Goal: Task Accomplishment & Management: Complete application form

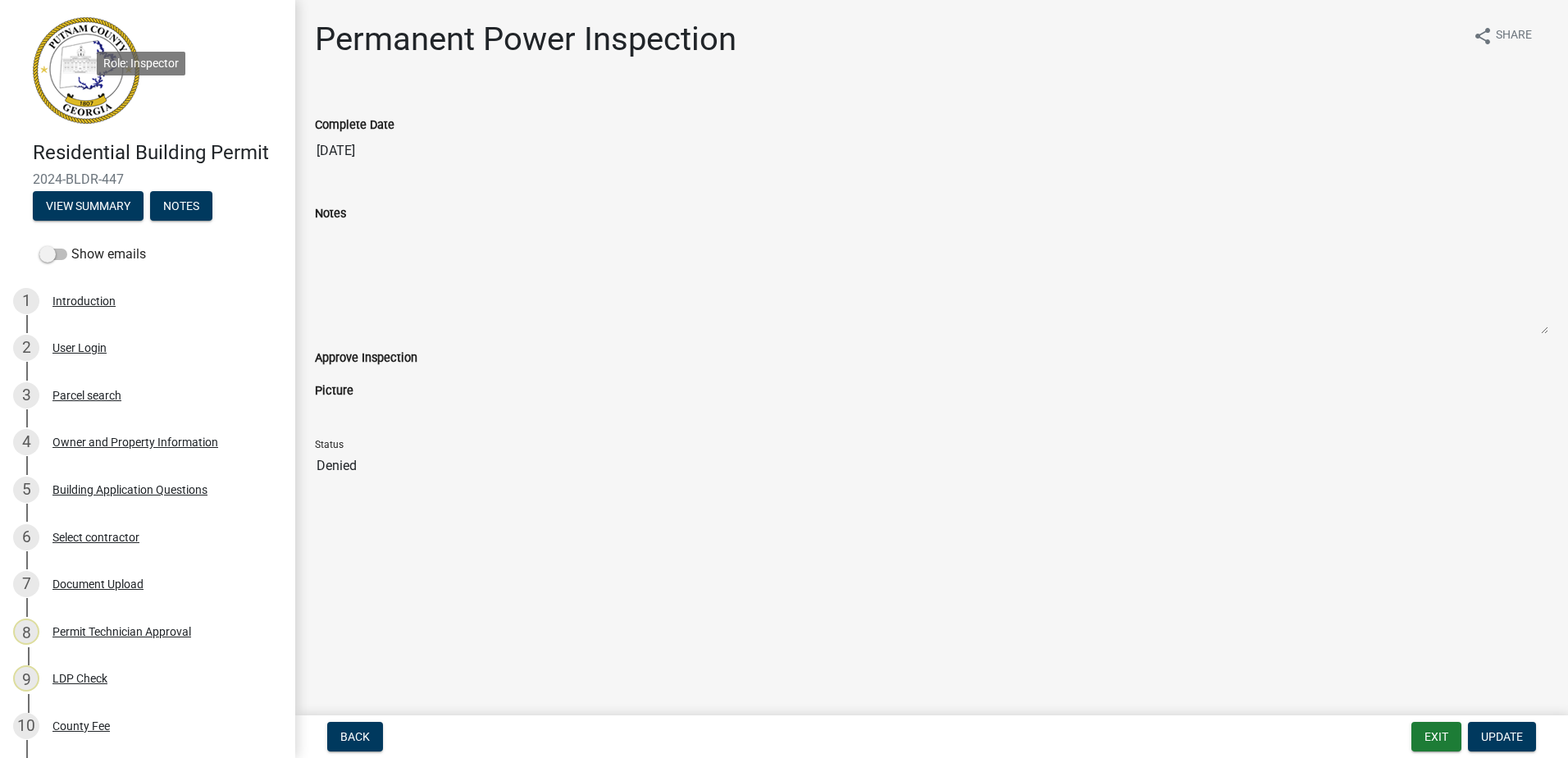
scroll to position [1751, 0]
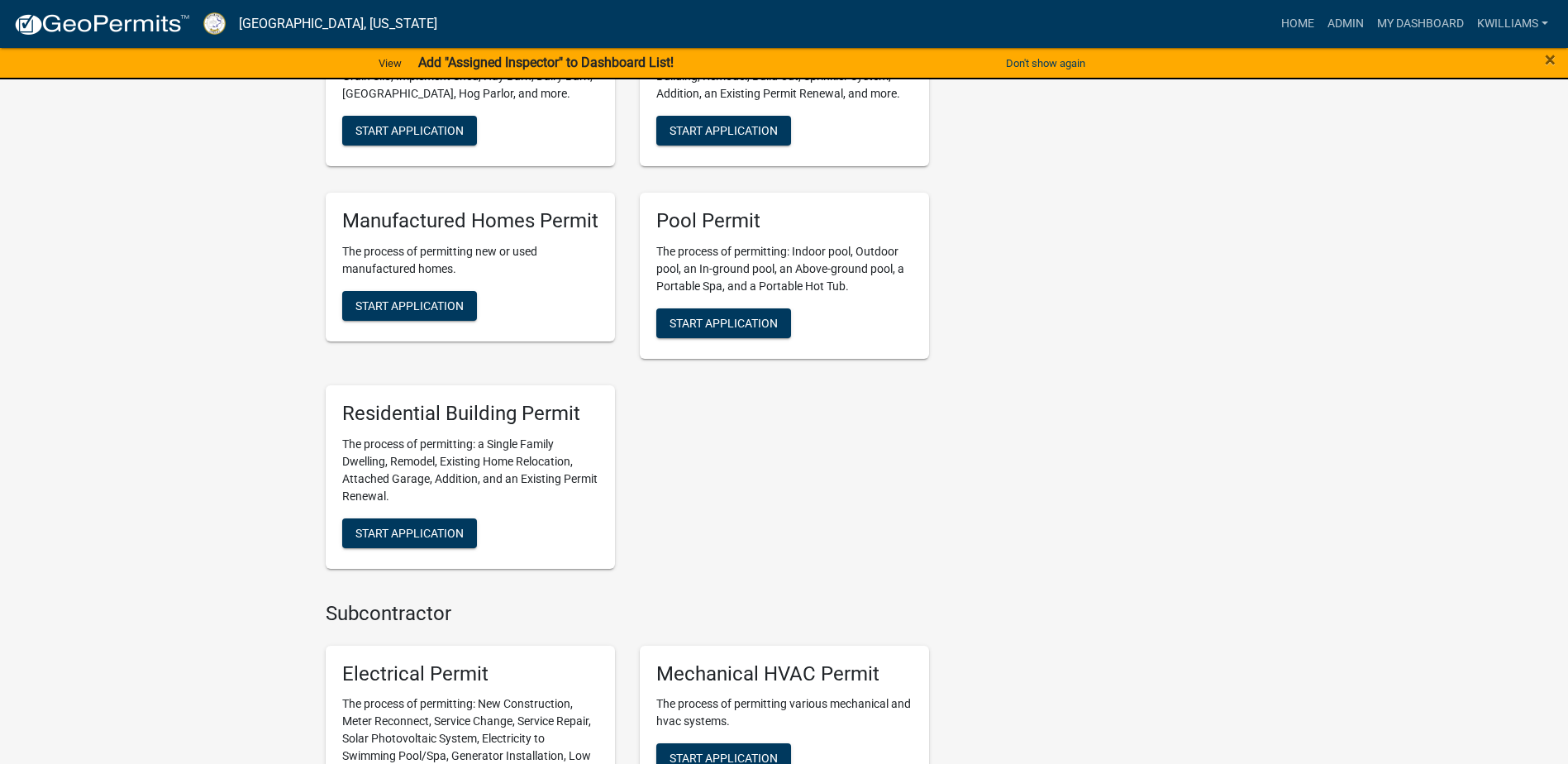
scroll to position [1336, 0]
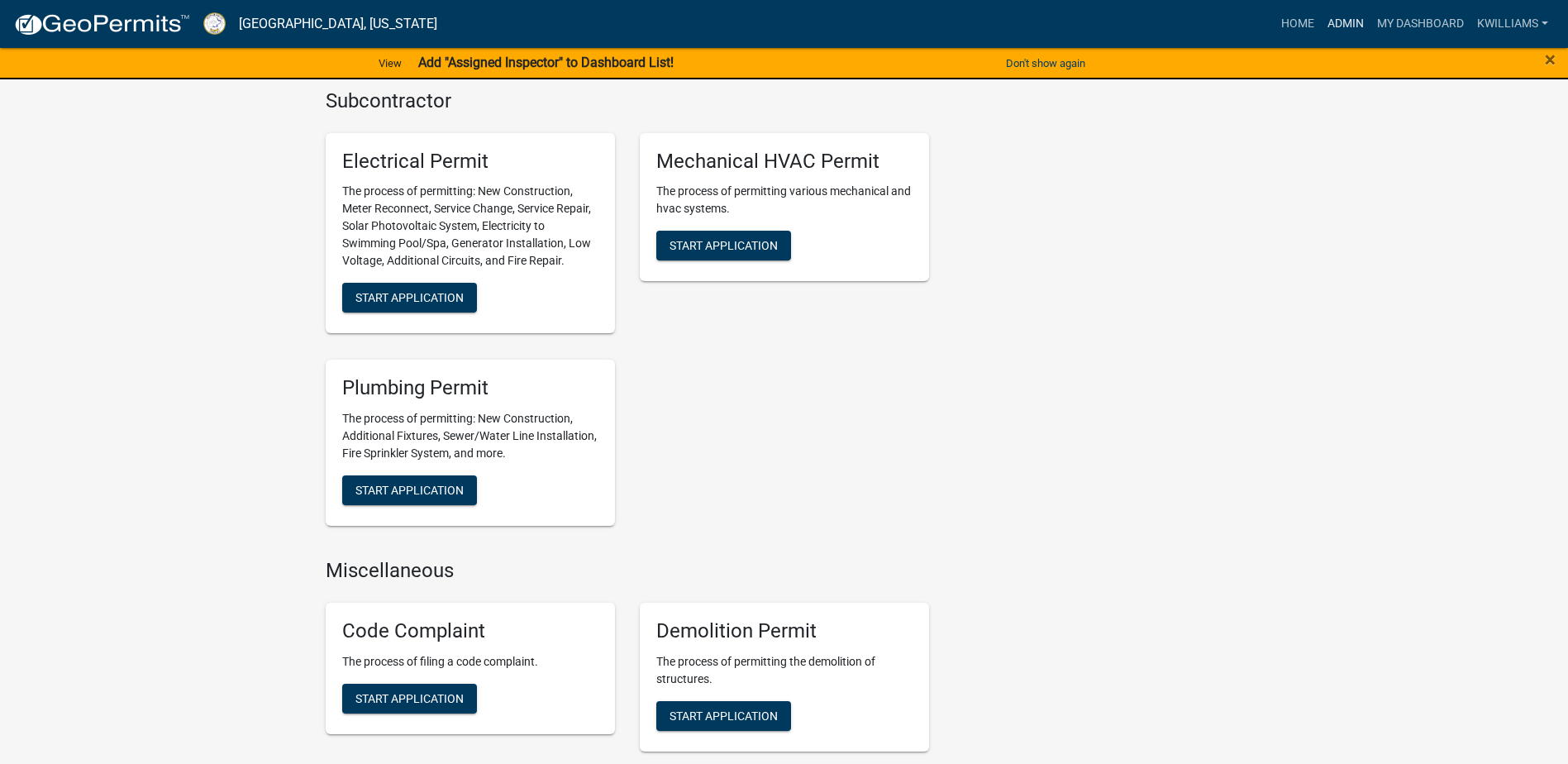
click at [1348, 33] on link "Admin" at bounding box center [1346, 24] width 49 height 31
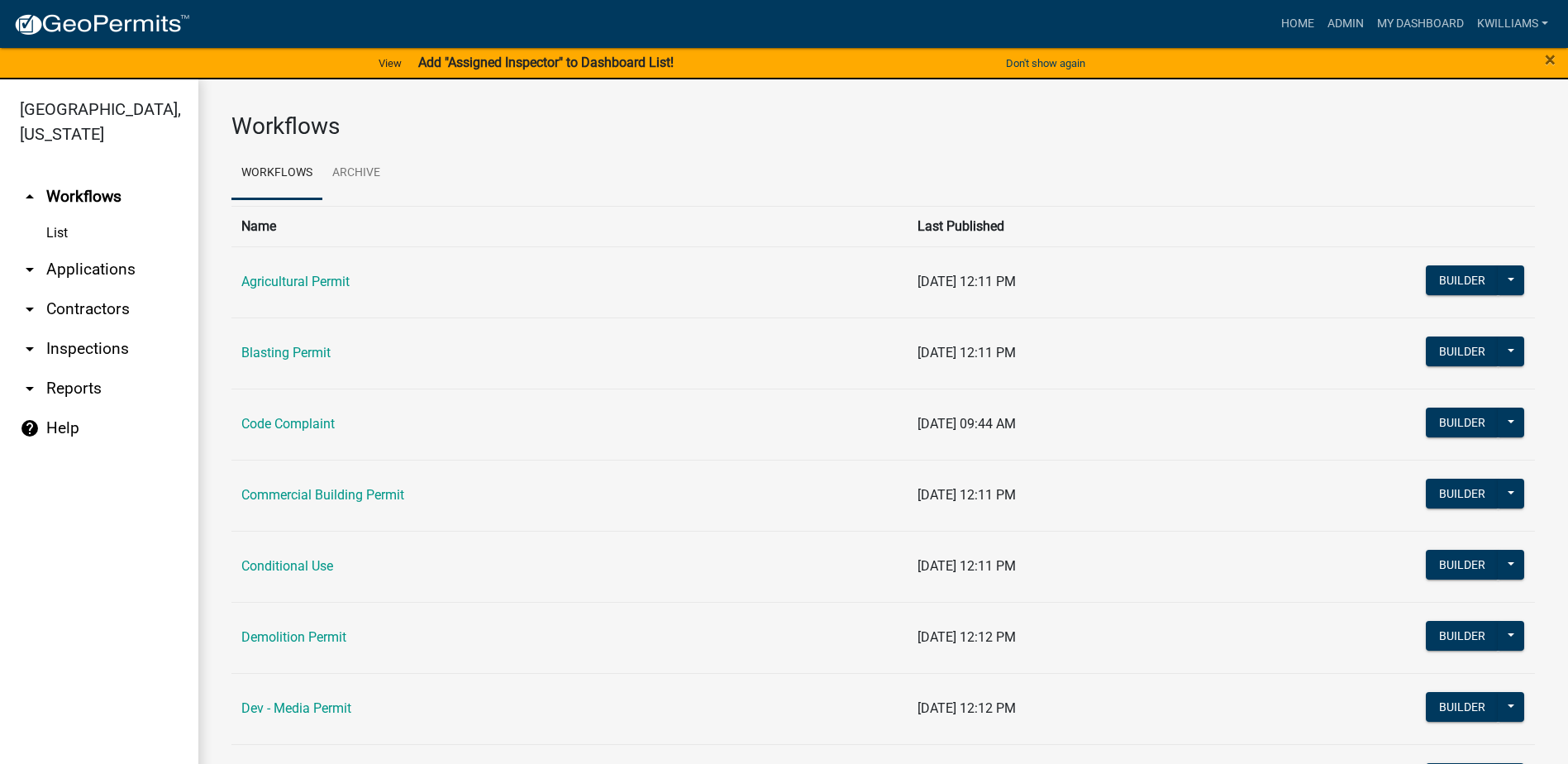
click at [132, 264] on link "arrow_drop_down Applications" at bounding box center [99, 269] width 198 height 39
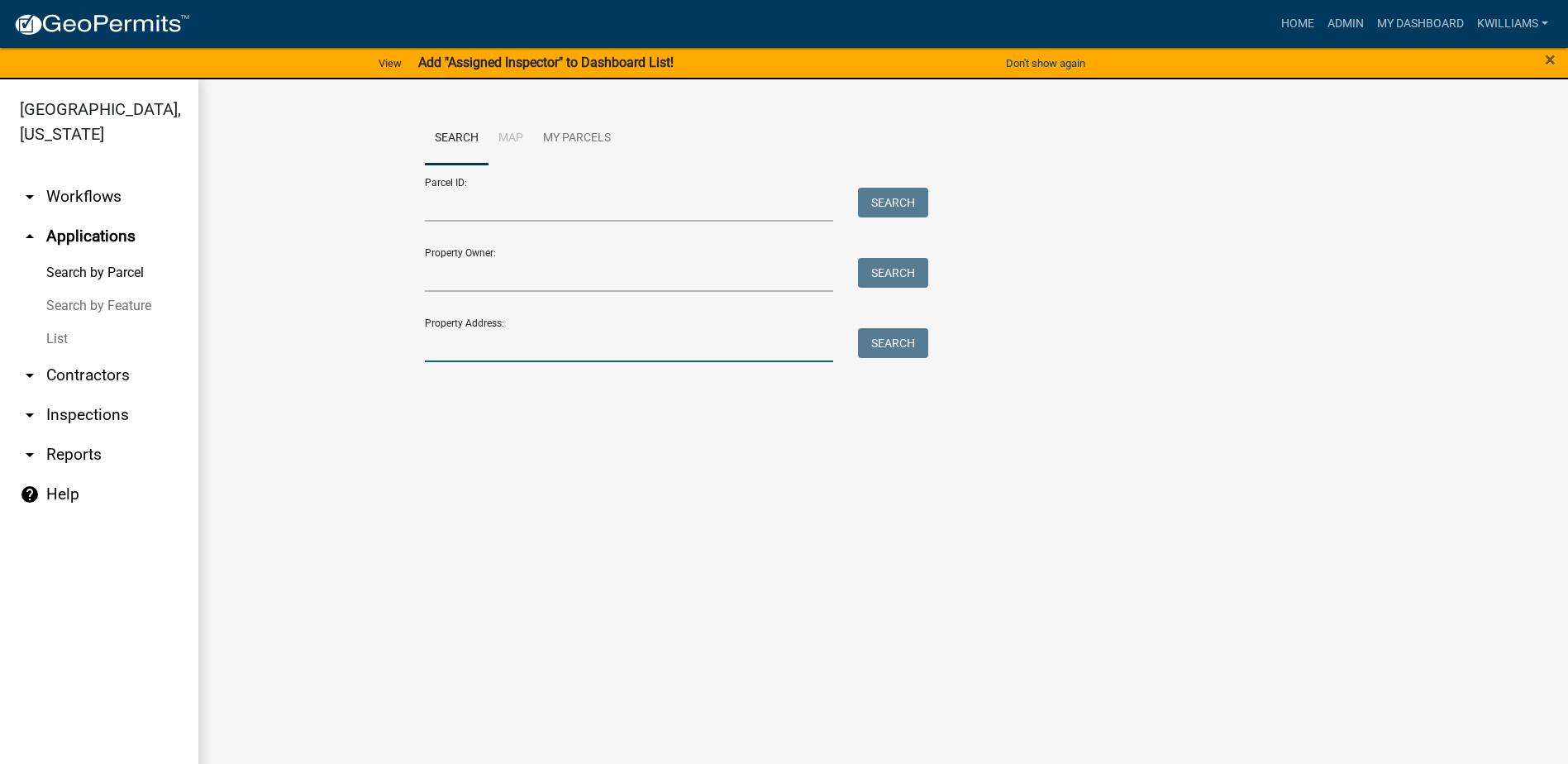
click at [473, 350] on input "Property Address:" at bounding box center [630, 345] width 409 height 34
click at [257, 567] on main "Search Map My Parcels Parcel ID: Search Property Owner: Search Property Address…" at bounding box center [883, 432] width 1370 height 705
click at [1513, 10] on nav "Toggle drawer menu more_horiz Home Admin My Dashboard kwilliams Admin Account L…" at bounding box center [784, 24] width 1568 height 48
click at [1512, 22] on link "kwilliams" at bounding box center [1513, 24] width 84 height 31
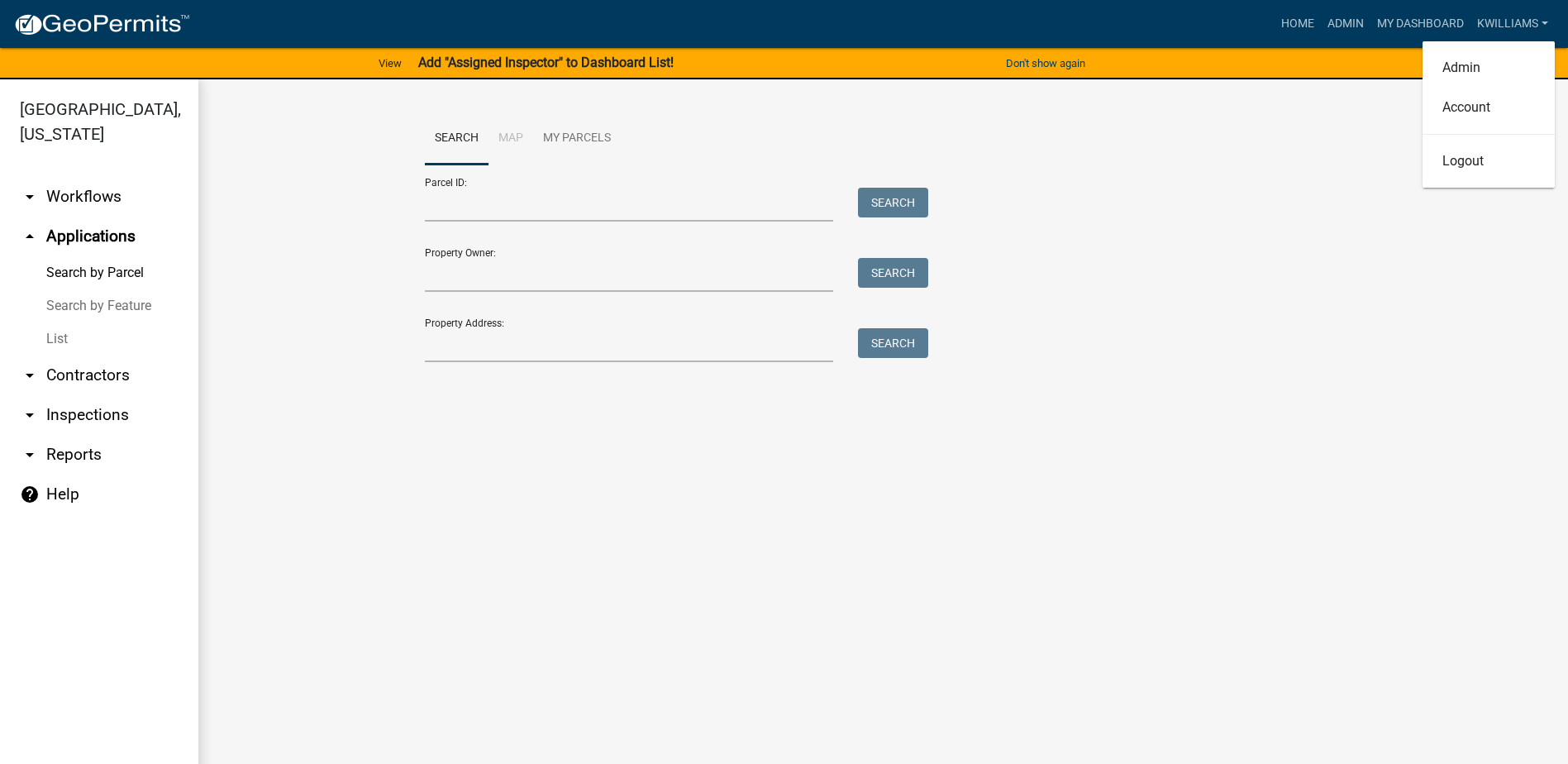
click at [1112, 282] on div "Parcel ID: Search Property Owner: Search Property Address: Search" at bounding box center [884, 263] width 918 height 198
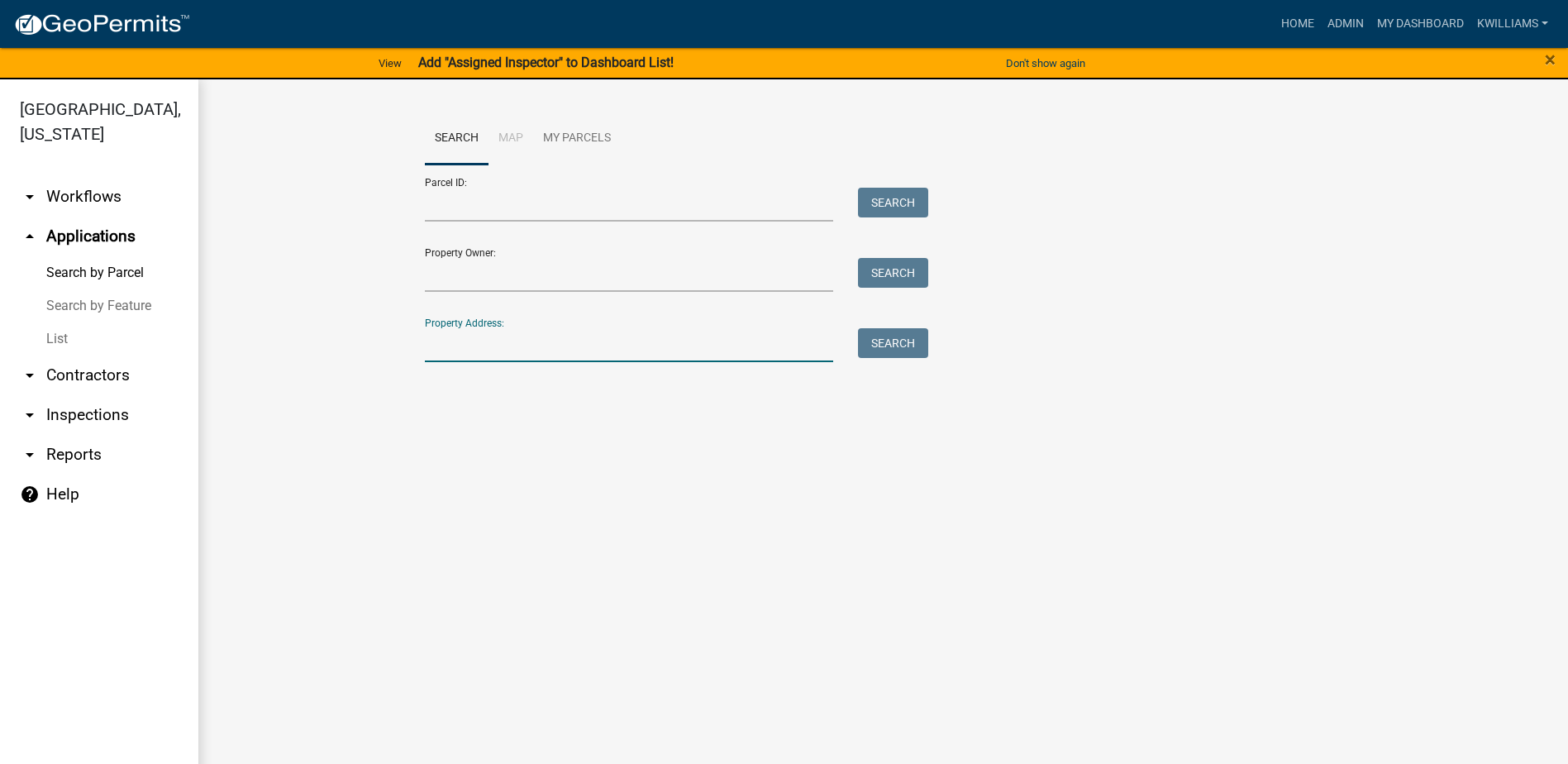
click at [593, 358] on input "Property Address:" at bounding box center [630, 345] width 409 height 34
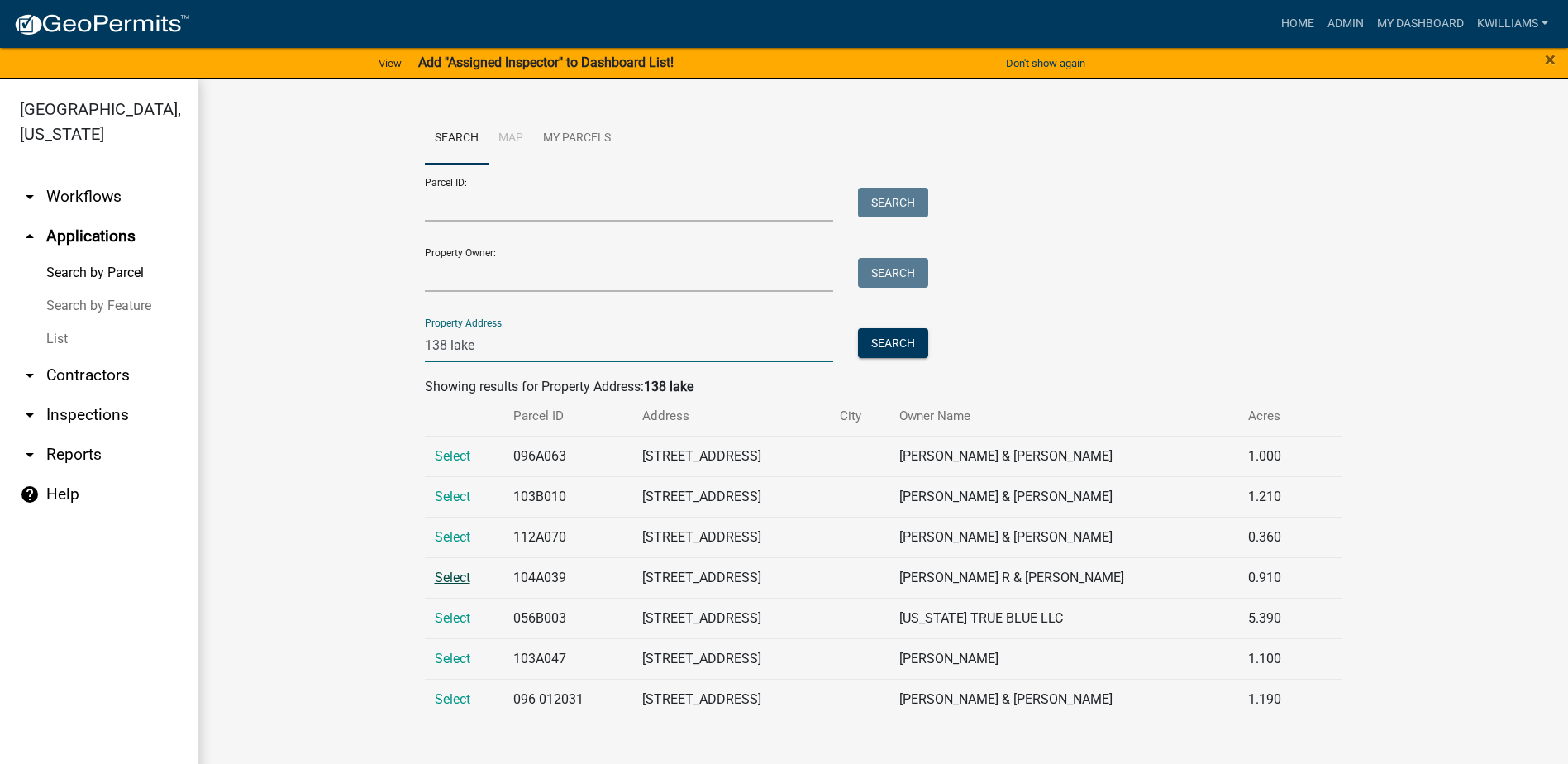
type input "138 lake"
click at [446, 581] on span "Select" at bounding box center [452, 577] width 36 height 16
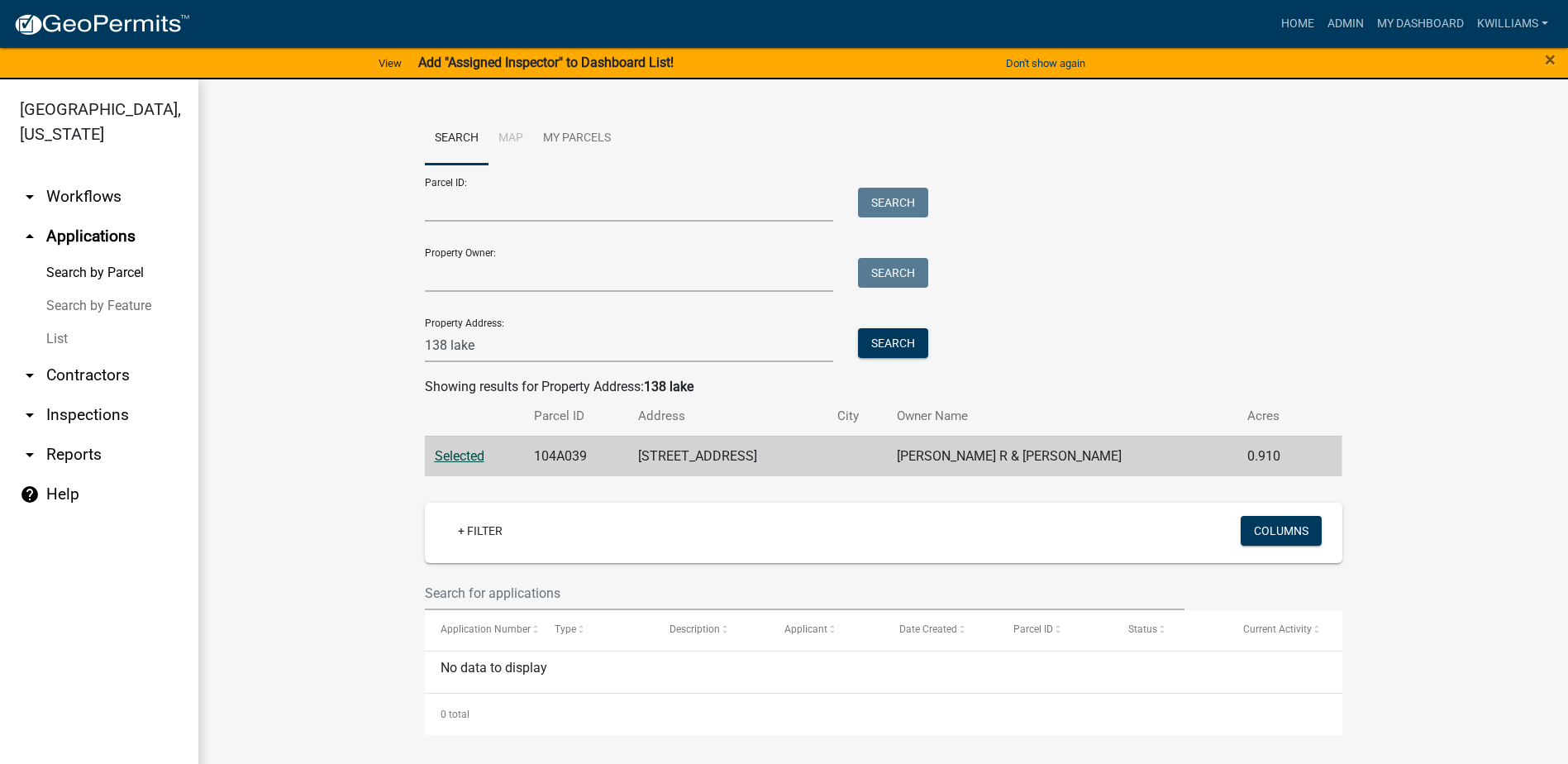
scroll to position [20, 0]
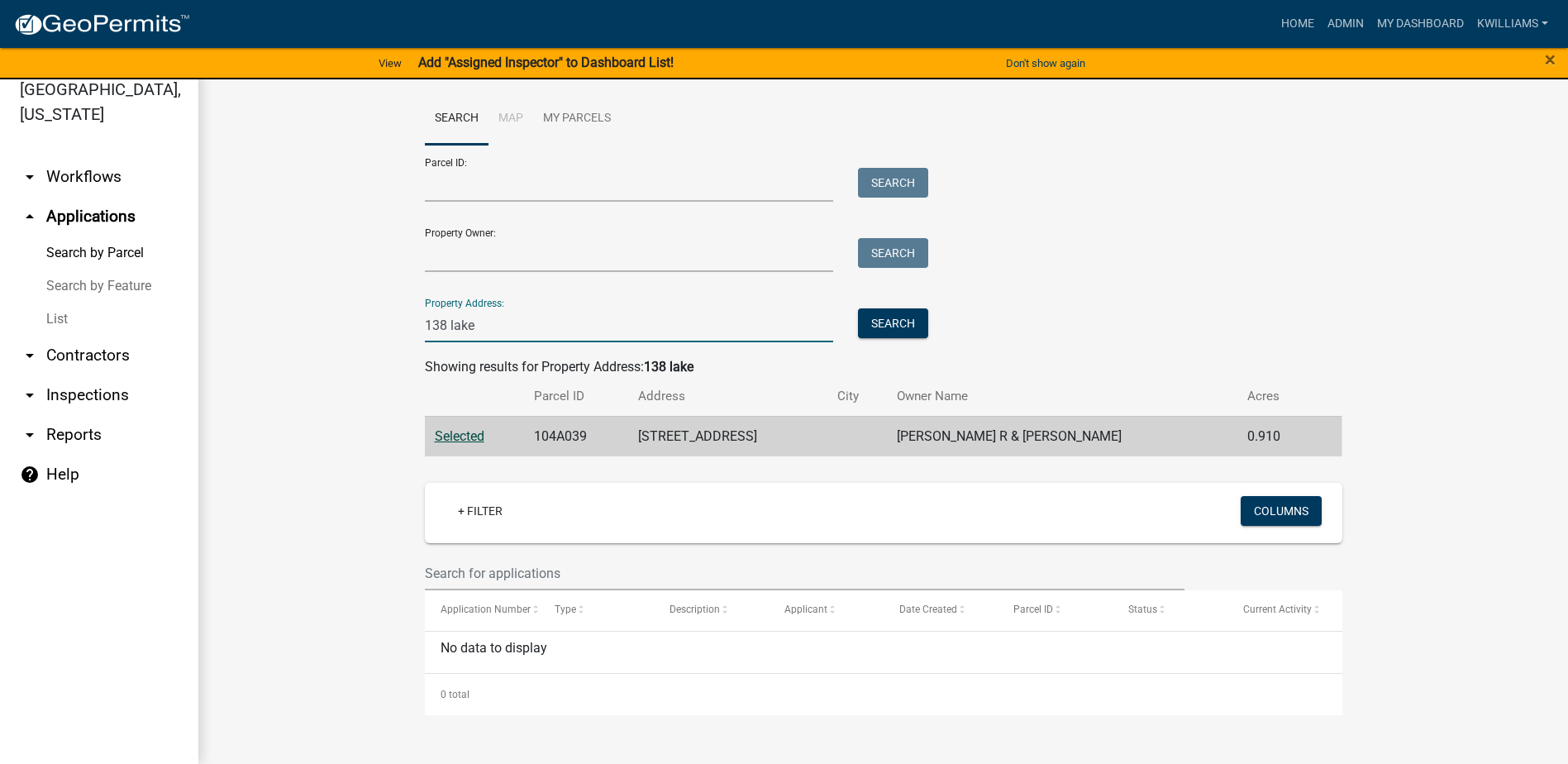
click at [546, 334] on input "138 lake" at bounding box center [630, 325] width 409 height 34
click at [1358, 20] on link "Admin" at bounding box center [1346, 24] width 49 height 31
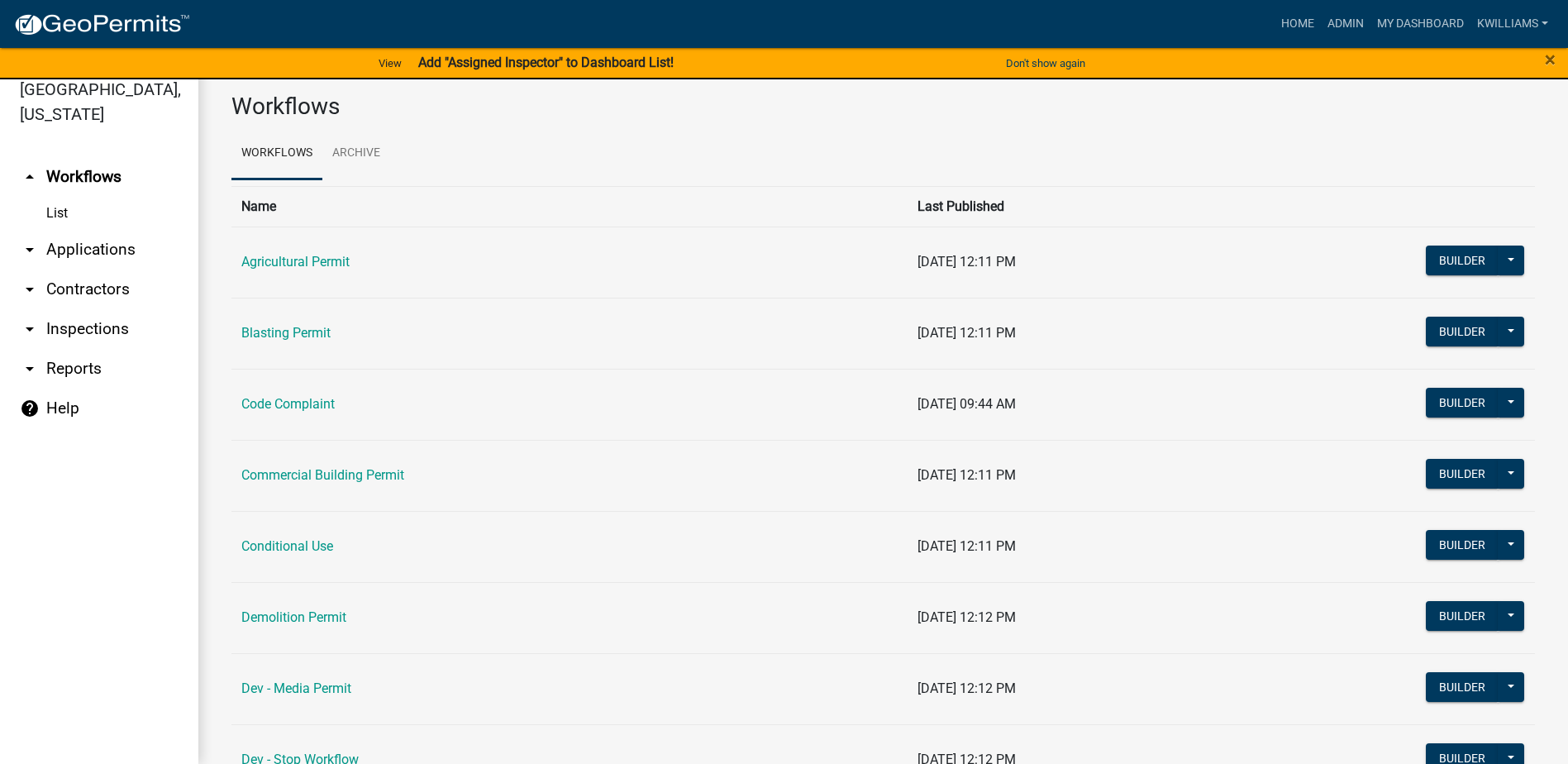
click at [89, 249] on link "arrow_drop_down Applications" at bounding box center [99, 249] width 198 height 39
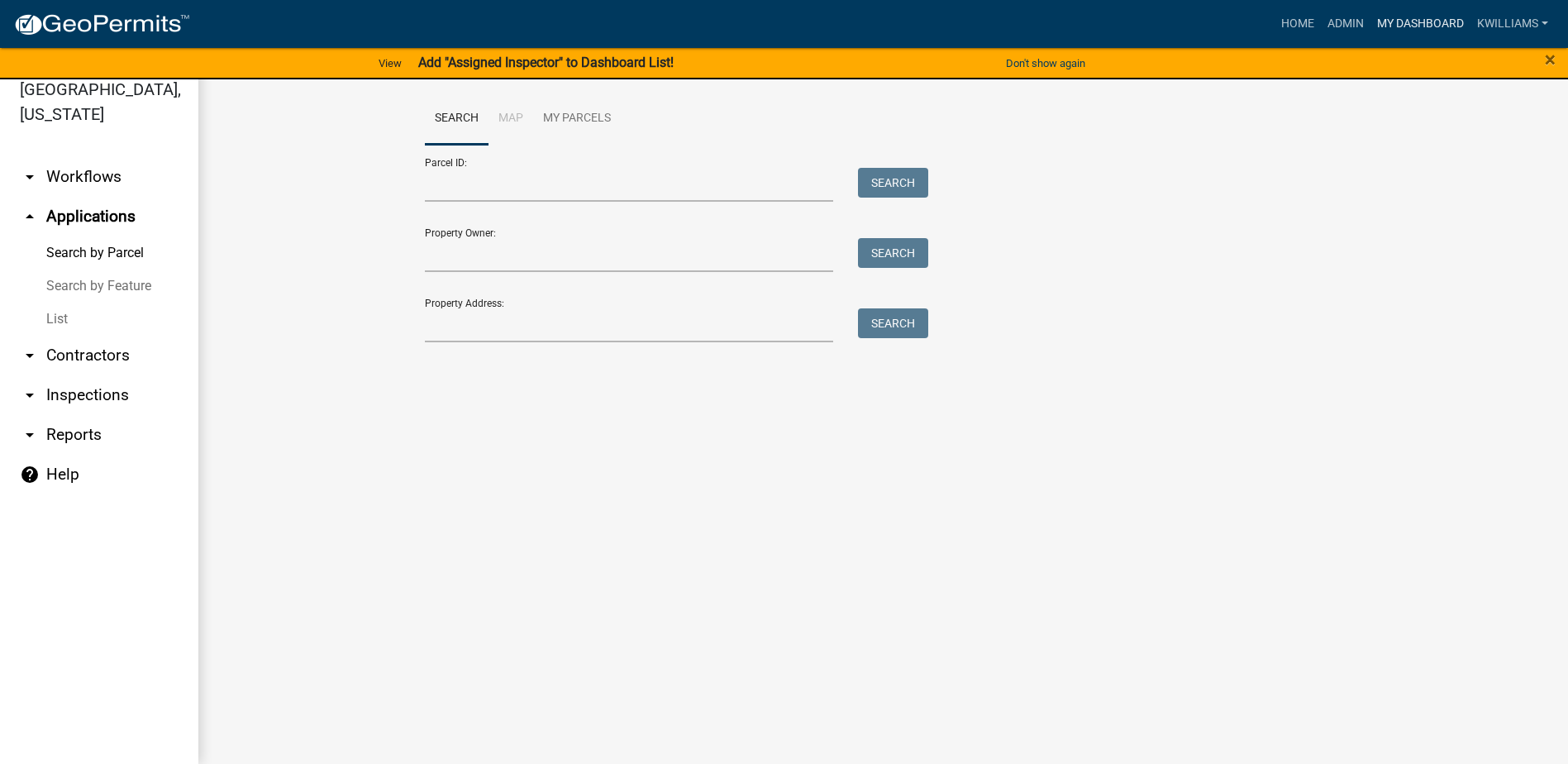
click at [1388, 7] on nav "Toggle drawer menu more_horiz Home Admin My Dashboard kwilliams Admin Account L…" at bounding box center [784, 24] width 1568 height 48
click at [1387, 22] on link "My Dashboard" at bounding box center [1421, 24] width 100 height 31
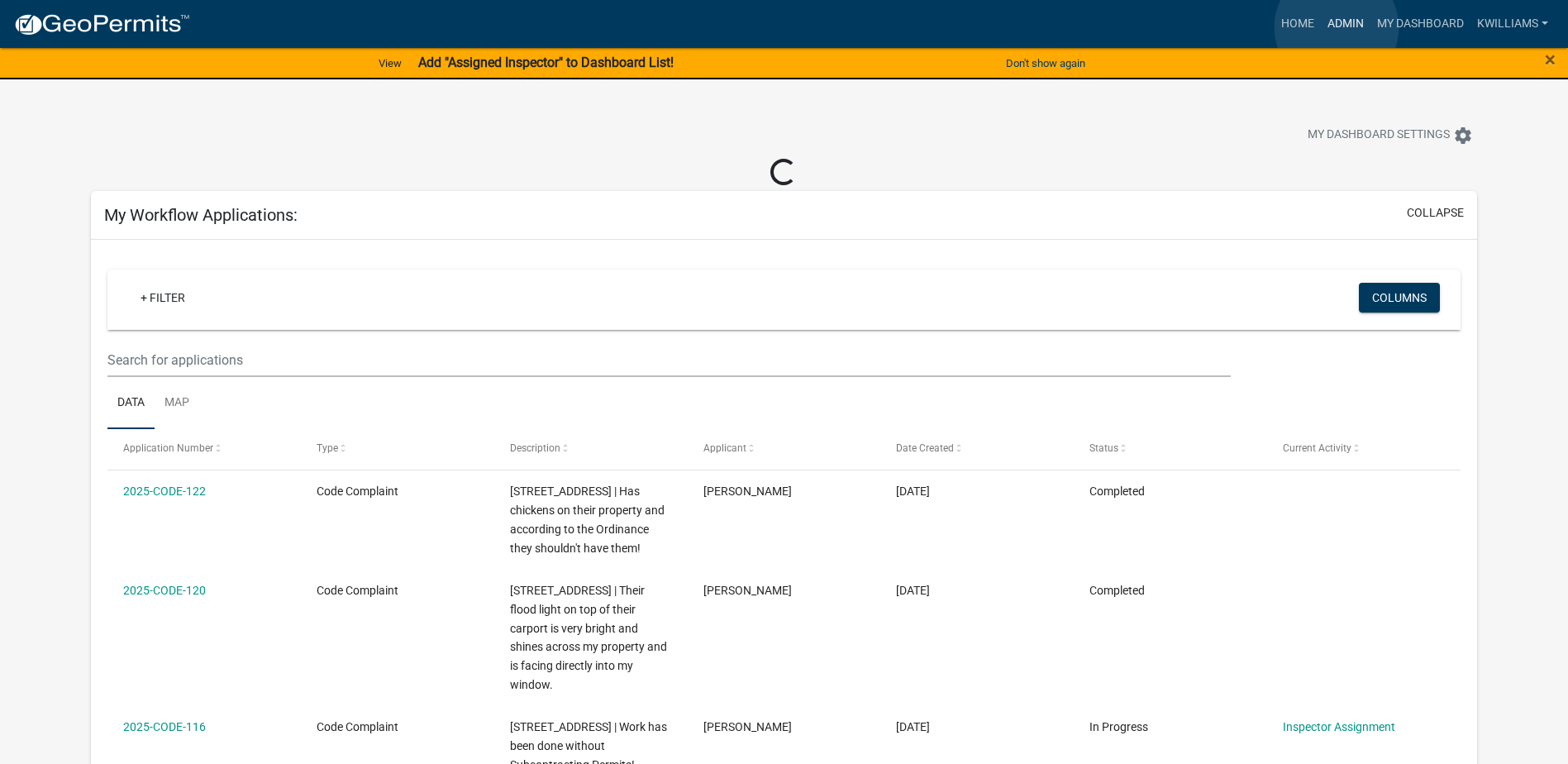
click at [1337, 27] on link "Admin" at bounding box center [1346, 24] width 49 height 31
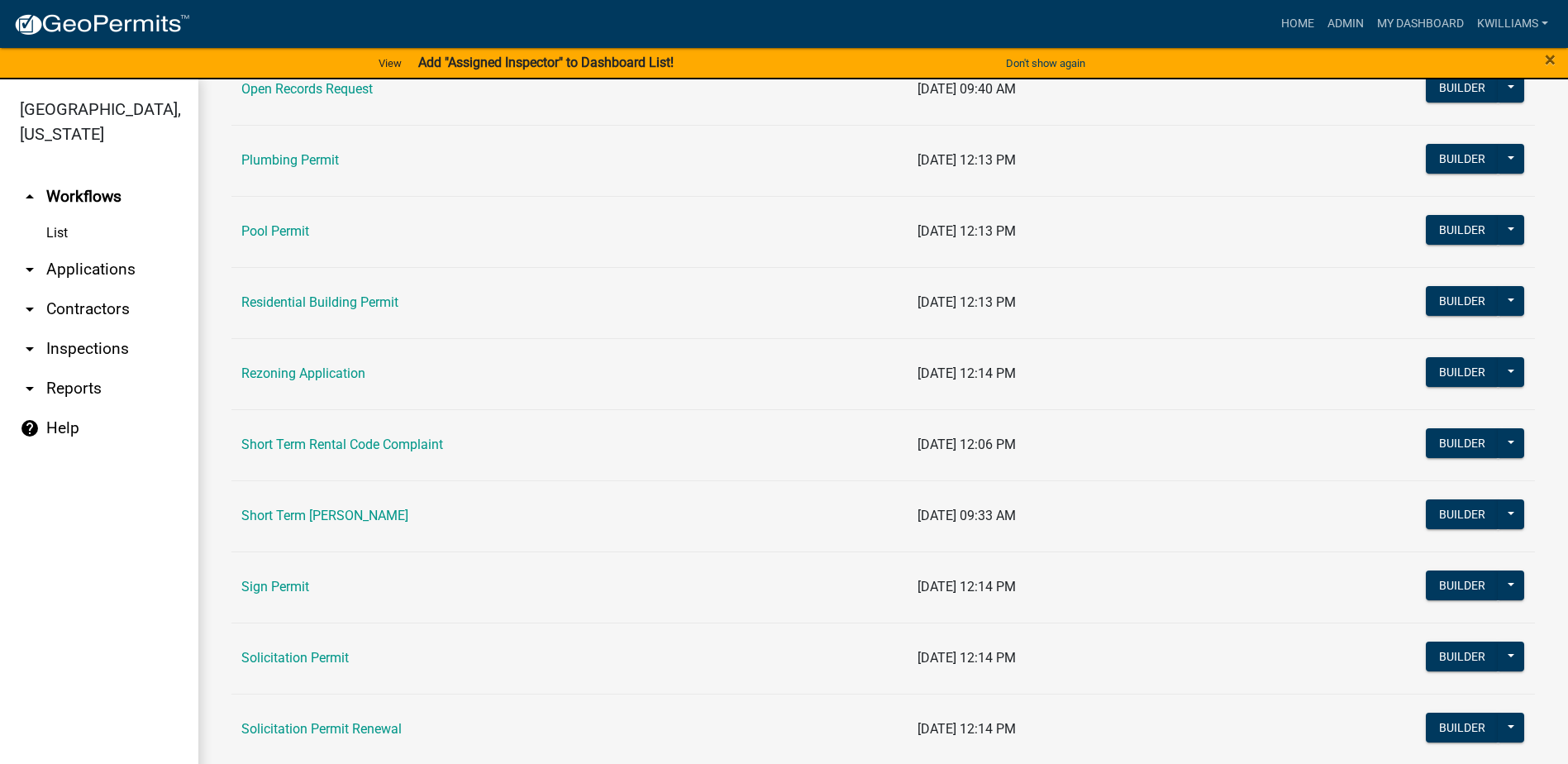
scroll to position [1736, 0]
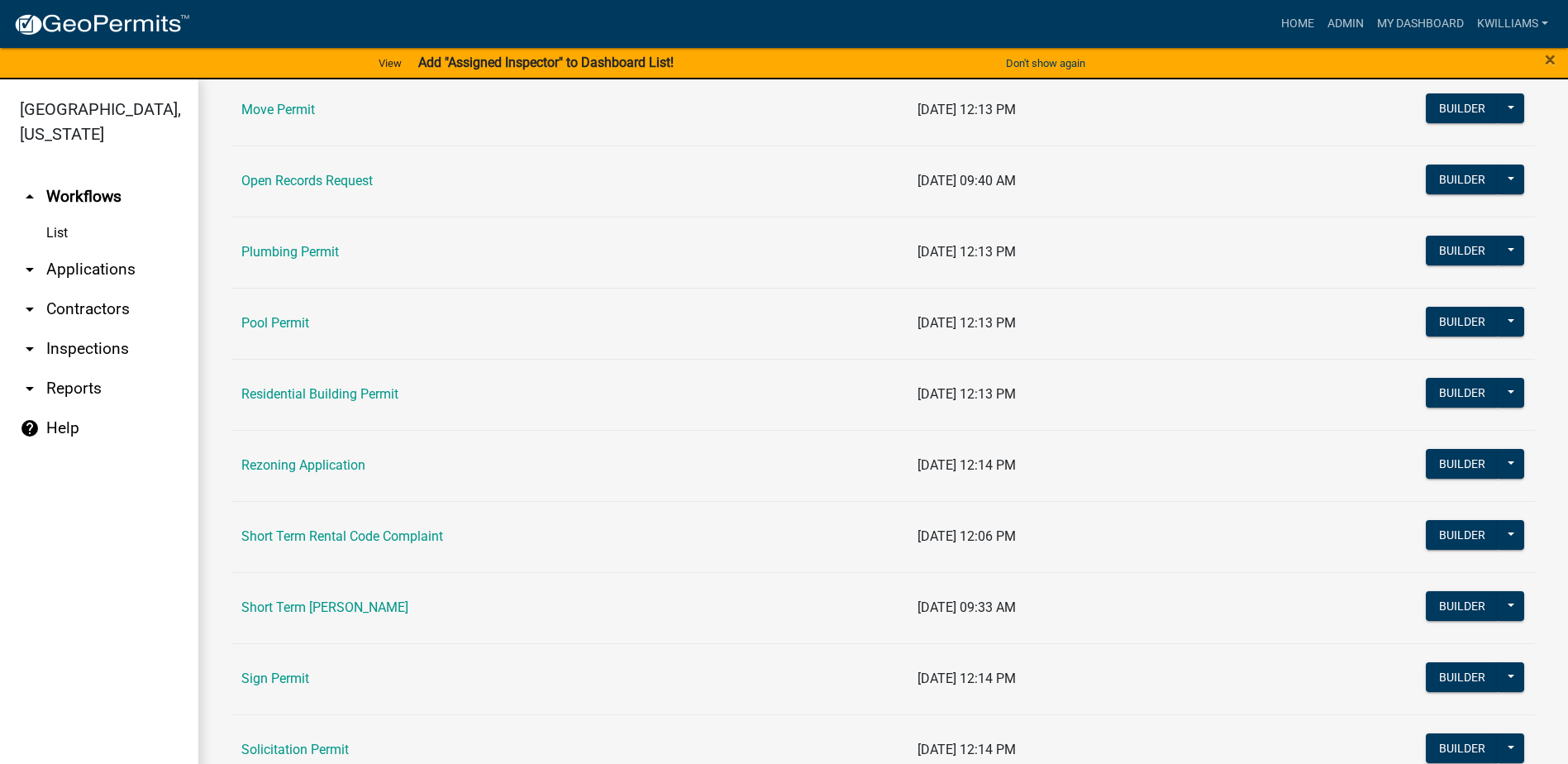
click at [323, 392] on link "Residential Building Permit" at bounding box center [320, 393] width 157 height 16
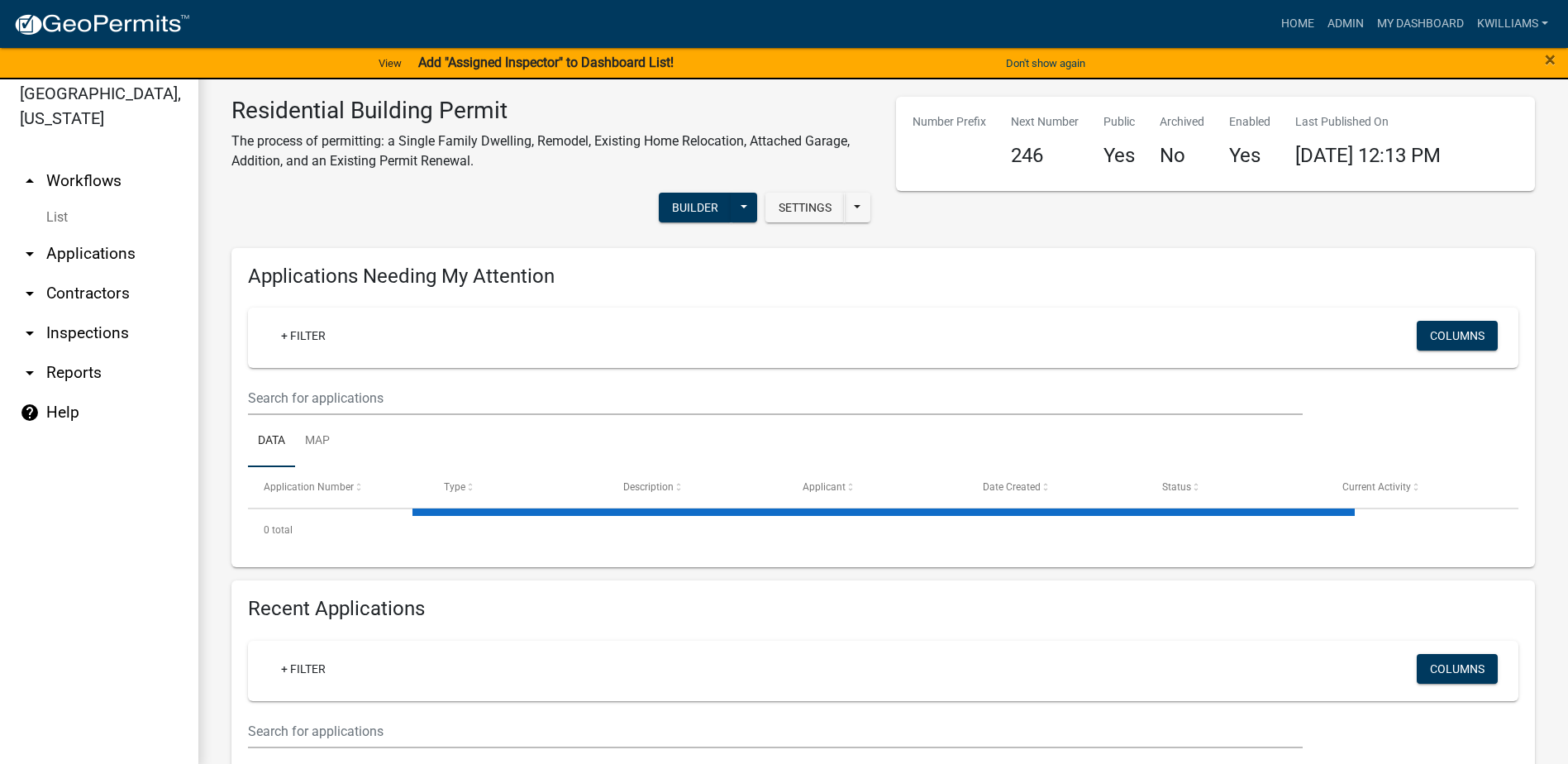
scroll to position [20, 0]
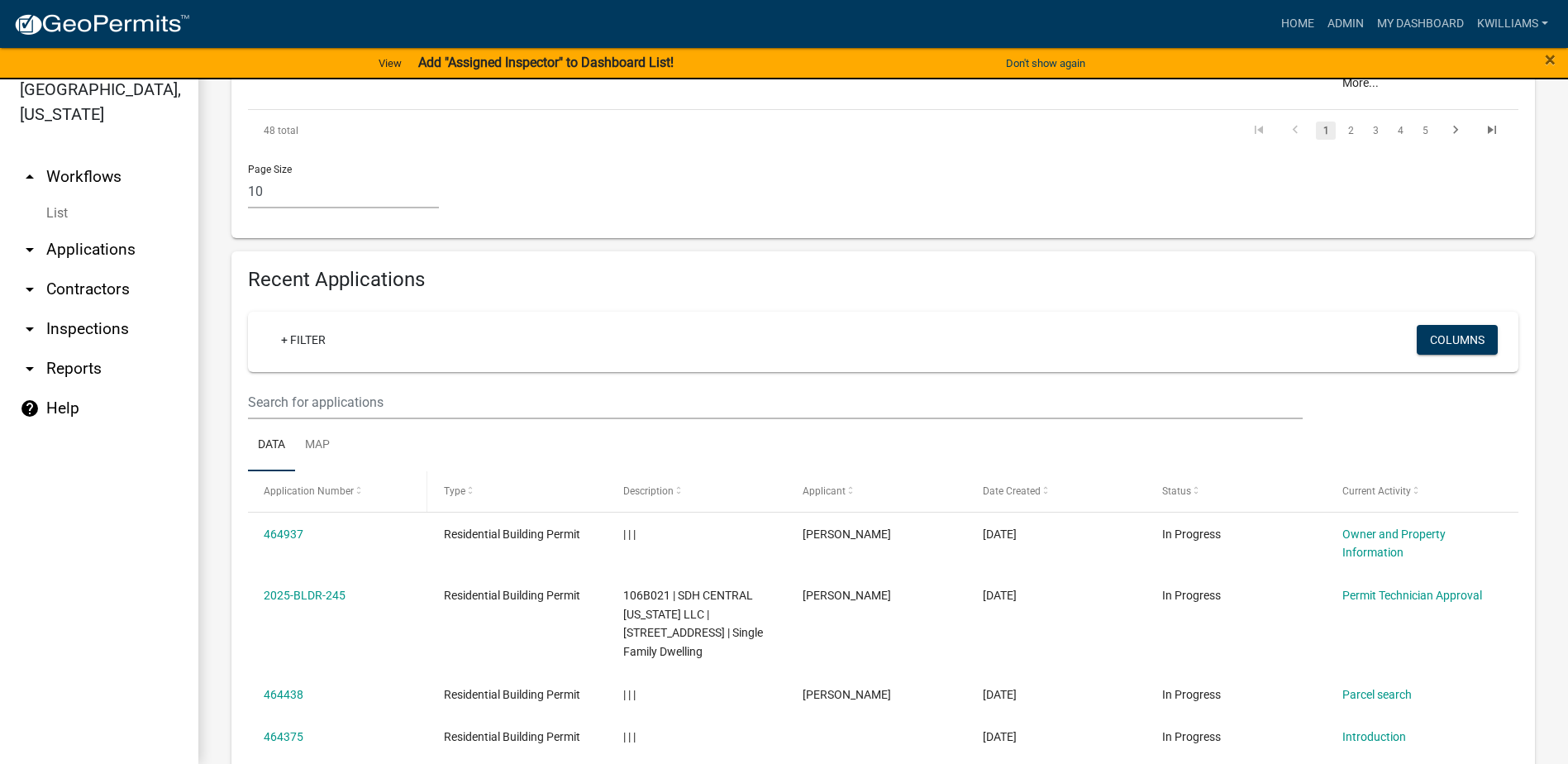
scroll to position [1489, 0]
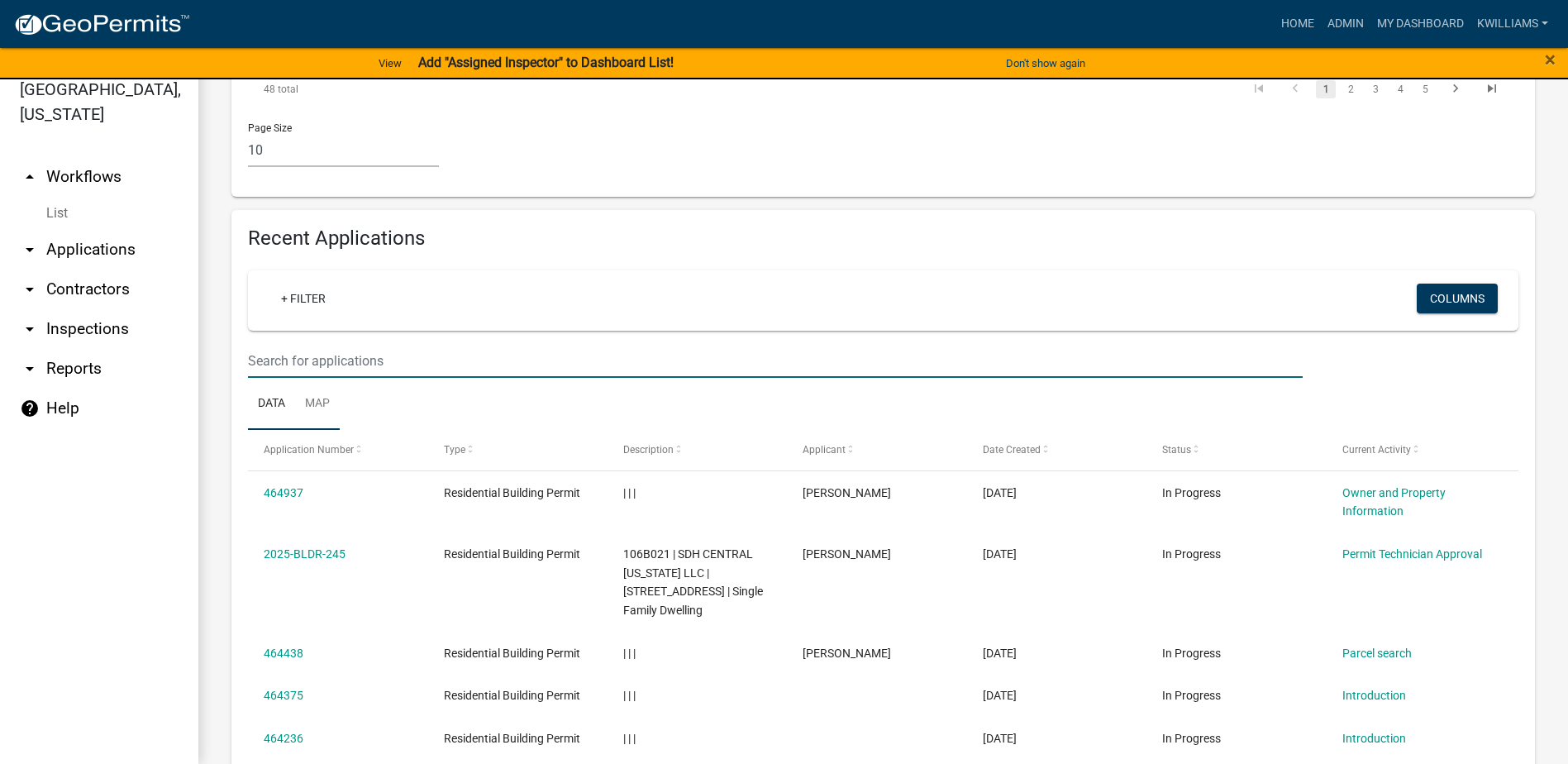
click at [325, 340] on wm-datatable "+ Filter Columns Data Map Application Number Type Description Applicant Date Cr…" at bounding box center [883, 708] width 1270 height 876
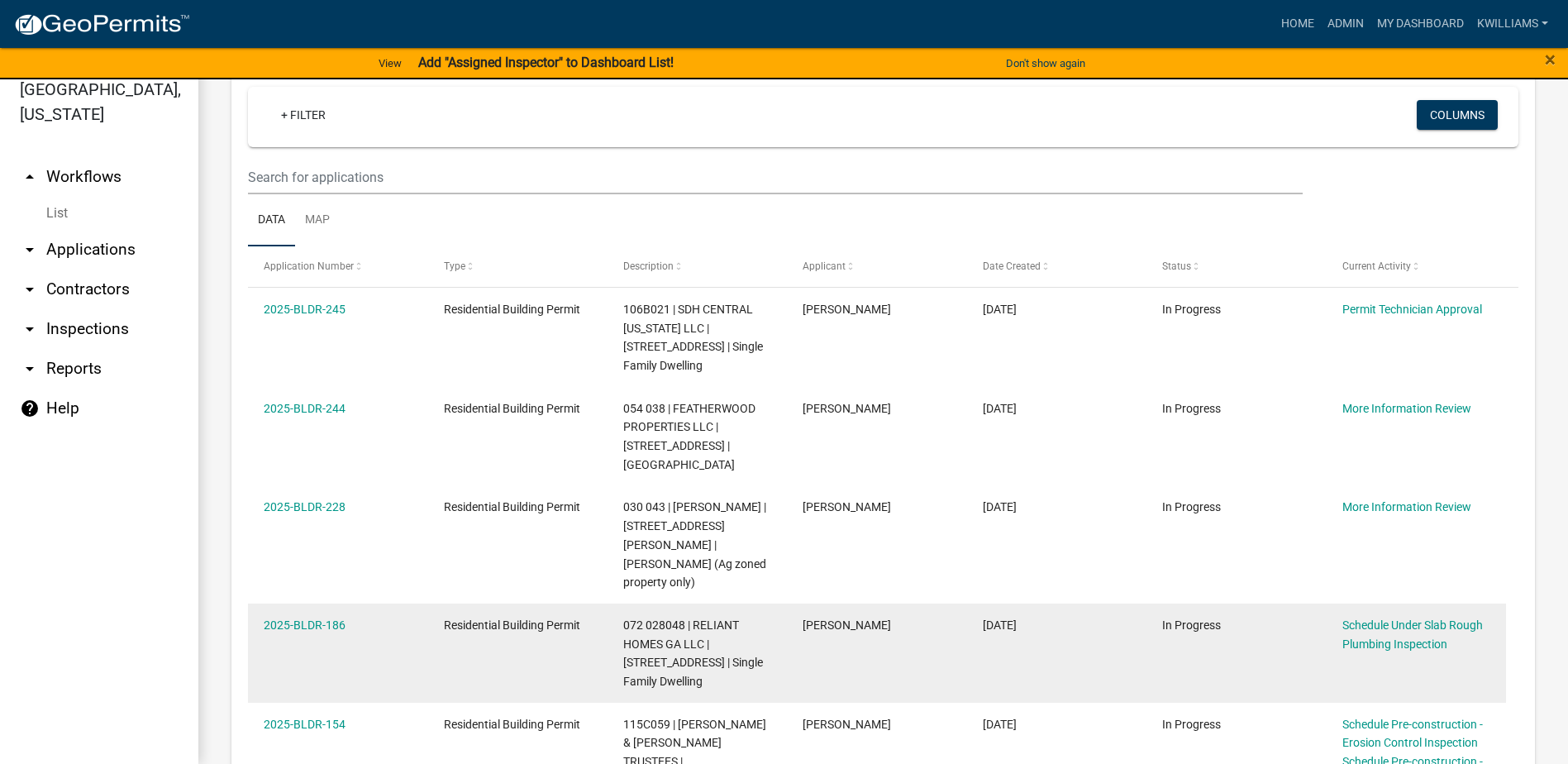
scroll to position [0, 0]
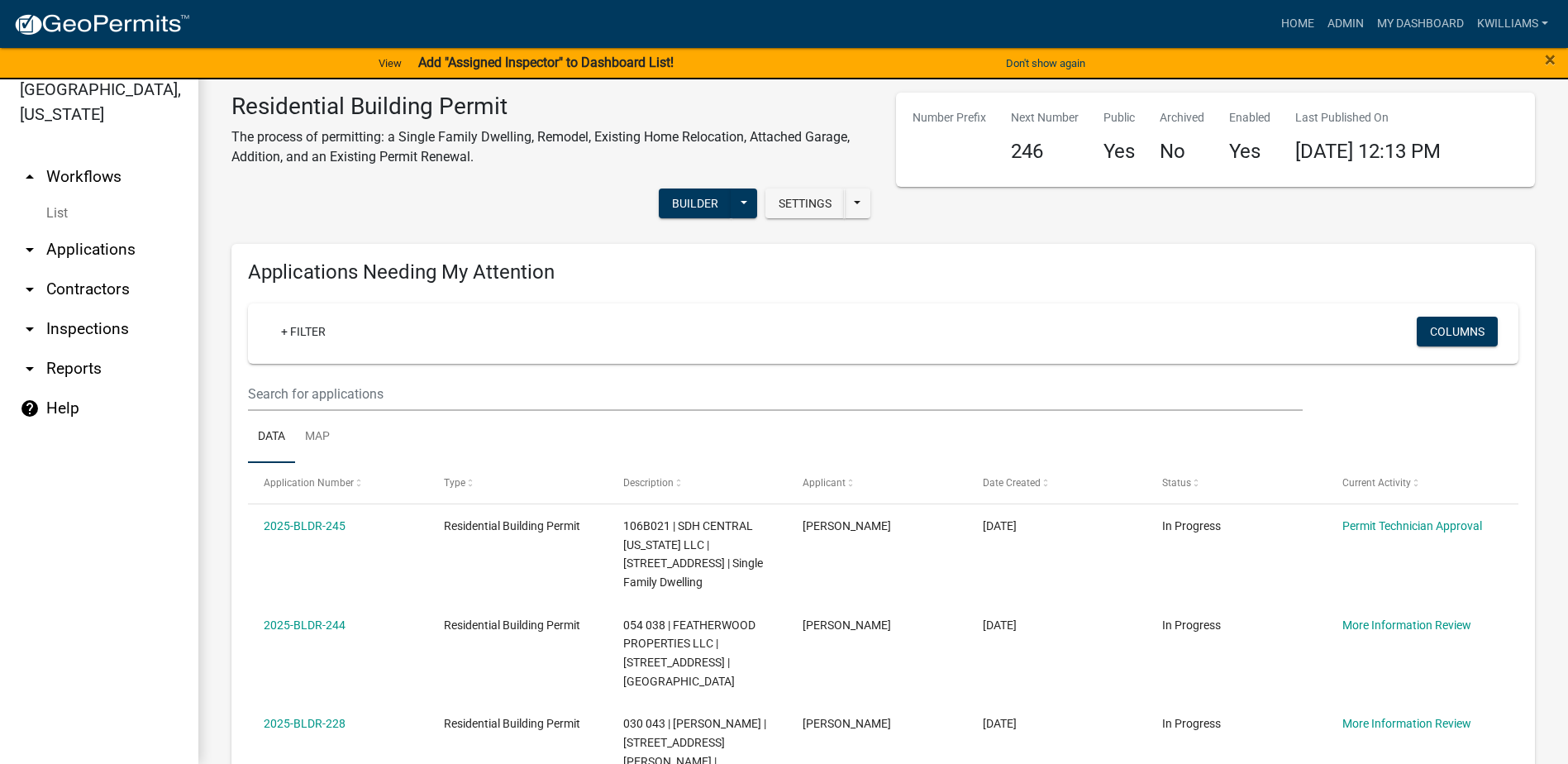
type input "462318"
click at [358, 392] on input "text" at bounding box center [776, 393] width 1055 height 34
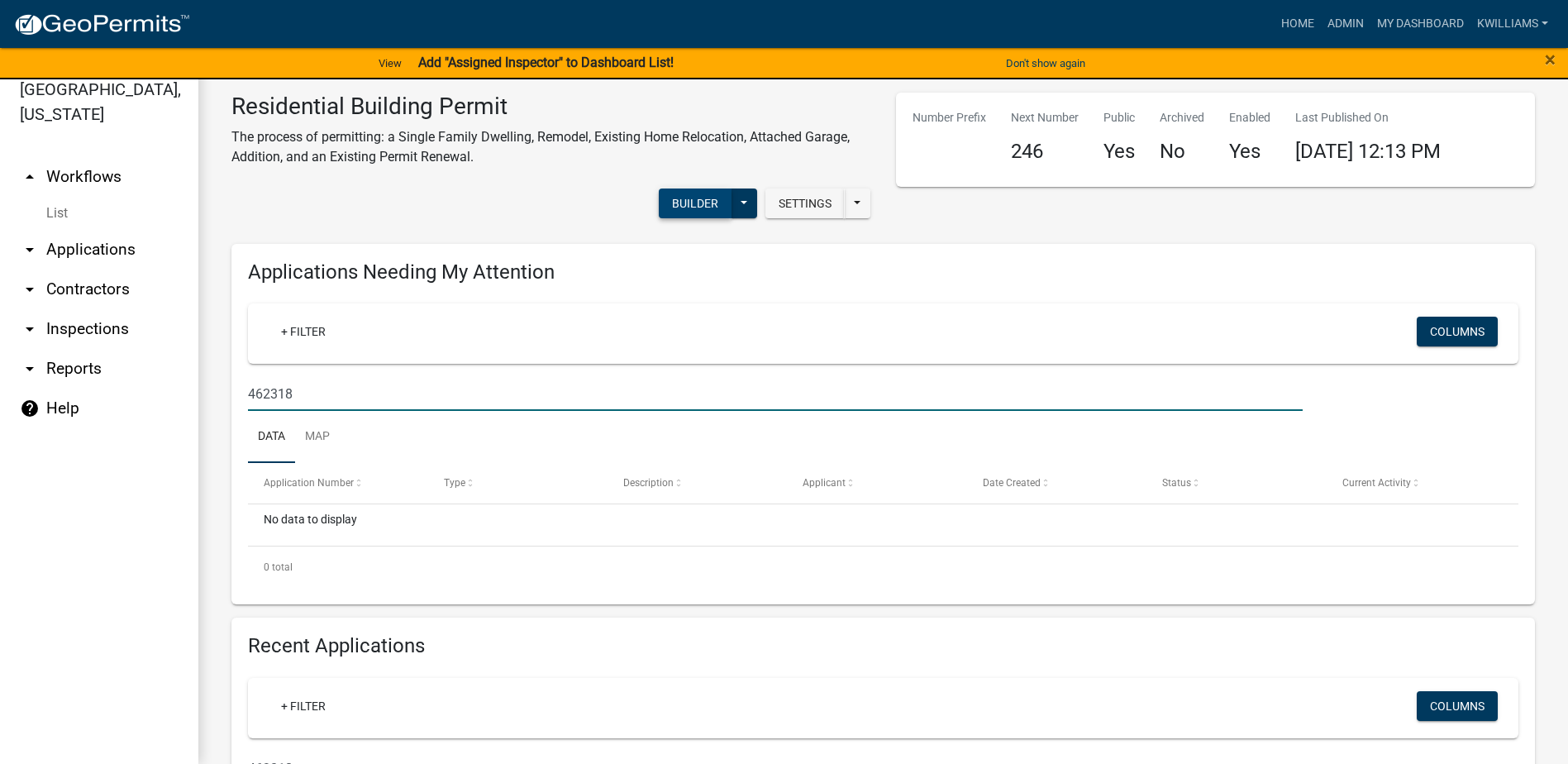
type input "462318"
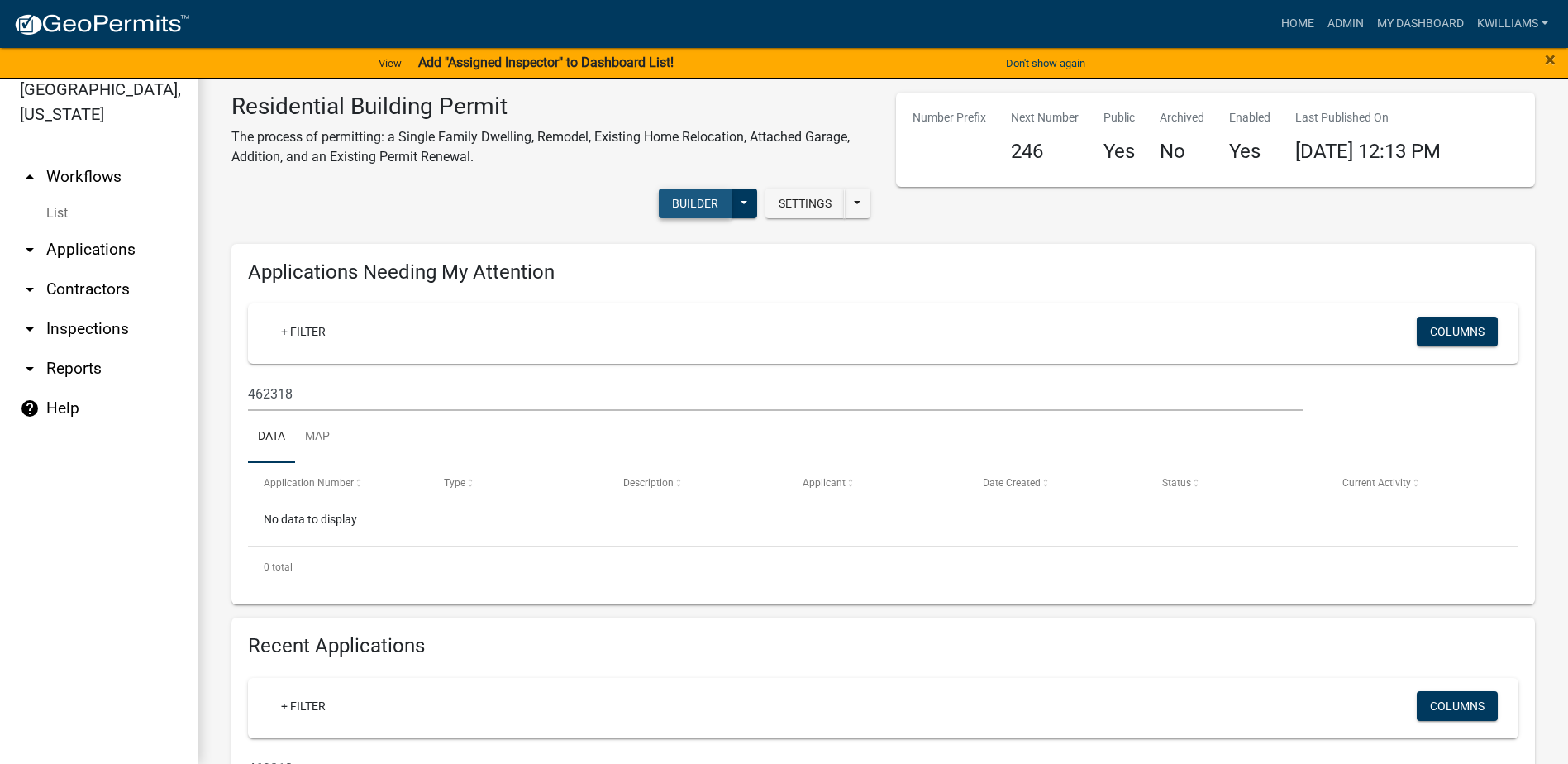
click at [708, 199] on button "Builder" at bounding box center [695, 204] width 73 height 30
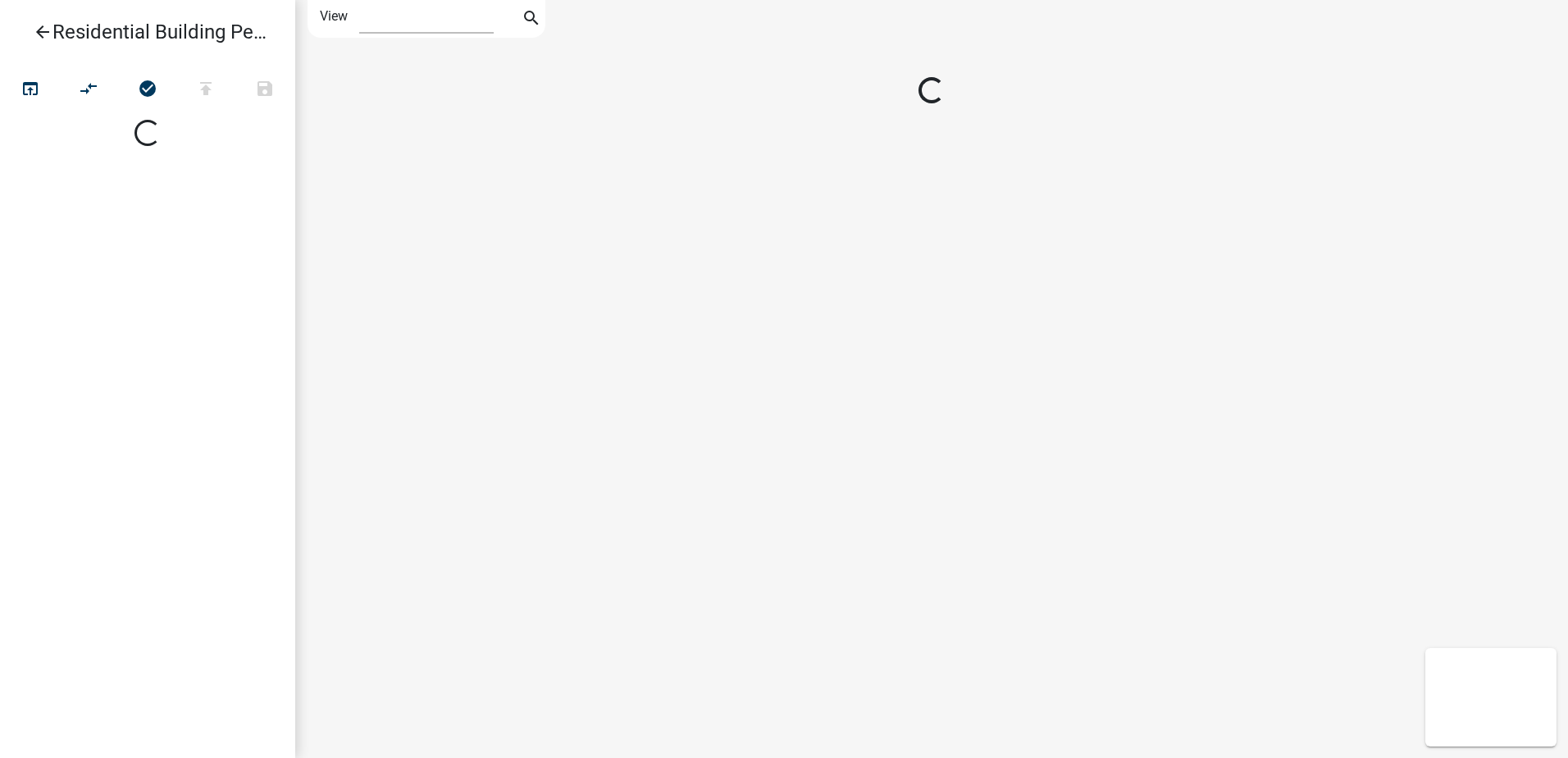
select select "1"
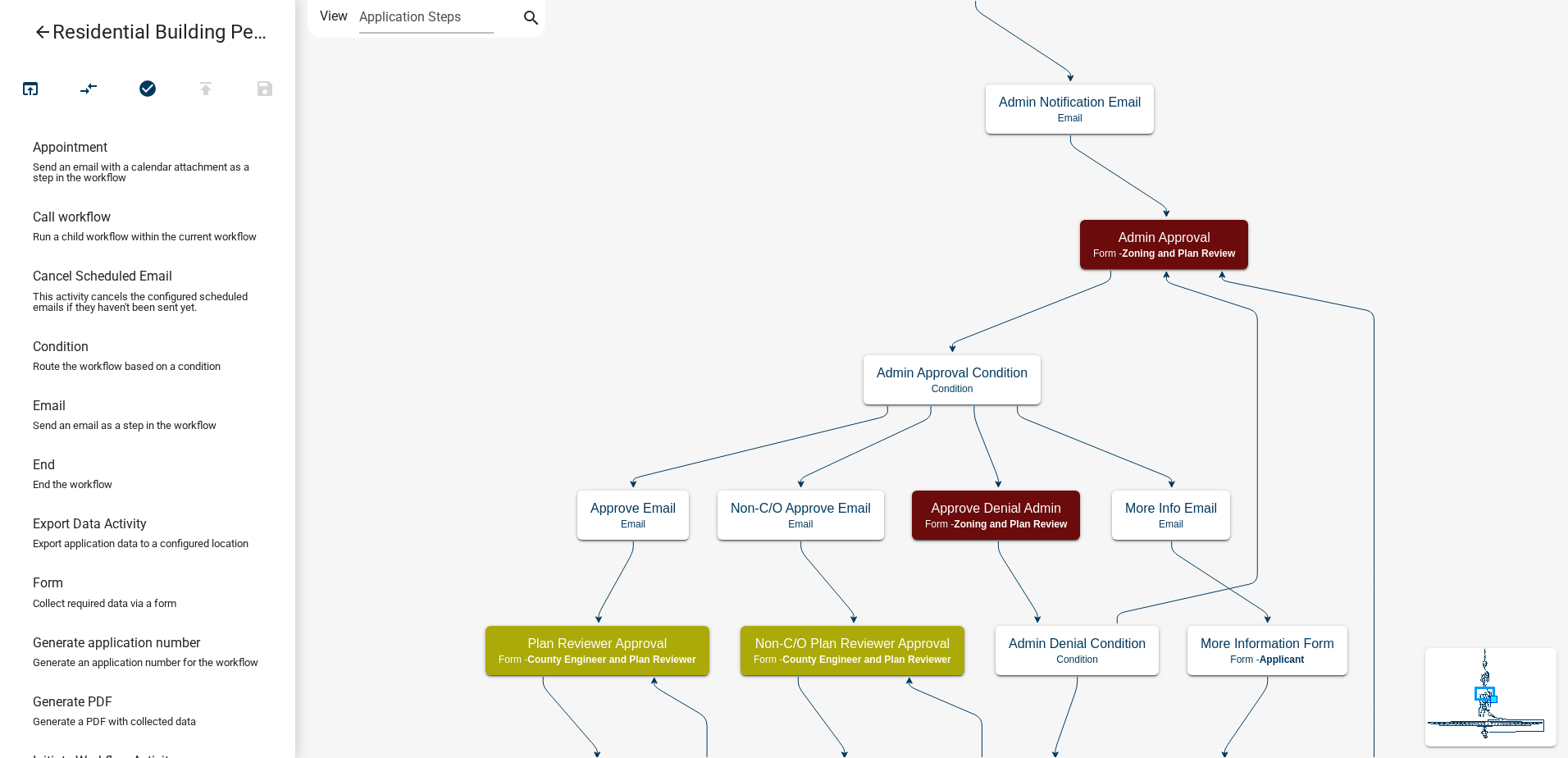
click at [47, 38] on icon "arrow_back" at bounding box center [43, 33] width 20 height 23
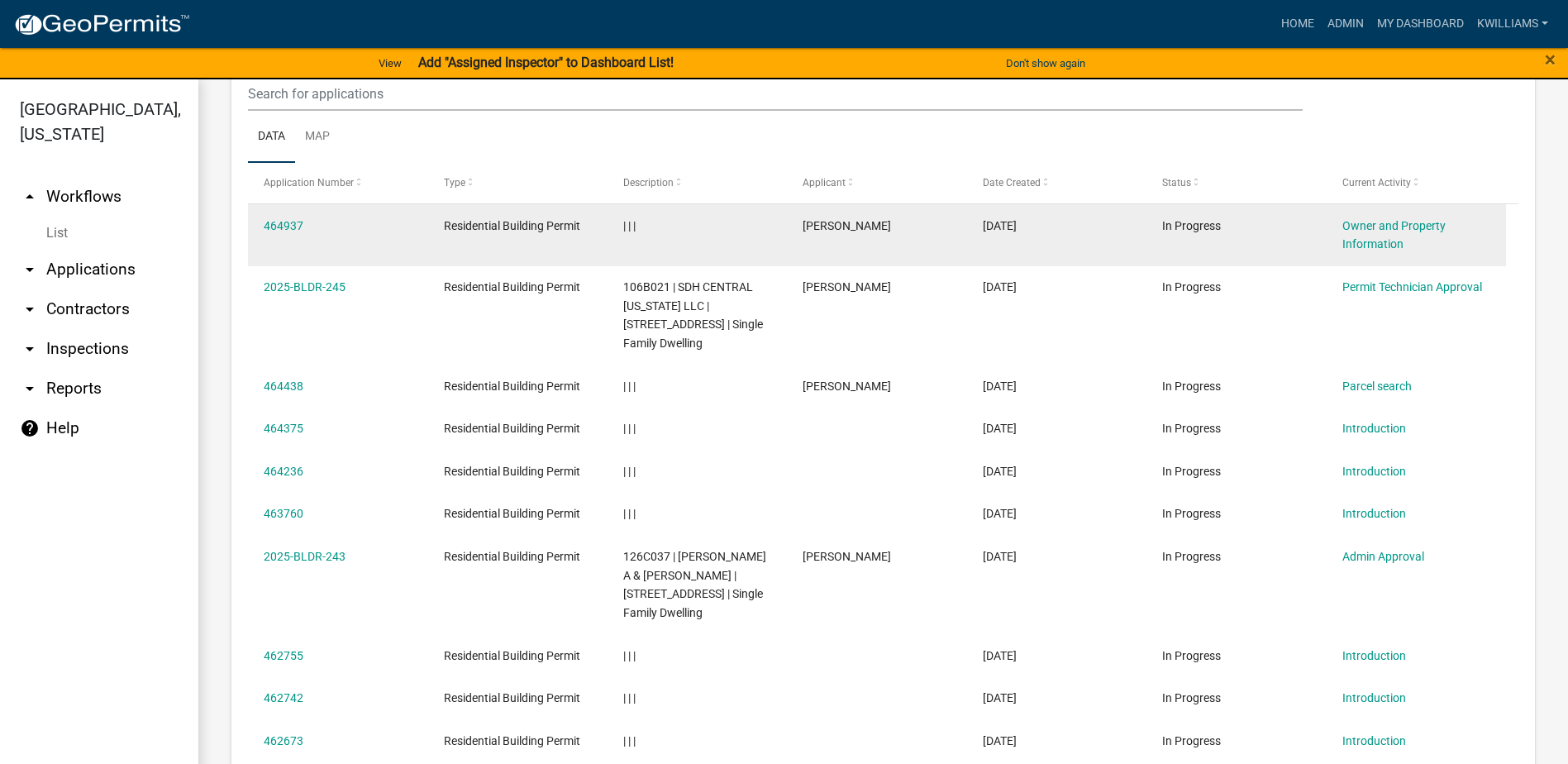
scroll to position [1800, 0]
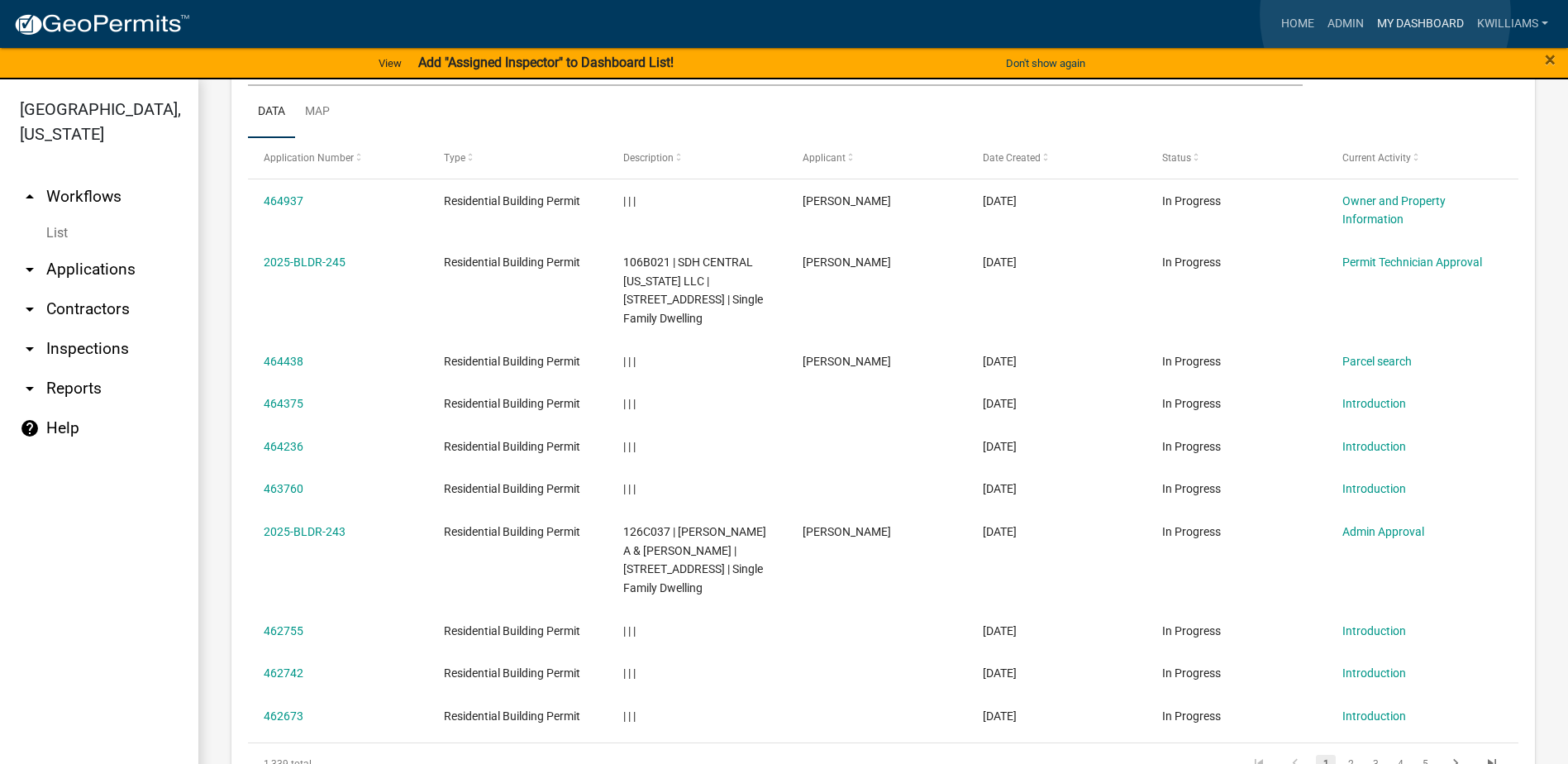
click at [1385, 15] on link "My Dashboard" at bounding box center [1421, 24] width 100 height 31
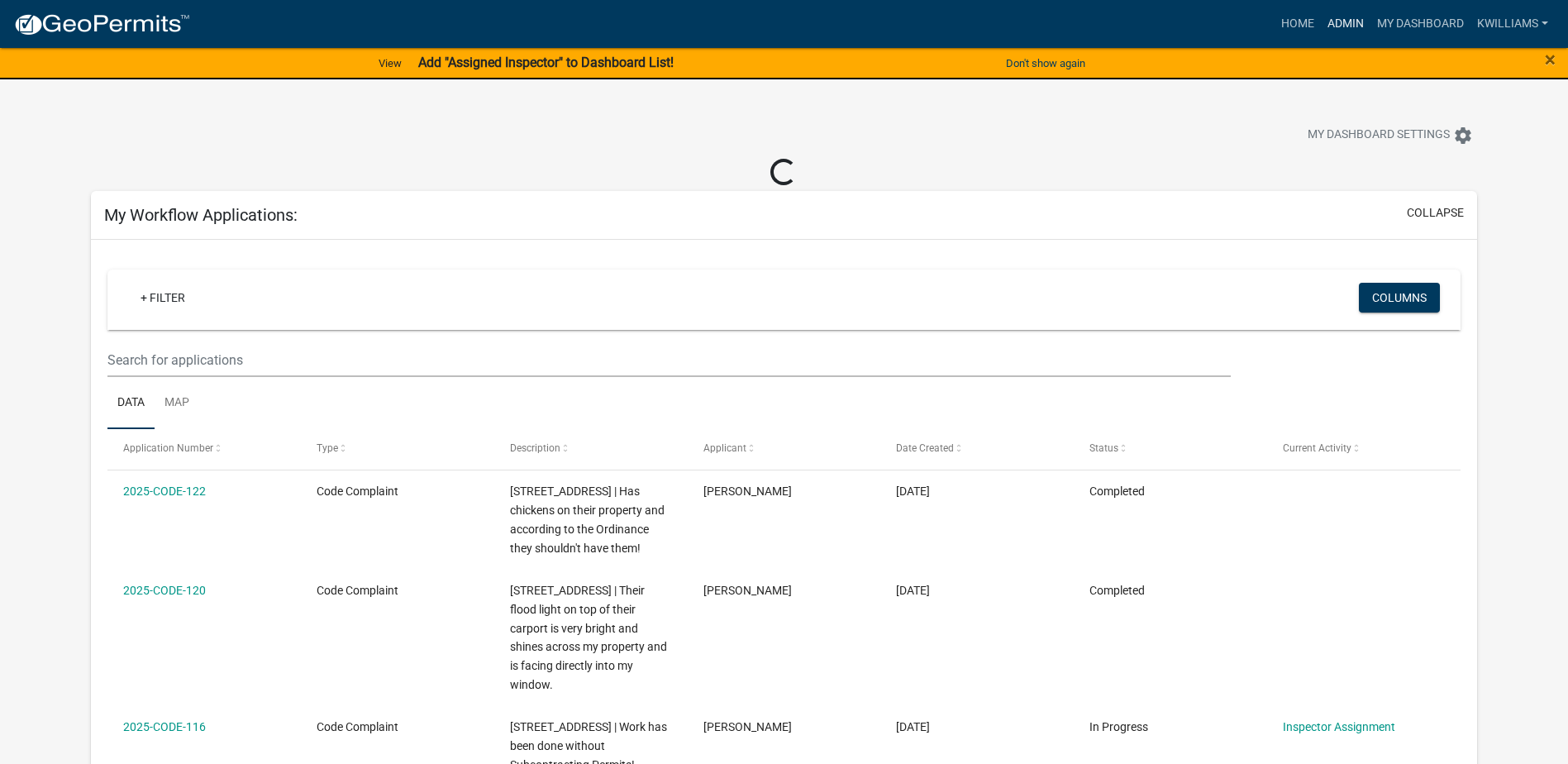
click at [1348, 17] on link "Admin" at bounding box center [1346, 24] width 49 height 31
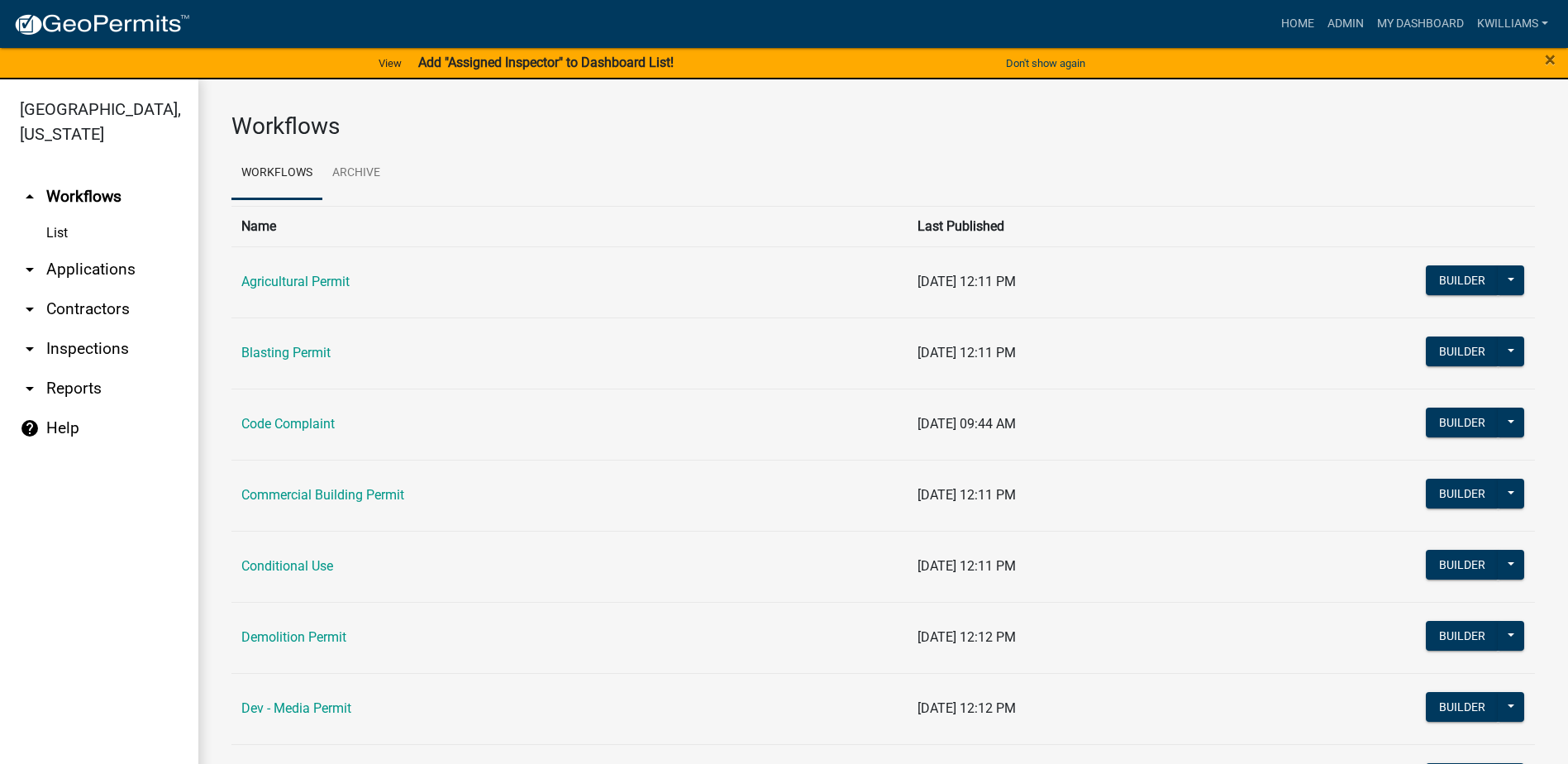
click at [134, 255] on link "arrow_drop_down Applications" at bounding box center [99, 269] width 198 height 39
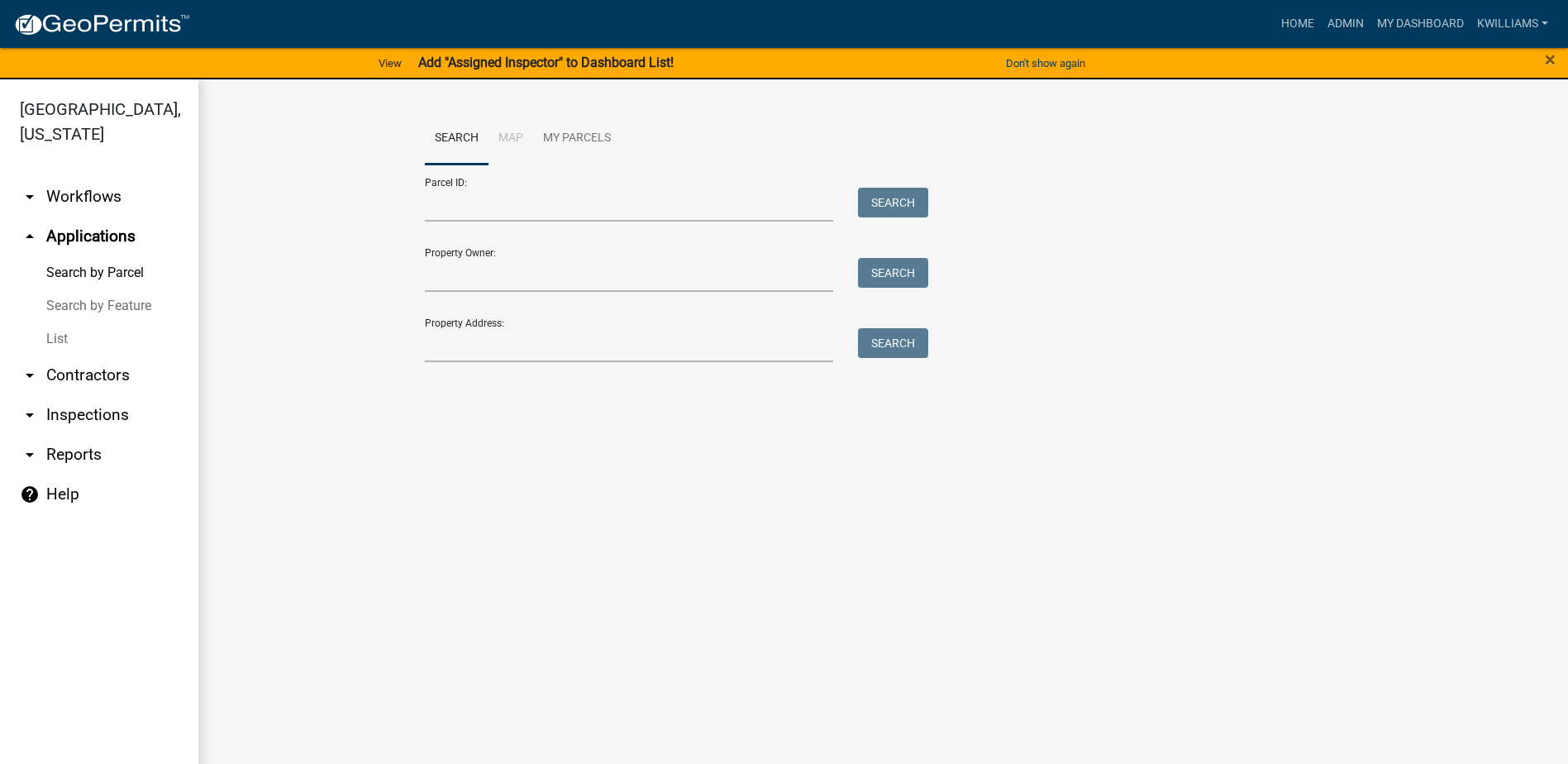
click at [81, 203] on link "arrow_drop_down Workflows" at bounding box center [99, 196] width 198 height 39
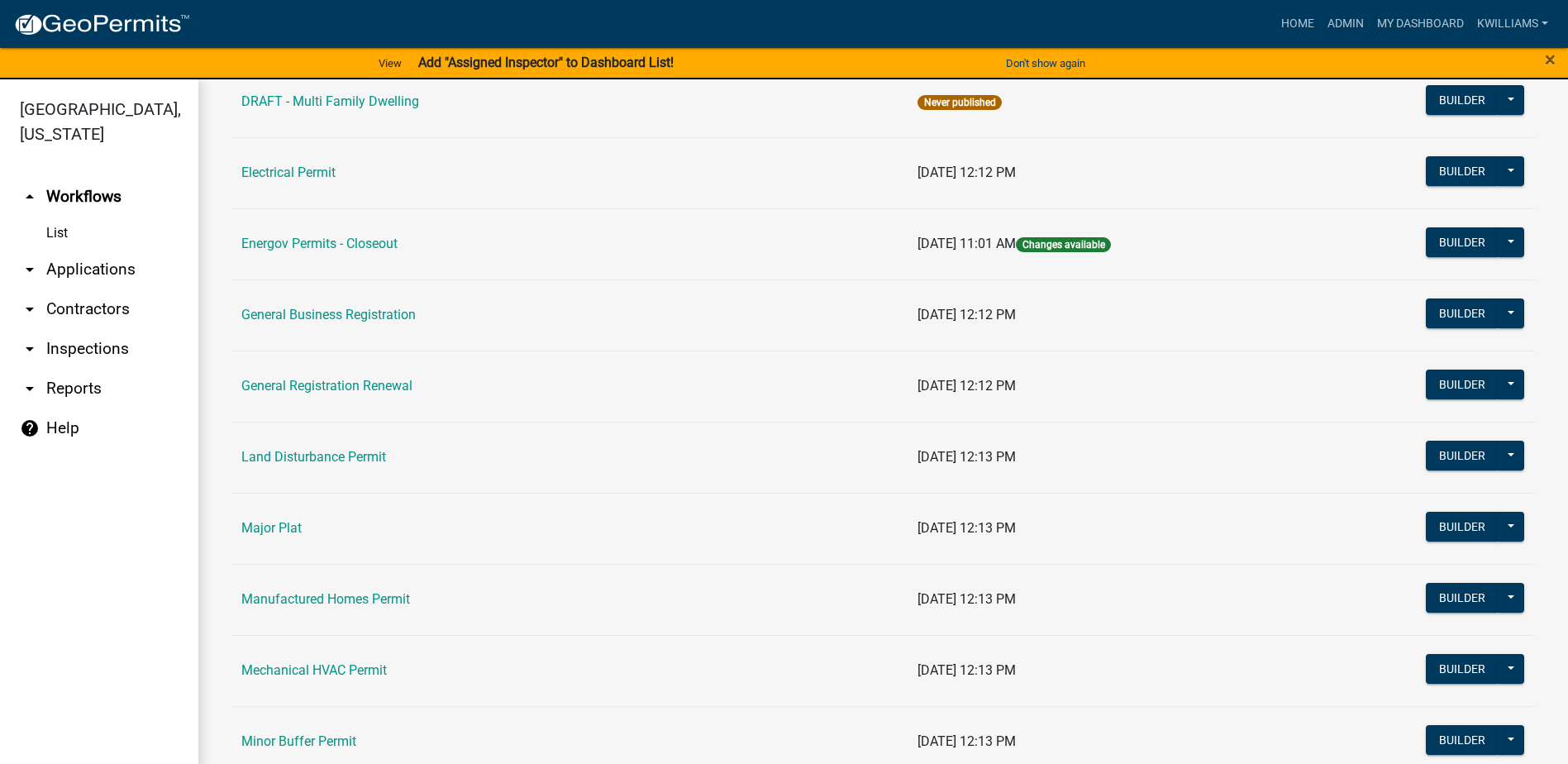
scroll to position [992, 0]
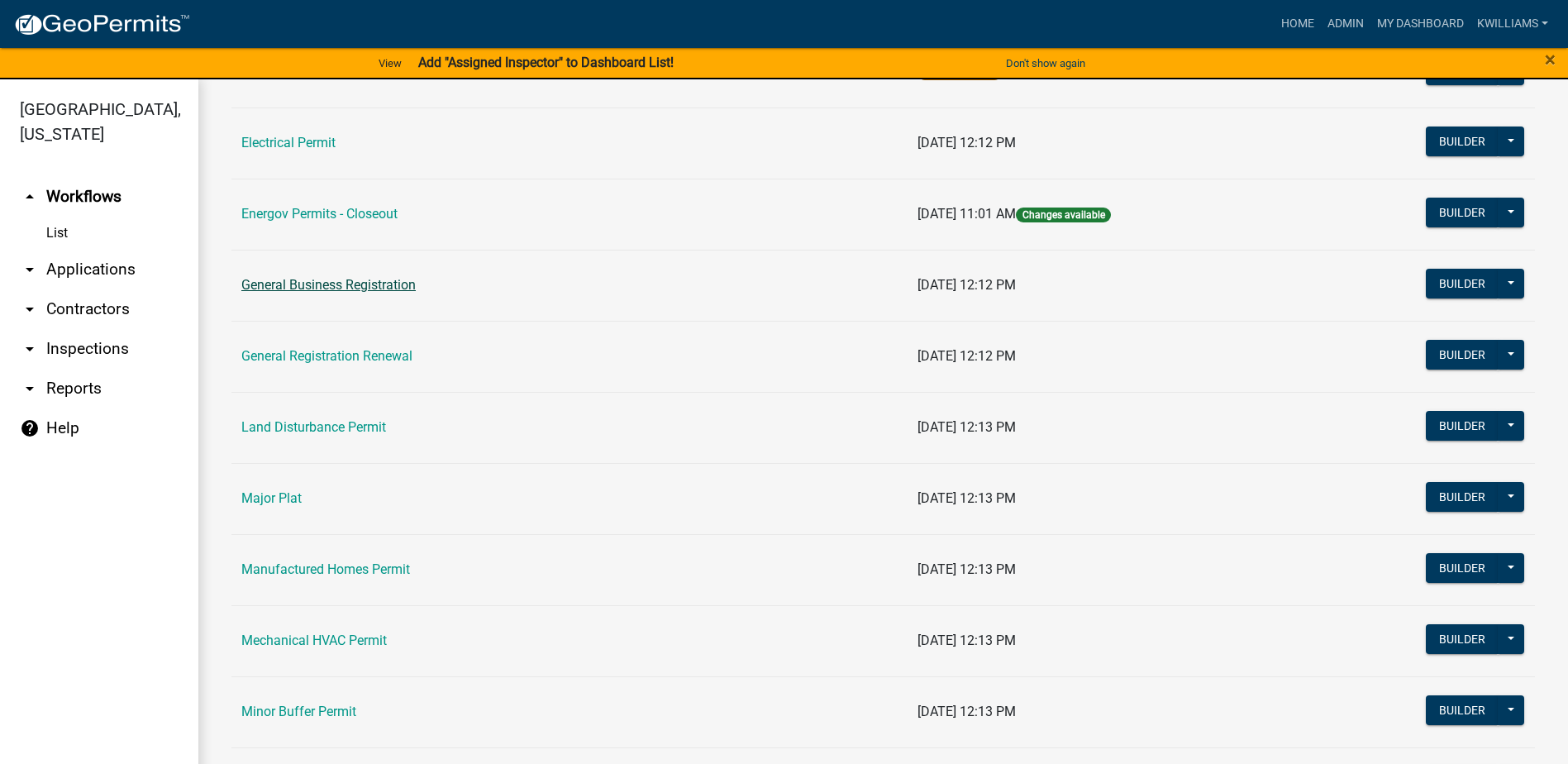
click at [364, 287] on link "General Business Registration" at bounding box center [329, 284] width 174 height 16
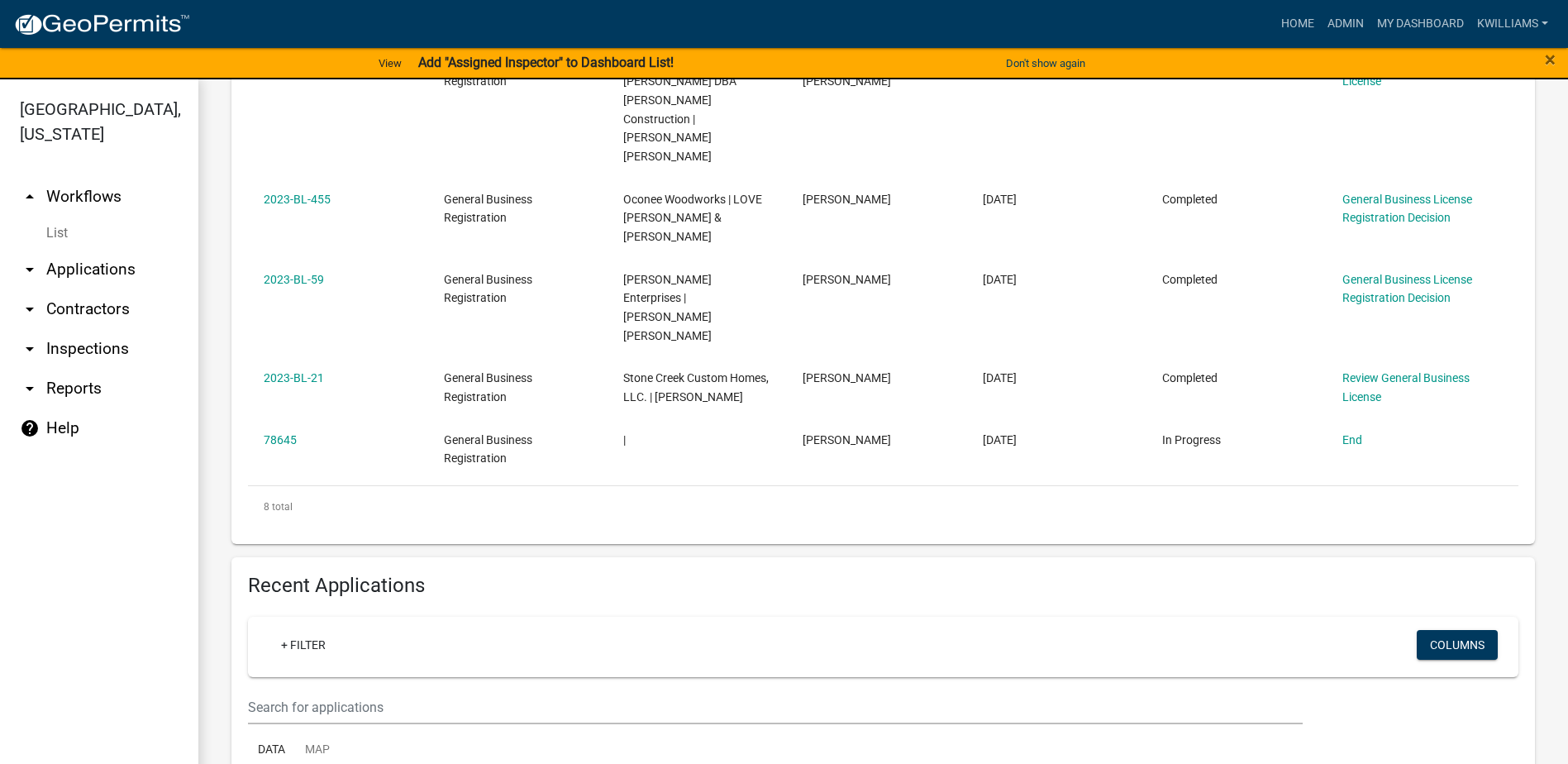
scroll to position [1075, 0]
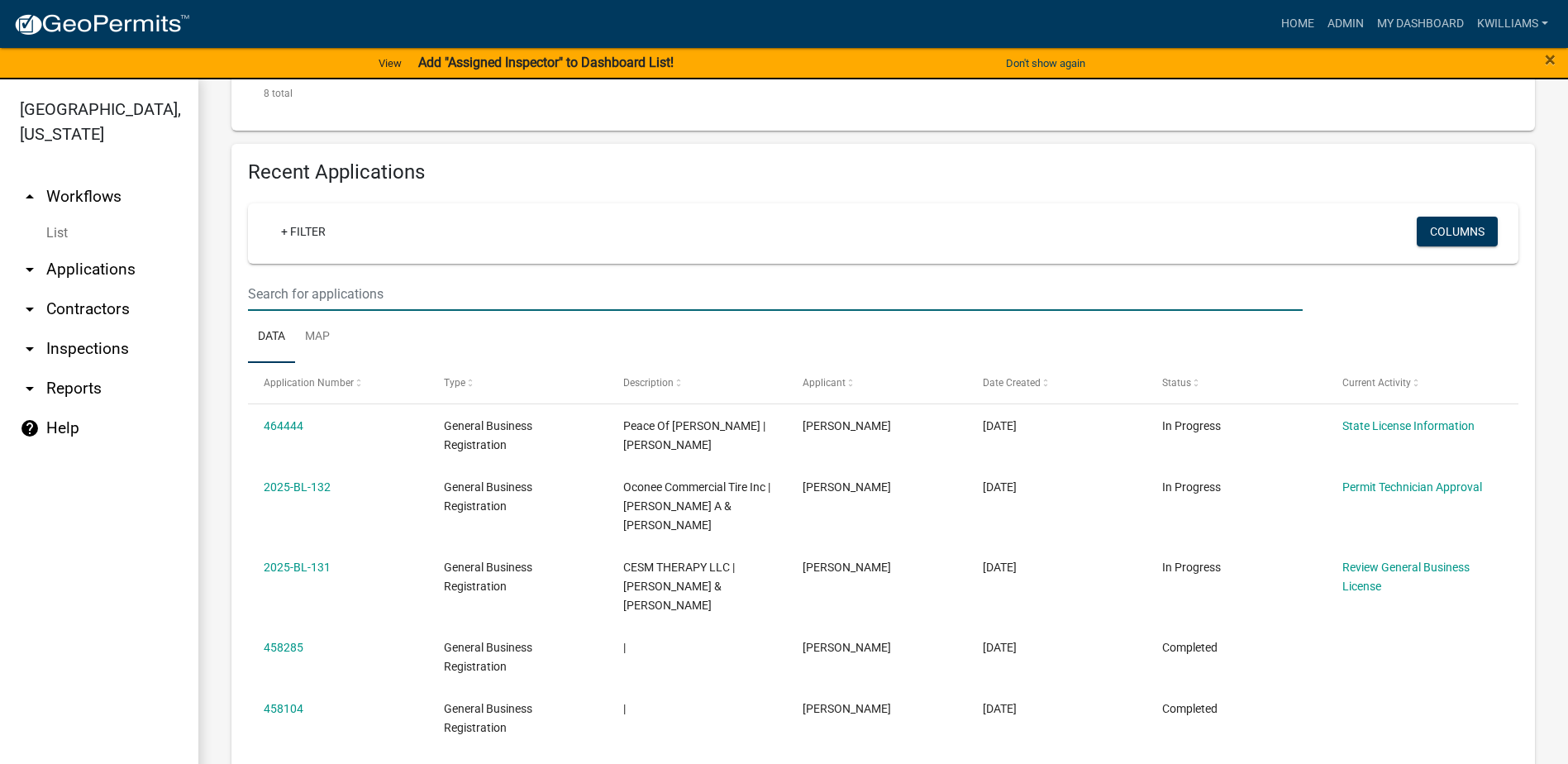
click at [337, 277] on input "text" at bounding box center [776, 293] width 1055 height 34
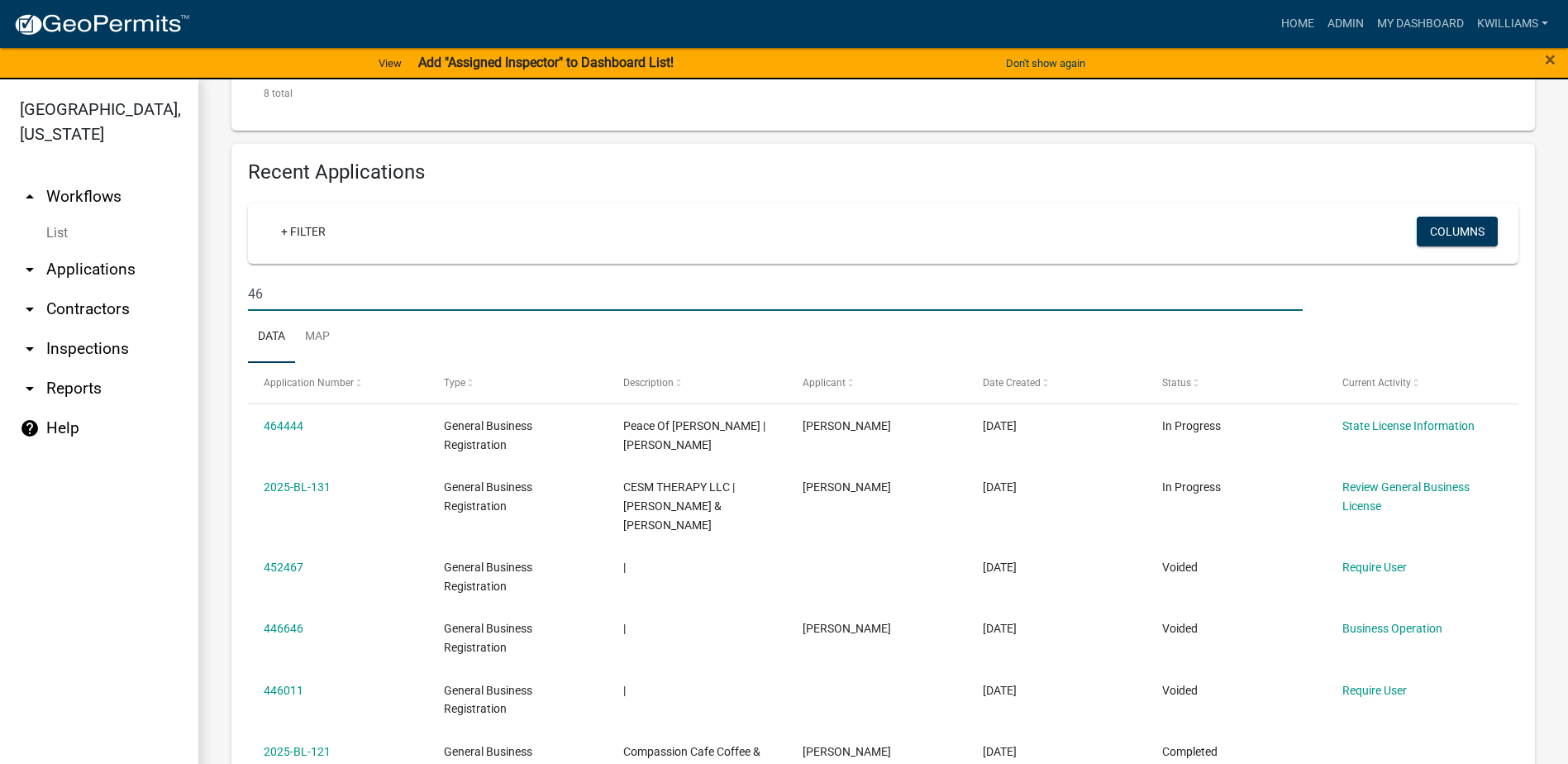
click at [309, 277] on input "46" at bounding box center [776, 293] width 1055 height 34
type input "462318"
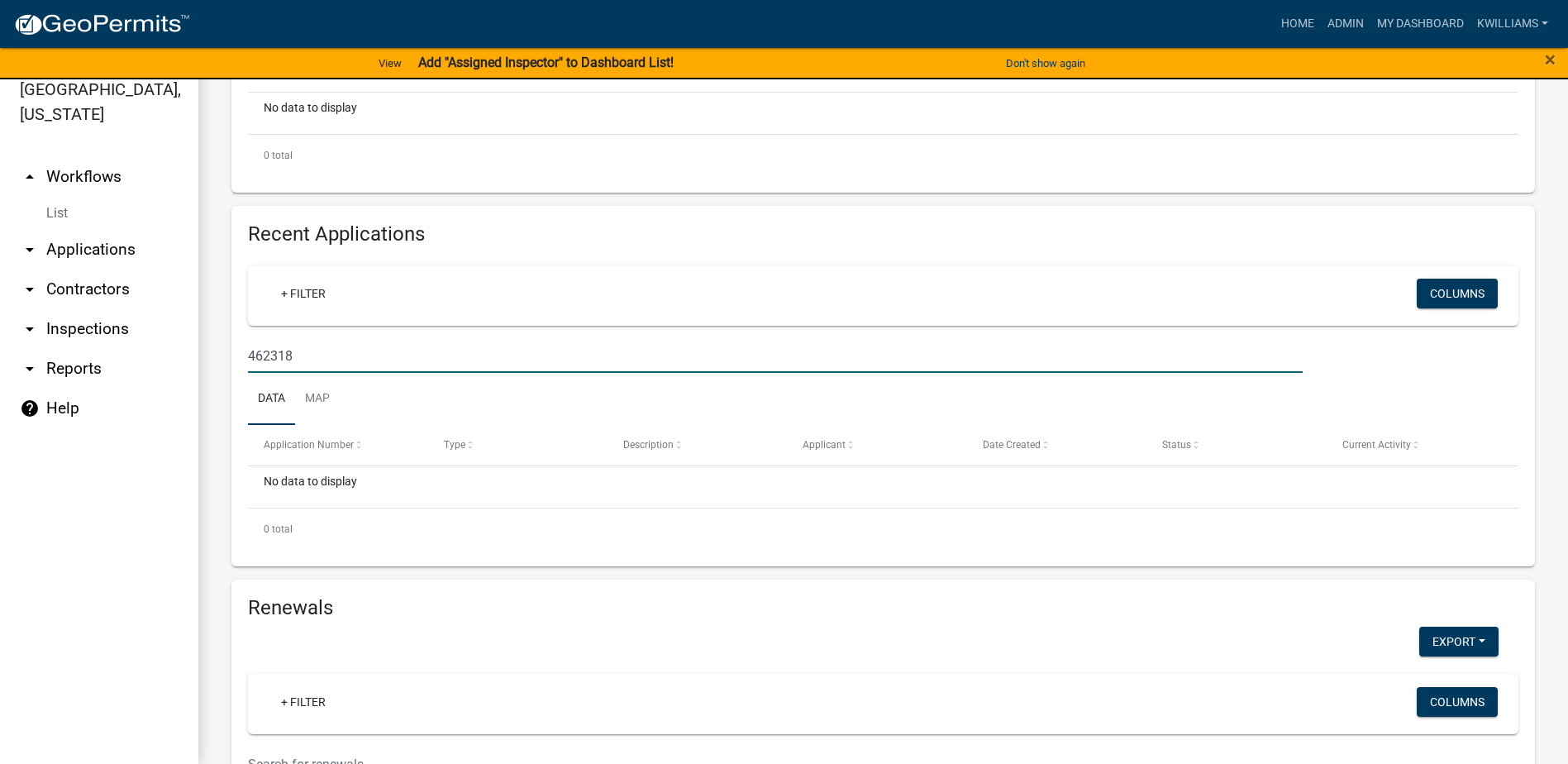
scroll to position [519, 0]
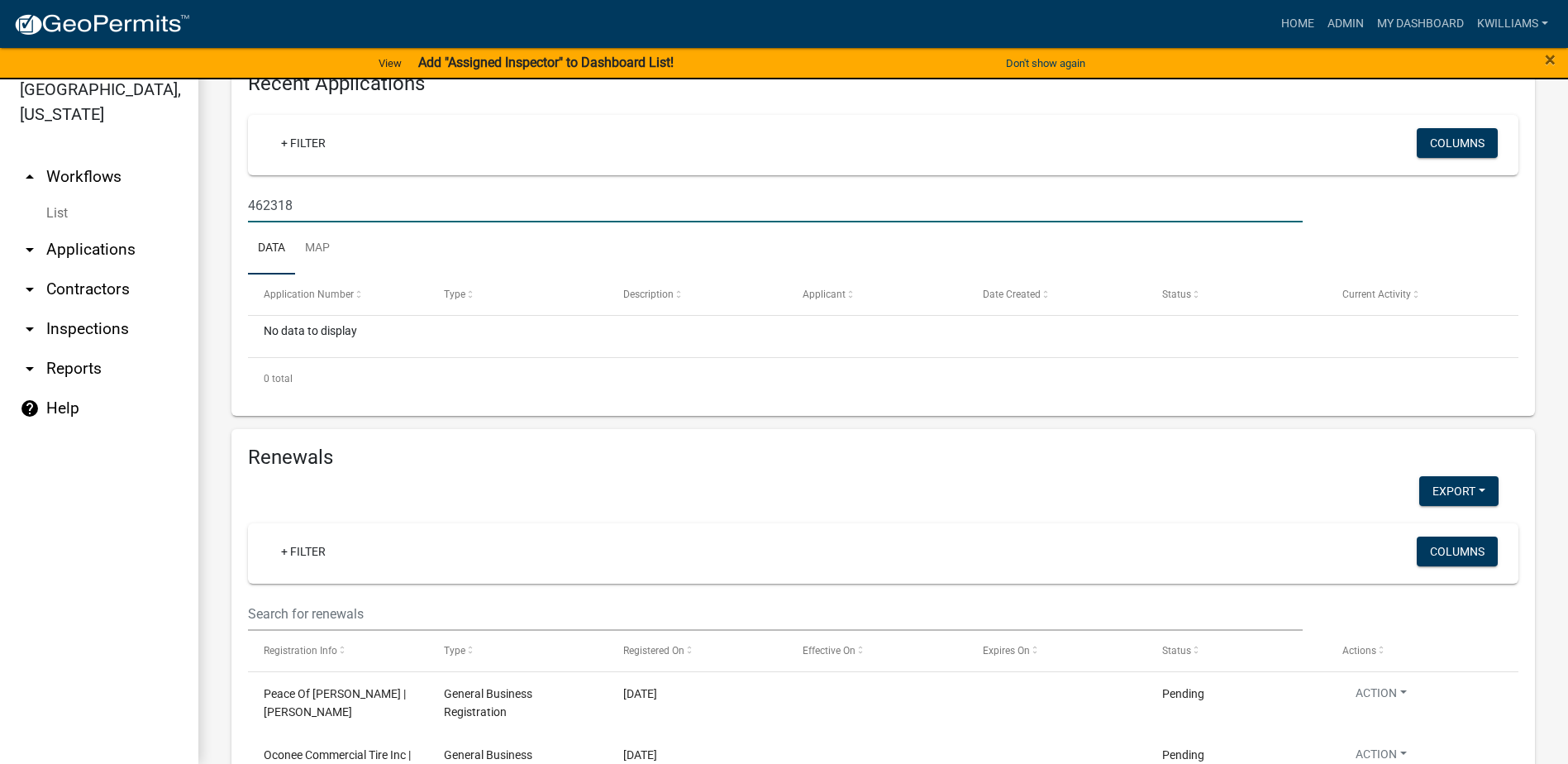
click at [209, 401] on div "General Business Registration This application is for all business that are not…" at bounding box center [883, 525] width 1370 height 1970
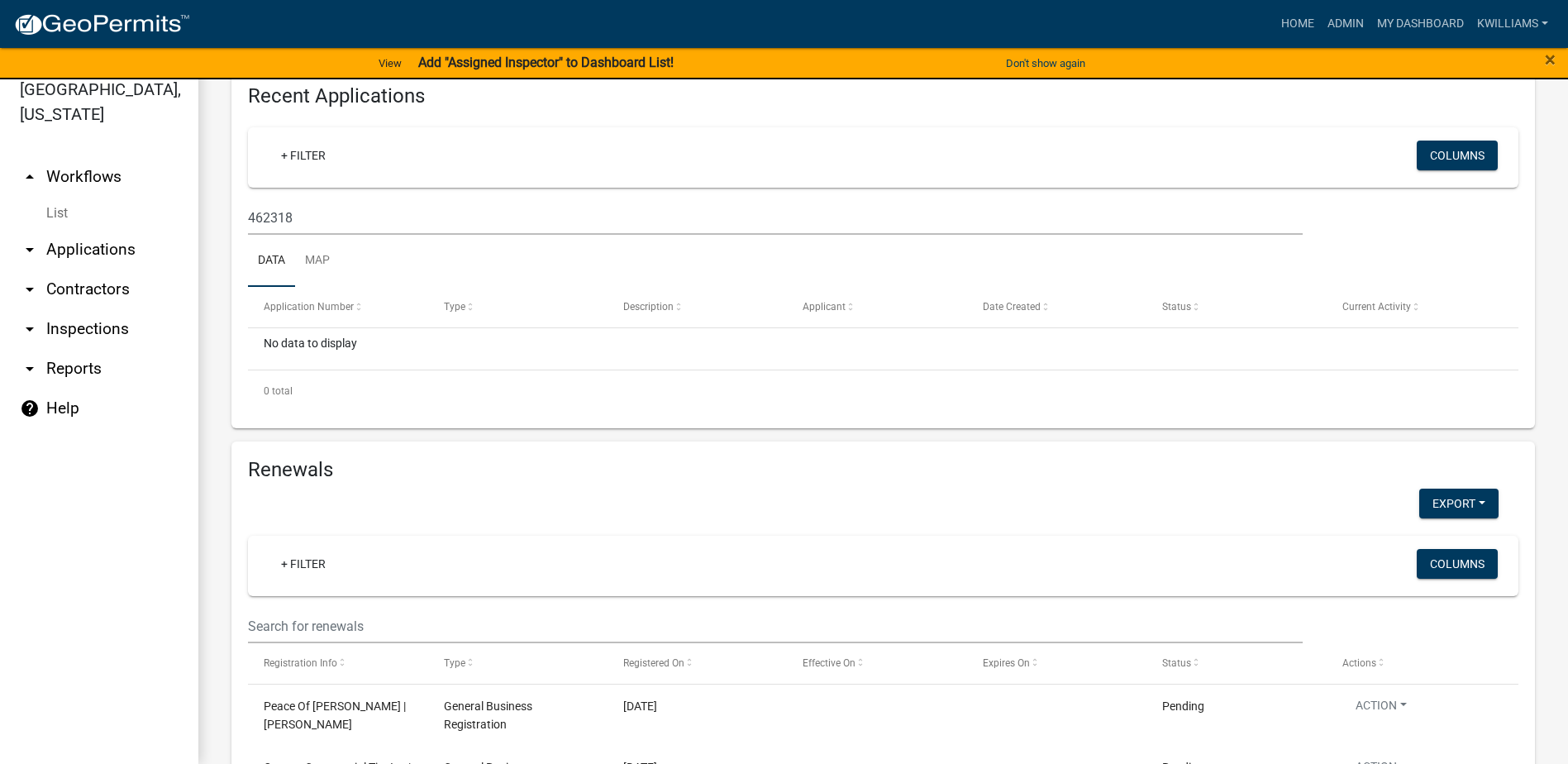
scroll to position [662, 0]
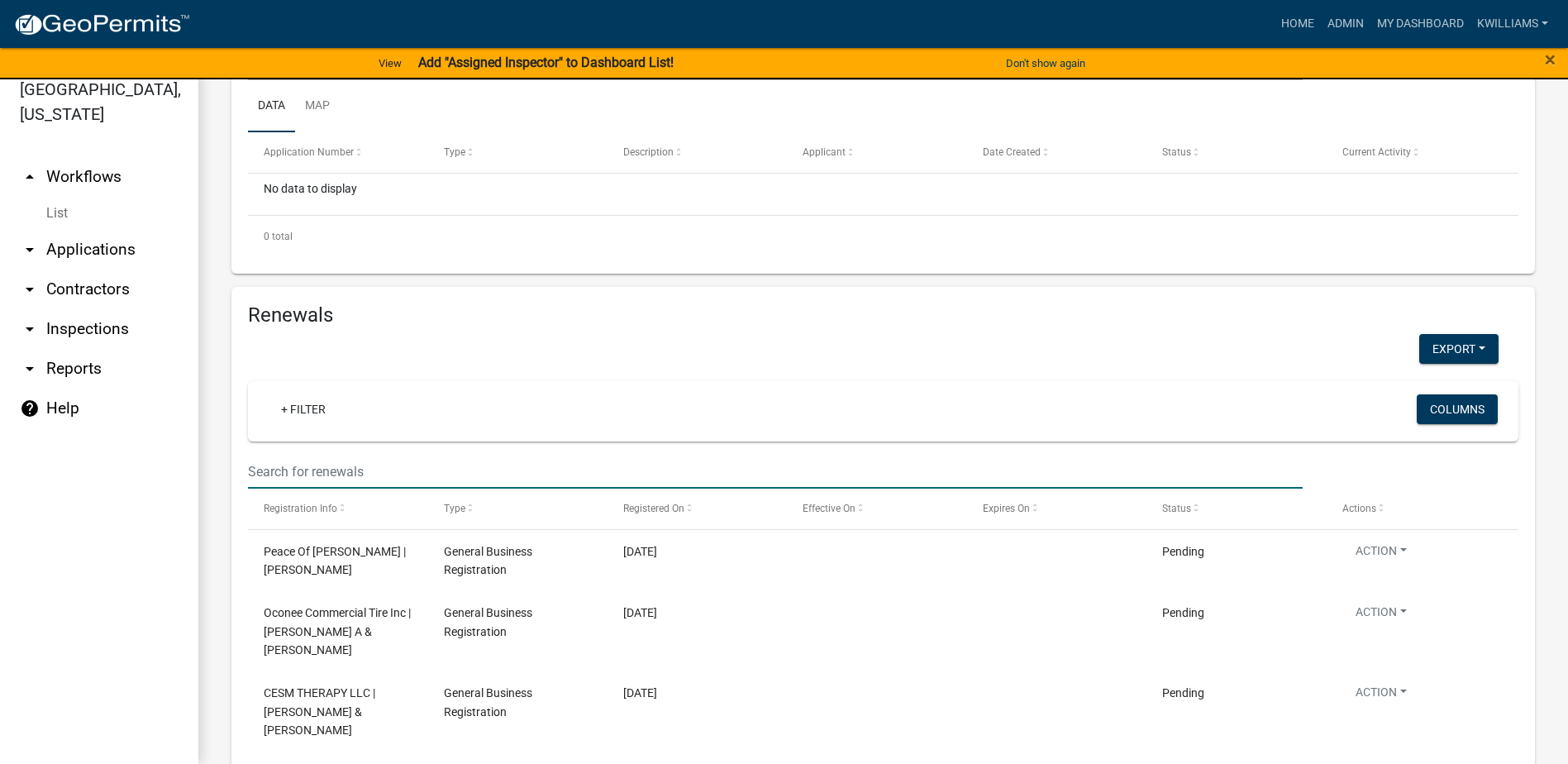
click at [364, 471] on input "text" at bounding box center [776, 471] width 1055 height 34
type input "462318"
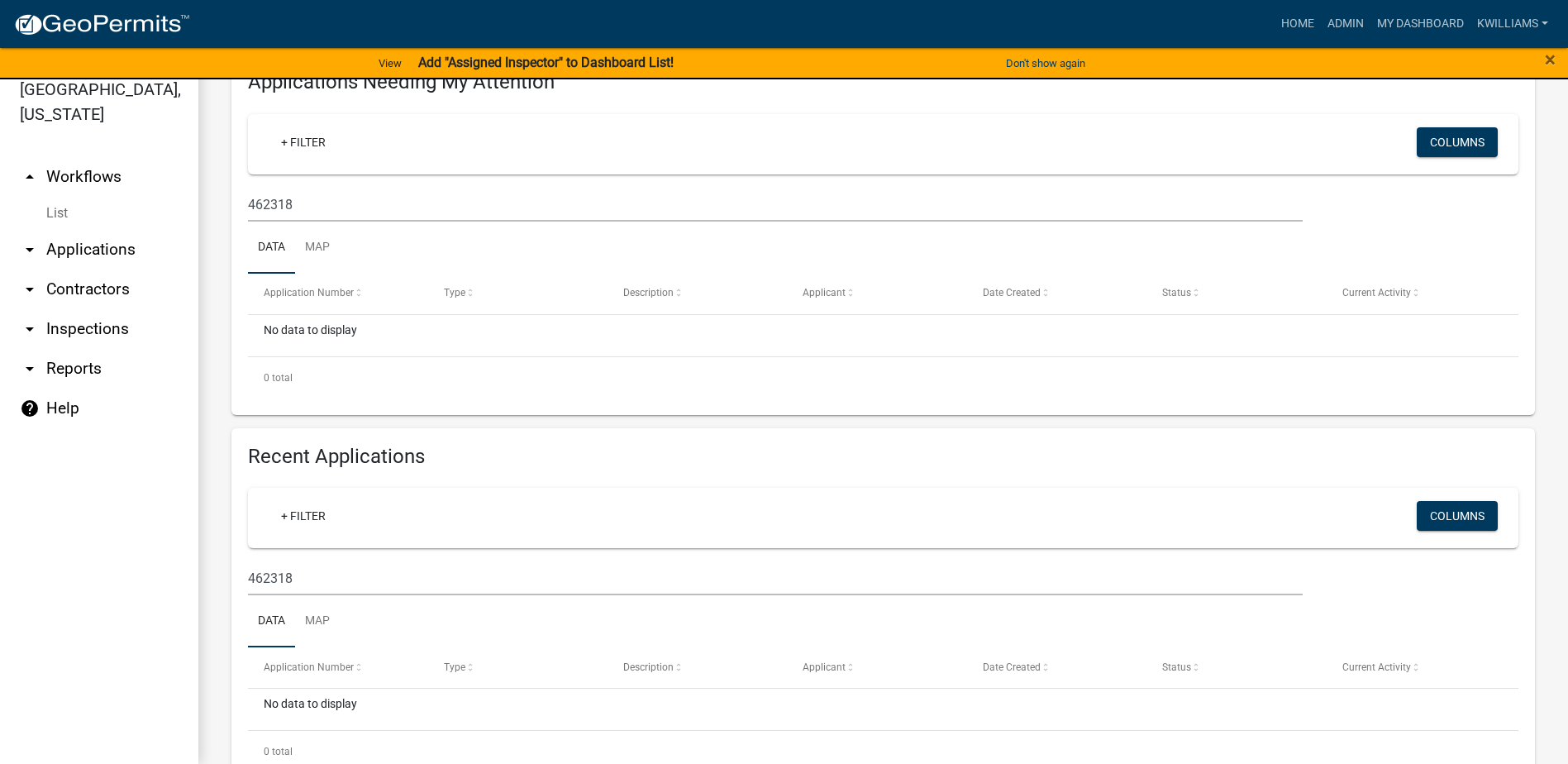
scroll to position [0, 0]
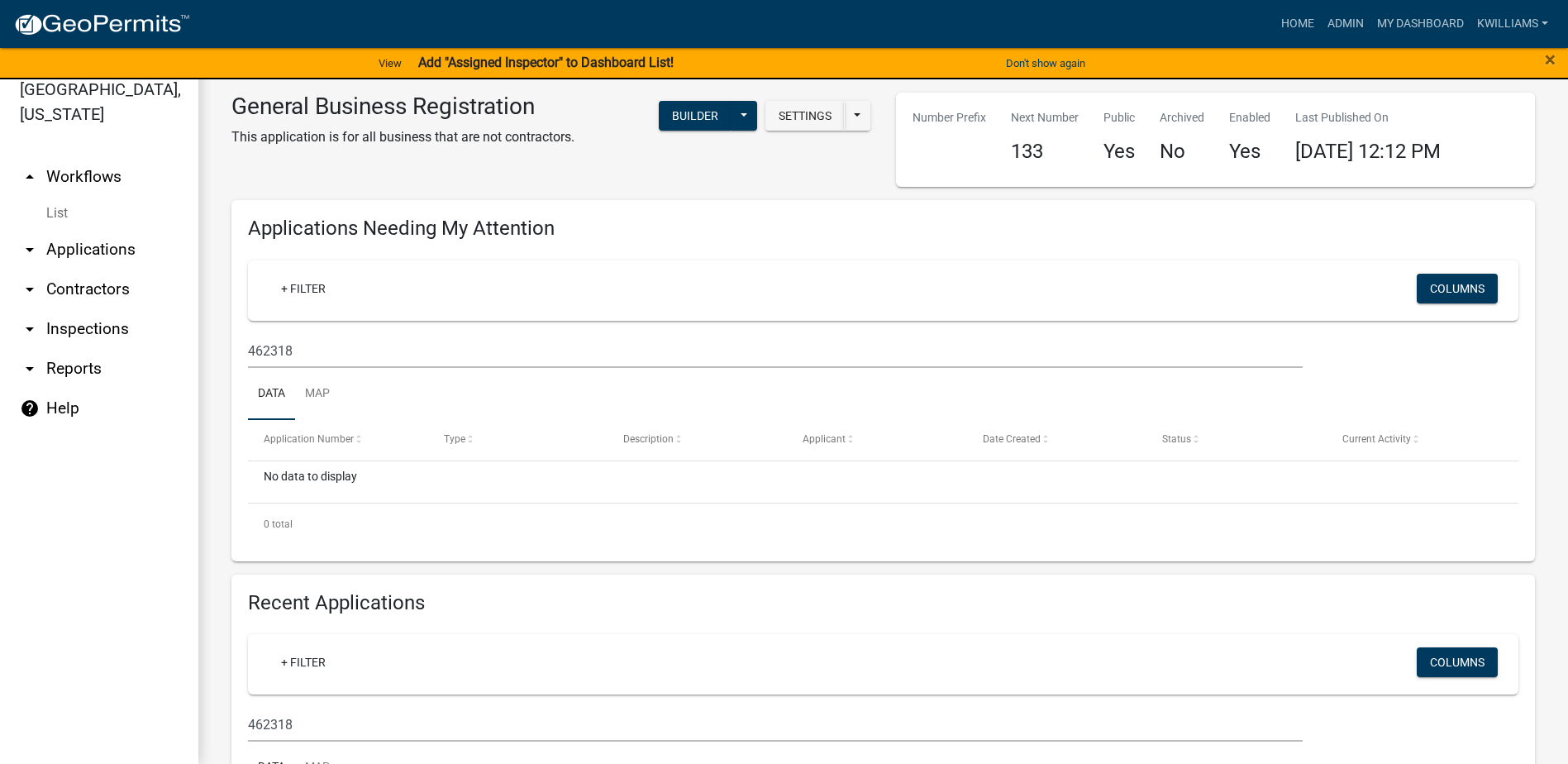
click at [75, 246] on link "arrow_drop_down Applications" at bounding box center [99, 249] width 198 height 39
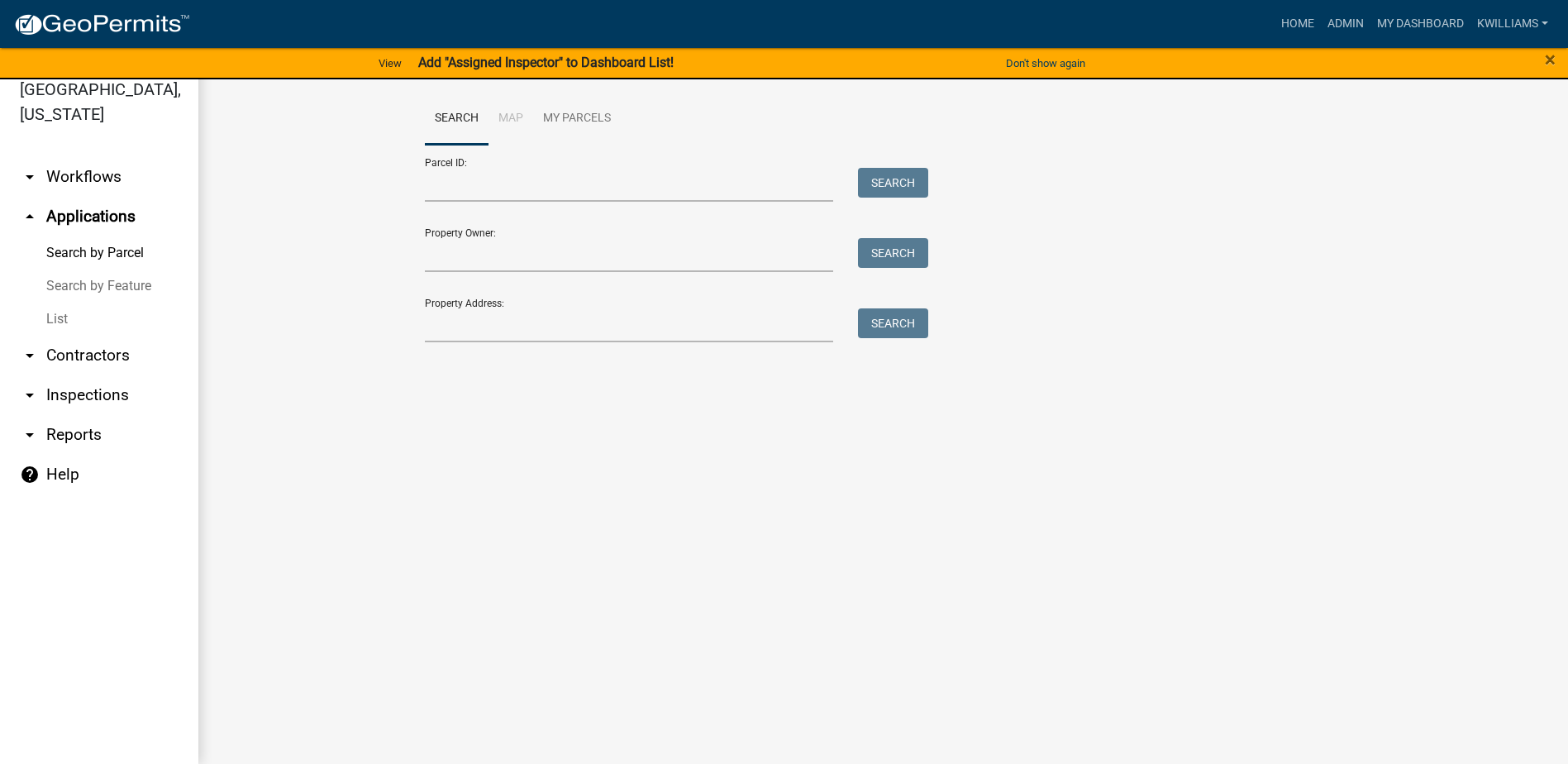
click at [62, 172] on link "arrow_drop_down Workflows" at bounding box center [99, 176] width 198 height 39
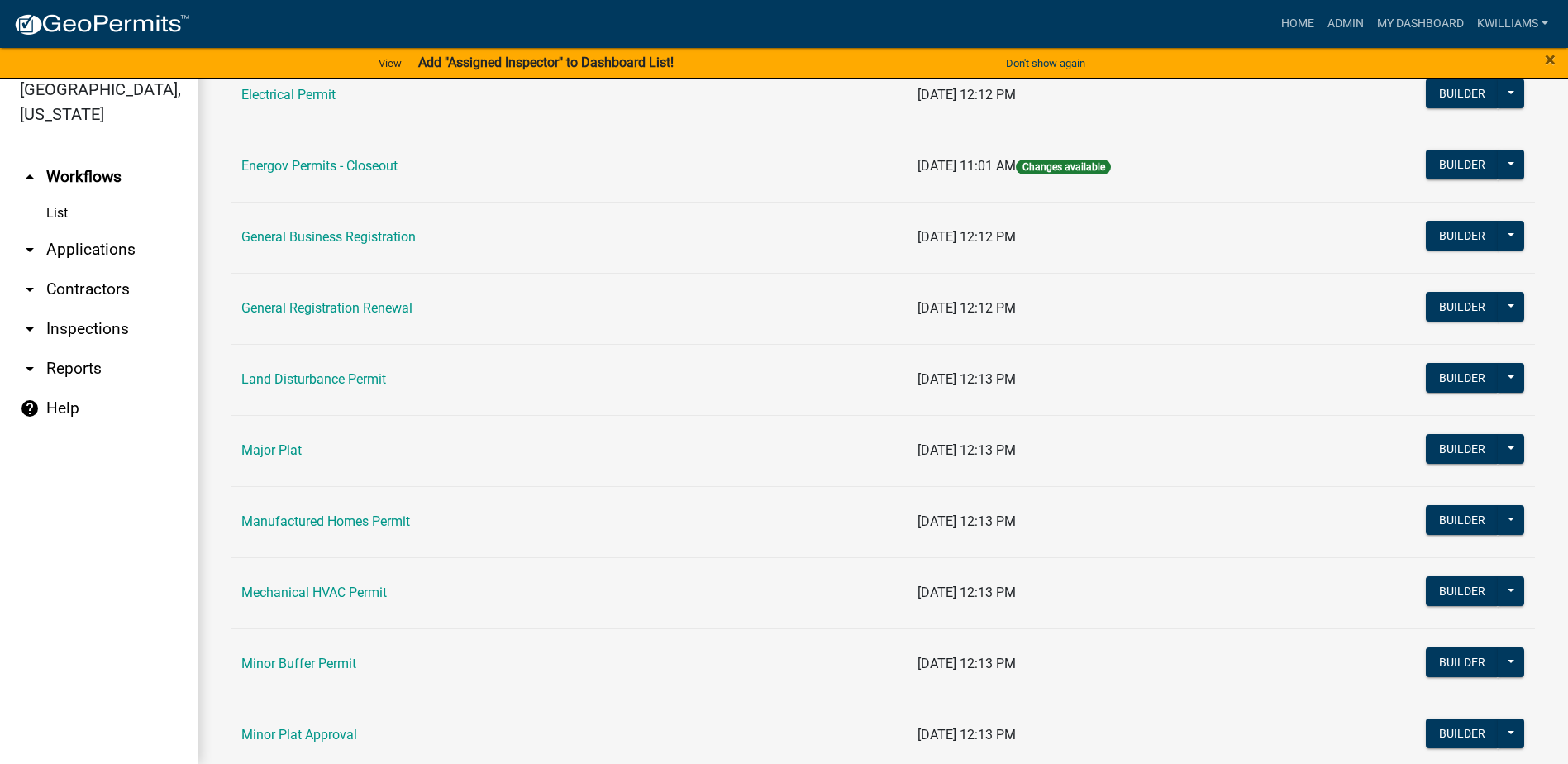
scroll to position [992, 0]
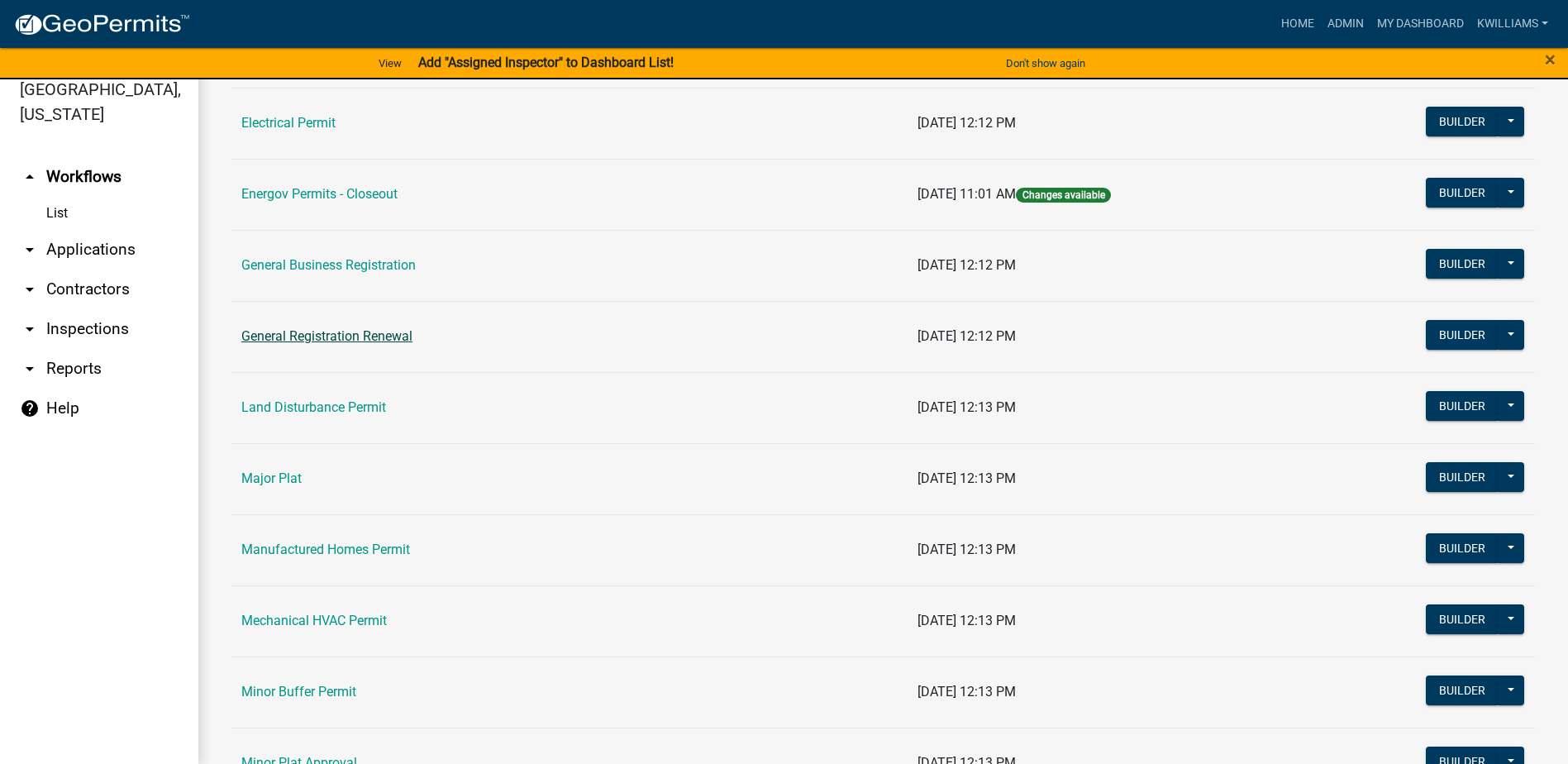
click at [325, 331] on td "General Registration Renewal" at bounding box center [570, 337] width 676 height 71
drag, startPoint x: 325, startPoint y: 331, endPoint x: 300, endPoint y: 336, distance: 25.5
click at [300, 335] on link "General Registration Renewal" at bounding box center [328, 336] width 172 height 16
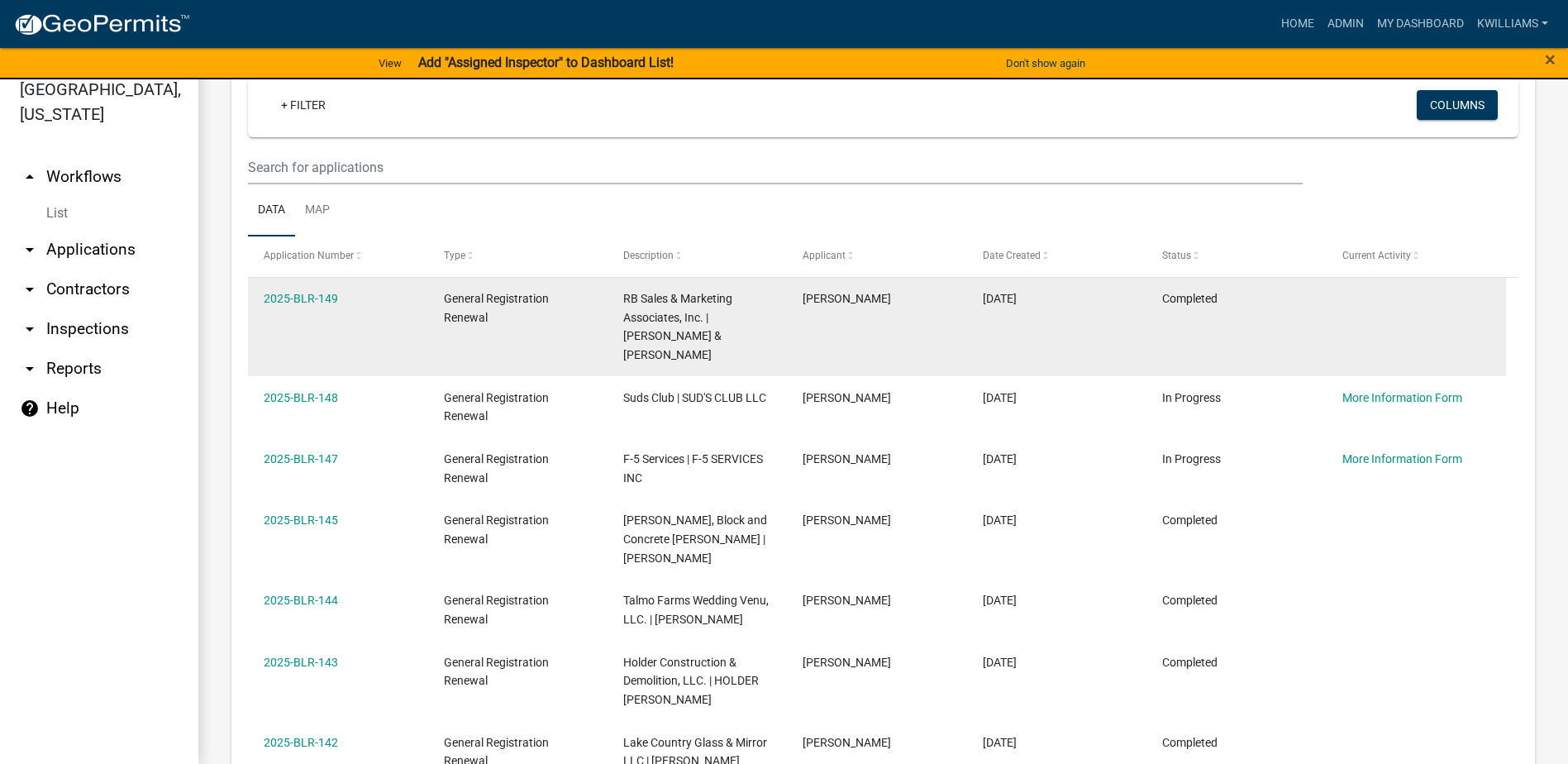
scroll to position [827, 0]
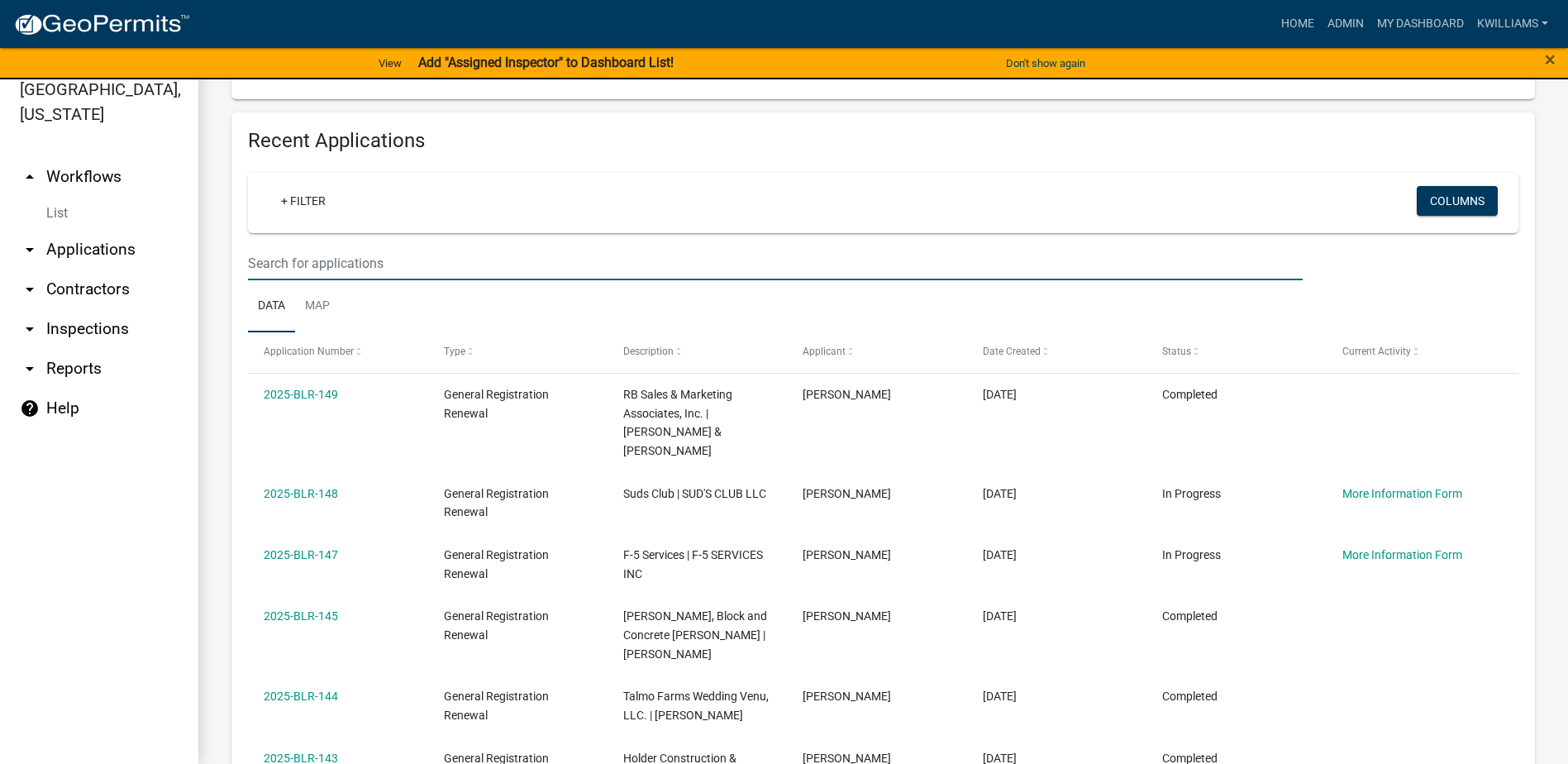
type input "462318"
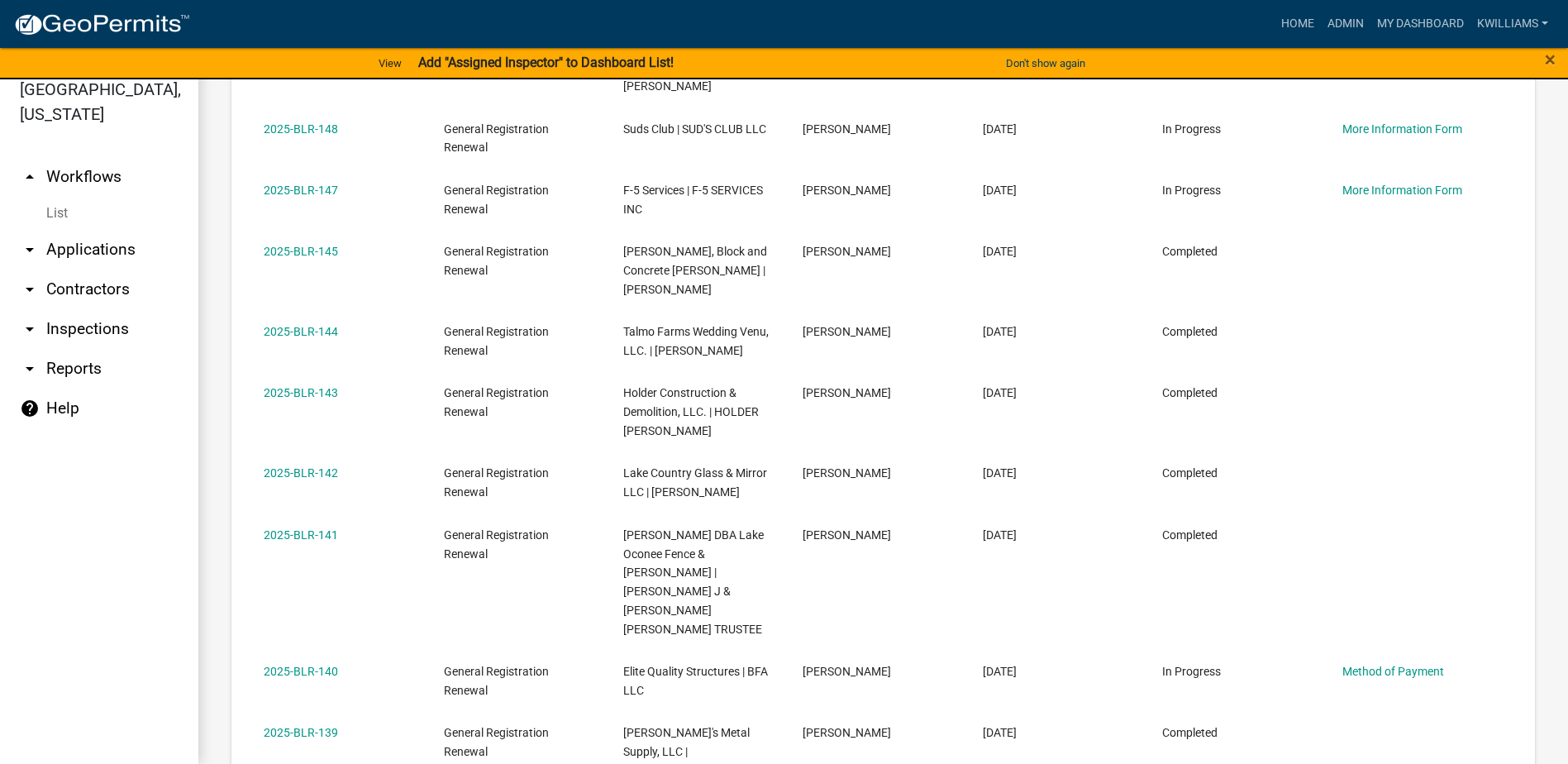
scroll to position [518, 0]
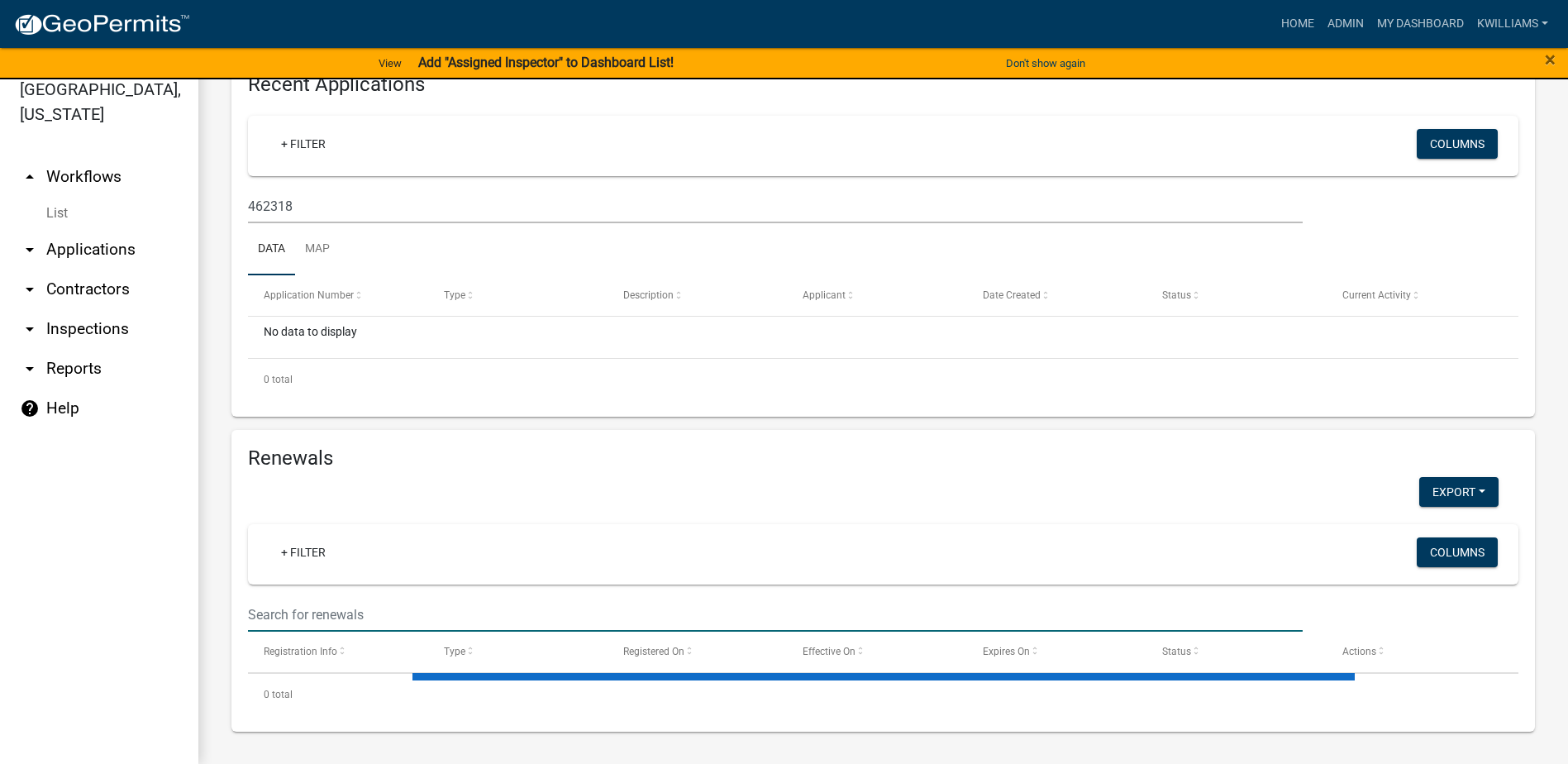
click at [324, 623] on input "text" at bounding box center [776, 614] width 1055 height 34
type input "462318"
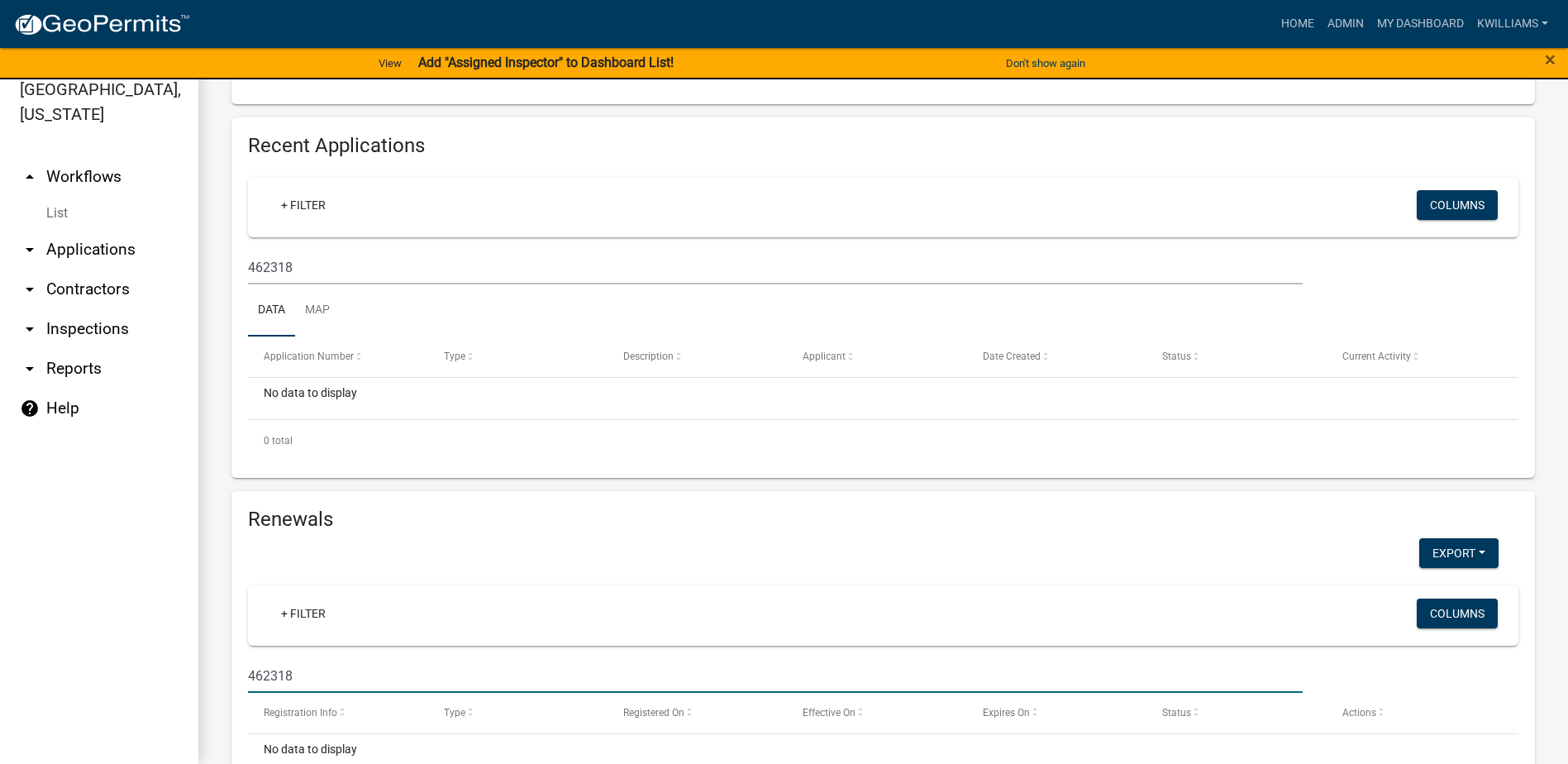
scroll to position [230, 0]
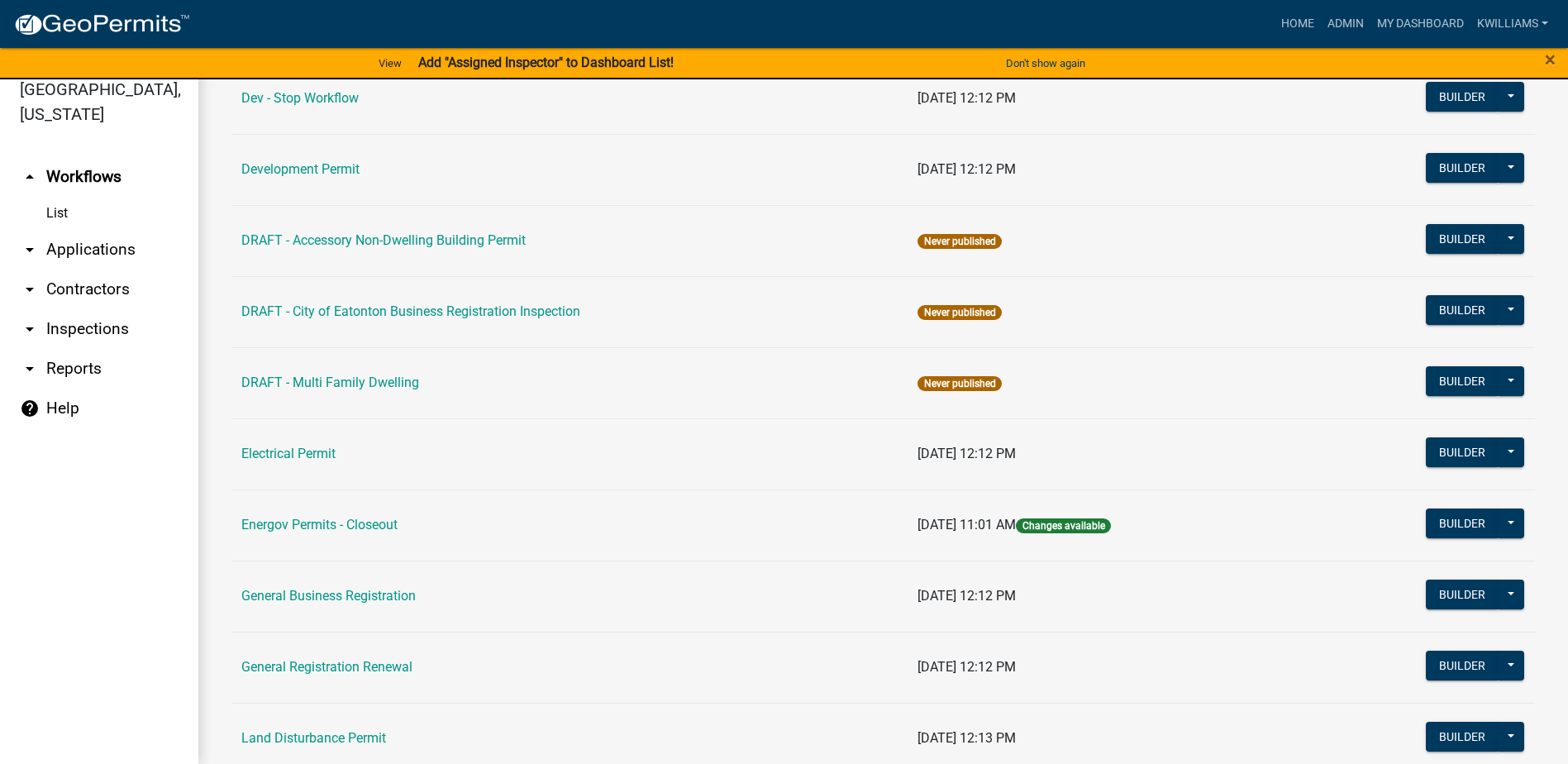
scroll to position [744, 0]
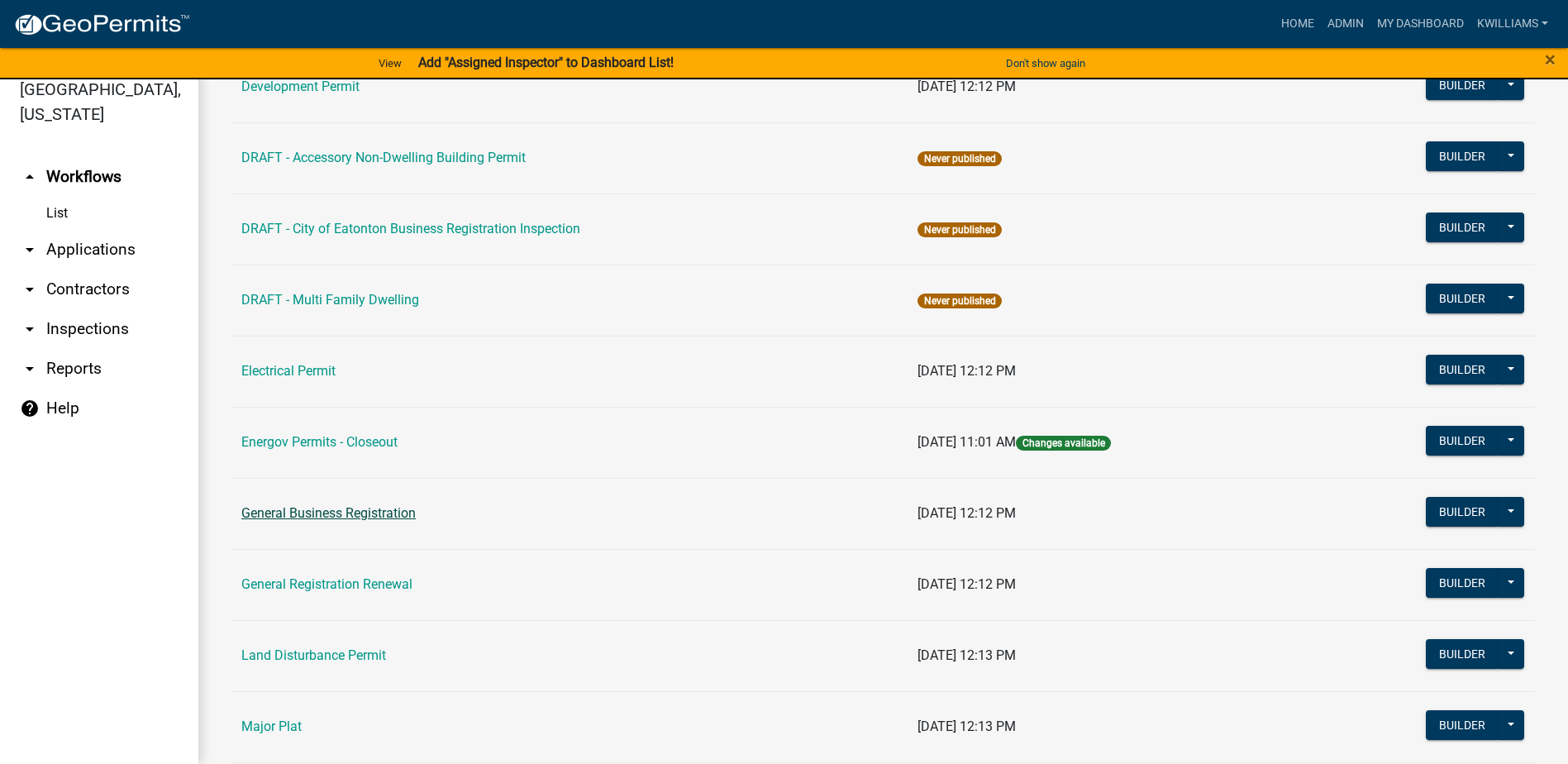
click at [314, 521] on link "General Business Registration" at bounding box center [329, 512] width 174 height 16
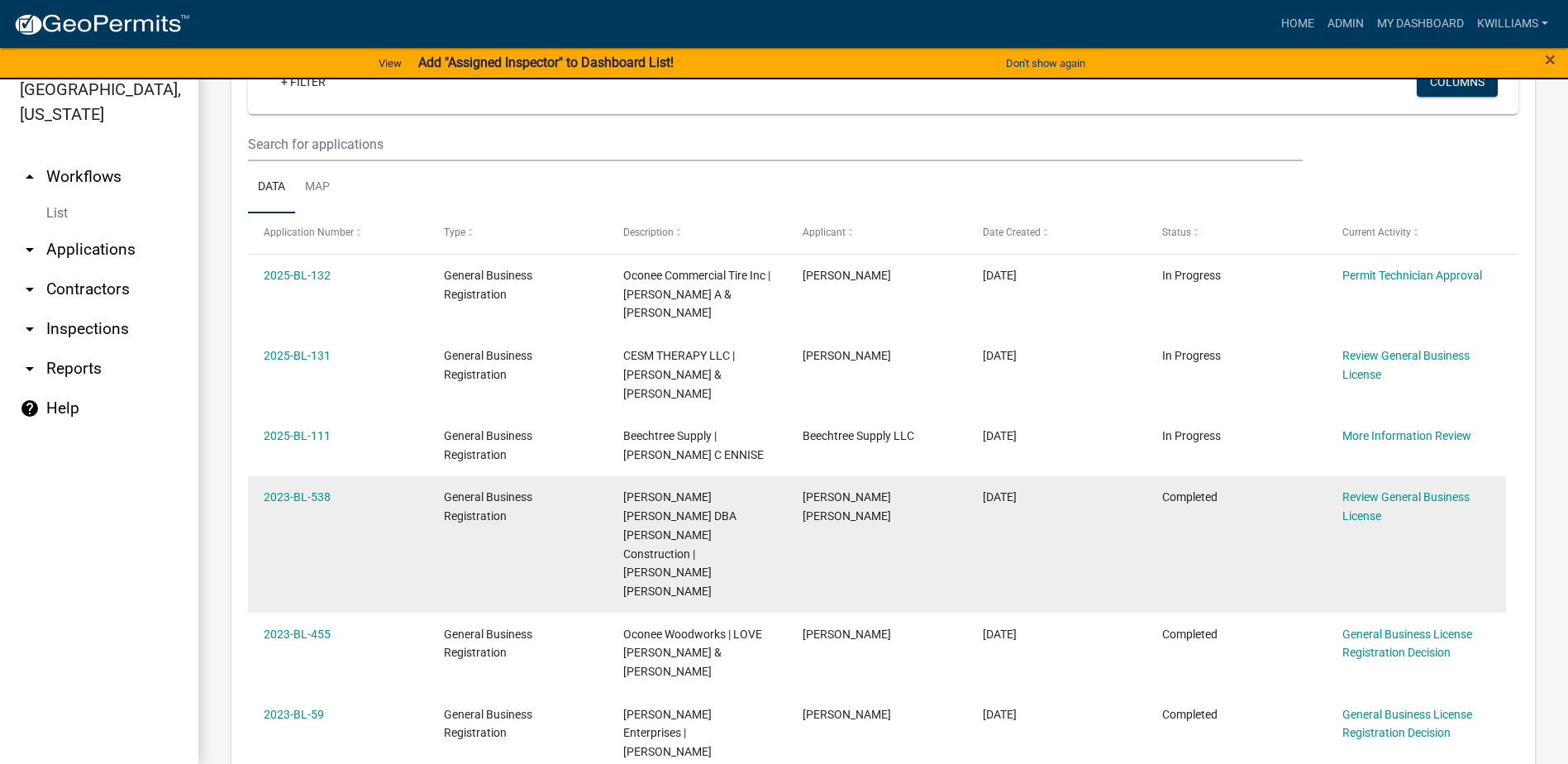
scroll to position [83, 0]
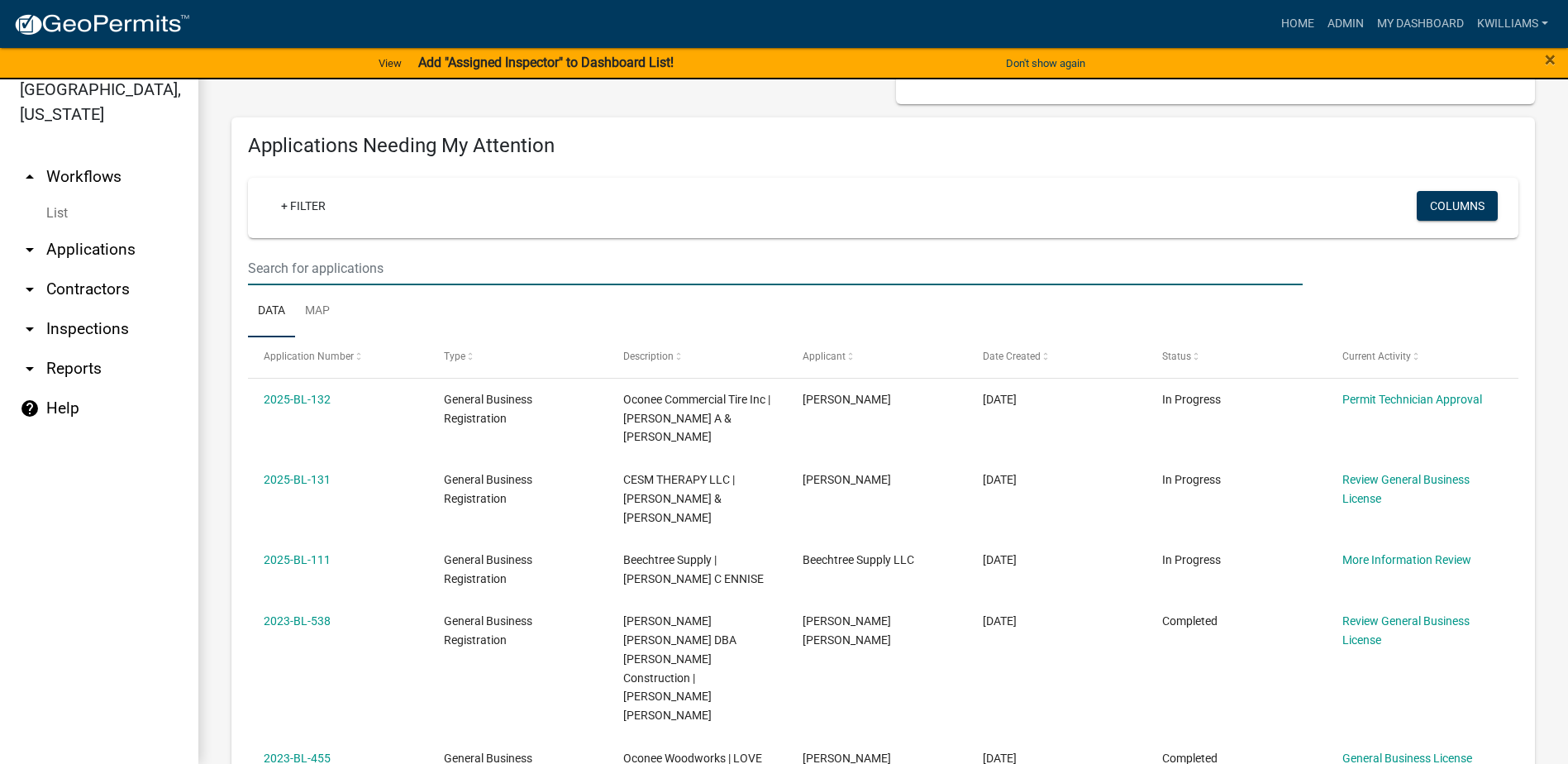
click at [393, 259] on input "text" at bounding box center [776, 267] width 1055 height 34
type input "462318"
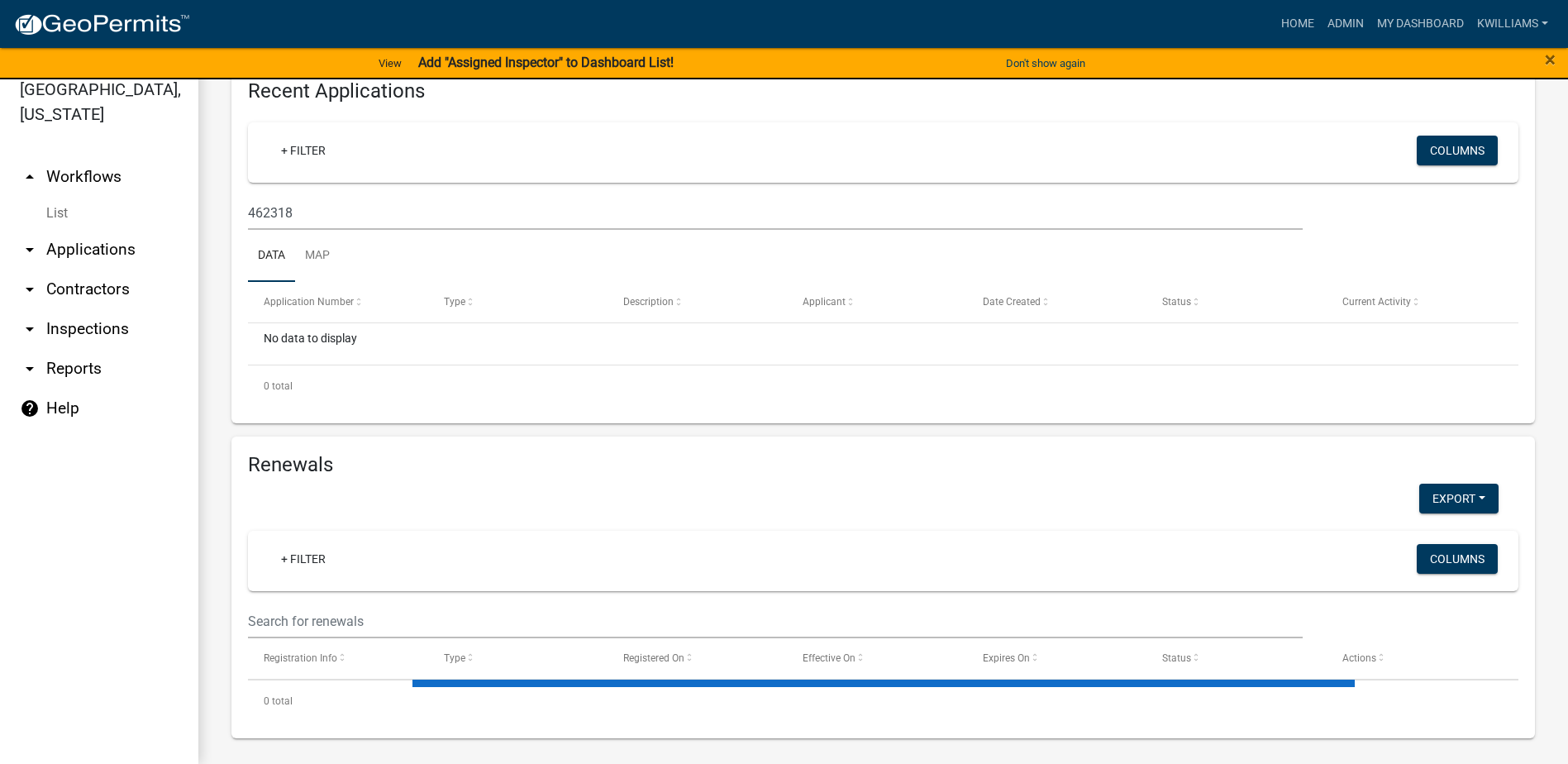
scroll to position [519, 0]
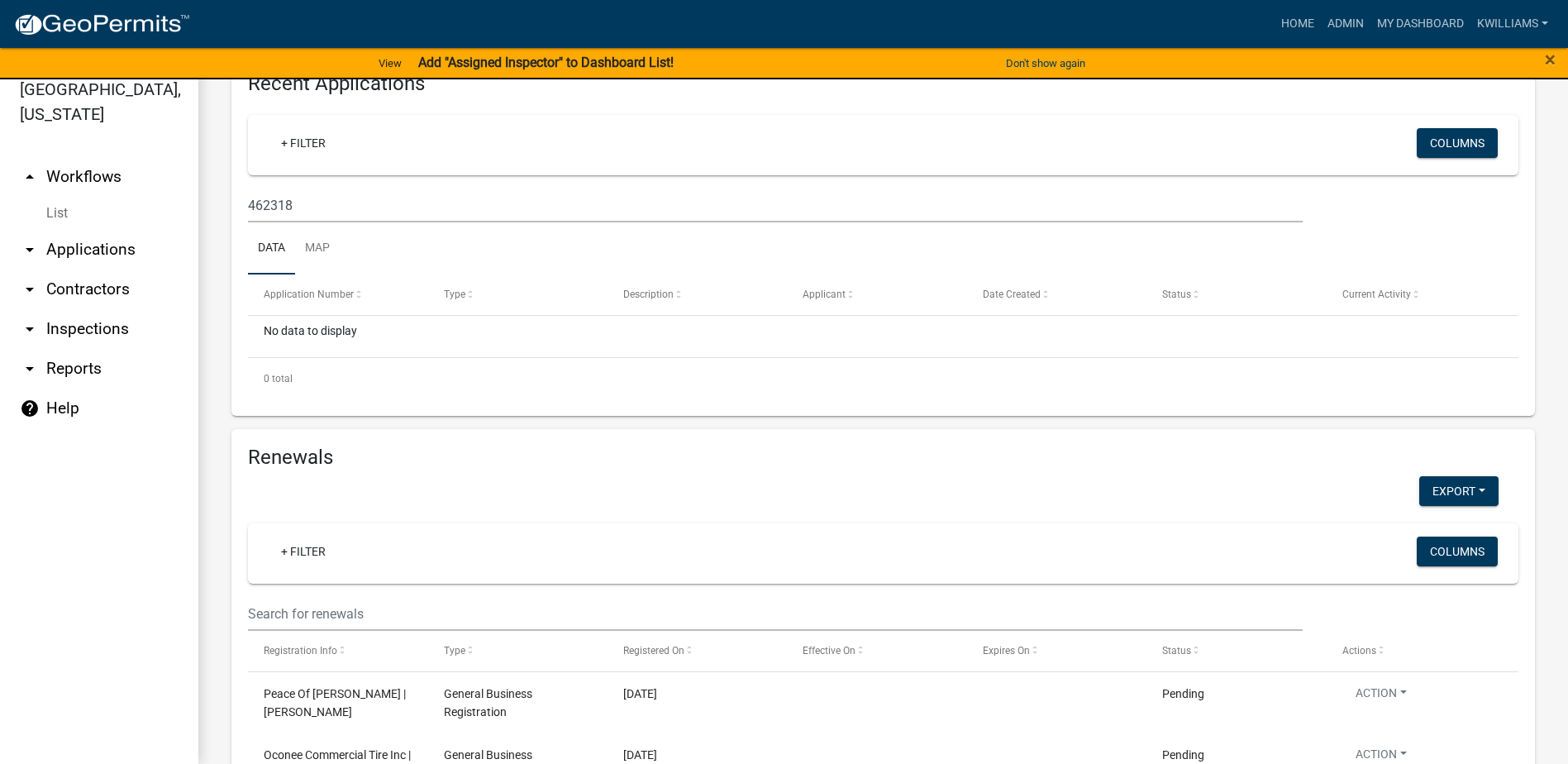
click at [121, 233] on link "arrow_drop_down Applications" at bounding box center [99, 249] width 198 height 39
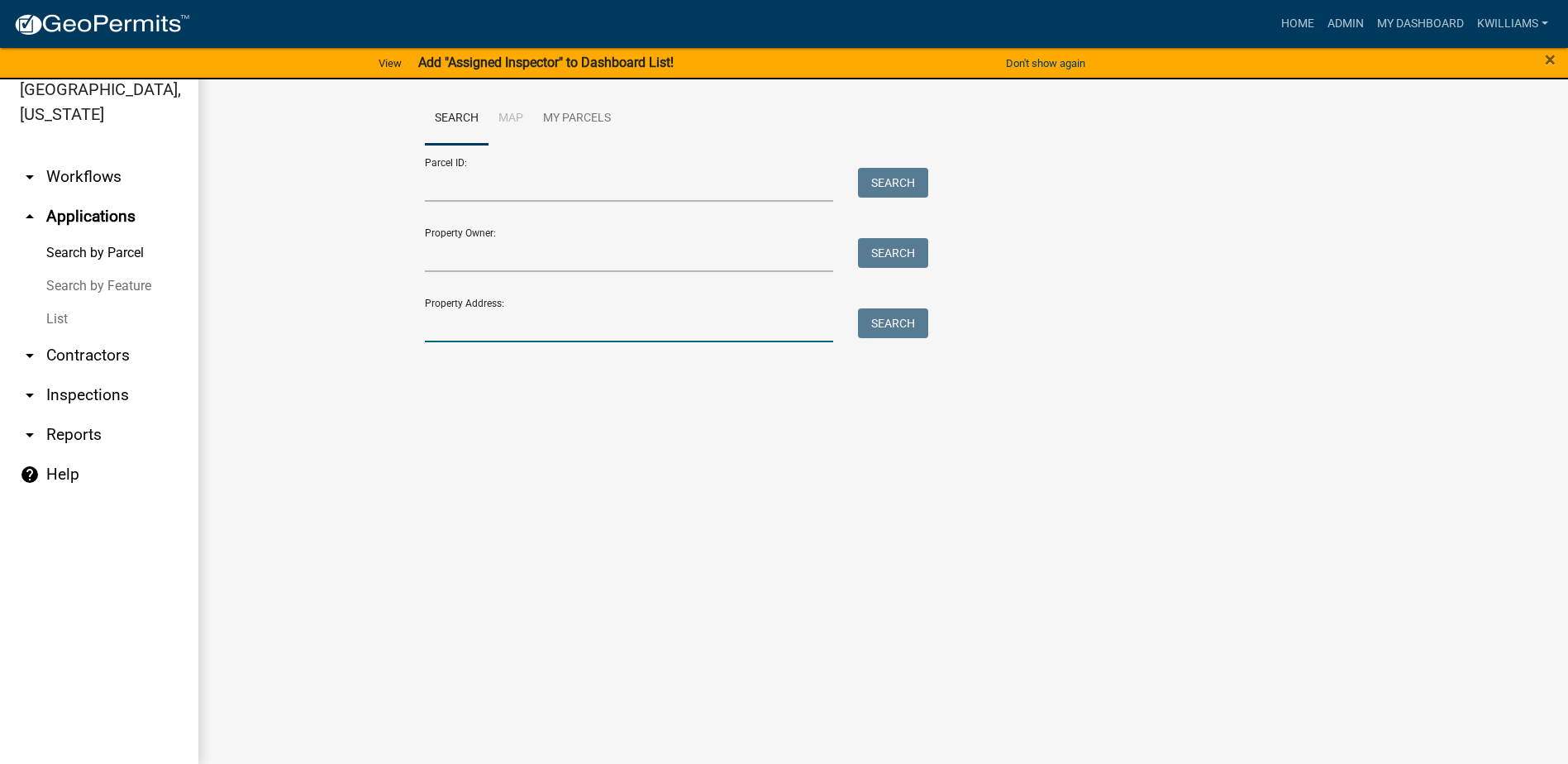
click at [533, 317] on input "Property Address:" at bounding box center [630, 325] width 409 height 34
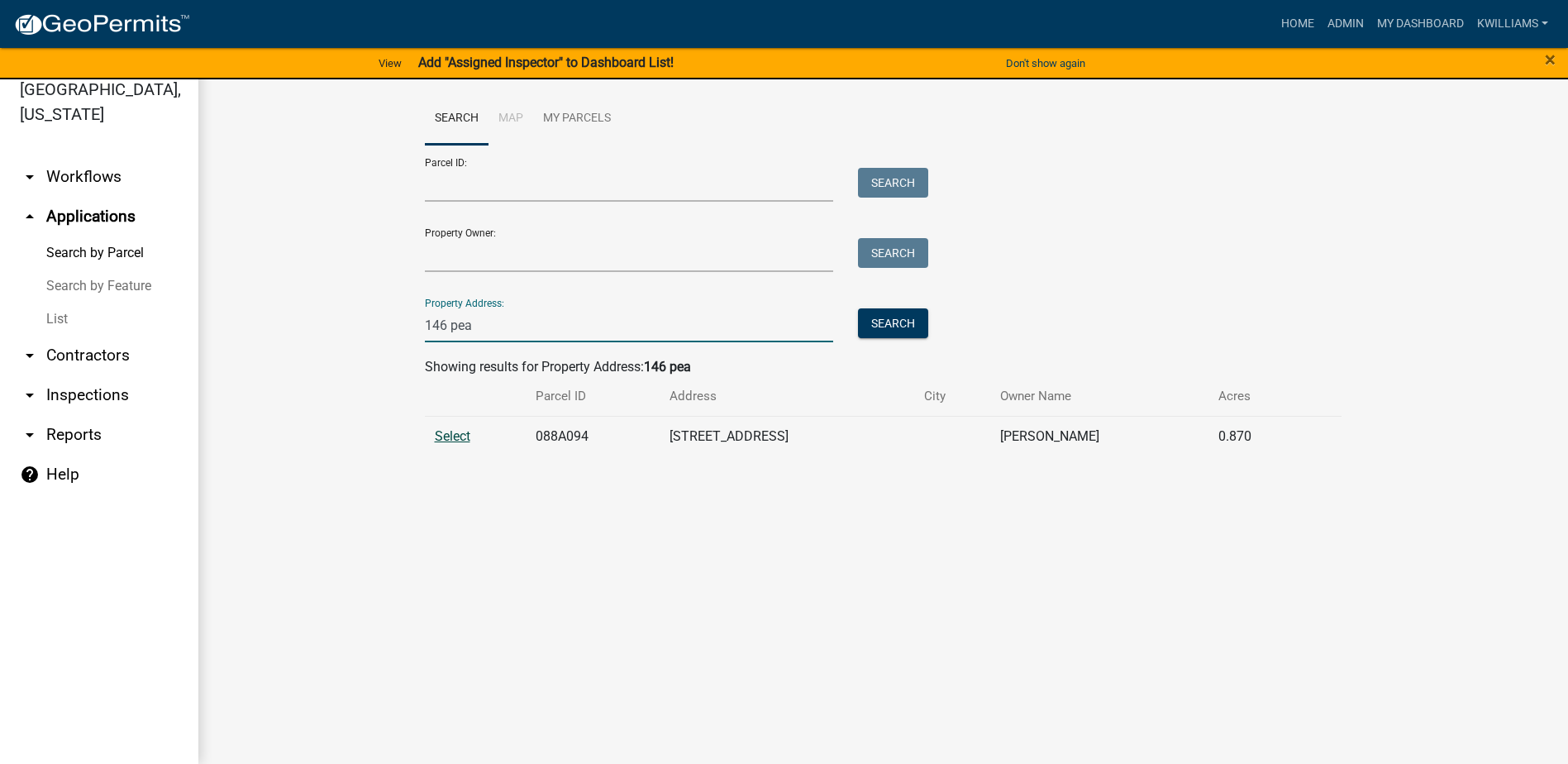
type input "146 pea"
click at [457, 436] on span "Select" at bounding box center [452, 435] width 36 height 16
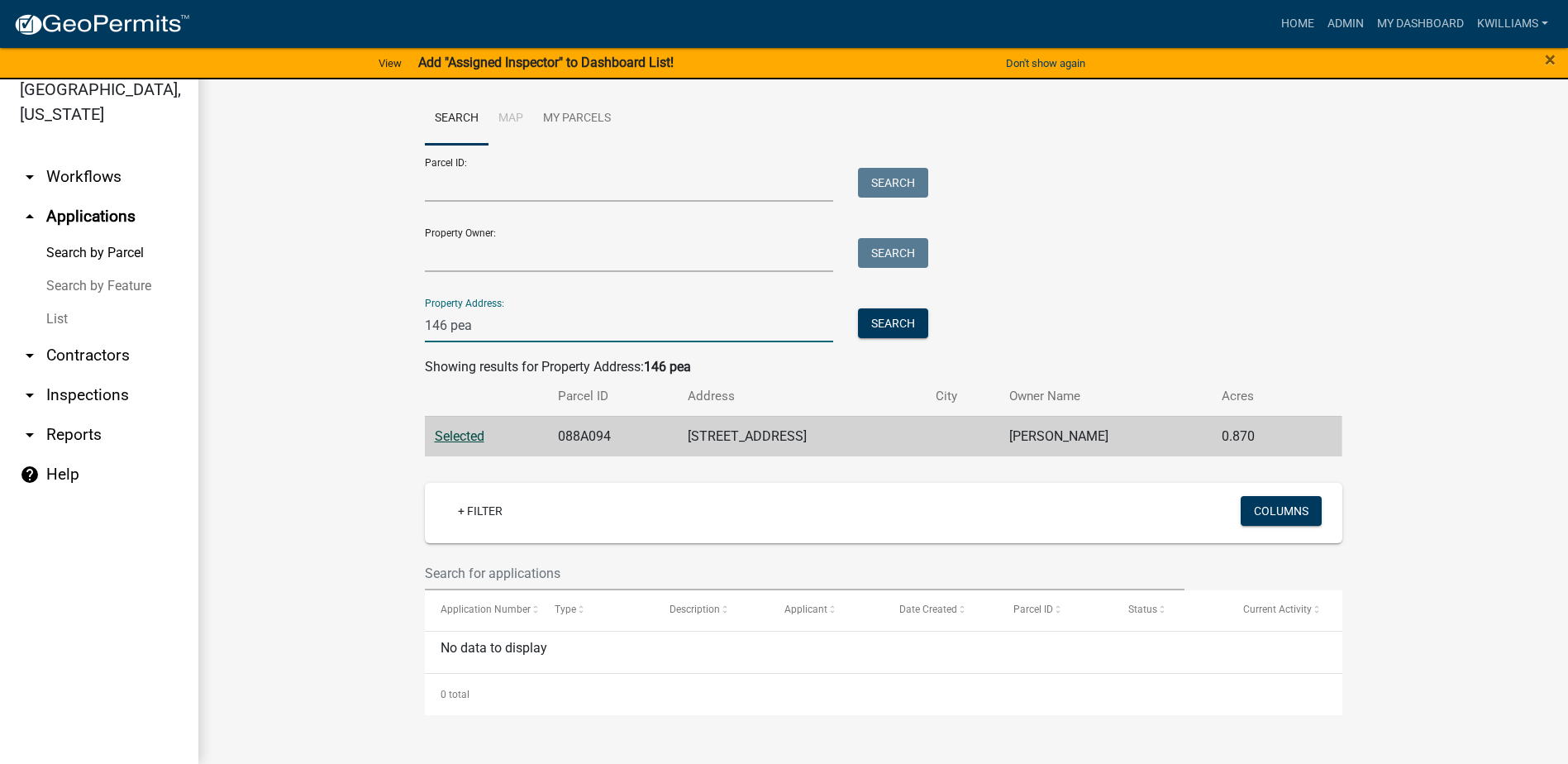
drag, startPoint x: 495, startPoint y: 330, endPoint x: 349, endPoint y: 372, distance: 151.9
click at [349, 372] on wm-workflow-application-search-view "Search Map My Parcels Parcel ID: Search Property Owner: Search Property Address…" at bounding box center [883, 403] width 1304 height 623
click at [301, 382] on wm-workflow-application-search-view "Search Map My Parcels Parcel ID: Search Property Owner: Search Property Address…" at bounding box center [883, 403] width 1304 height 623
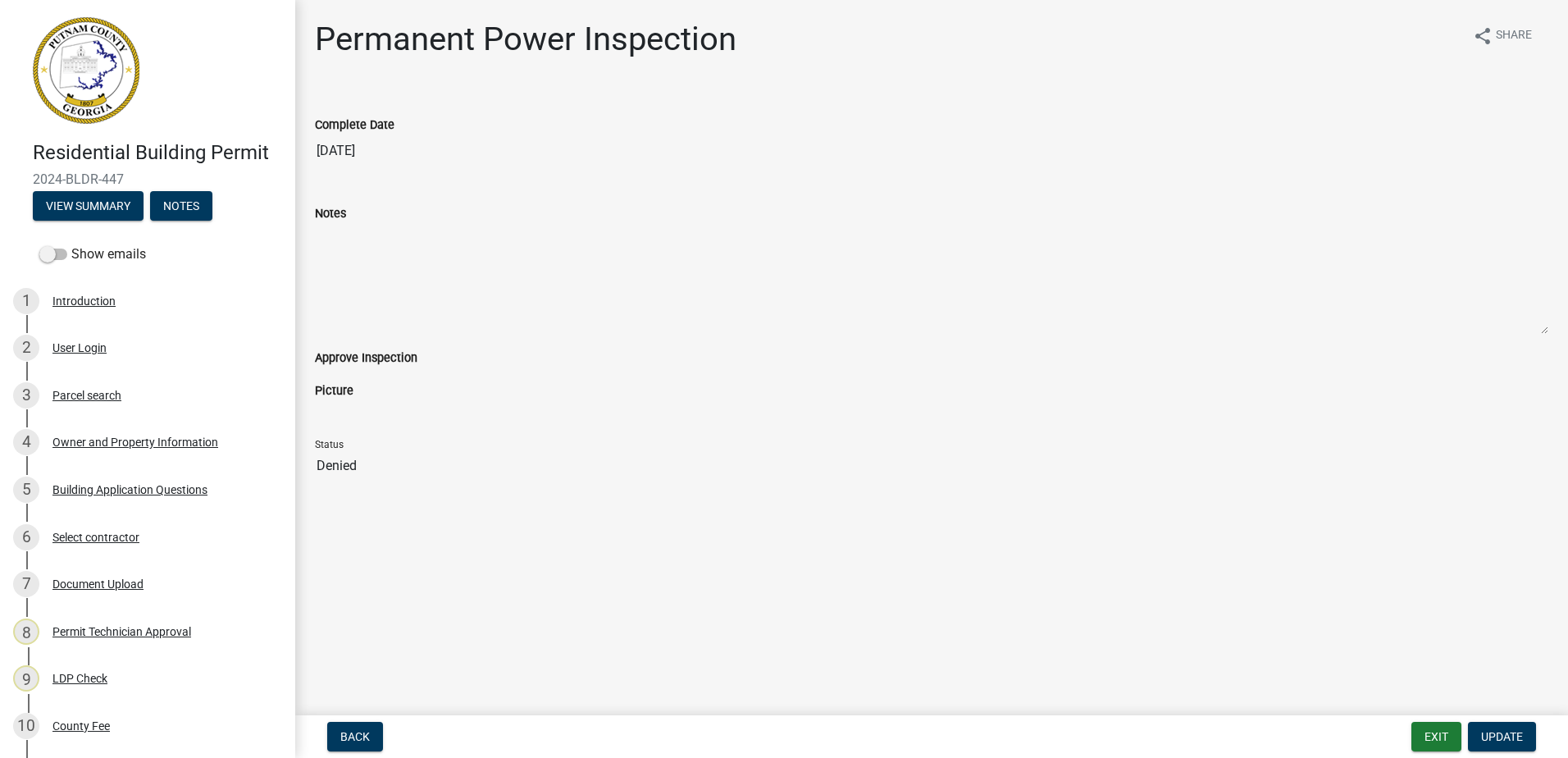
scroll to position [1751, 0]
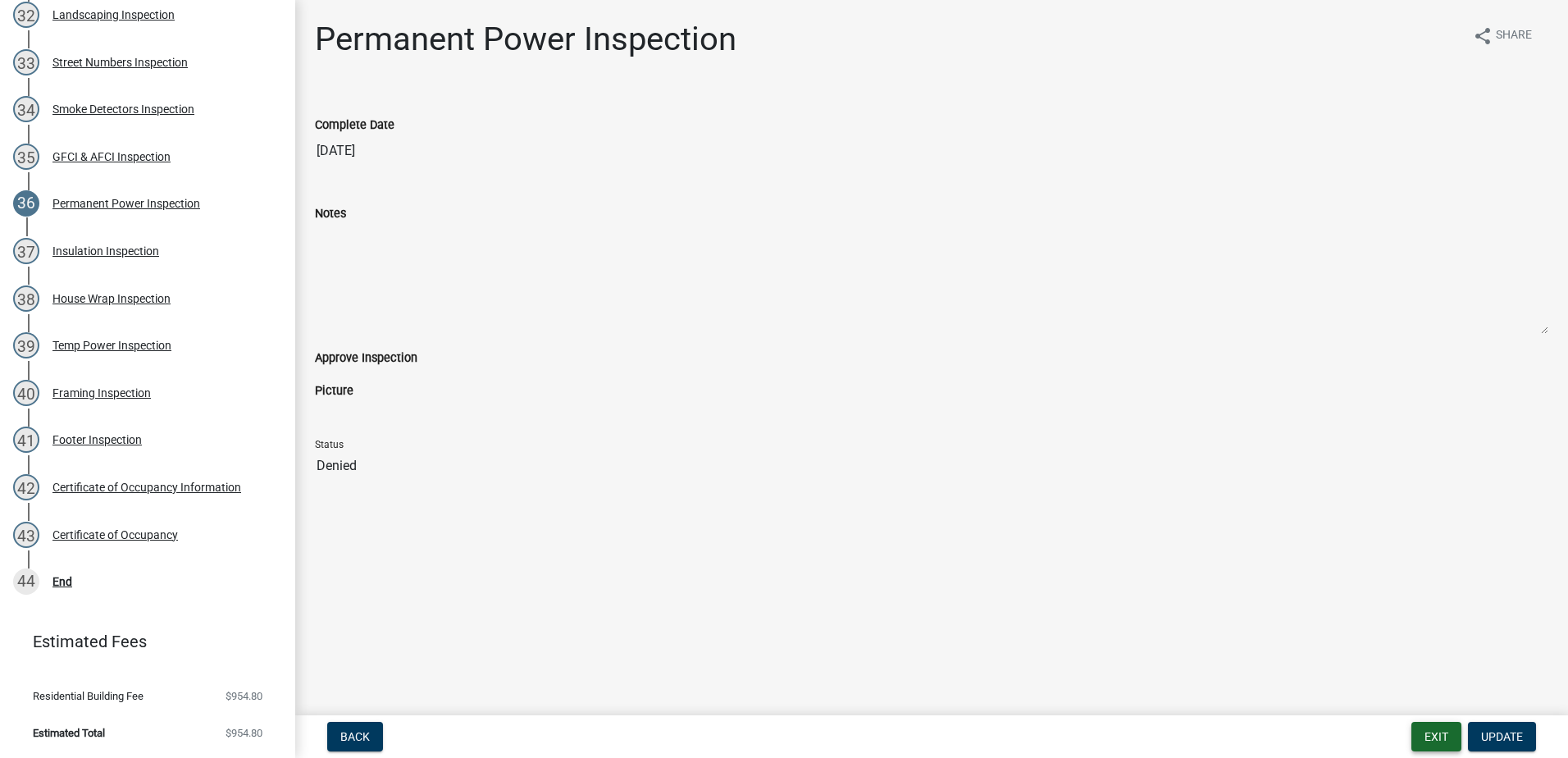
click at [1430, 734] on button "Exit" at bounding box center [1436, 736] width 50 height 30
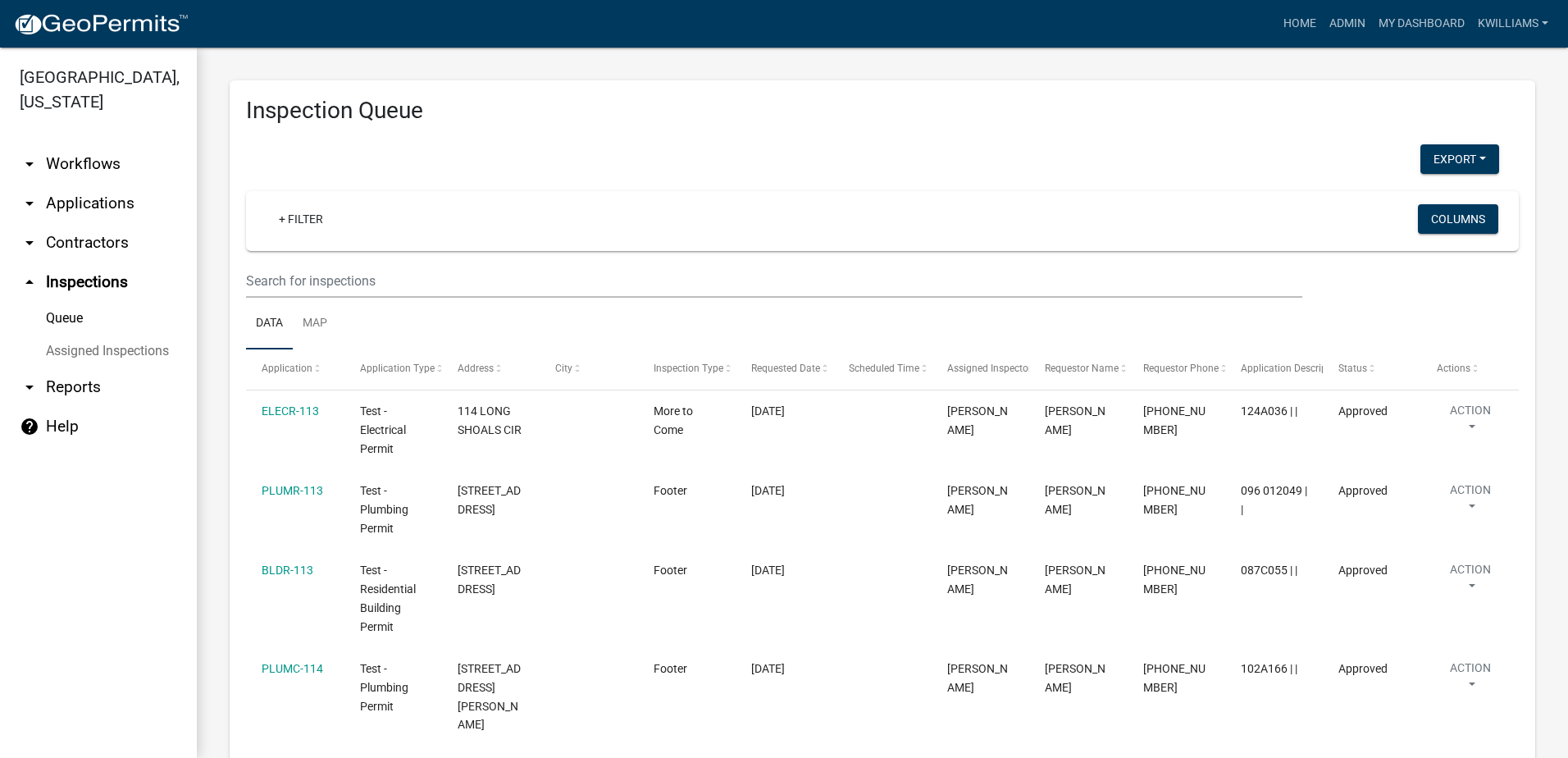
click at [118, 200] on link "arrow_drop_down Applications" at bounding box center [98, 203] width 196 height 39
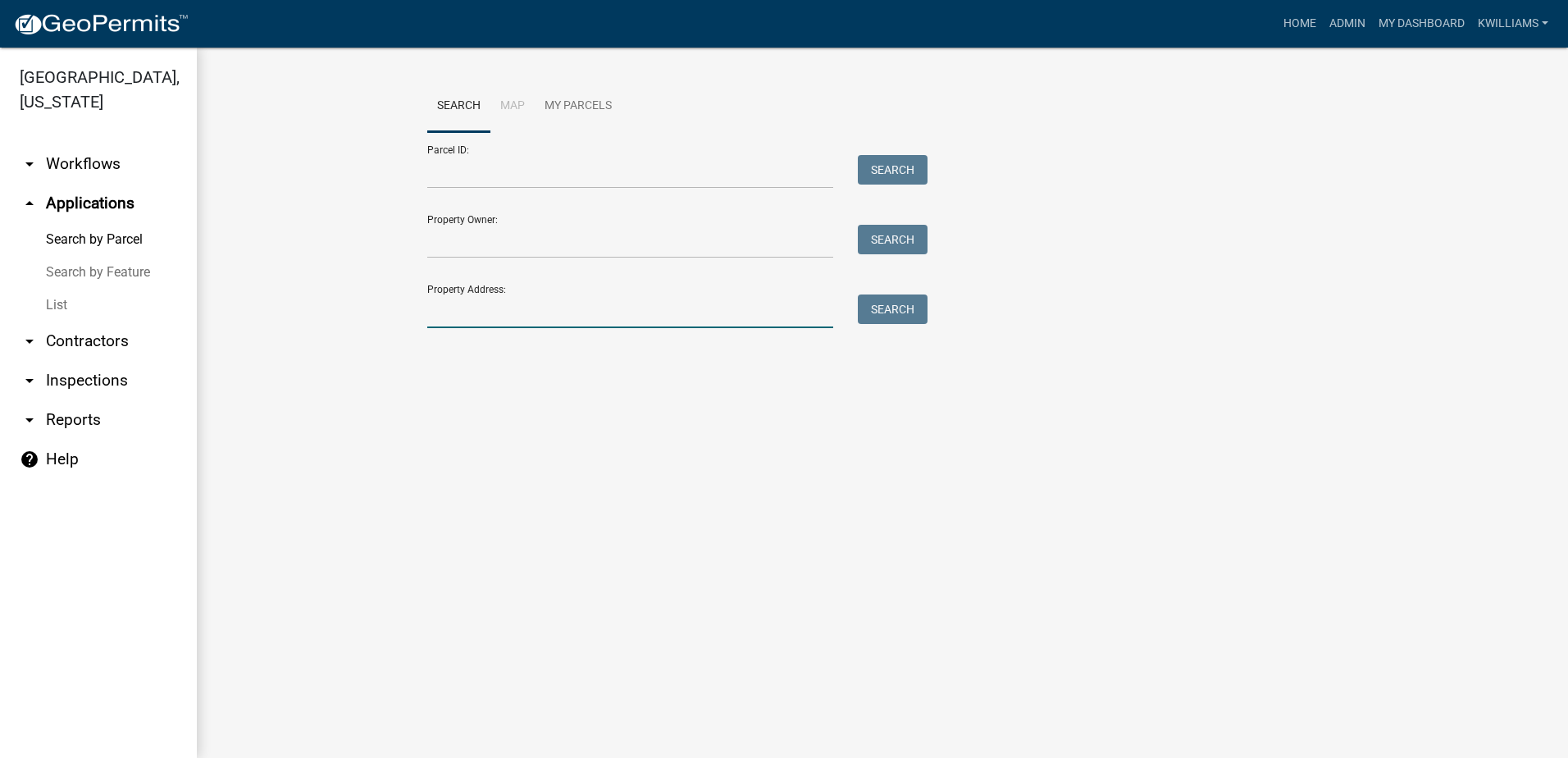
click at [512, 307] on input "Property Address:" at bounding box center [630, 311] width 406 height 34
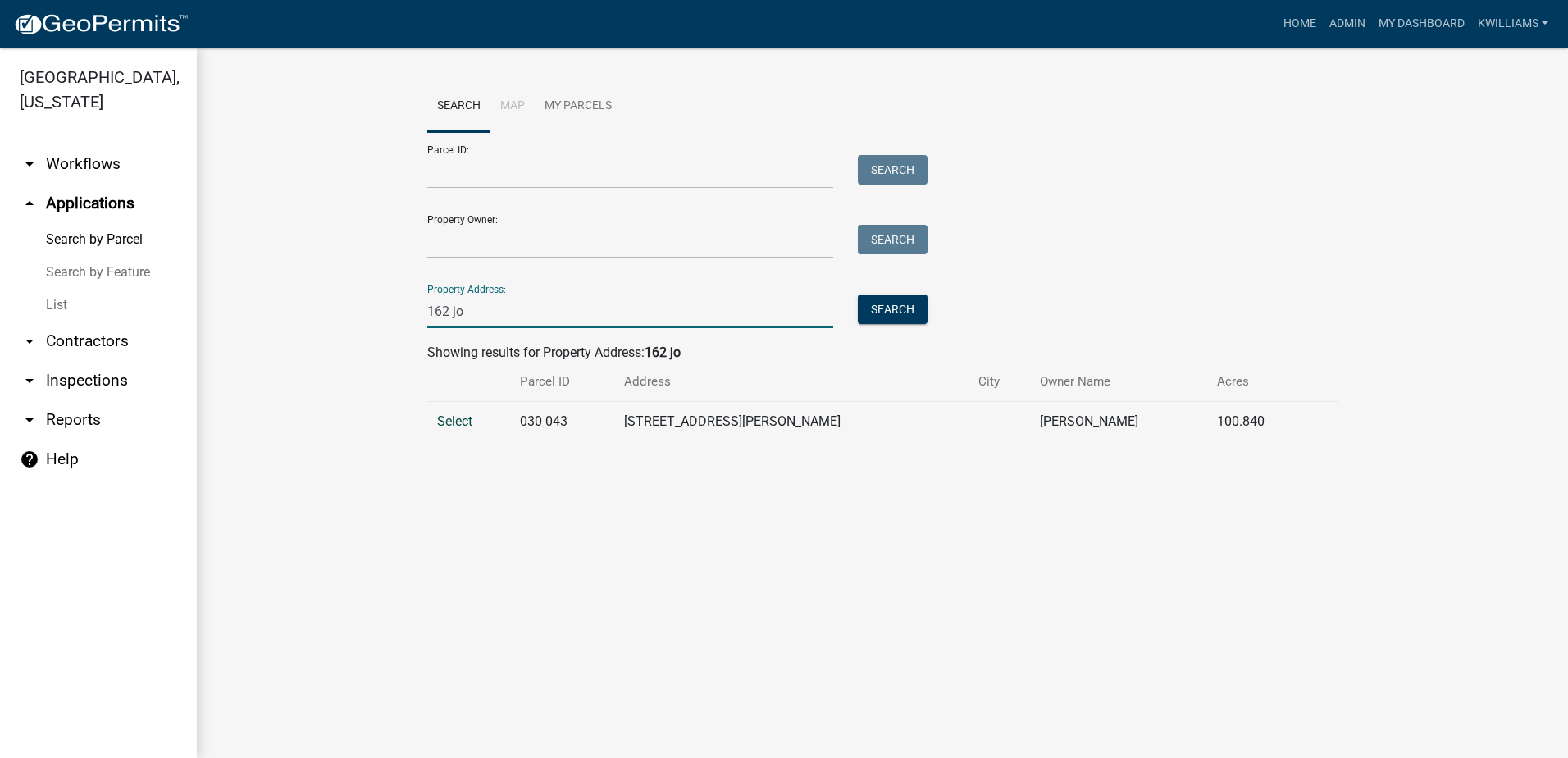
type input "162 jo"
click at [455, 427] on span "Select" at bounding box center [454, 421] width 35 height 15
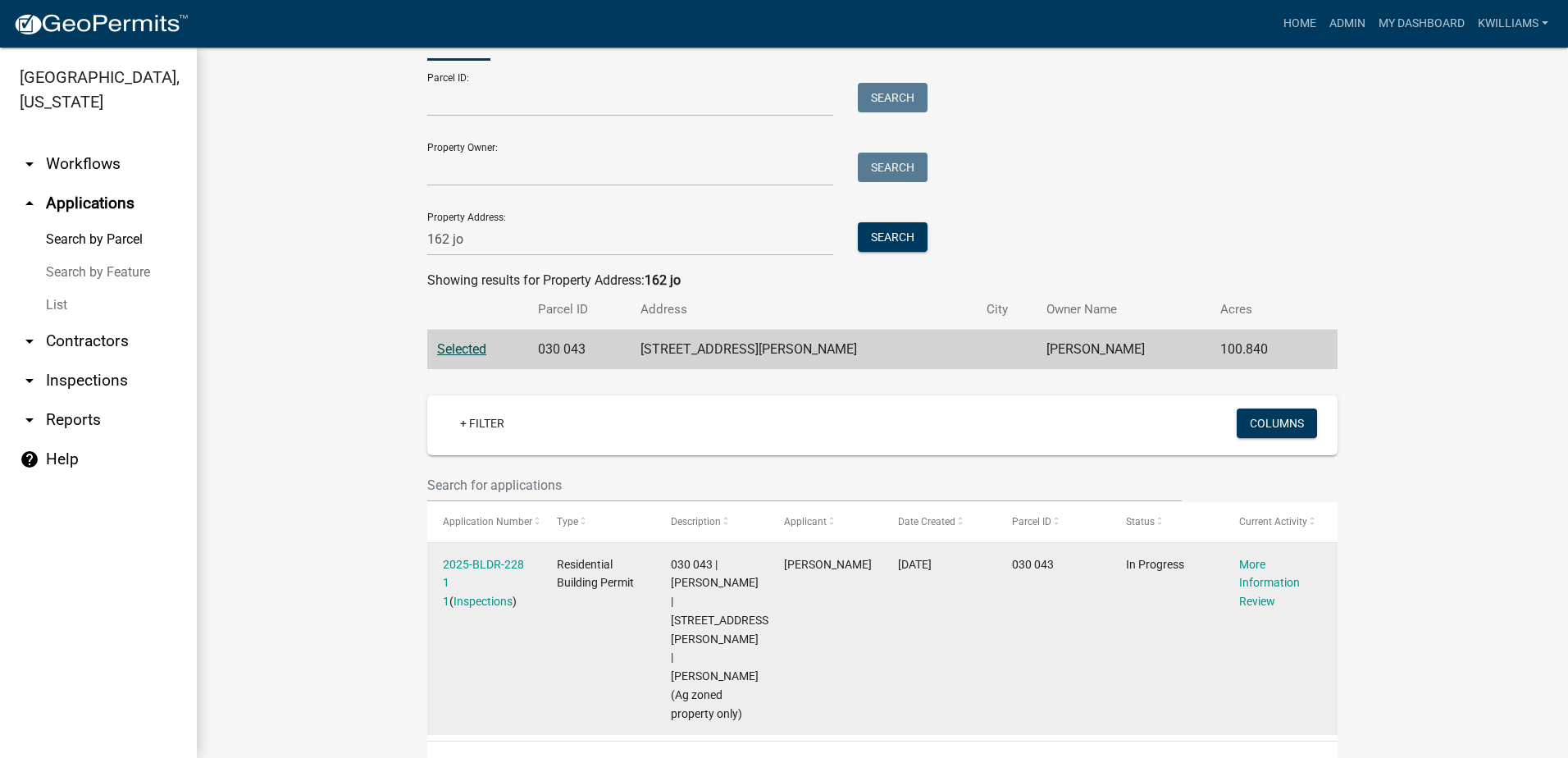
scroll to position [73, 0]
click at [483, 566] on link "2025-BLDR-228 1 1" at bounding box center [483, 582] width 81 height 51
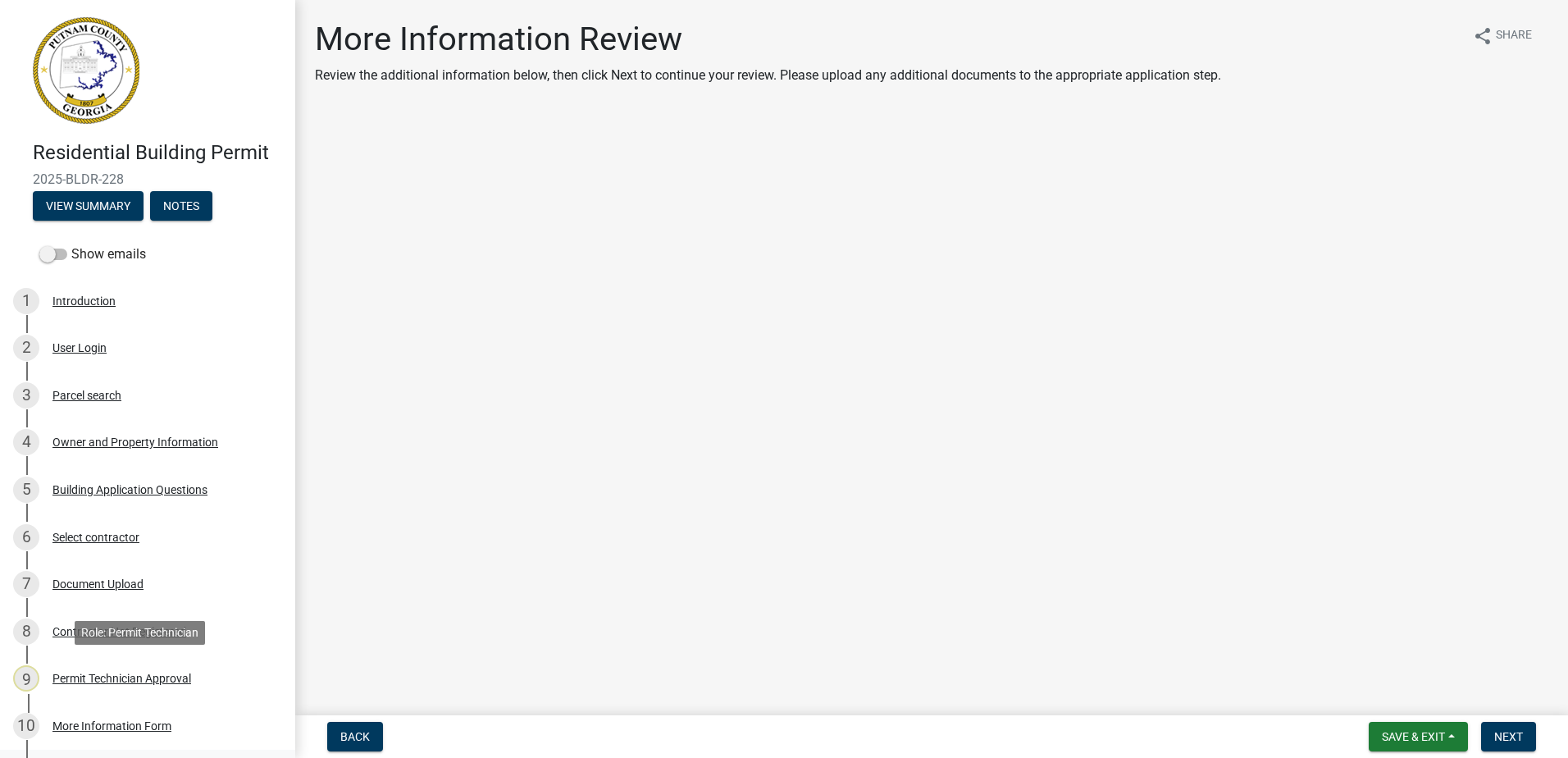
scroll to position [202, 0]
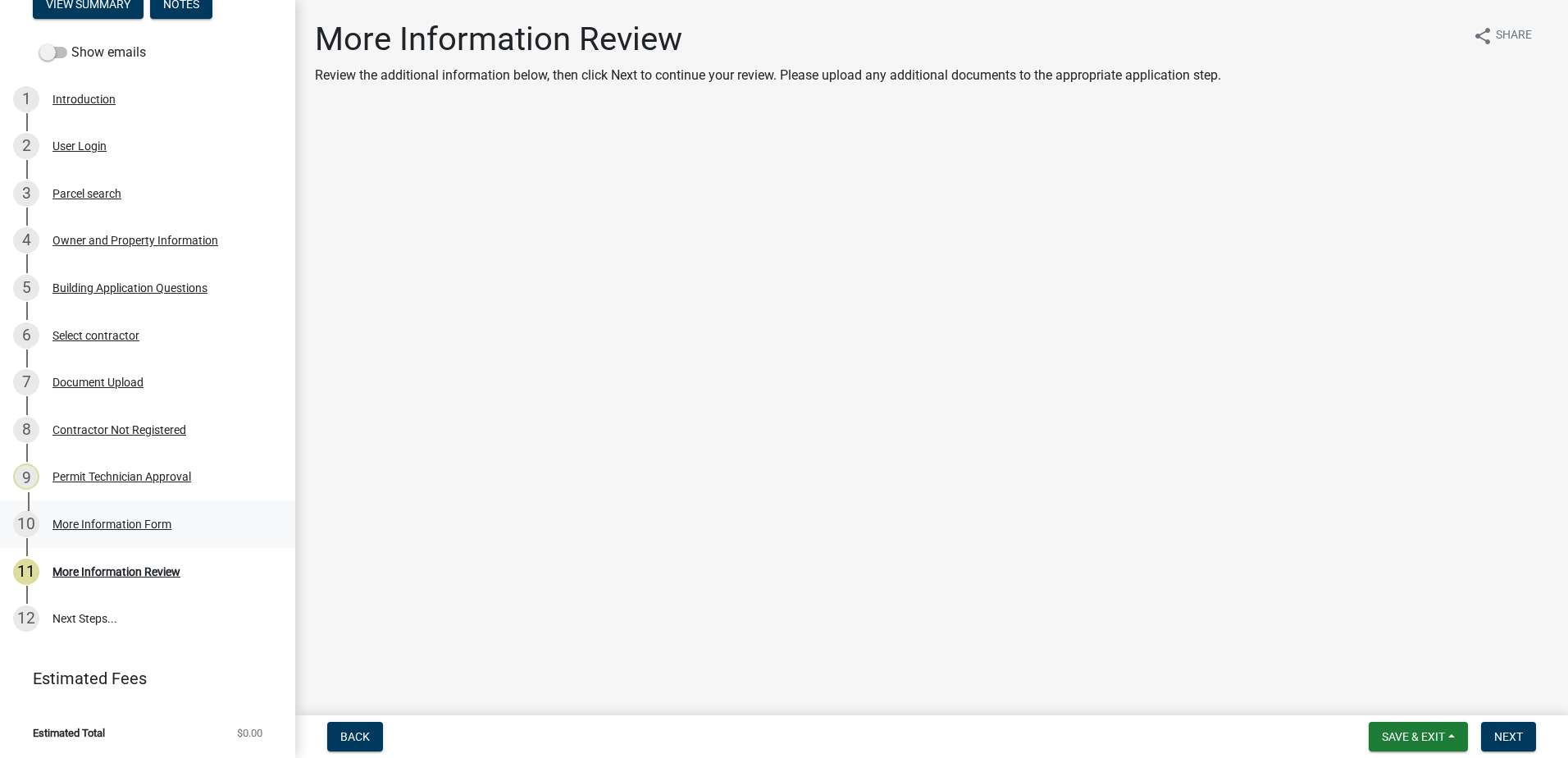
click at [184, 524] on div "10 More Information Form" at bounding box center [140, 523] width 256 height 26
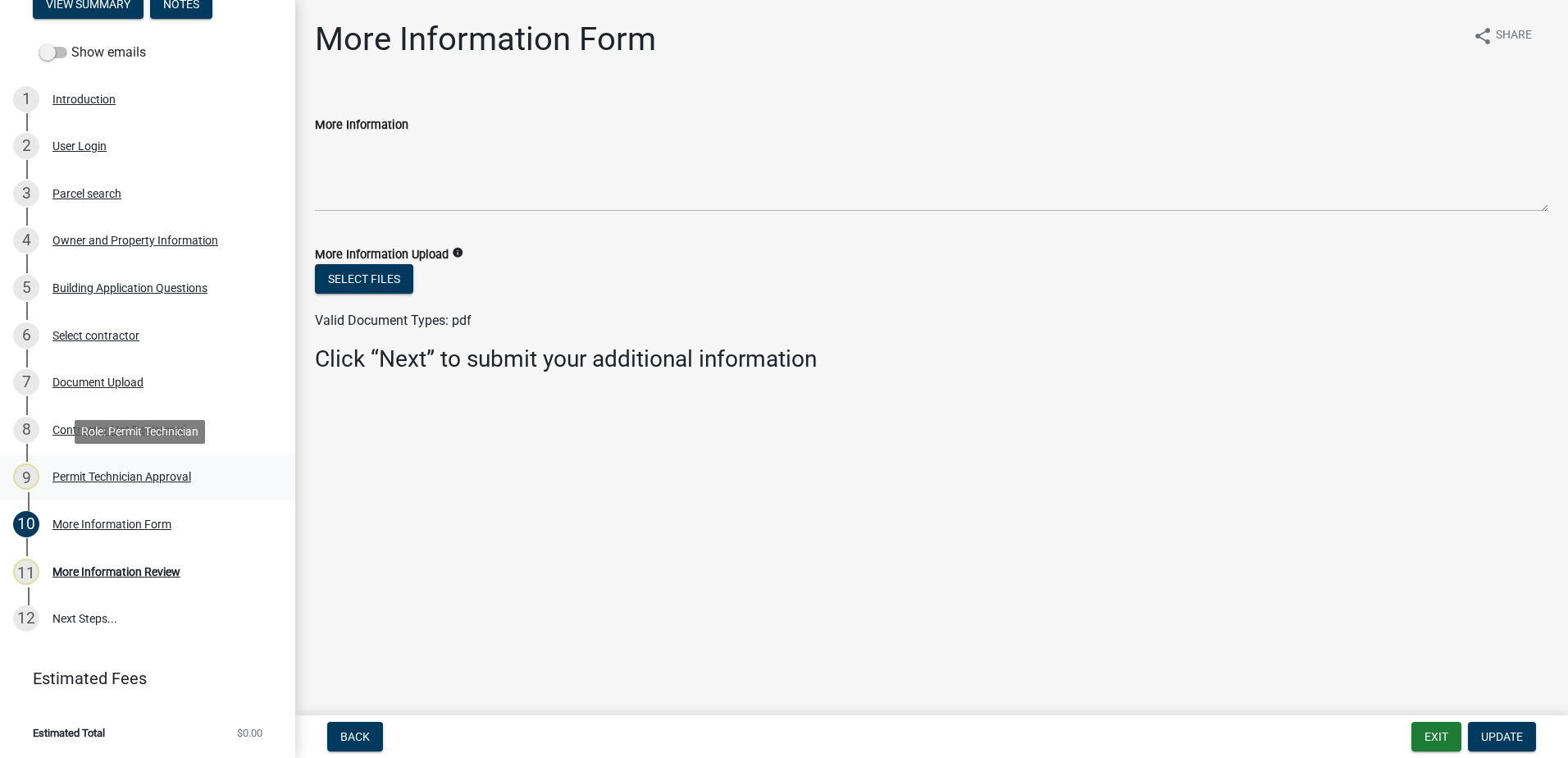
click at [142, 476] on div "Permit Technician Approval" at bounding box center [121, 476] width 139 height 12
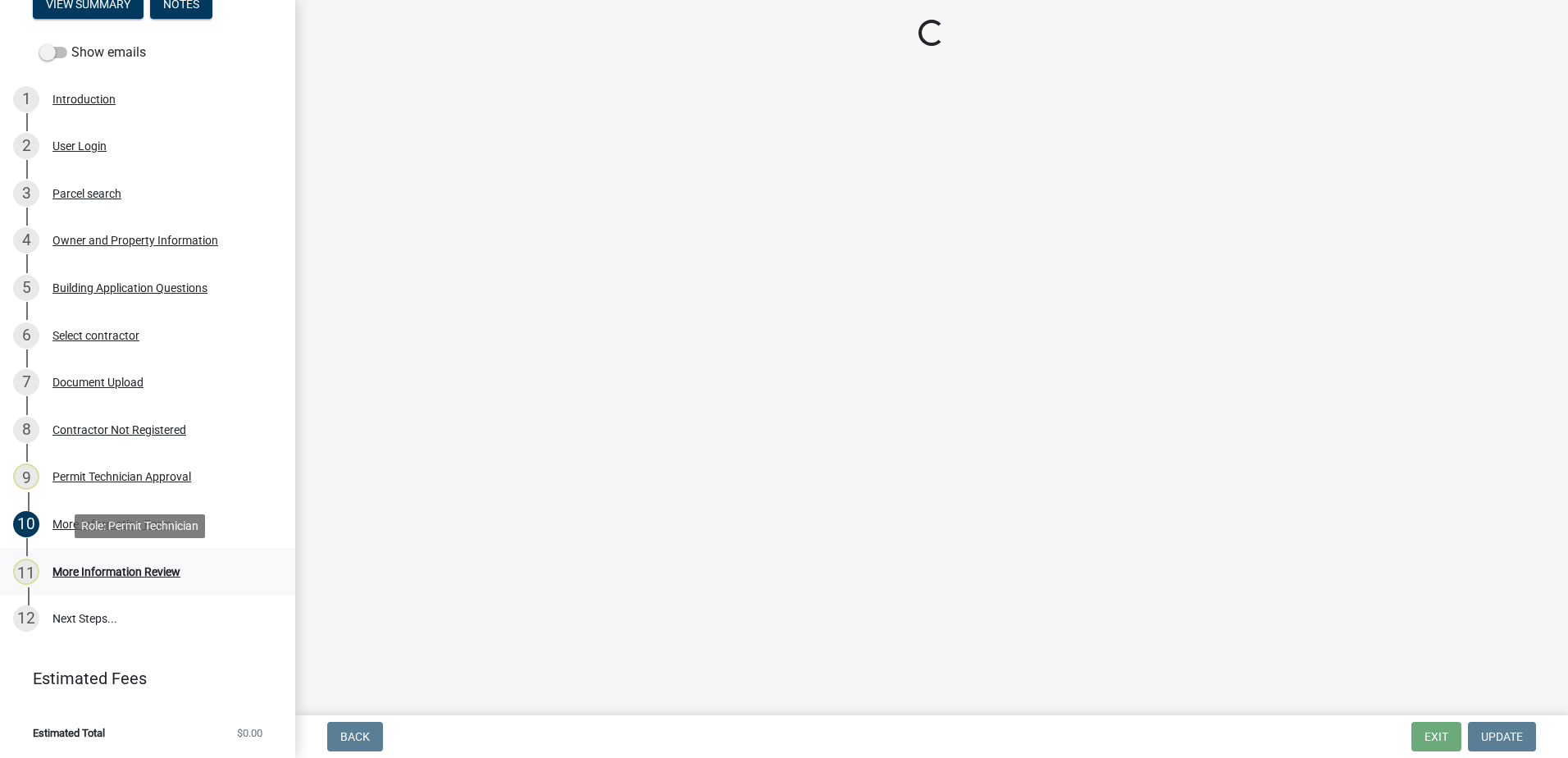
select select "a4366e26-0f82-401b-a682-956e4112ff86"
select select "83394b22-4a11-496c-8e5c-75ade2e72faf"
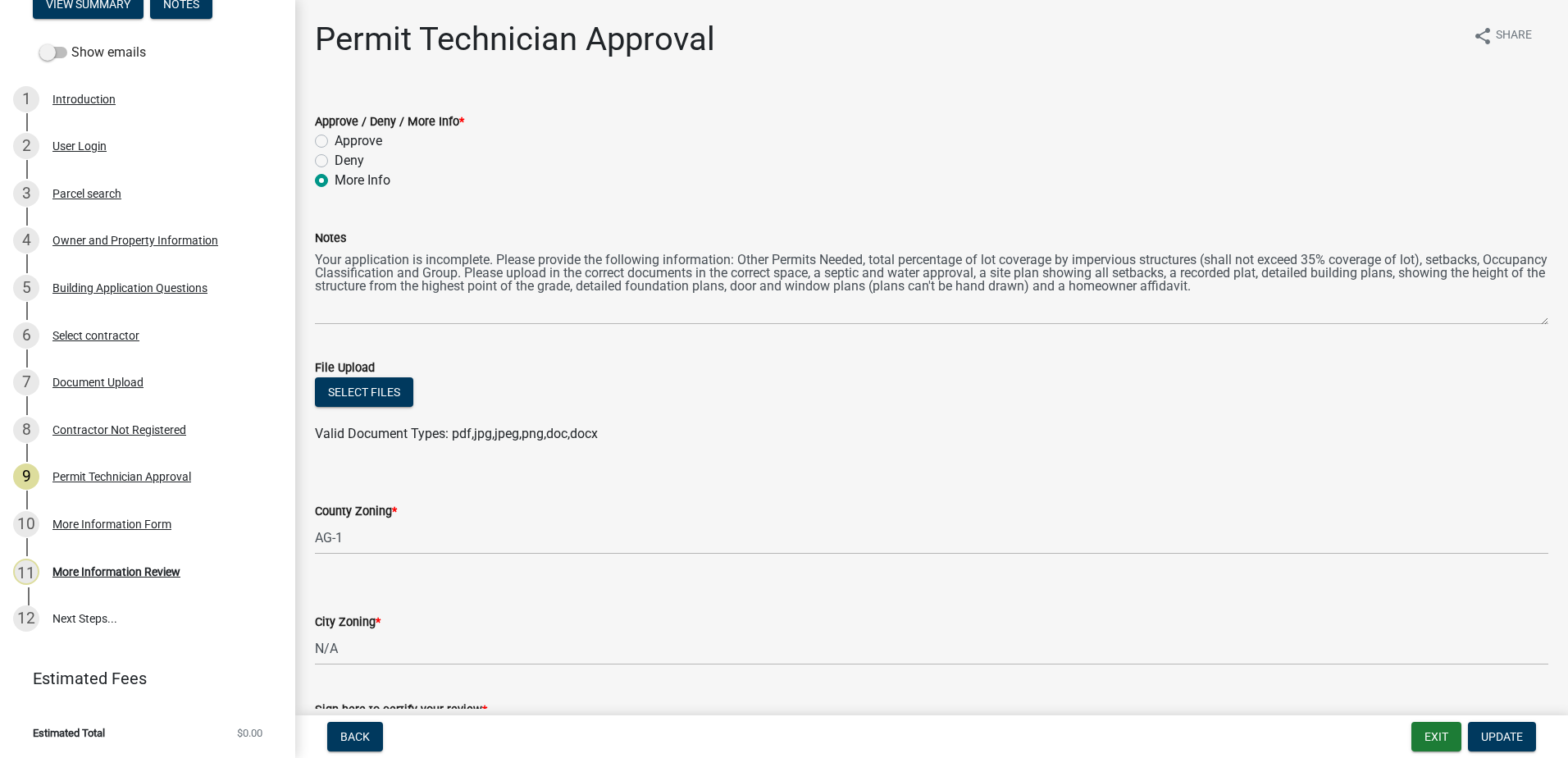
scroll to position [245, 0]
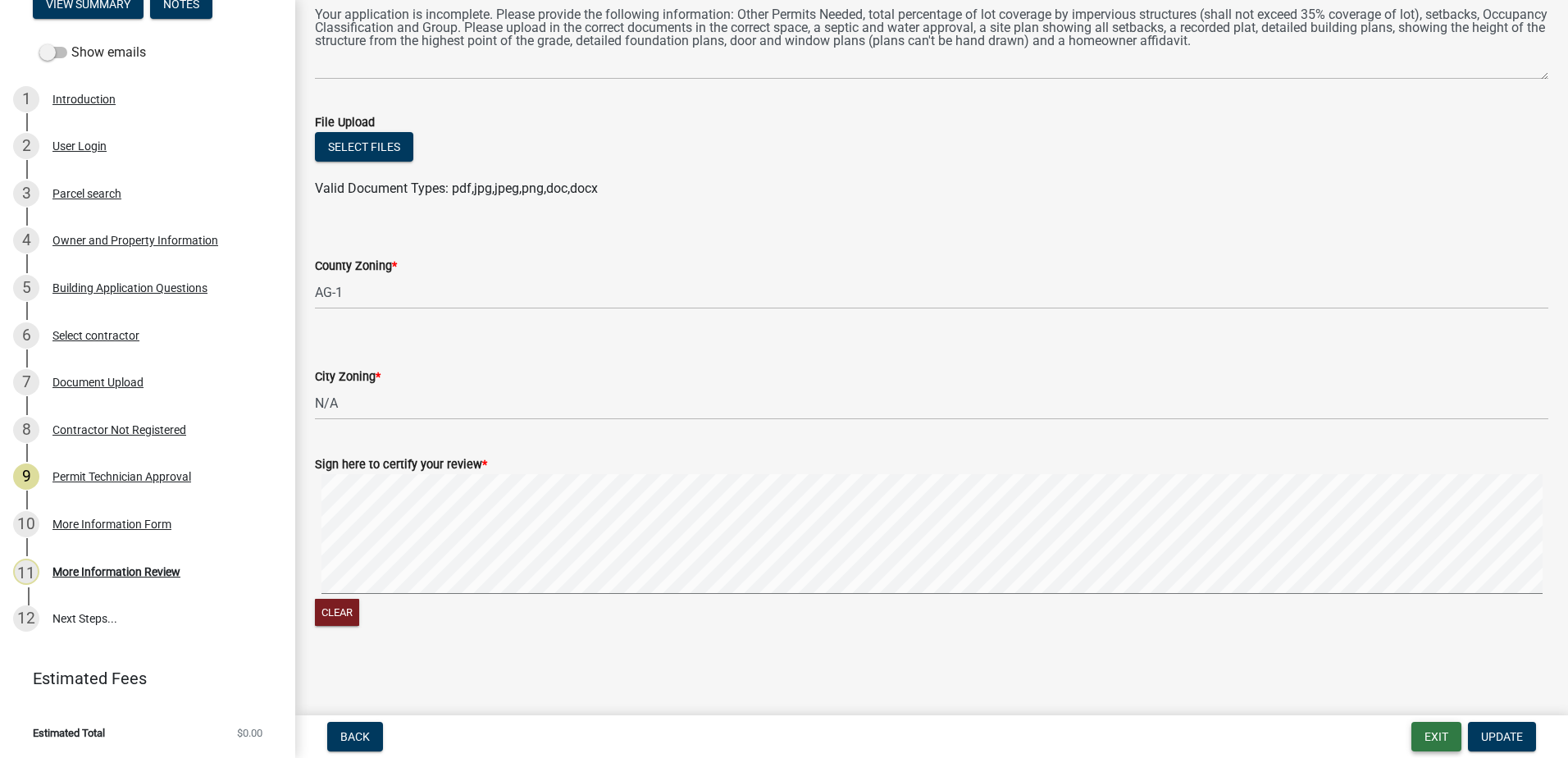
click at [1413, 735] on button "Exit" at bounding box center [1436, 736] width 50 height 30
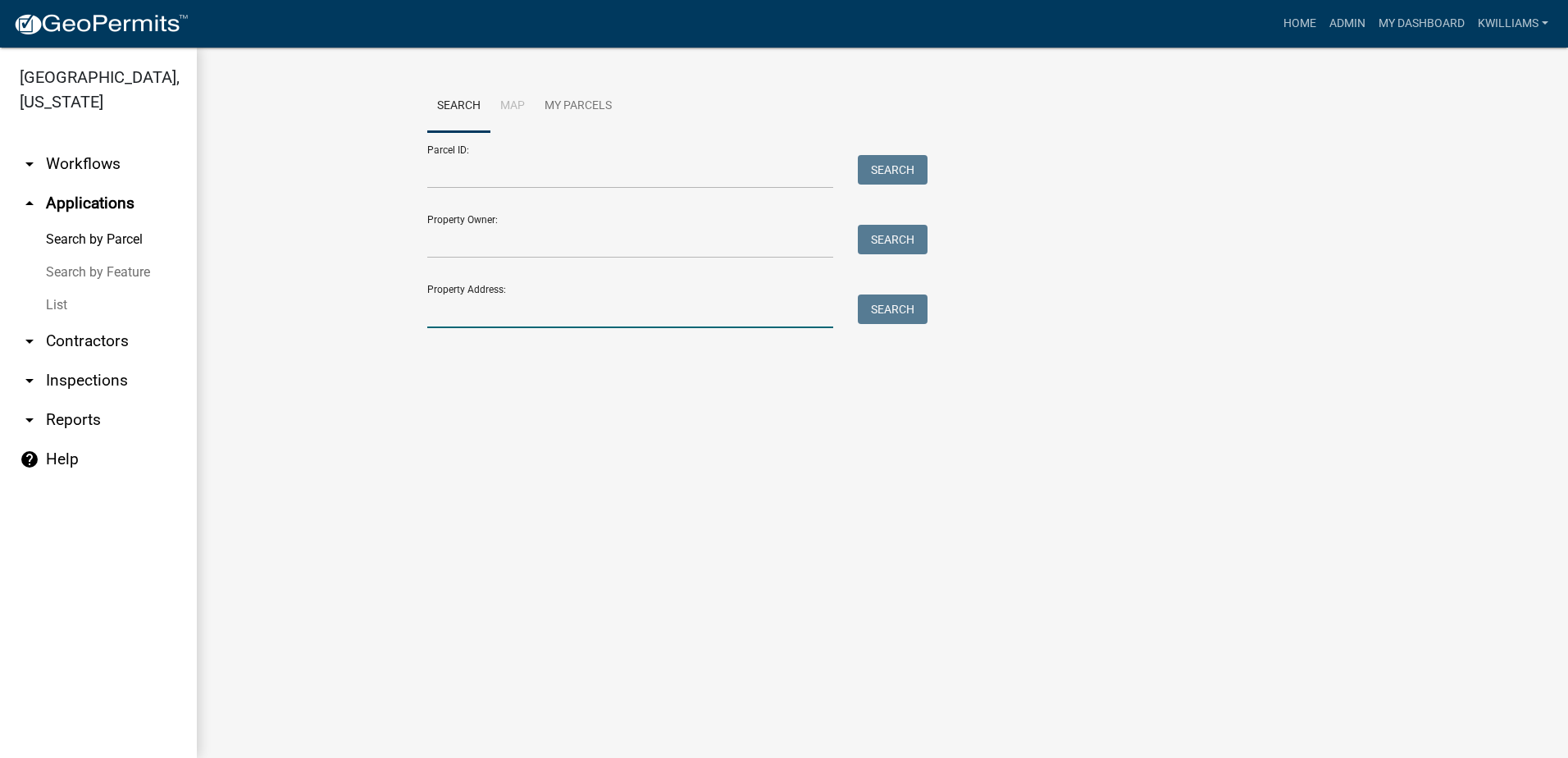
click at [434, 306] on input "Property Address:" at bounding box center [630, 311] width 406 height 34
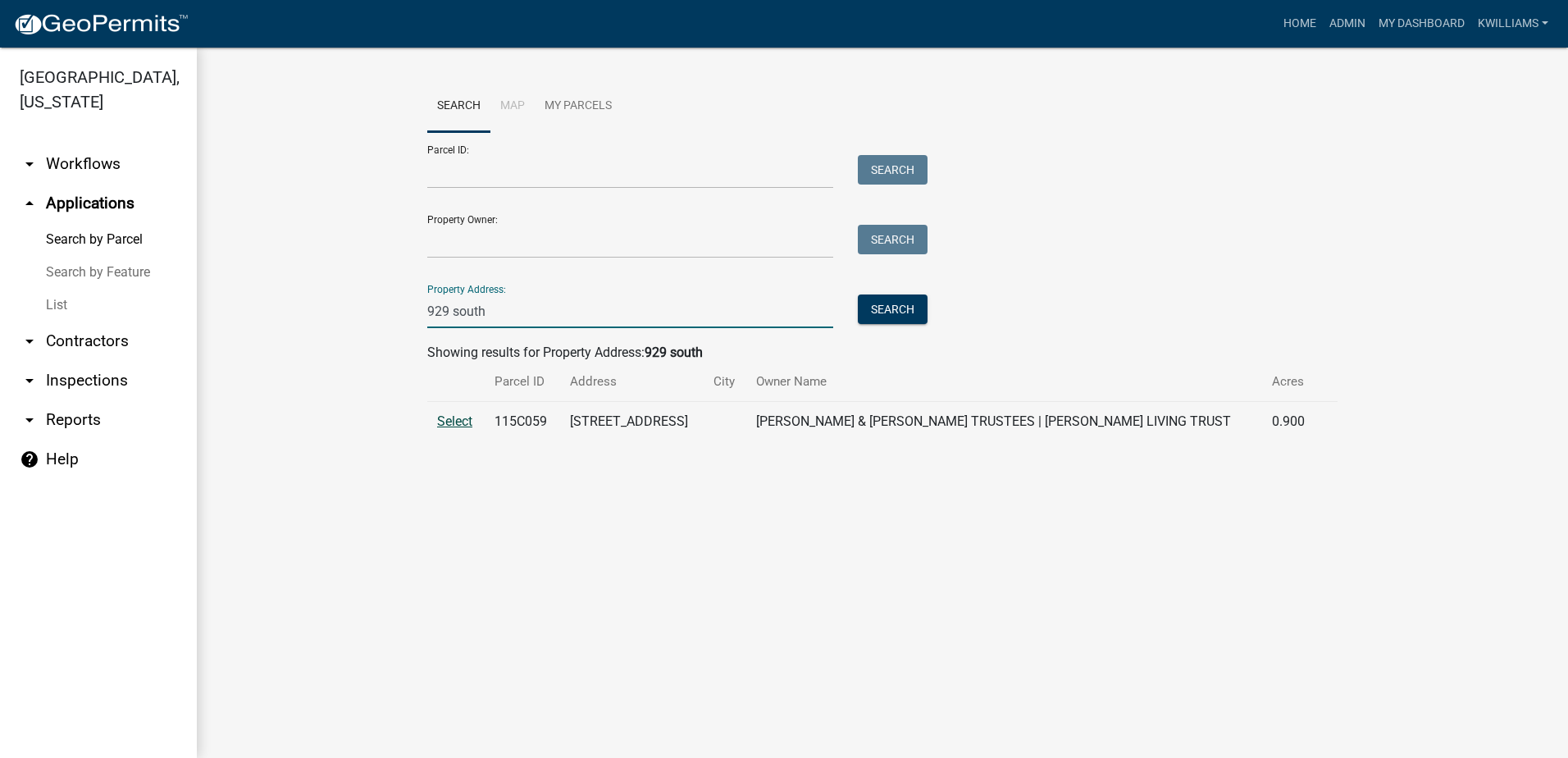
type input "929 south"
click at [456, 417] on span "Select" at bounding box center [454, 421] width 35 height 15
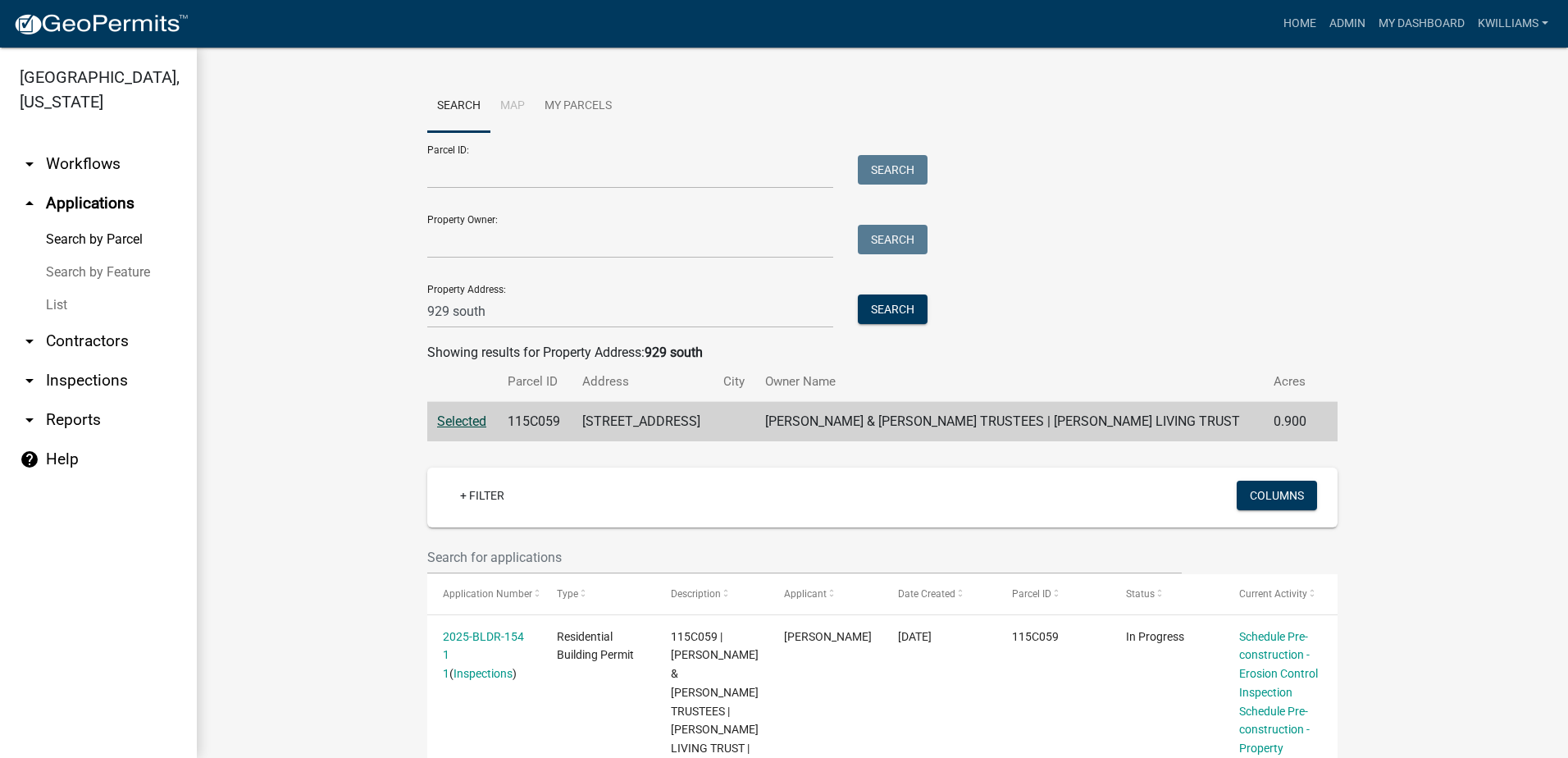
scroll to position [222, 0]
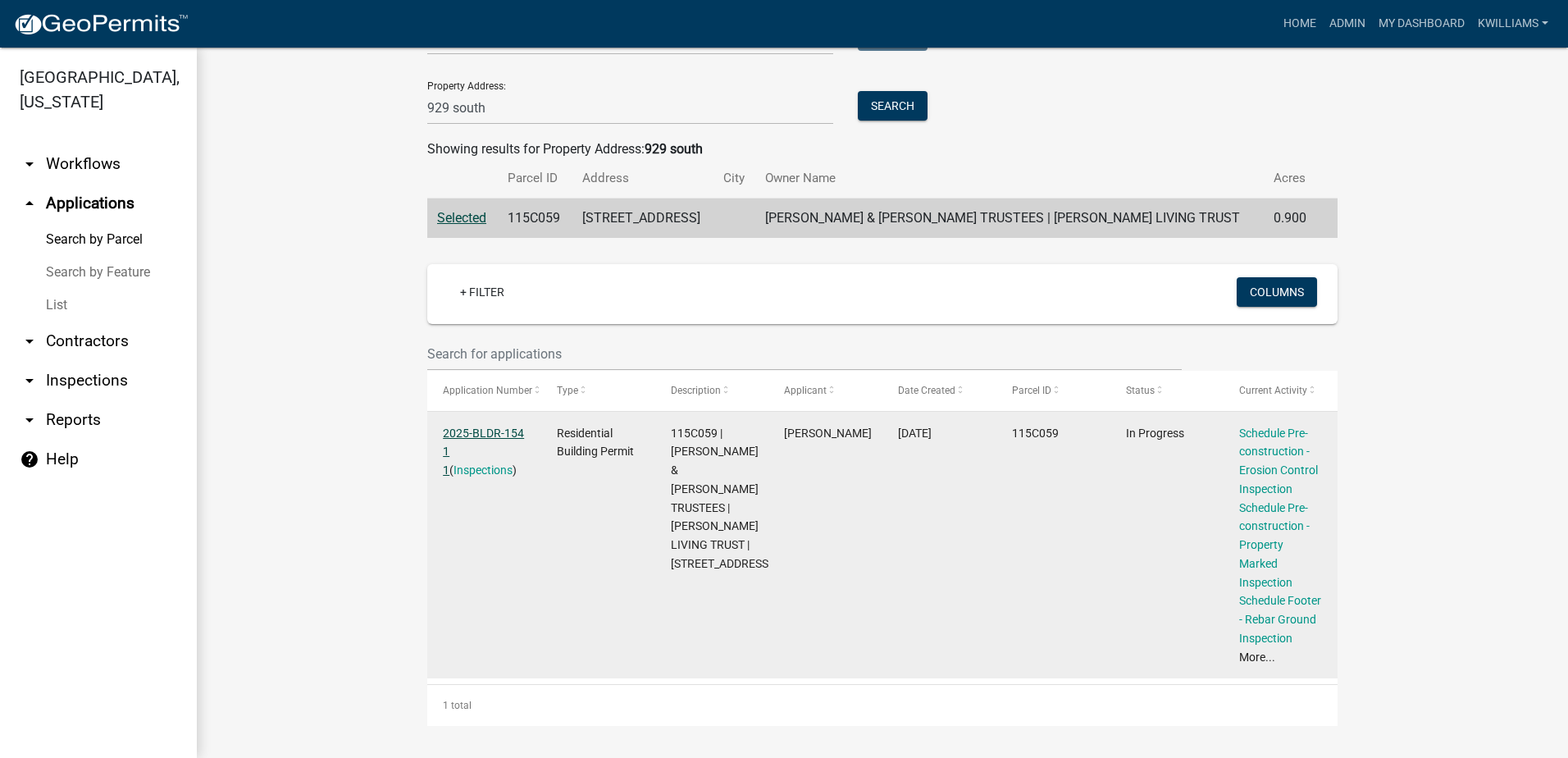
click at [486, 427] on link "2025-BLDR-154 1 1" at bounding box center [483, 452] width 81 height 51
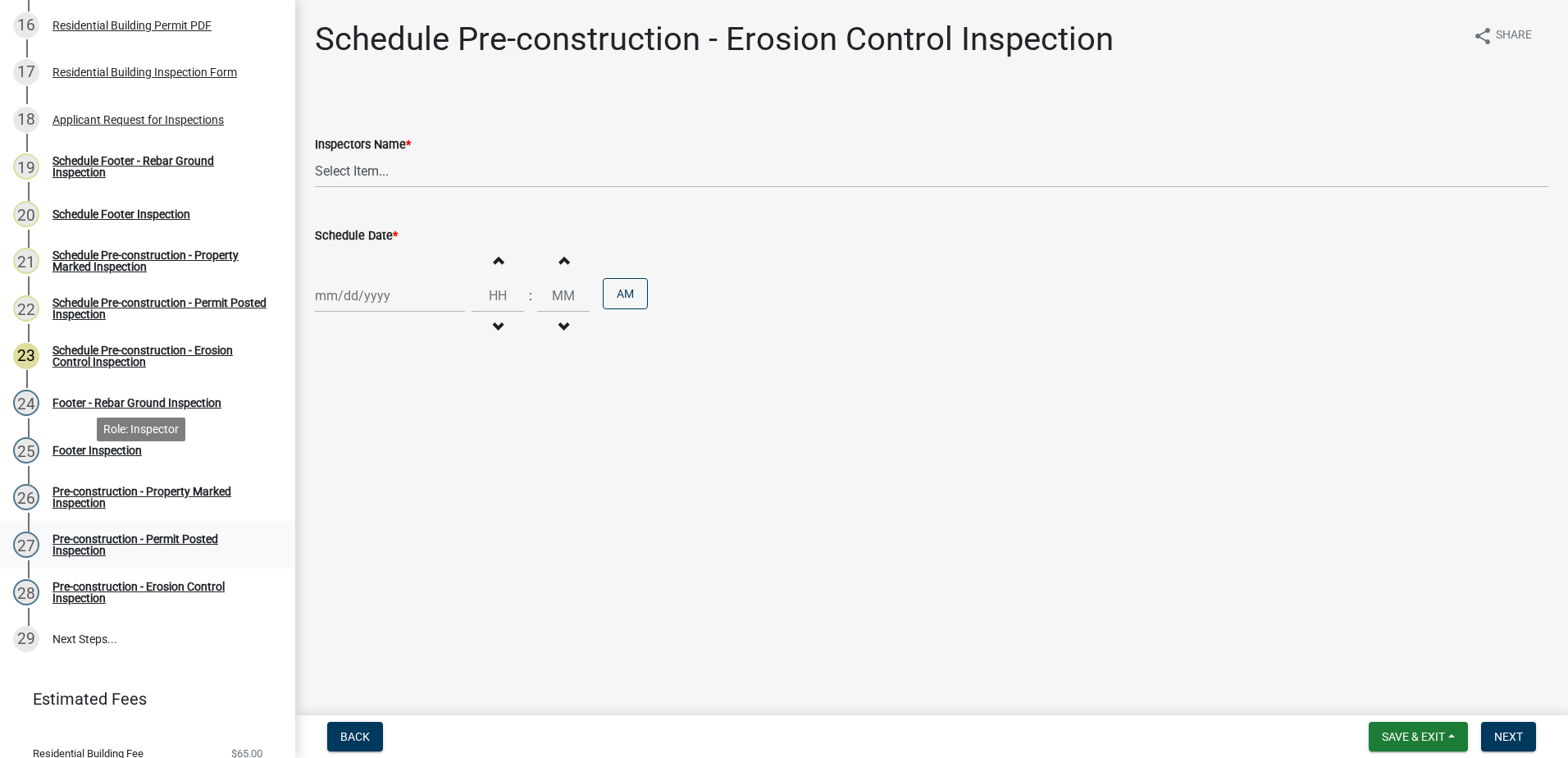
scroll to position [1041, 0]
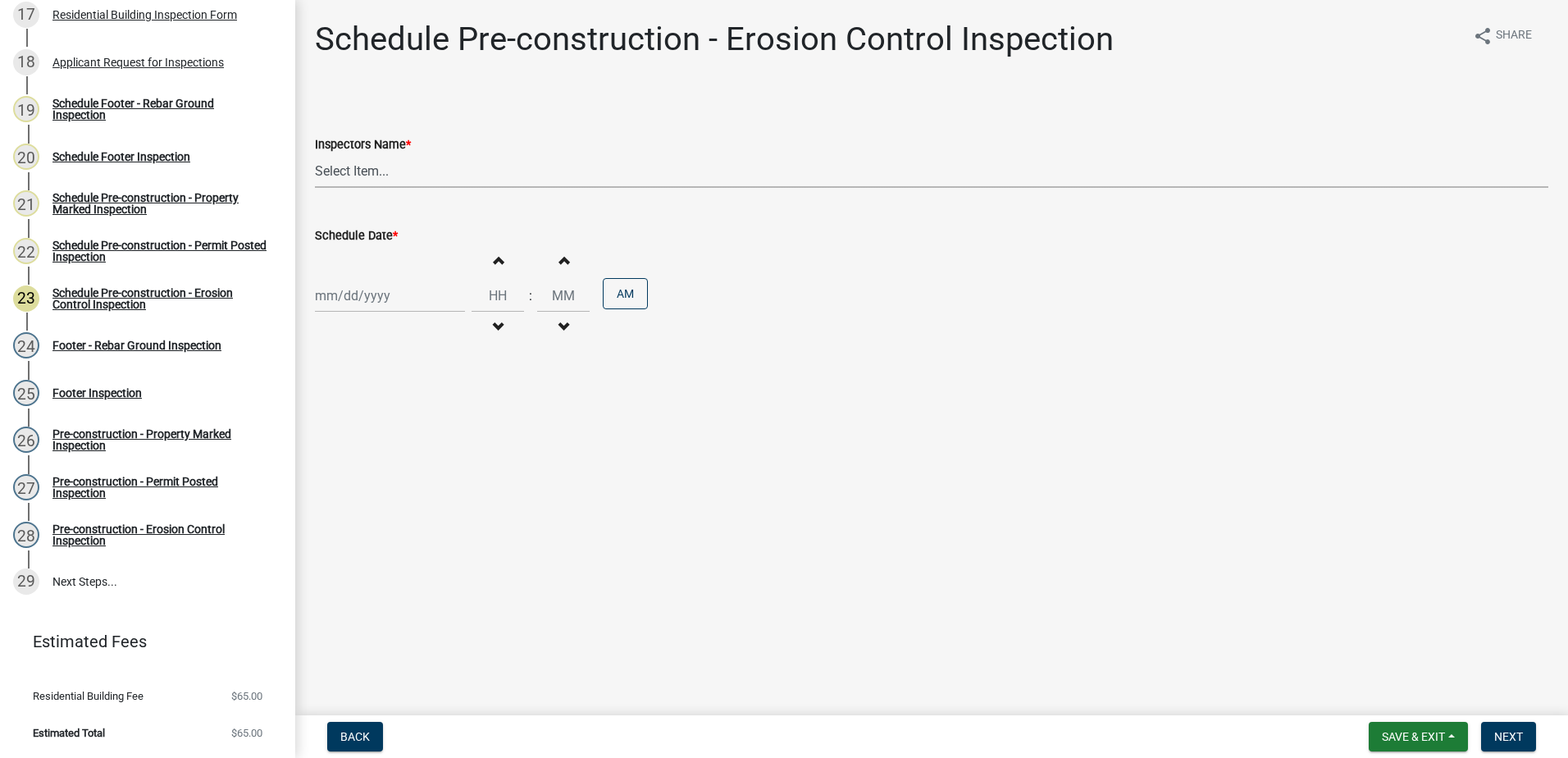
click at [406, 170] on select "Select Item... mrivera (Michele Rivera) jstokes (Jerry Stokes) asmith105 (Antho…" at bounding box center [932, 170] width 1233 height 34
select select "07642ab0-564c-47bb-824b-0ccf2da83593"
click at [315, 154] on select "Select Item... mrivera (Michele Rivera) jstokes (Jerry Stokes) asmith105 (Antho…" at bounding box center [932, 170] width 1233 height 34
click at [383, 309] on div at bounding box center [390, 295] width 150 height 34
select select "8"
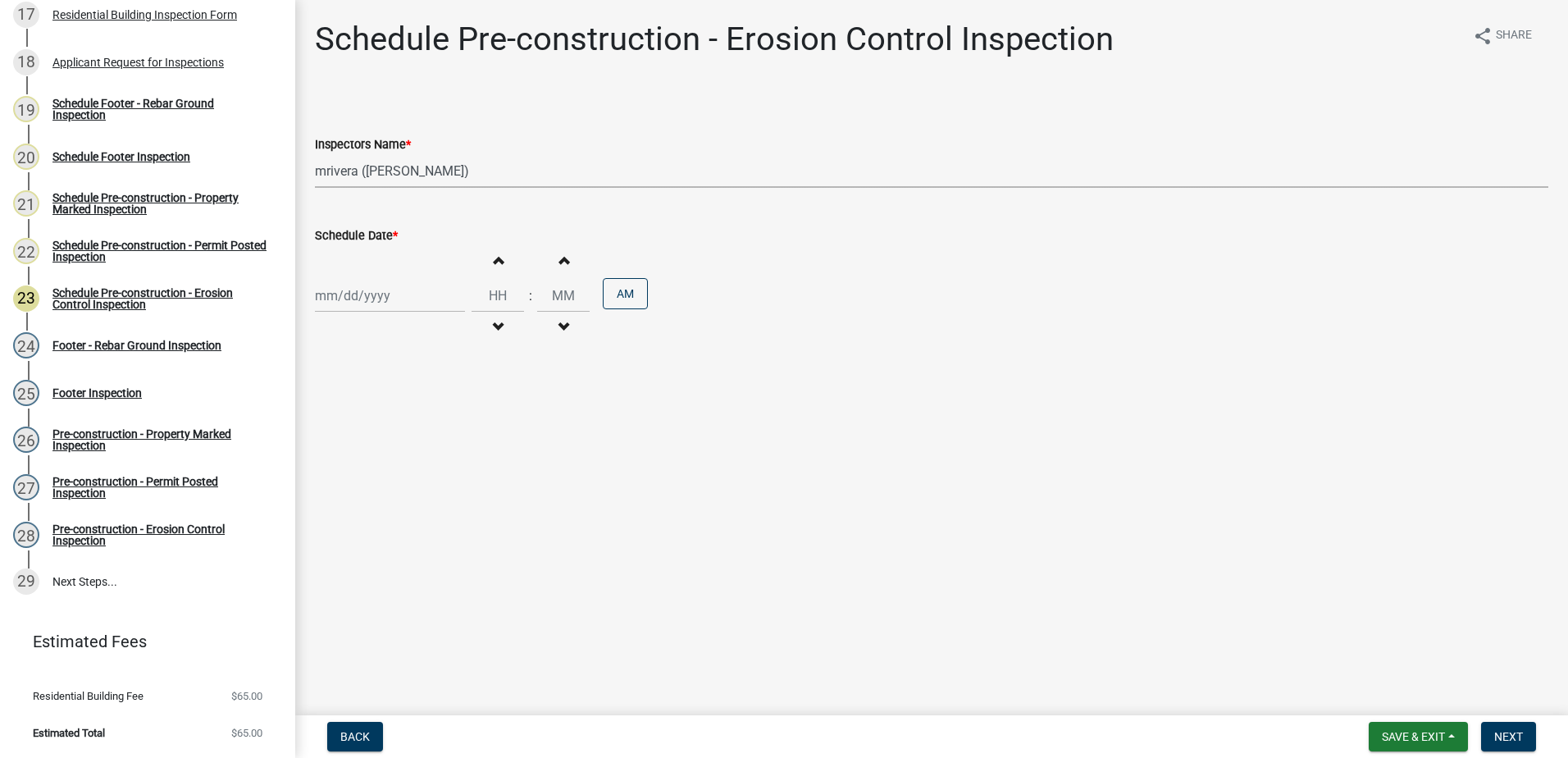
select select "2025"
click at [358, 459] on div "19" at bounding box center [357, 462] width 26 height 26
type input "08/19/2025"
drag, startPoint x: 1494, startPoint y: 733, endPoint x: 1498, endPoint y: 720, distance: 13.6
click at [1494, 734] on button "Next" at bounding box center [1508, 736] width 55 height 30
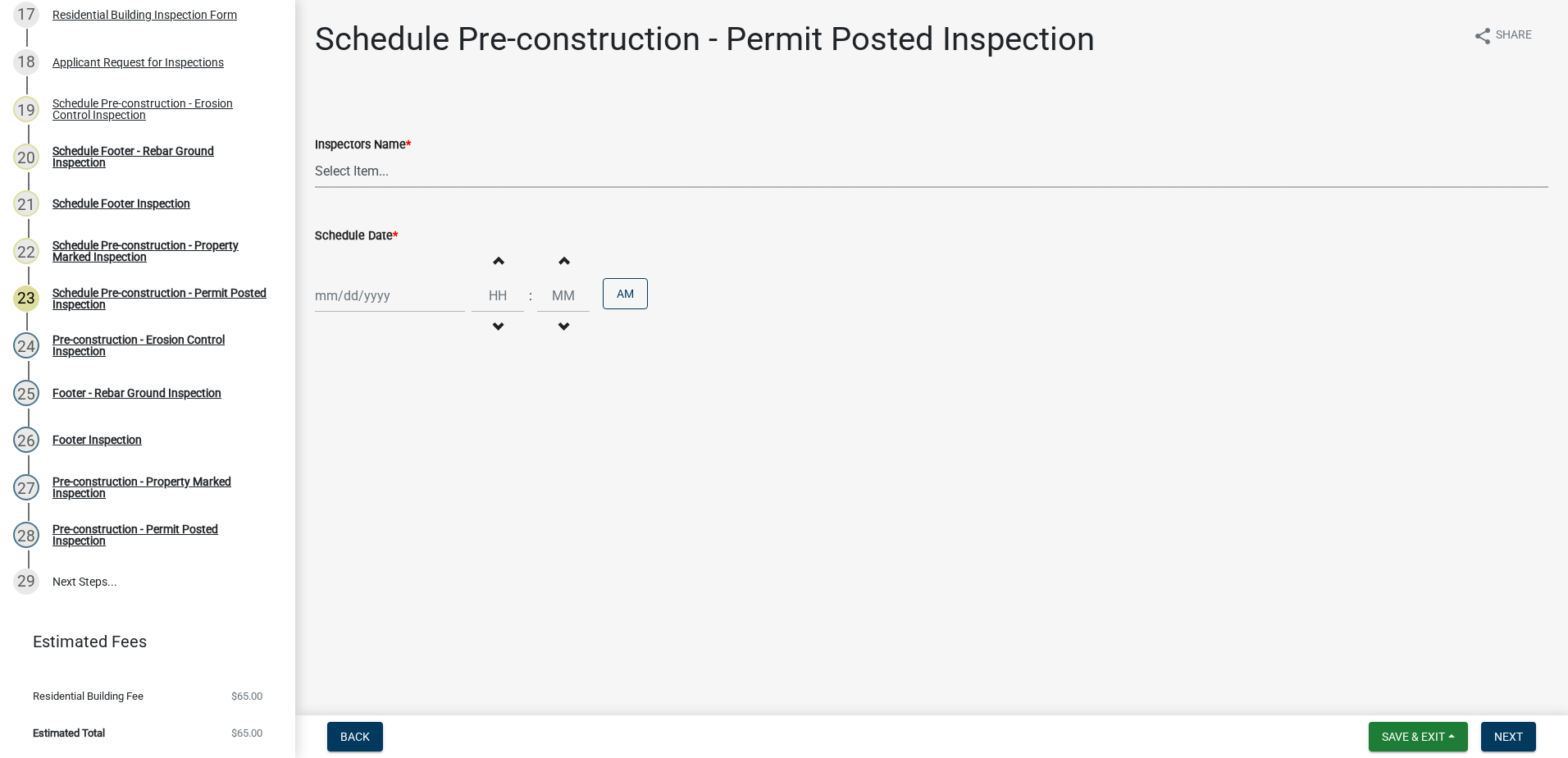
drag, startPoint x: 344, startPoint y: 171, endPoint x: 339, endPoint y: 185, distance: 14.9
click at [341, 178] on select "Select Item... mrivera (Michele Rivera) jstokes (Jerry Stokes) asmith105 (Antho…" at bounding box center [932, 170] width 1233 height 34
select select "41005c5c-e1e6-4724-b212-606768993ffb"
click at [315, 154] on select "Select Item... mrivera (Michele Rivera) jstokes (Jerry Stokes) asmith105 (Antho…" at bounding box center [932, 170] width 1233 height 34
click at [366, 327] on div "Increment hours Decrement hours : Increment minutes Decrement minutes AM" at bounding box center [932, 295] width 1233 height 101
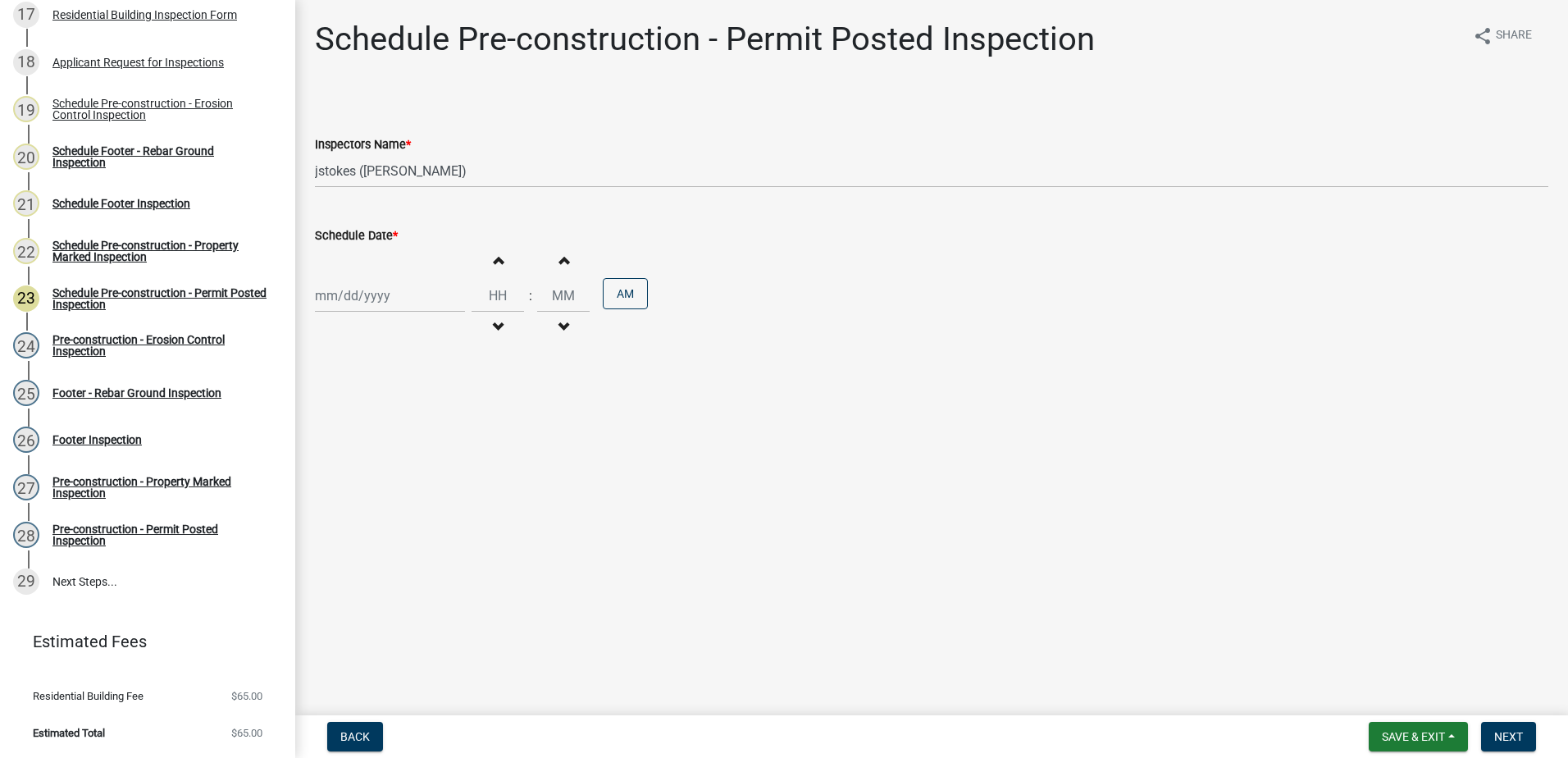
click at [364, 306] on div at bounding box center [390, 295] width 150 height 34
select select "8"
select select "2025"
drag, startPoint x: 363, startPoint y: 458, endPoint x: 404, endPoint y: 470, distance: 42.7
click at [364, 458] on div "19" at bounding box center [357, 462] width 26 height 26
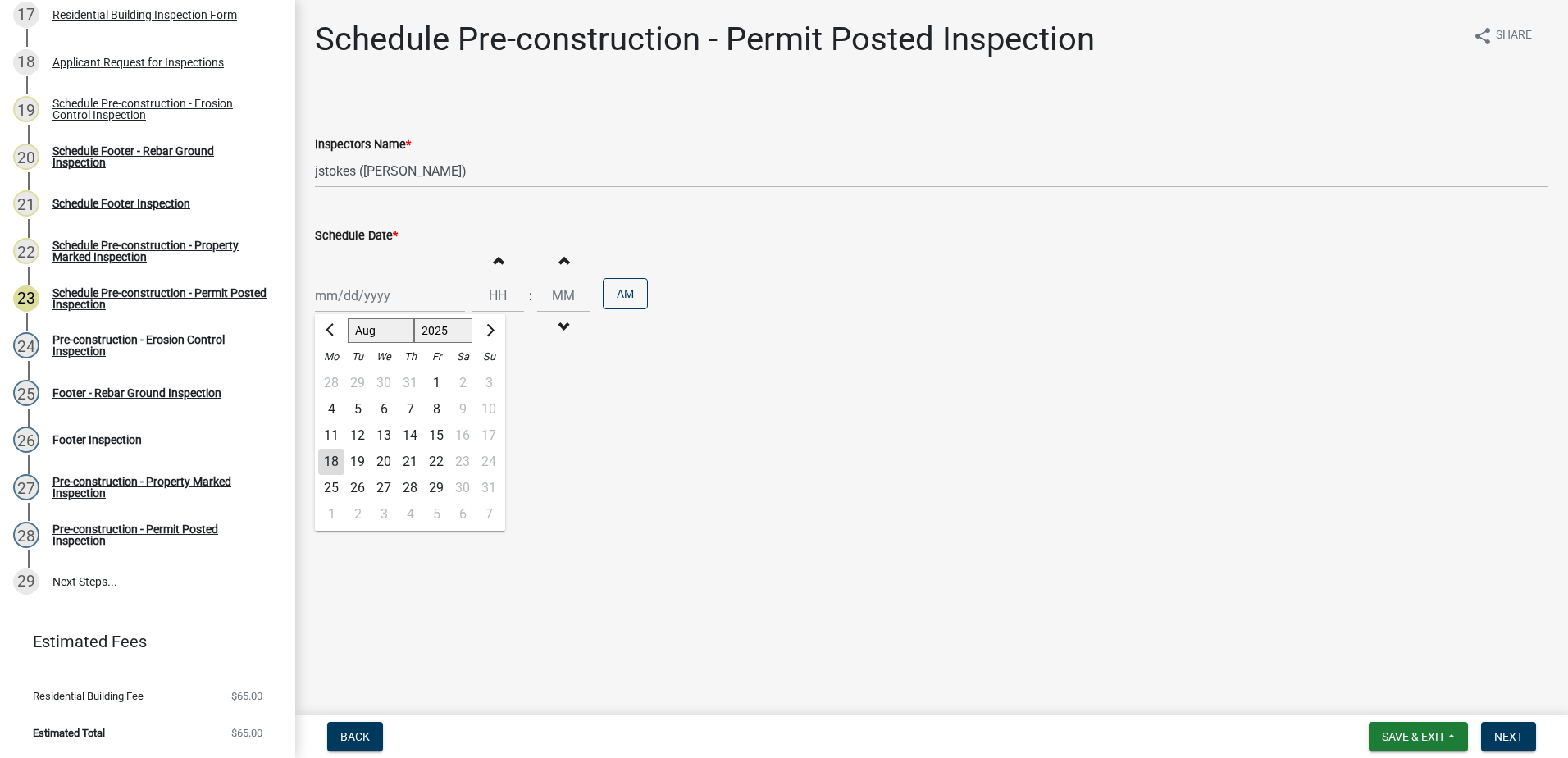
type input "08/19/2025"
click at [1503, 730] on span "Next" at bounding box center [1508, 736] width 29 height 13
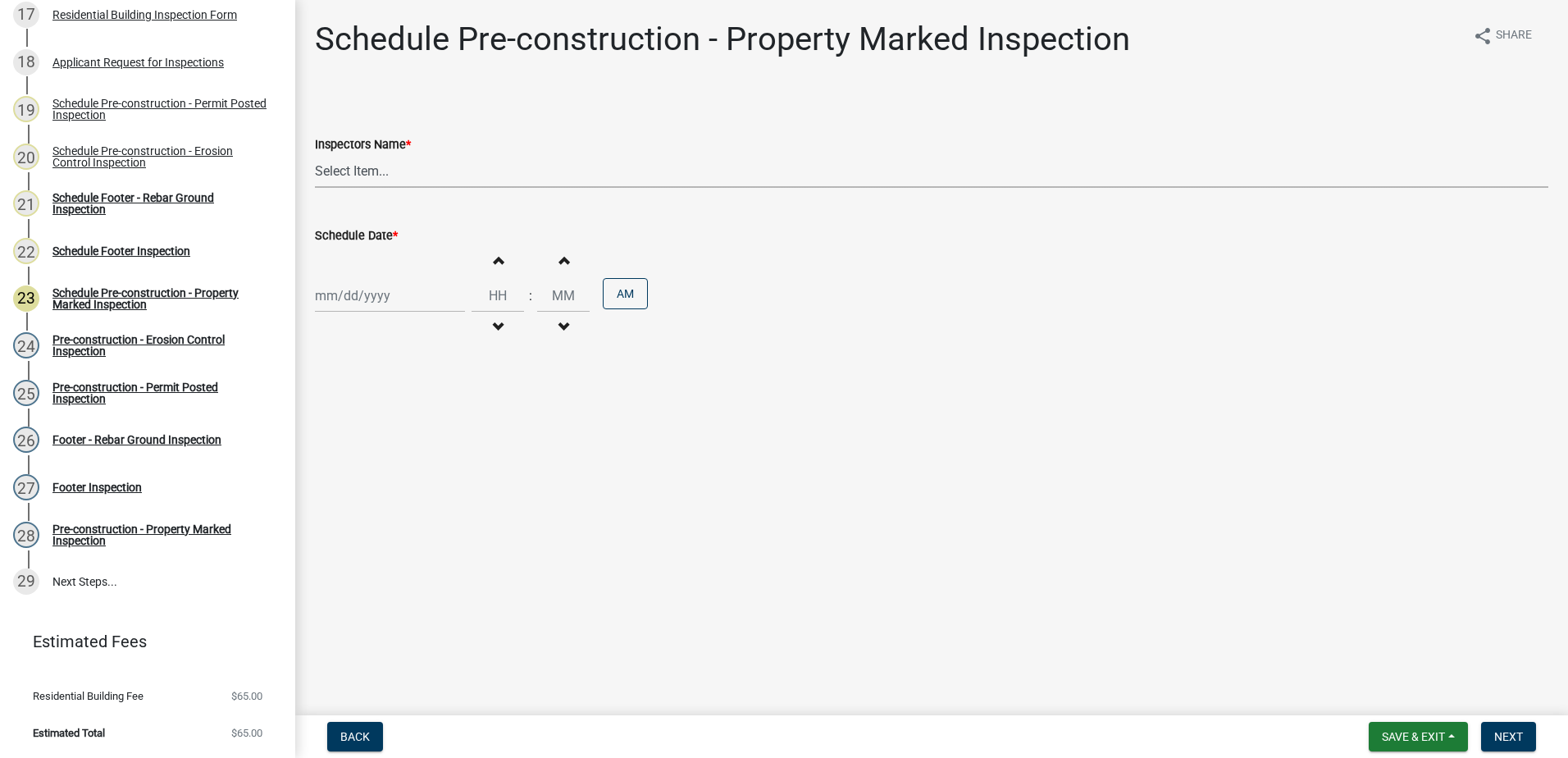
click at [353, 162] on select "Select Item... mrivera (Michele Rivera) jstokes (Jerry Stokes) asmith105 (Antho…" at bounding box center [932, 170] width 1233 height 34
select select "07642ab0-564c-47bb-824b-0ccf2da83593"
click at [315, 154] on select "Select Item... mrivera (Michele Rivera) jstokes (Jerry Stokes) asmith105 (Antho…" at bounding box center [932, 170] width 1233 height 34
select select "8"
select select "2025"
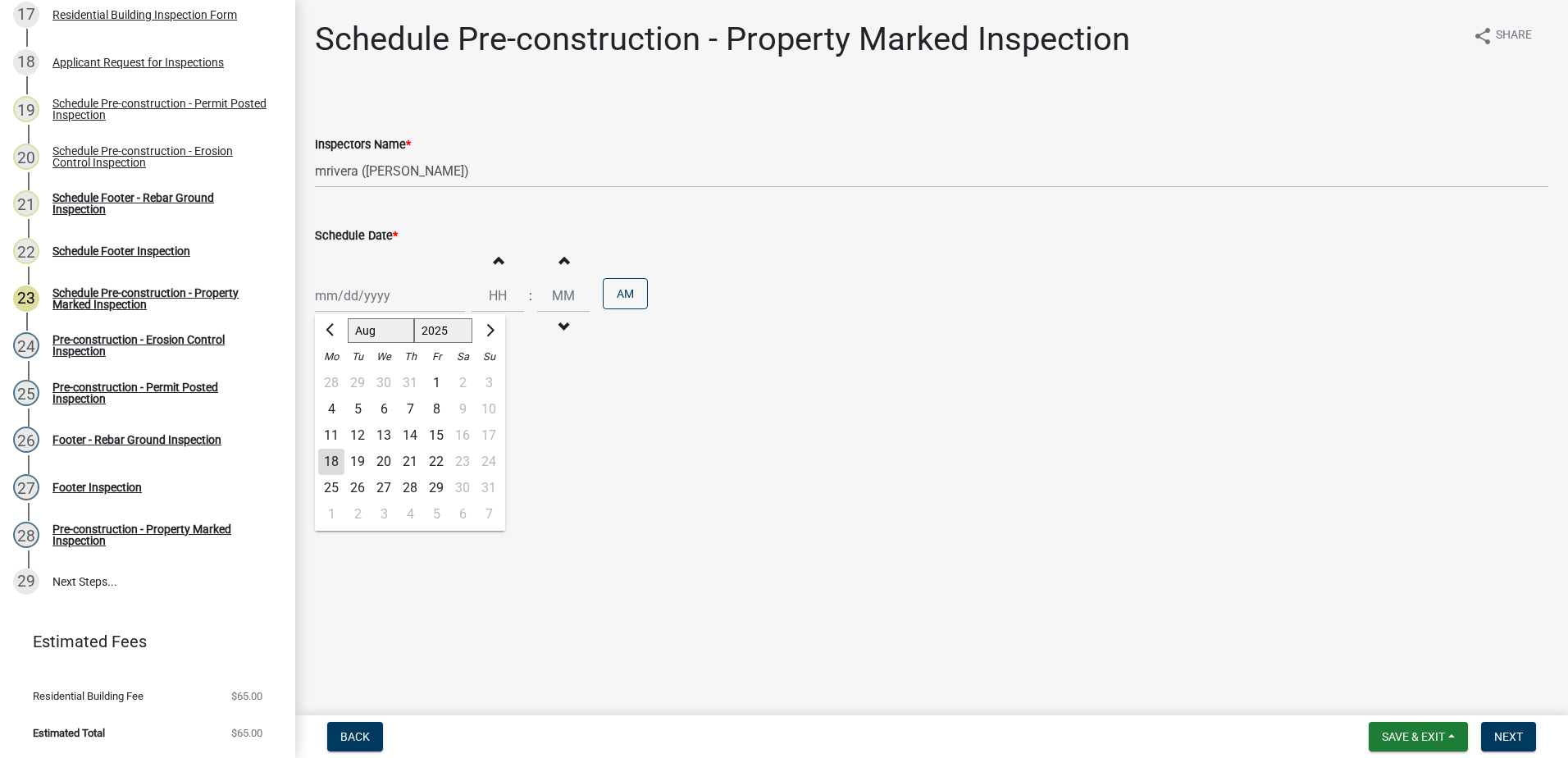
click at [328, 310] on div "Jan Feb Mar Apr May Jun Jul Aug Sep Oct Nov Dec 1525 1526 1527 1528 1529 1530 1…" at bounding box center [390, 295] width 150 height 34
drag, startPoint x: 359, startPoint y: 459, endPoint x: 443, endPoint y: 486, distance: 88.2
click at [359, 459] on div "19" at bounding box center [357, 462] width 26 height 26
type input "08/19/2025"
click at [1490, 729] on button "Next" at bounding box center [1508, 736] width 55 height 30
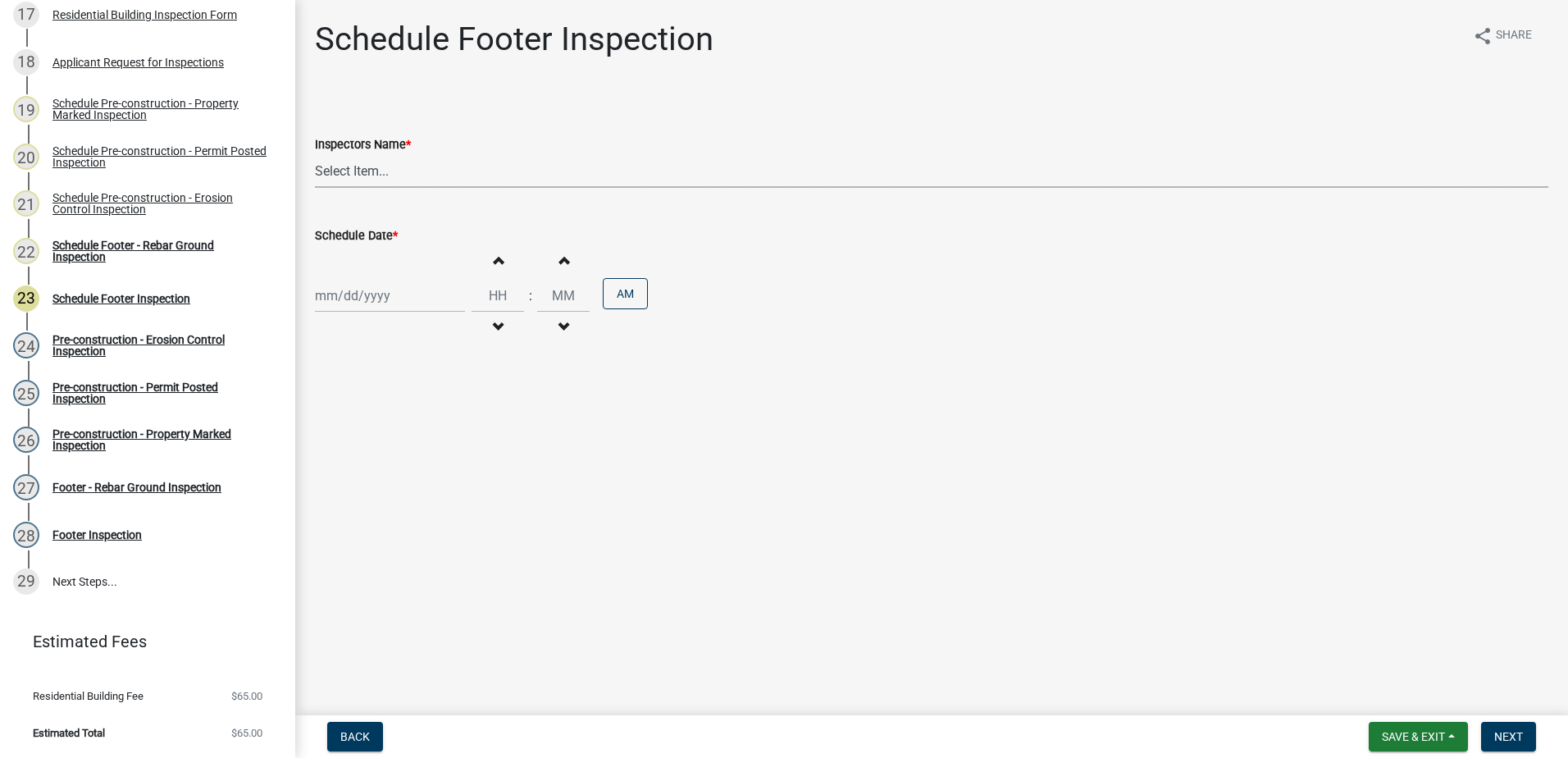
click at [327, 162] on select "Select Item... mrivera (Michele Rivera) jstokes (Jerry Stokes) asmith105 (Antho…" at bounding box center [932, 170] width 1233 height 34
select select "07642ab0-564c-47bb-824b-0ccf2da83593"
click at [315, 154] on select "Select Item... mrivera (Michele Rivera) jstokes (Jerry Stokes) asmith105 (Antho…" at bounding box center [932, 170] width 1233 height 34
click at [355, 302] on div at bounding box center [390, 295] width 150 height 34
select select "8"
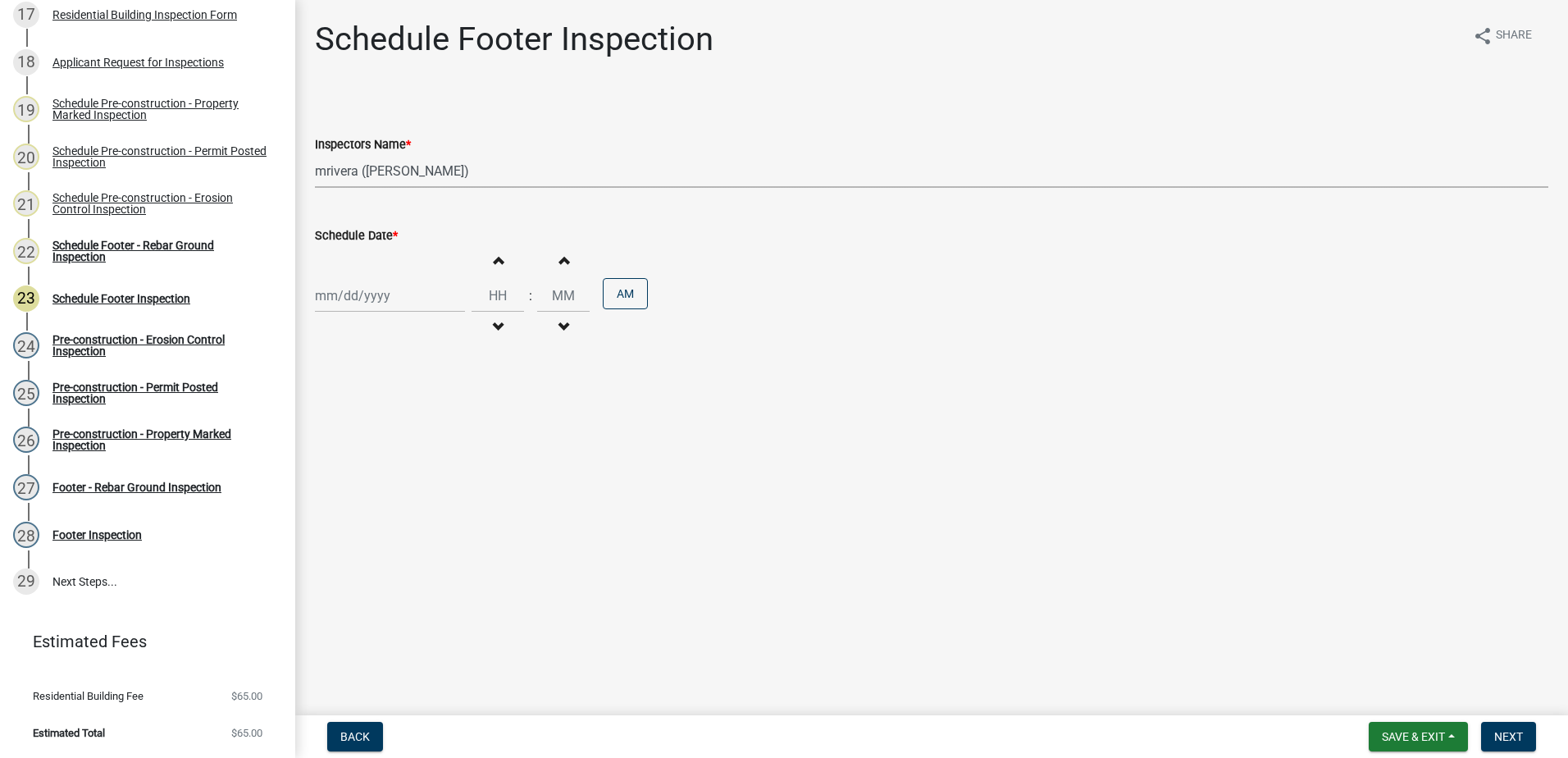
select select "2025"
click at [361, 458] on div "19" at bounding box center [357, 462] width 26 height 26
type input "08/19/2025"
click at [1517, 732] on span "Next" at bounding box center [1508, 736] width 29 height 13
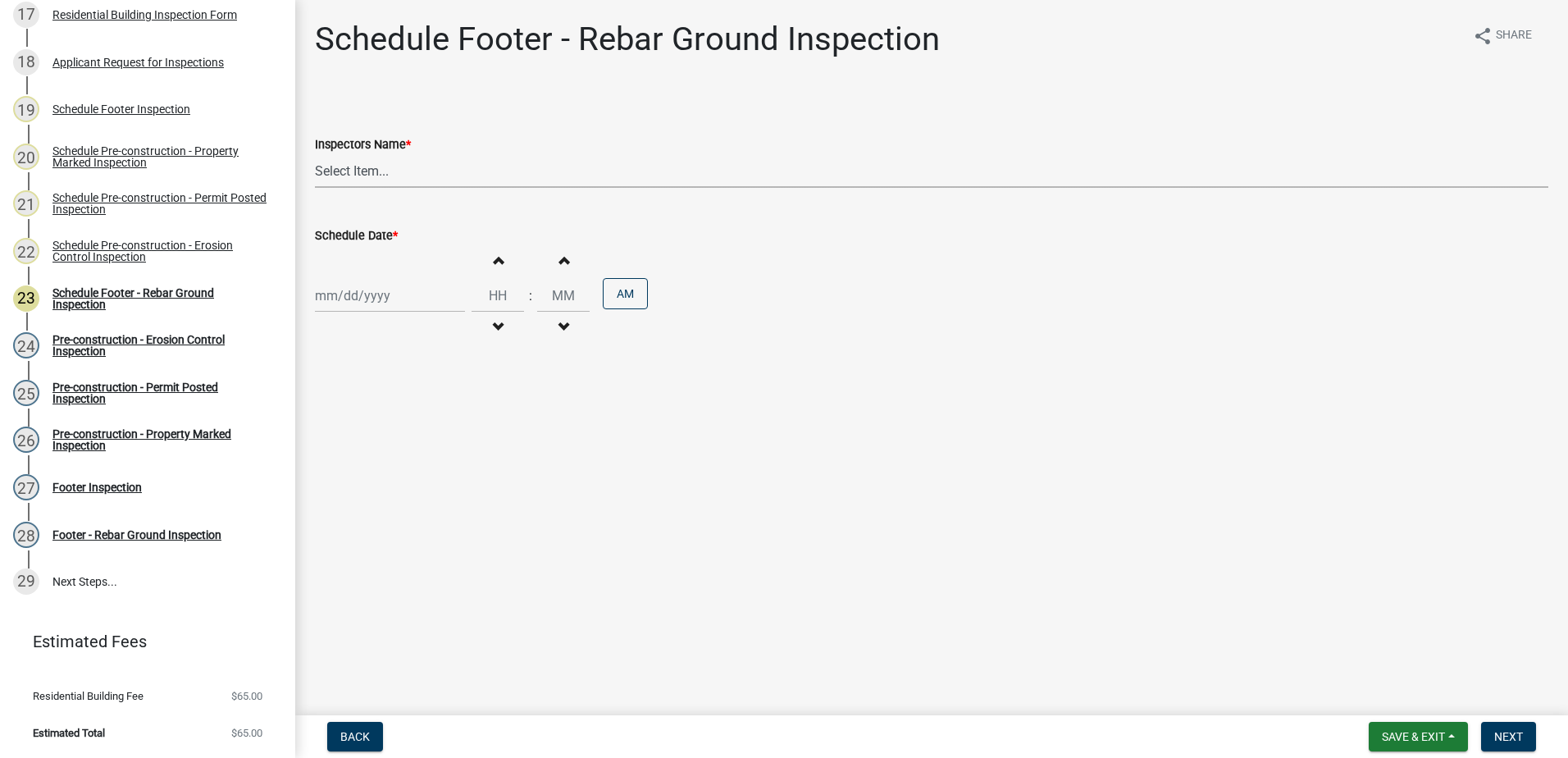
click at [347, 171] on select "Select Item... mrivera (Michele Rivera) jstokes (Jerry Stokes) asmith105 (Antho…" at bounding box center [932, 170] width 1233 height 34
select select "07642ab0-564c-47bb-824b-0ccf2da83593"
click at [315, 154] on select "Select Item... mrivera (Michele Rivera) jstokes (Jerry Stokes) asmith105 (Antho…" at bounding box center [932, 170] width 1233 height 34
click at [357, 292] on div at bounding box center [390, 295] width 150 height 34
select select "8"
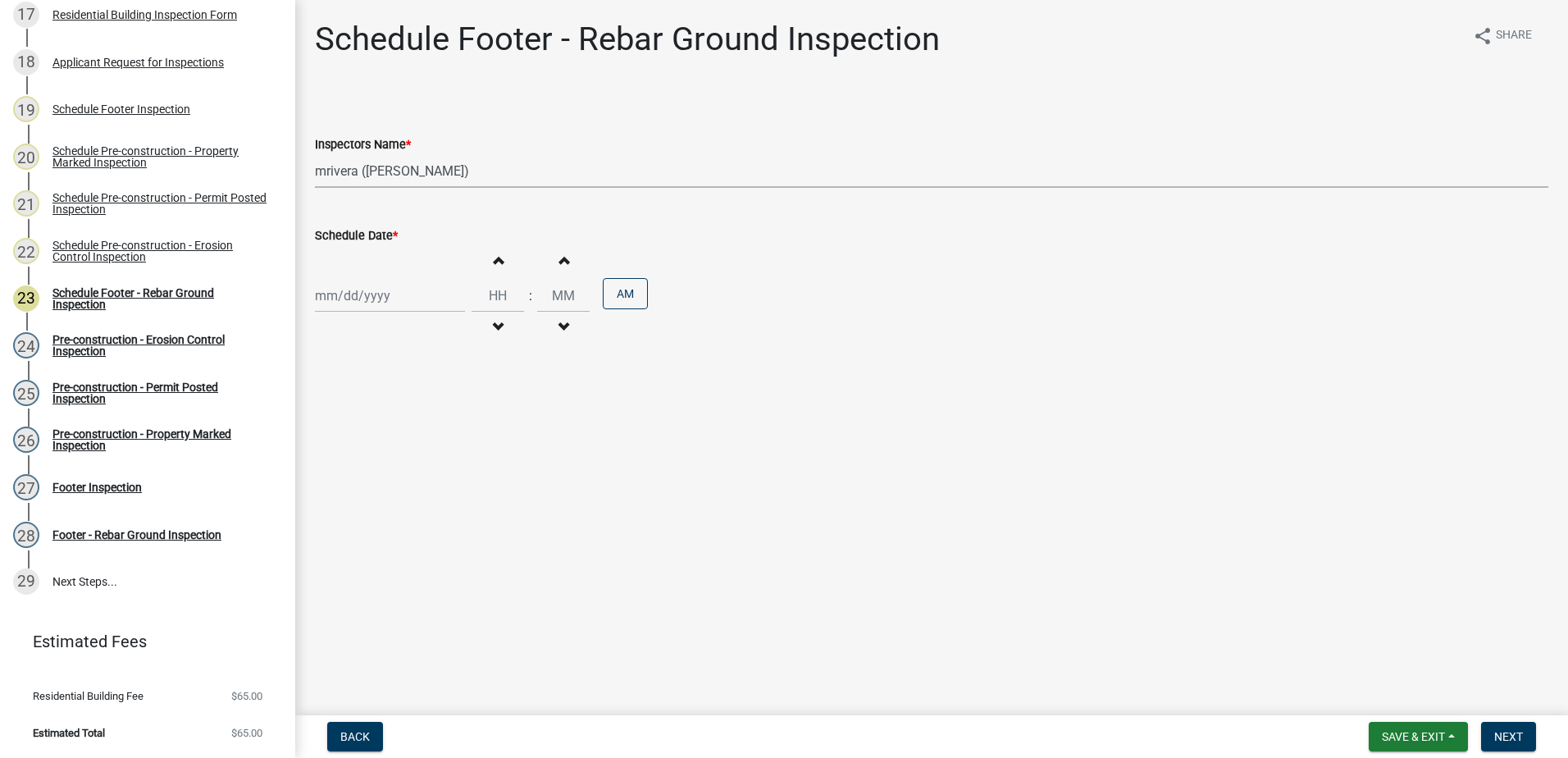
select select "2025"
click at [365, 458] on div "19" at bounding box center [357, 462] width 26 height 26
type input "08/19/2025"
click at [1499, 730] on span "Next" at bounding box center [1508, 736] width 29 height 13
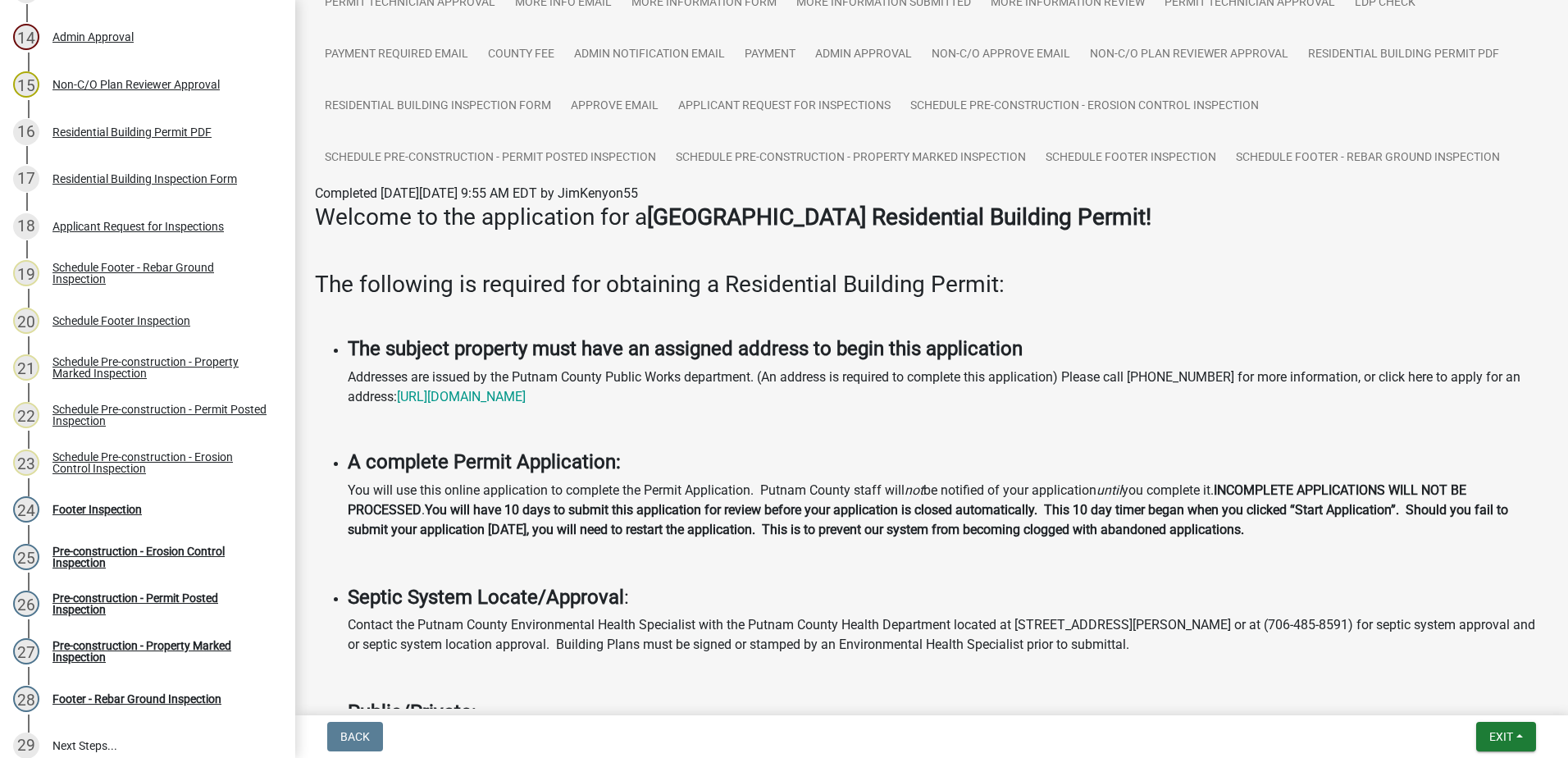
scroll to position [0, 0]
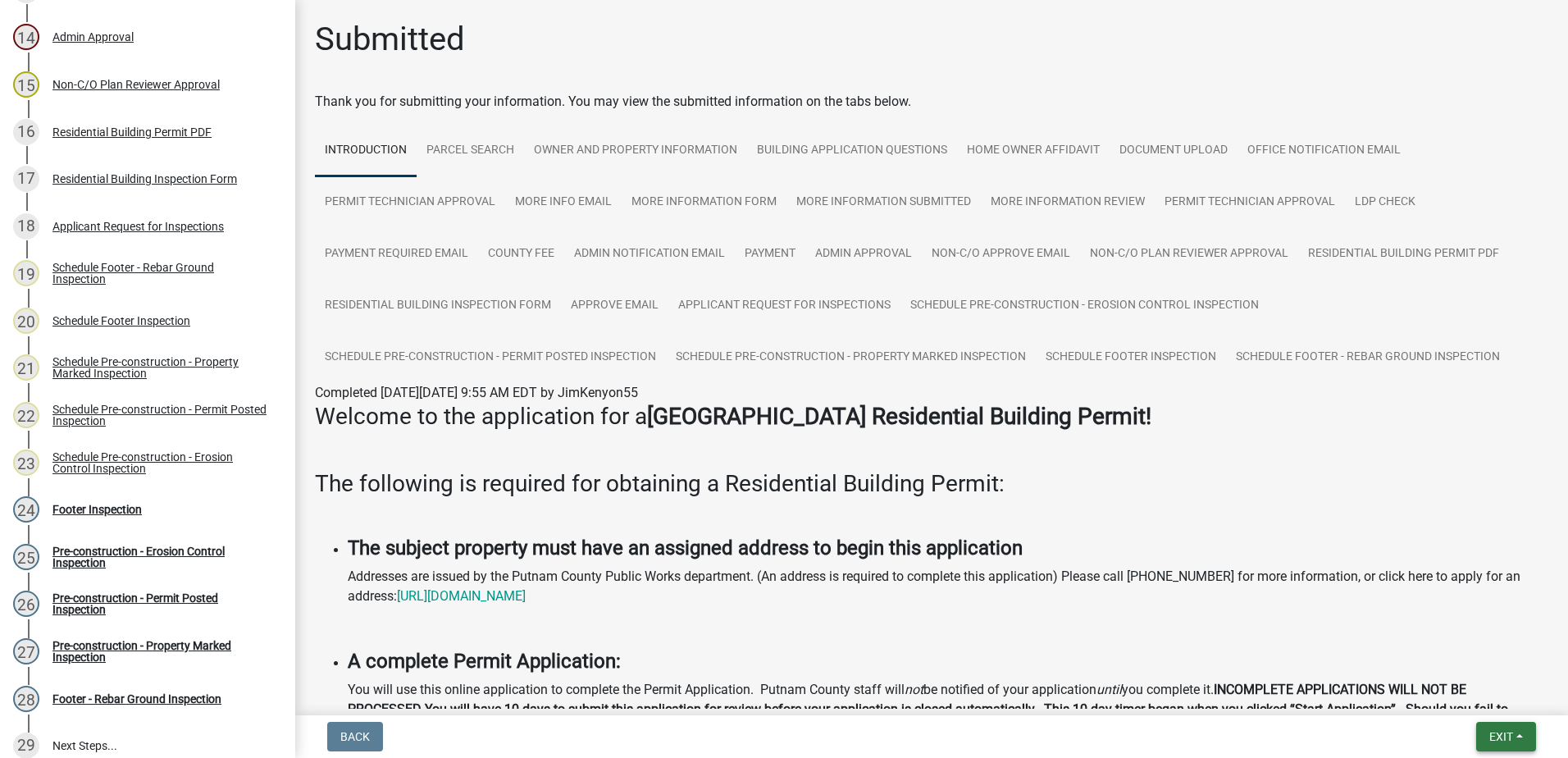
click at [1494, 741] on span "Exit" at bounding box center [1501, 736] width 24 height 13
click at [1458, 701] on button "Save & Exit" at bounding box center [1470, 694] width 131 height 39
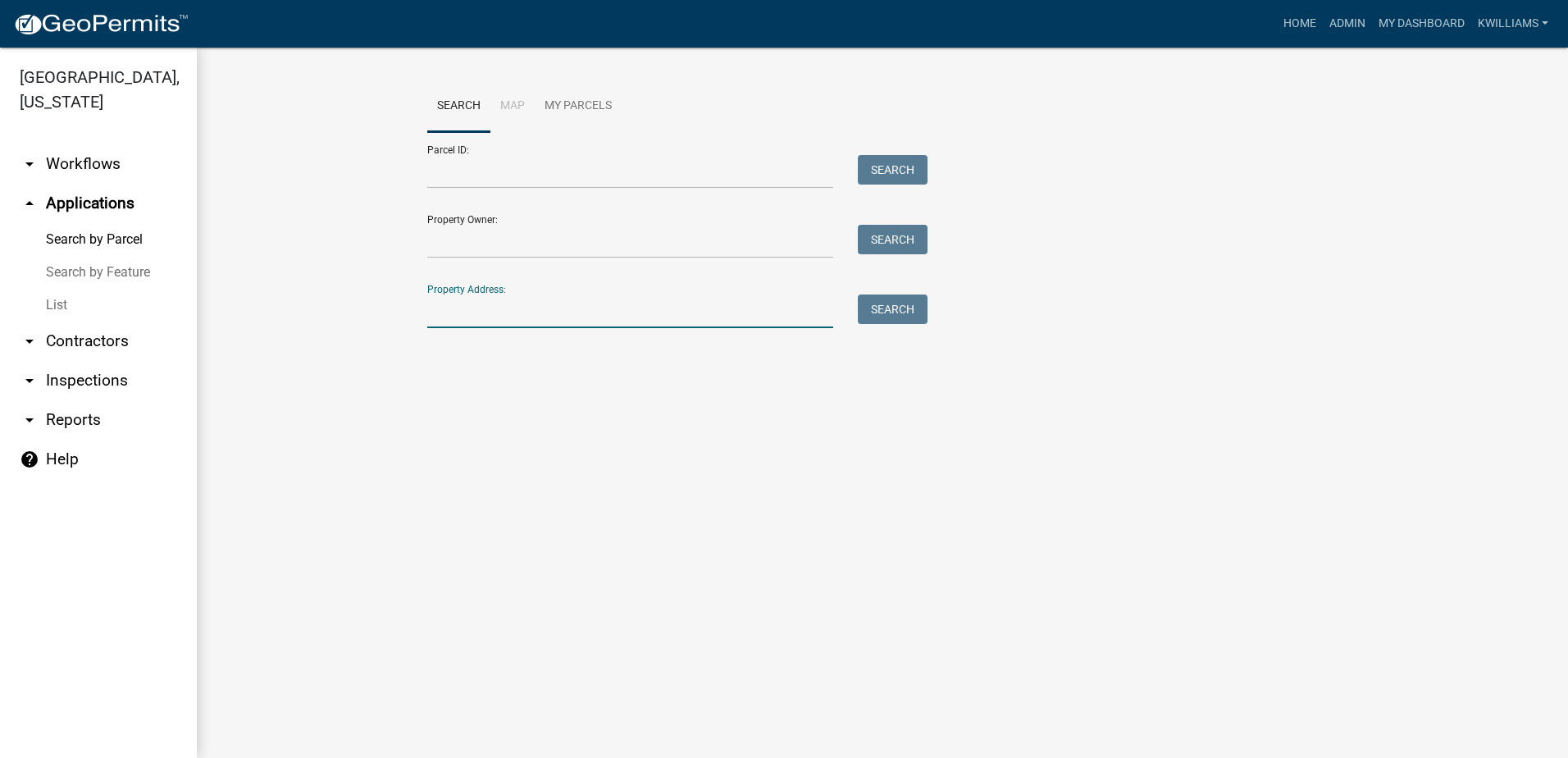
click at [496, 302] on input "Property Address:" at bounding box center [630, 311] width 406 height 34
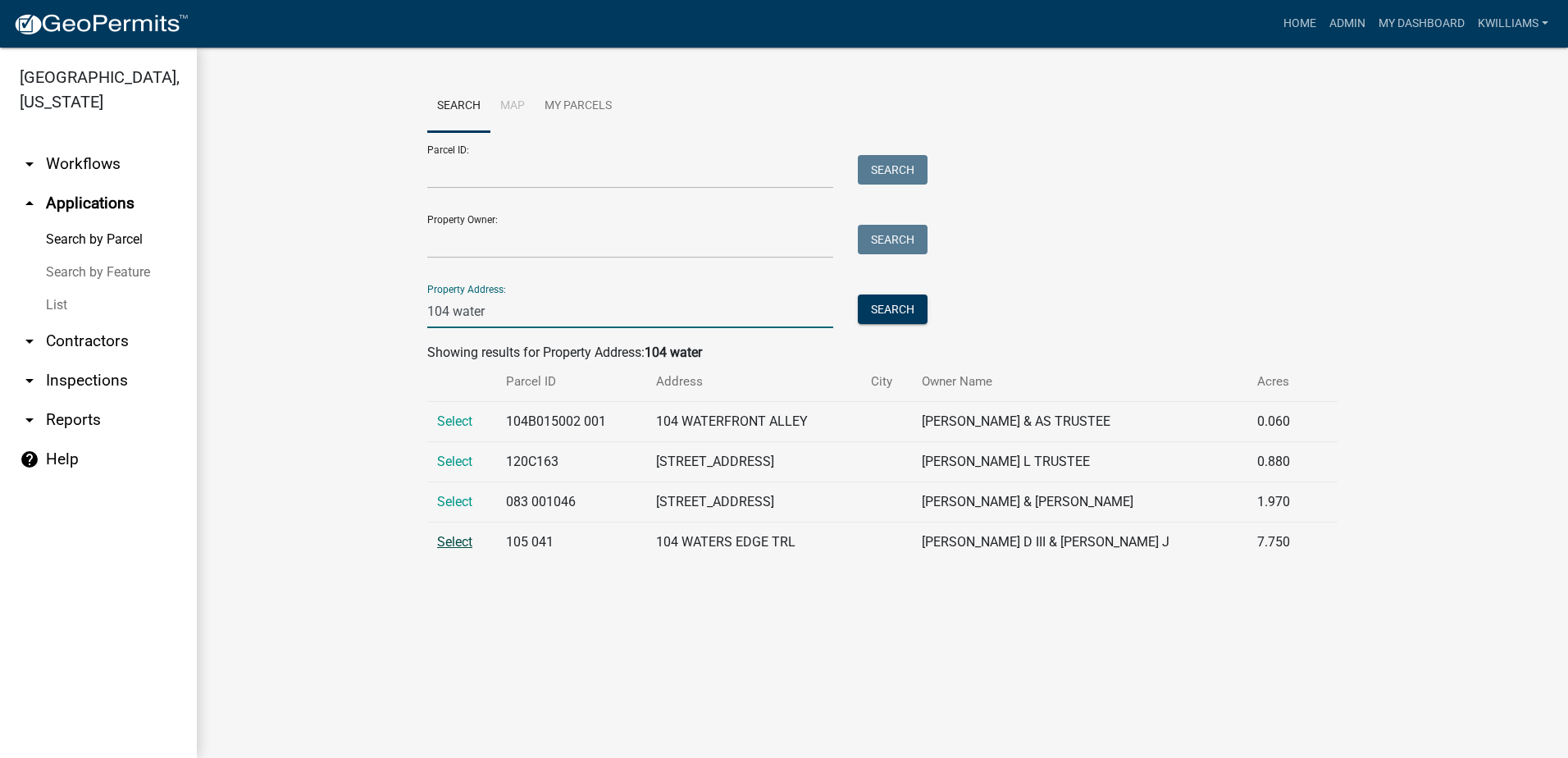
type input "104 water"
click at [460, 548] on span "Select" at bounding box center [454, 542] width 35 height 15
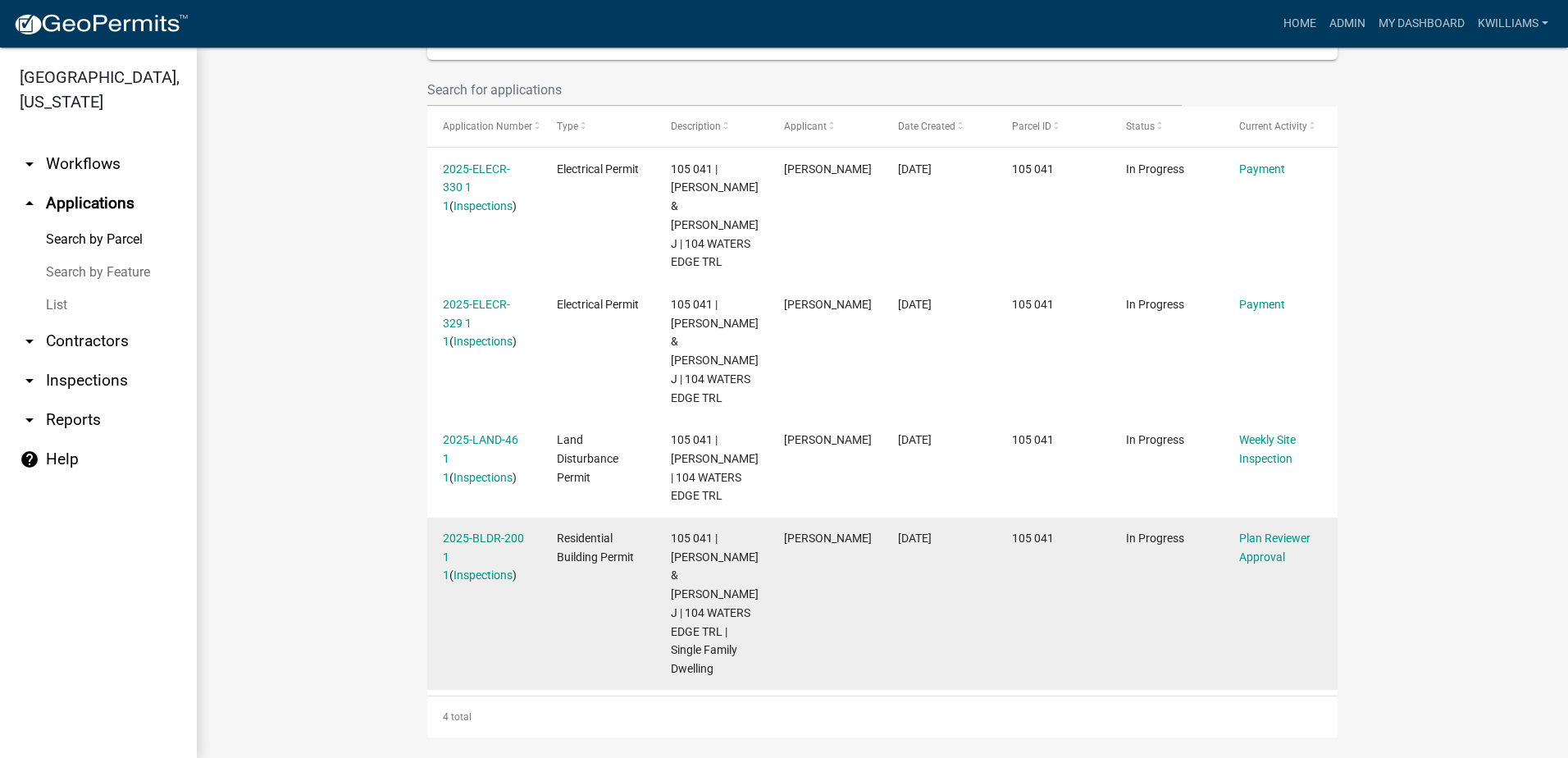
scroll to position [480, 0]
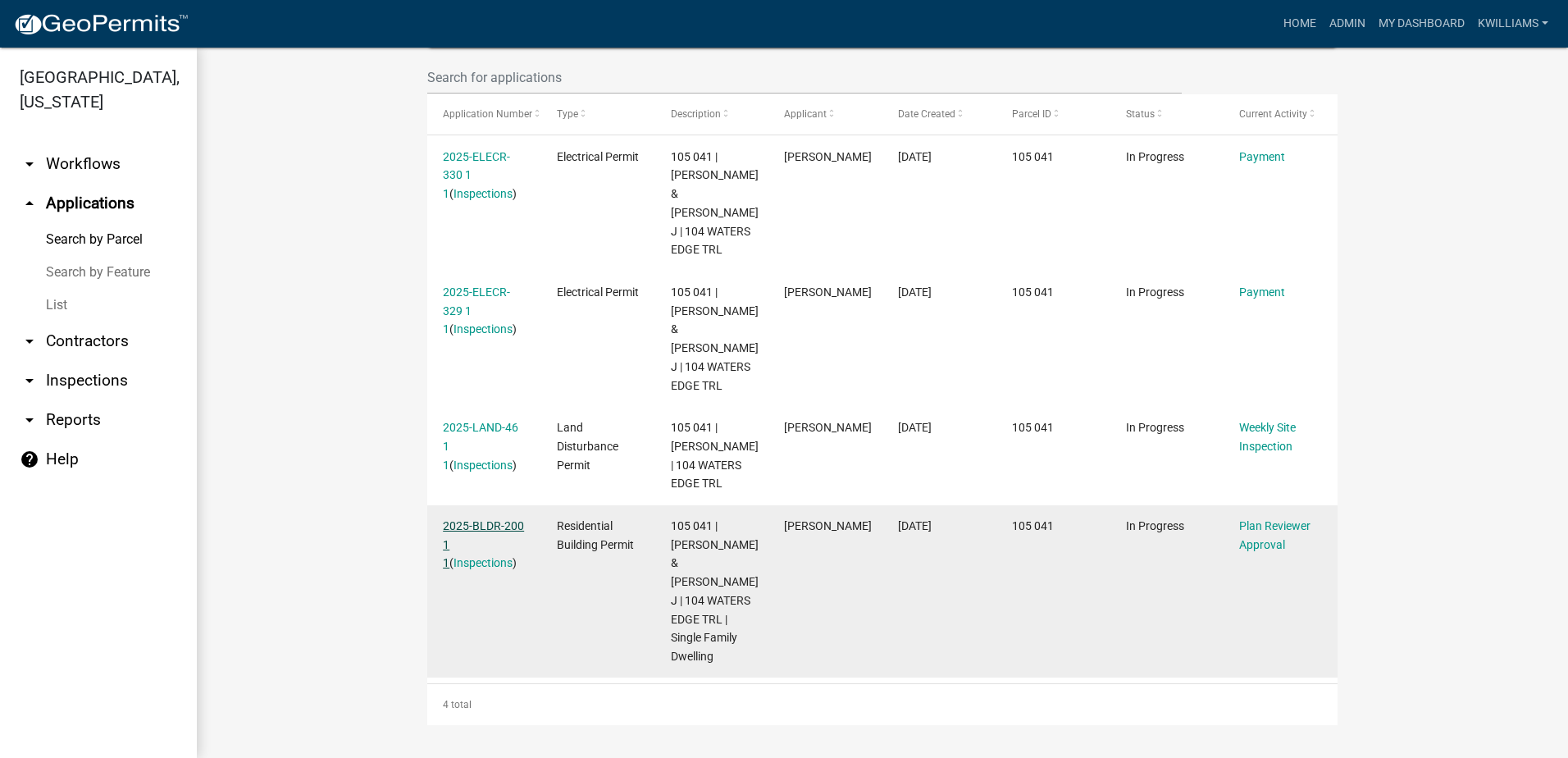
click at [464, 527] on link "2025-BLDR-200 1 1" at bounding box center [483, 544] width 81 height 51
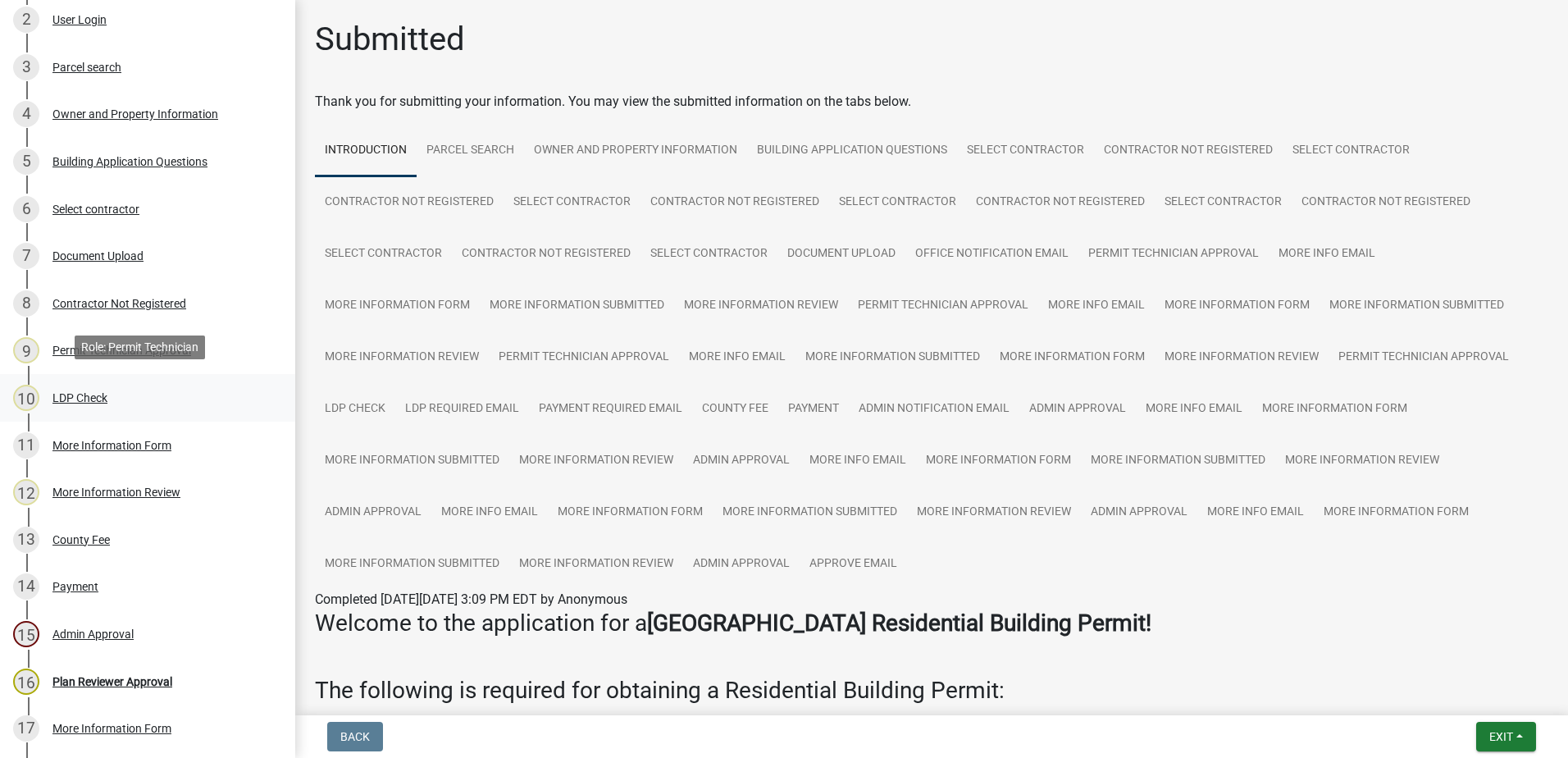
scroll to position [570, 0]
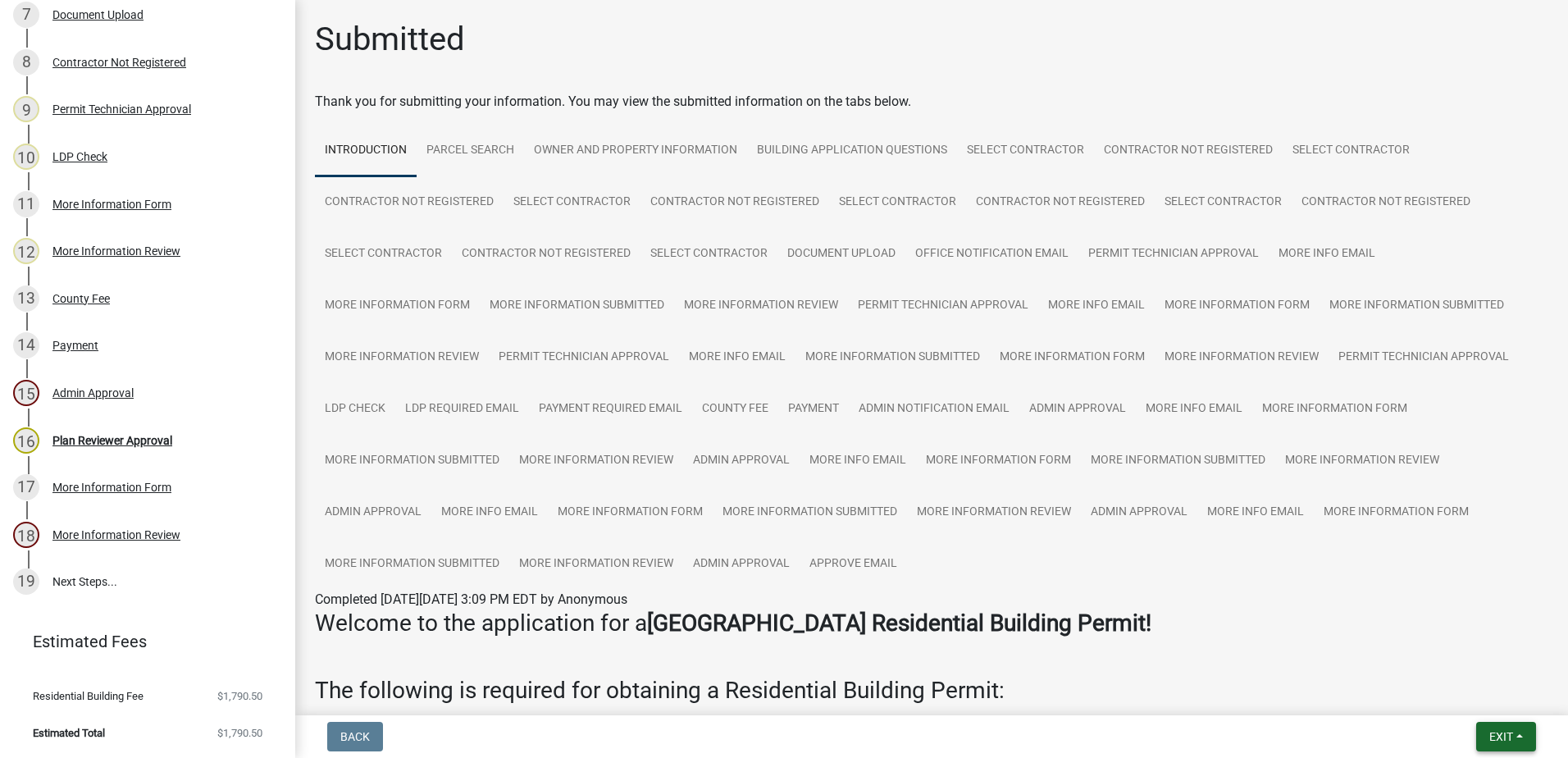
click at [1521, 733] on button "Exit" at bounding box center [1506, 736] width 60 height 30
click at [1495, 699] on button "Save & Exit" at bounding box center [1470, 694] width 131 height 39
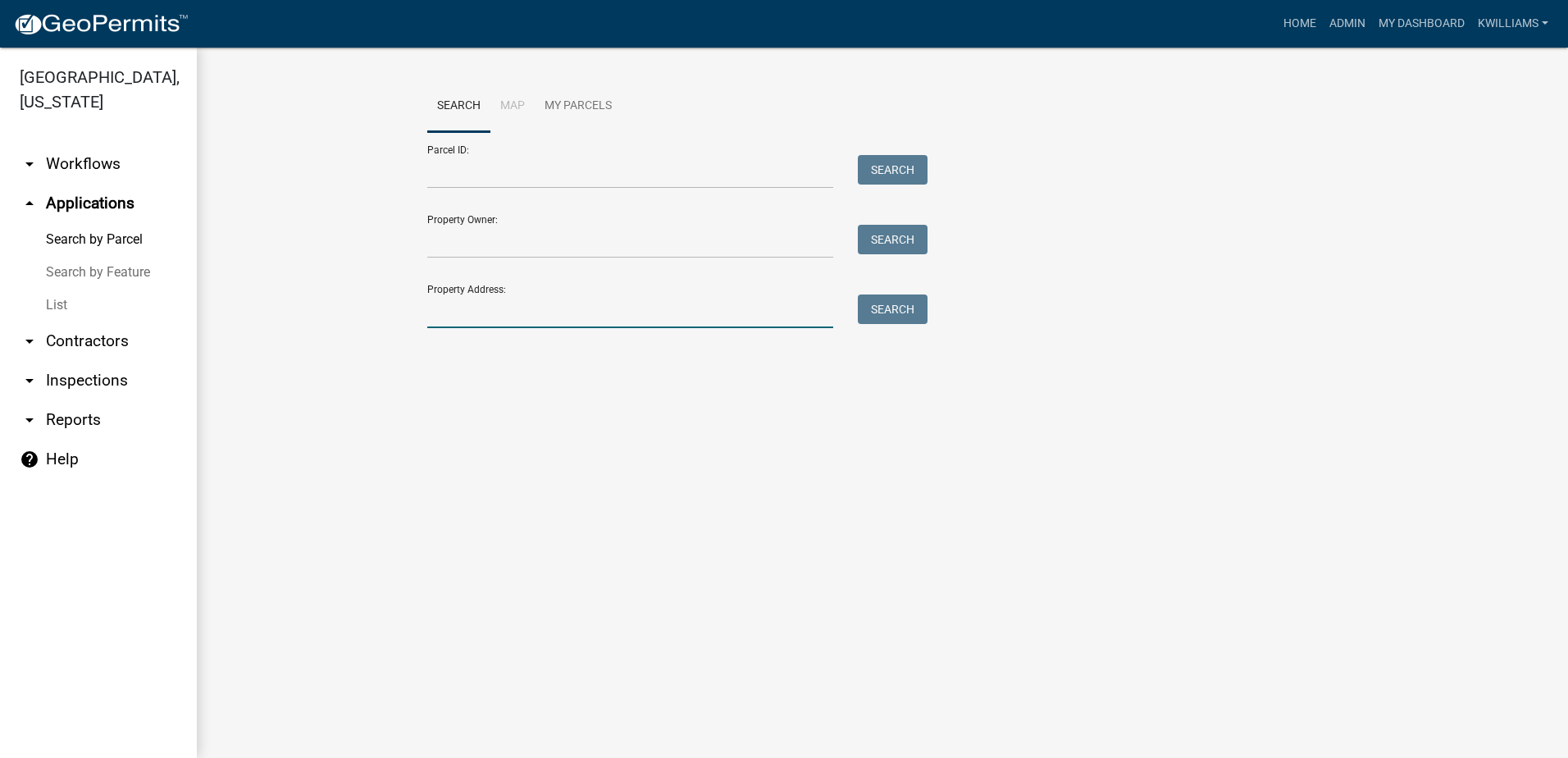
click at [626, 308] on input "Property Address:" at bounding box center [630, 311] width 406 height 34
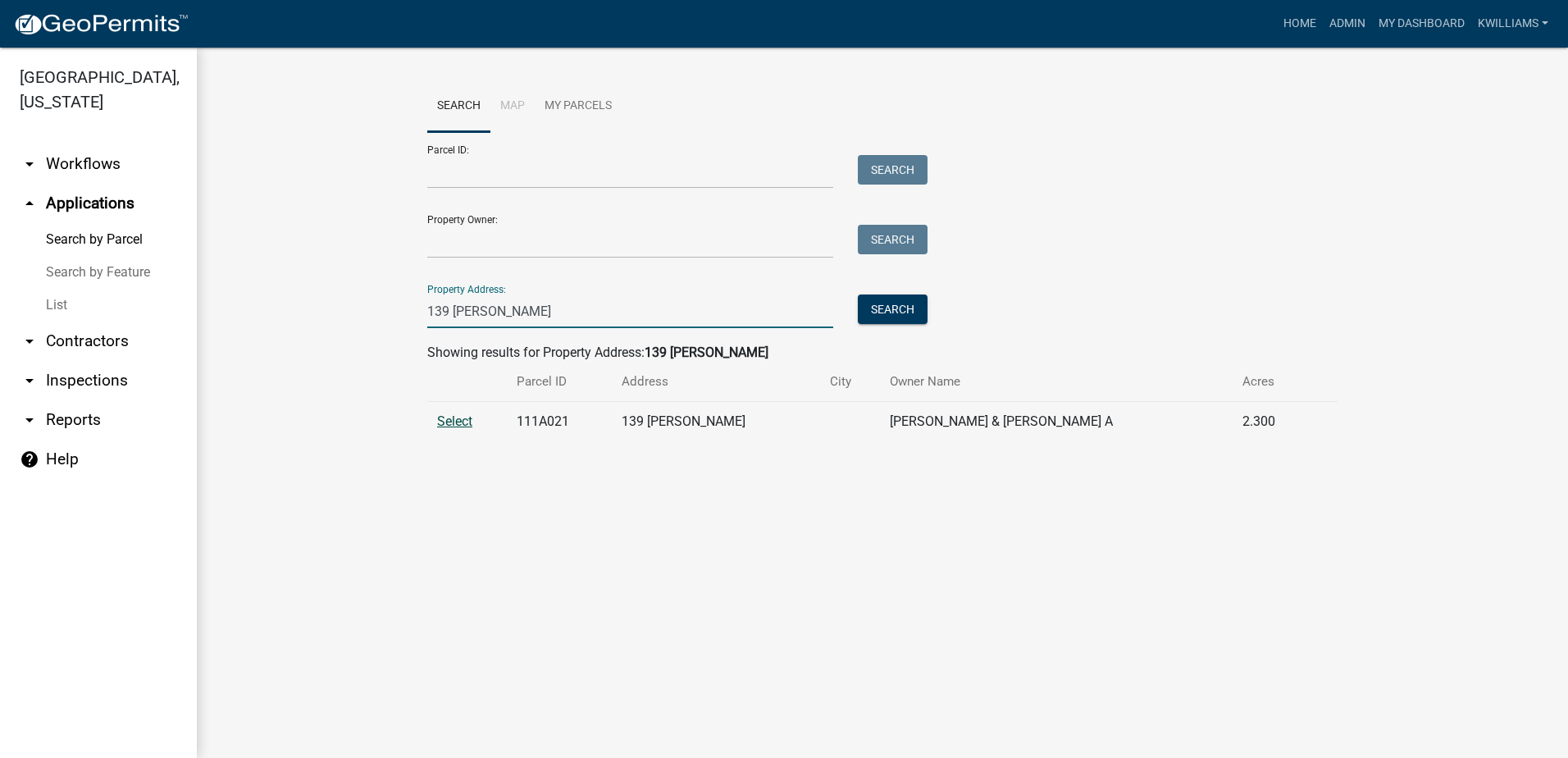
type input "139 gregor"
click at [467, 424] on span "Select" at bounding box center [454, 421] width 35 height 15
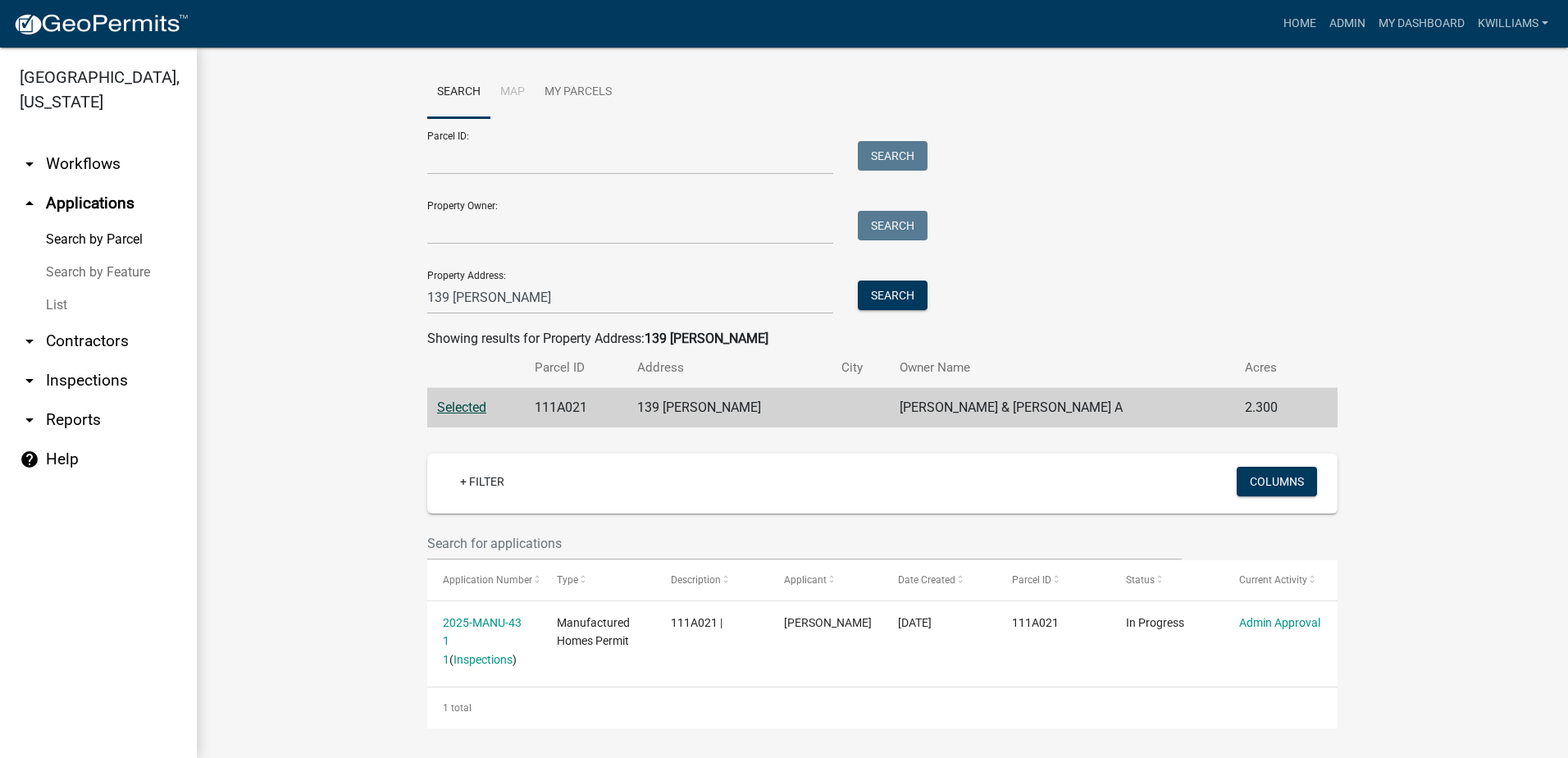
scroll to position [17, 0]
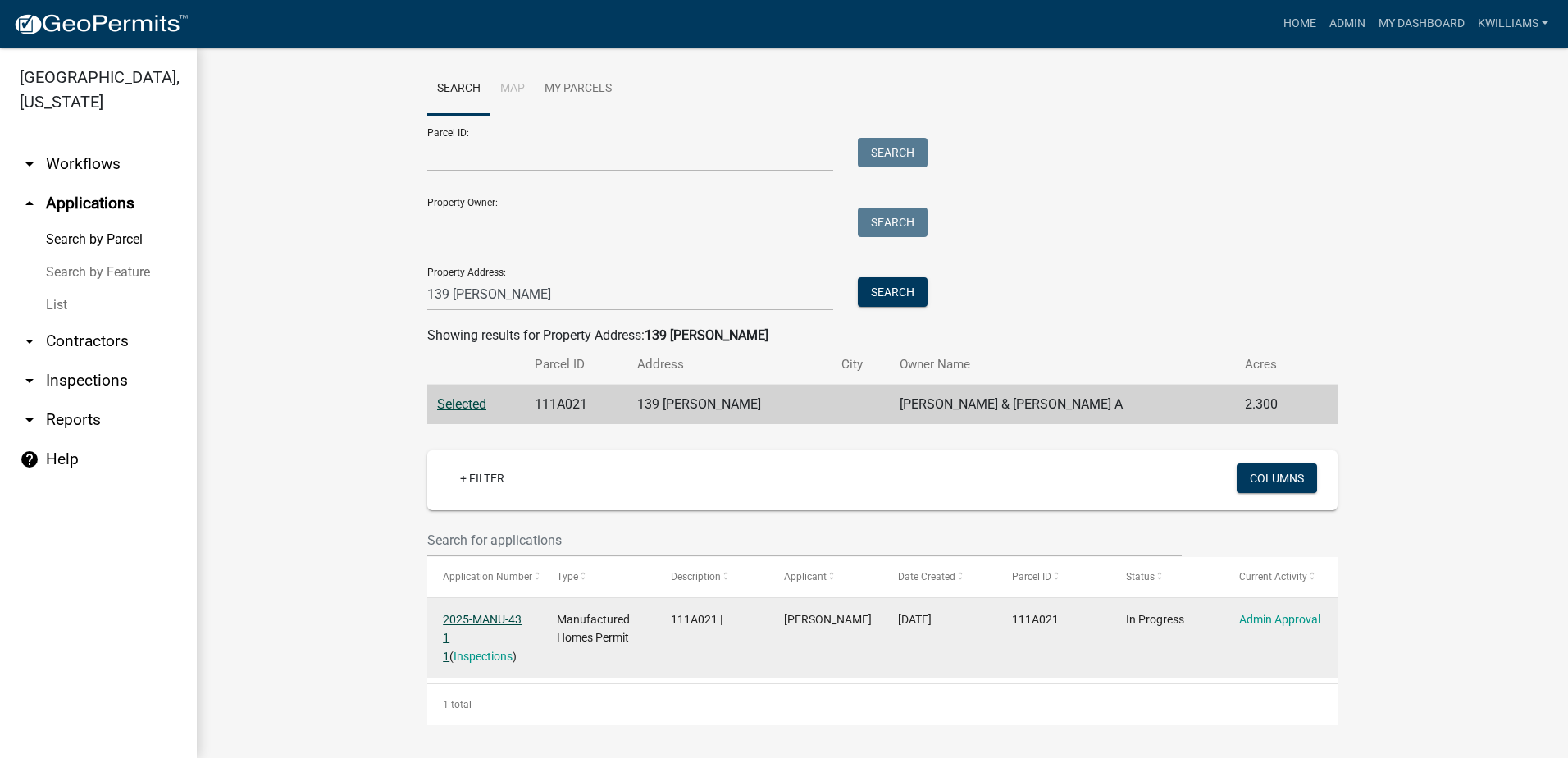
click at [499, 614] on link "2025-MANU-43 1 1" at bounding box center [482, 638] width 79 height 51
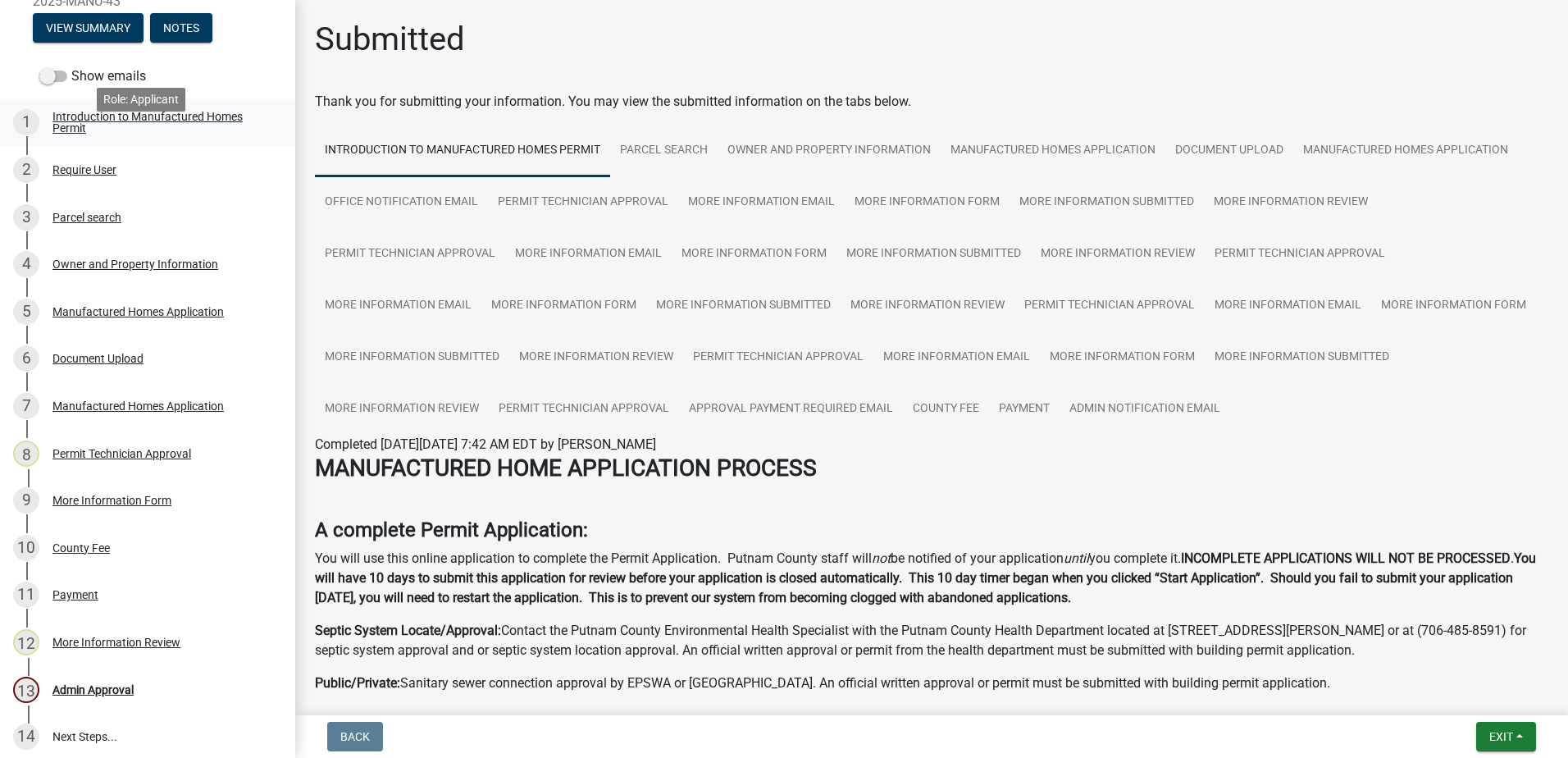
scroll to position [246, 0]
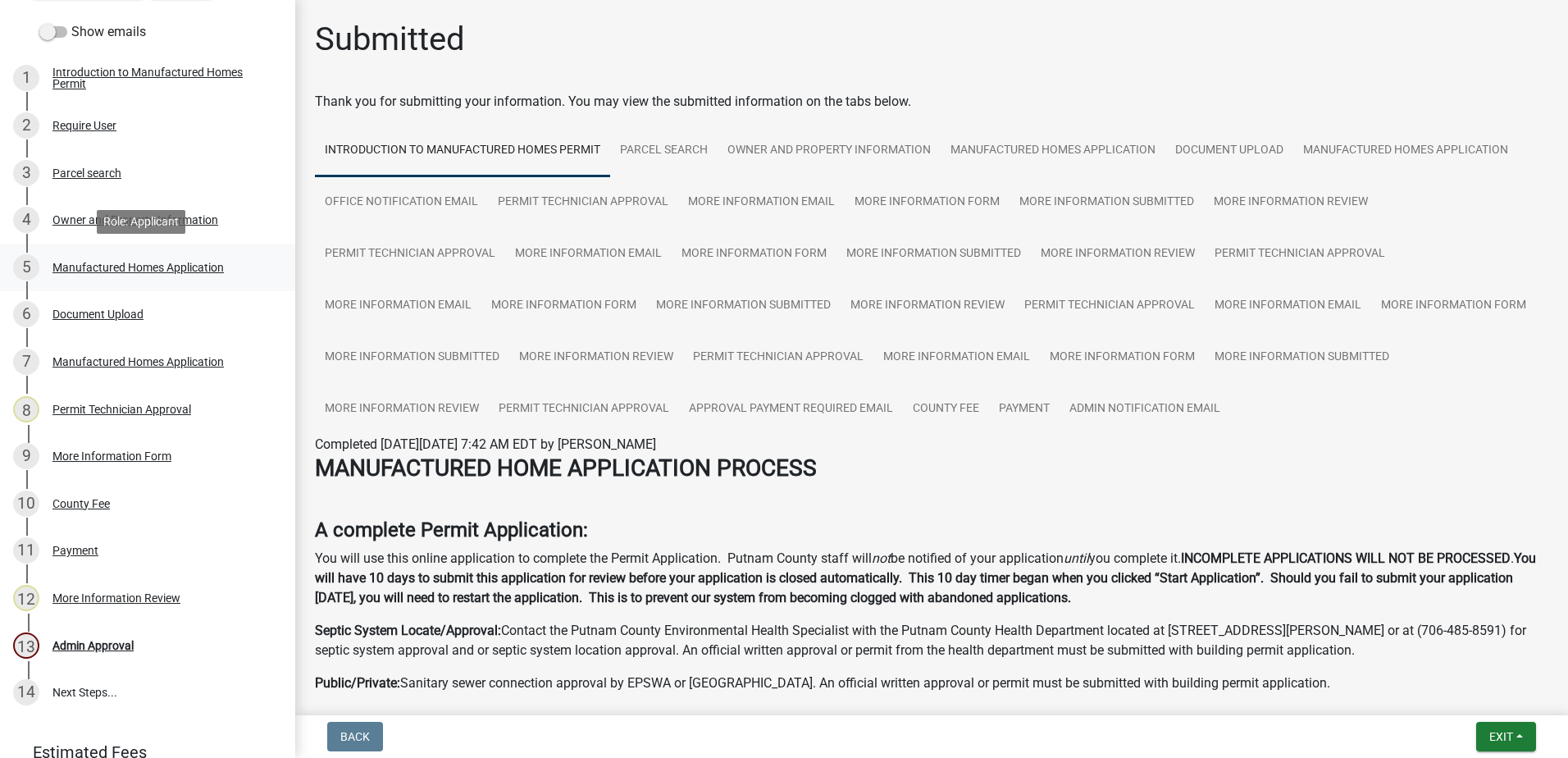
click at [153, 262] on div "Manufactured Homes Application" at bounding box center [138, 267] width 171 height 12
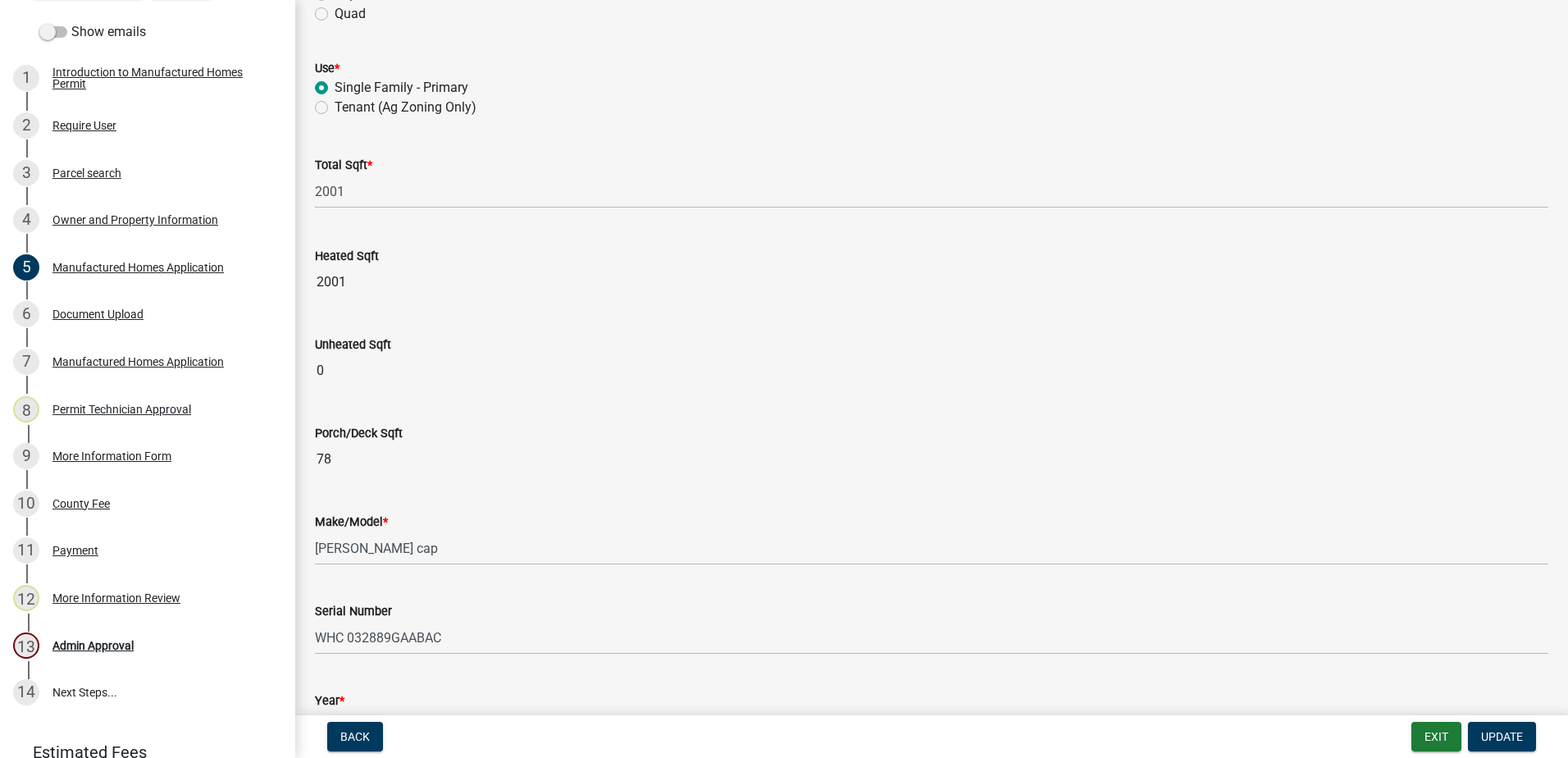
scroll to position [410, 0]
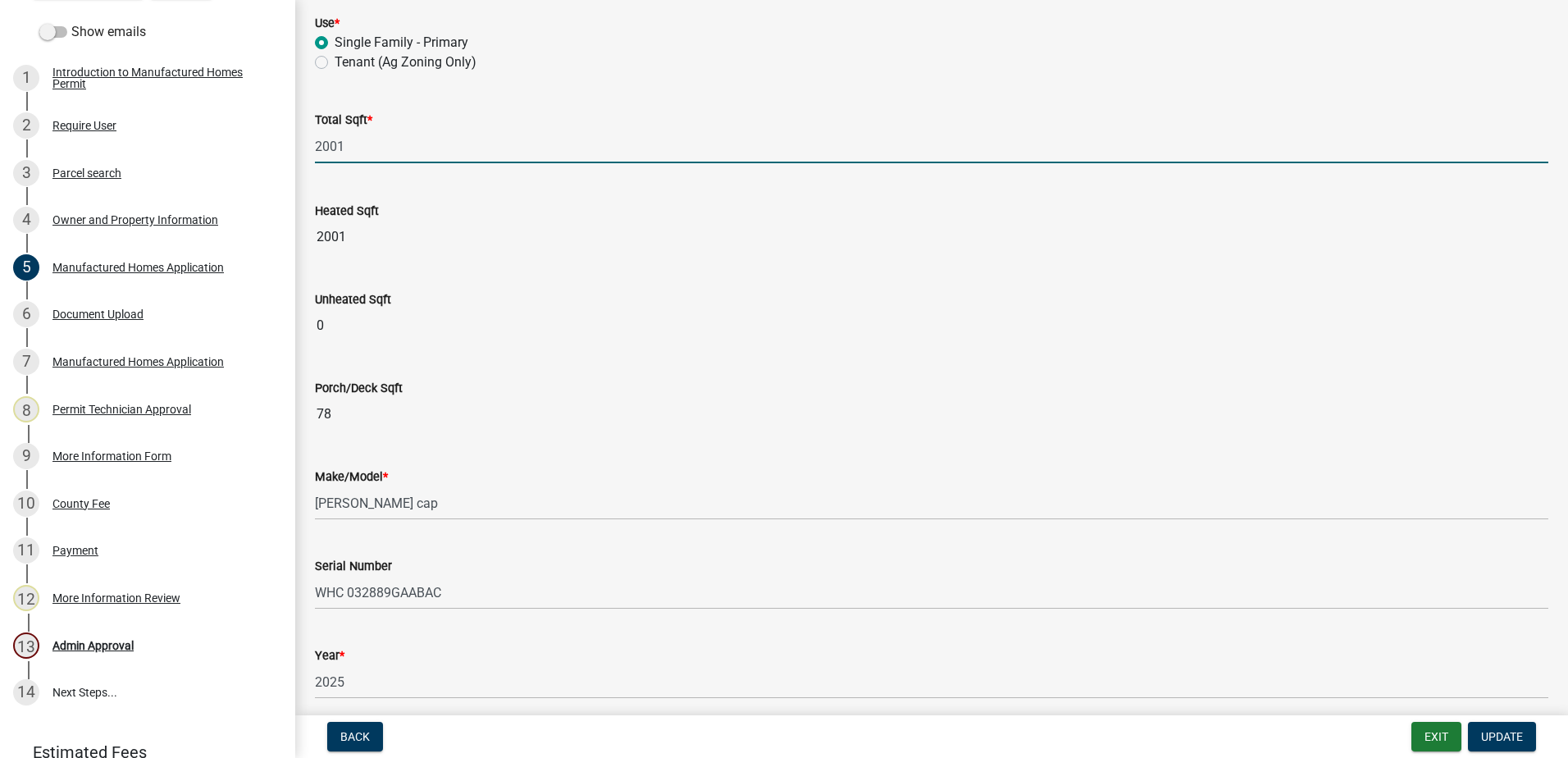
click at [356, 144] on input "2001" at bounding box center [932, 146] width 1233 height 34
type input "2079"
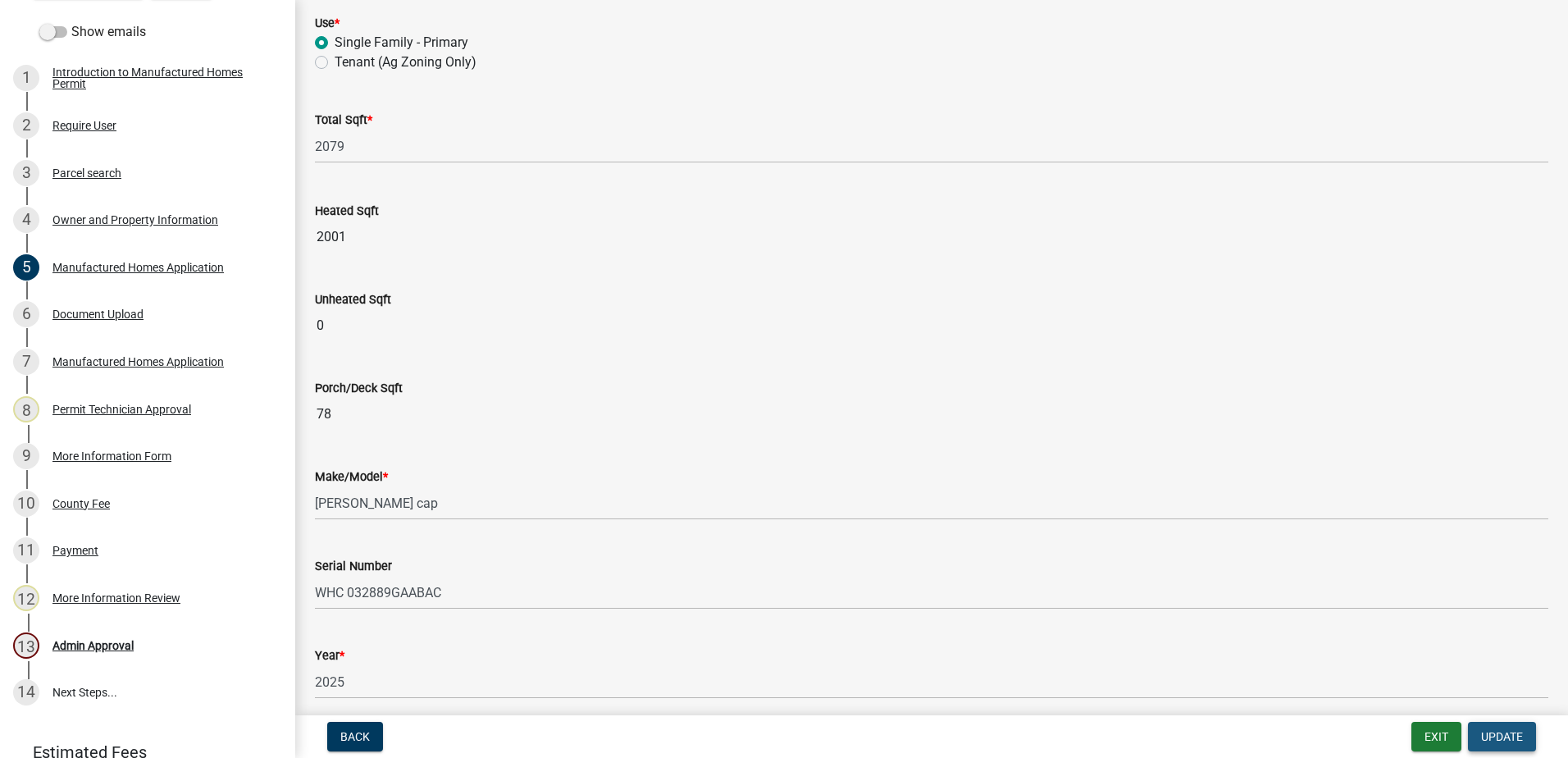
click at [1509, 741] on span "Update" at bounding box center [1502, 736] width 42 height 13
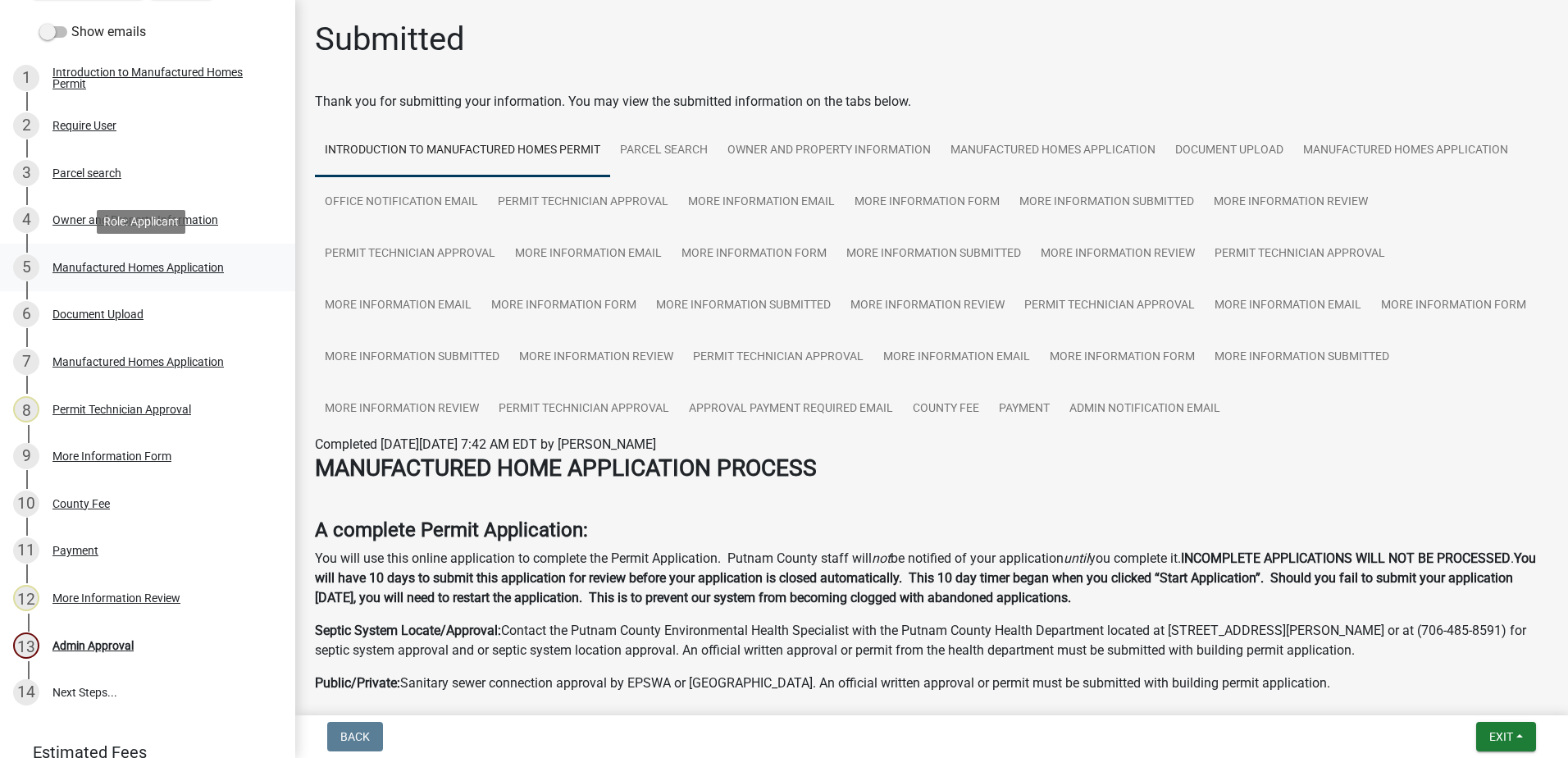
click at [187, 262] on div "Manufactured Homes Application" at bounding box center [138, 267] width 171 height 12
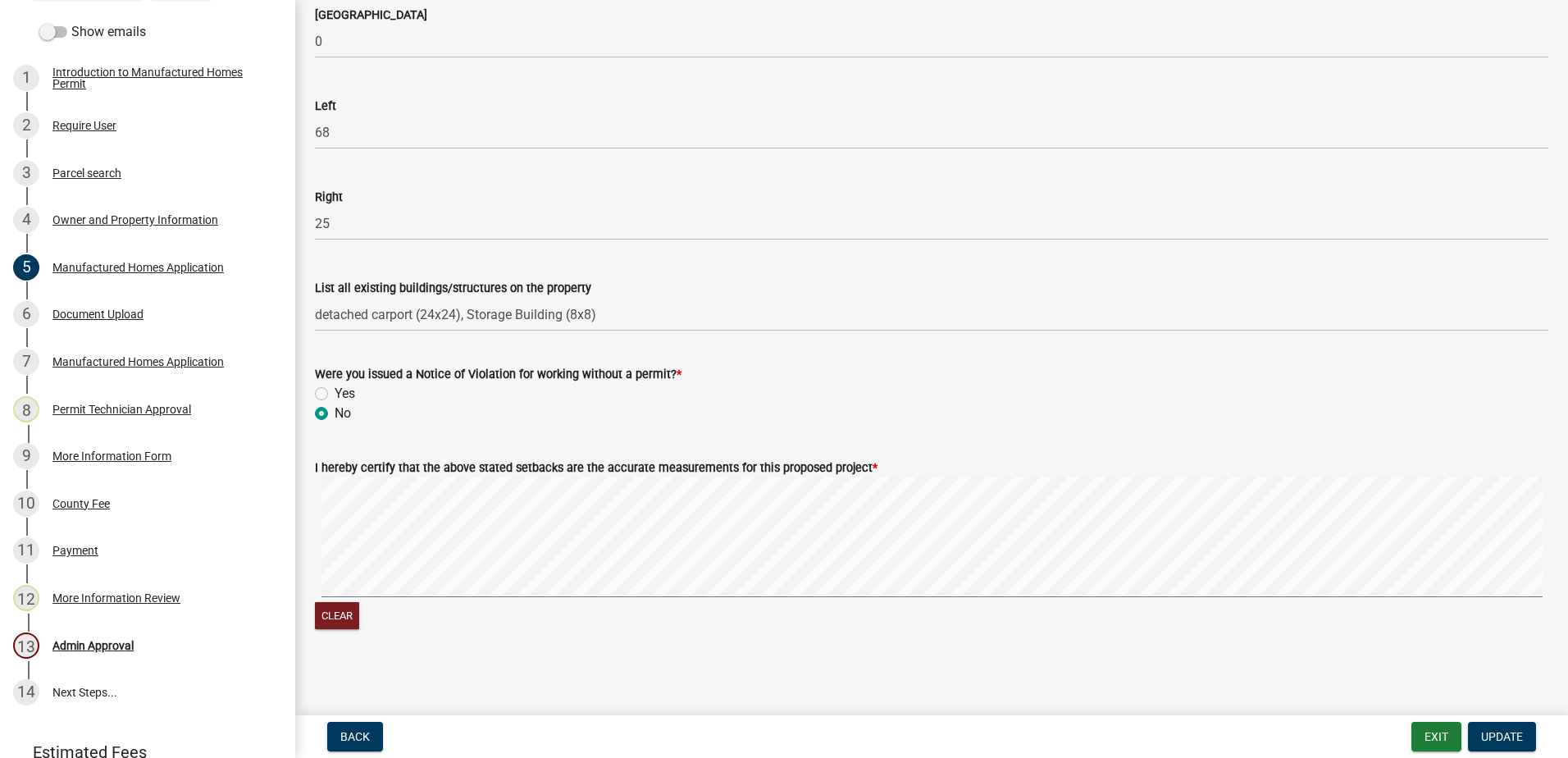
scroll to position [2476, 0]
click at [122, 318] on div "Document Upload" at bounding box center [98, 314] width 91 height 12
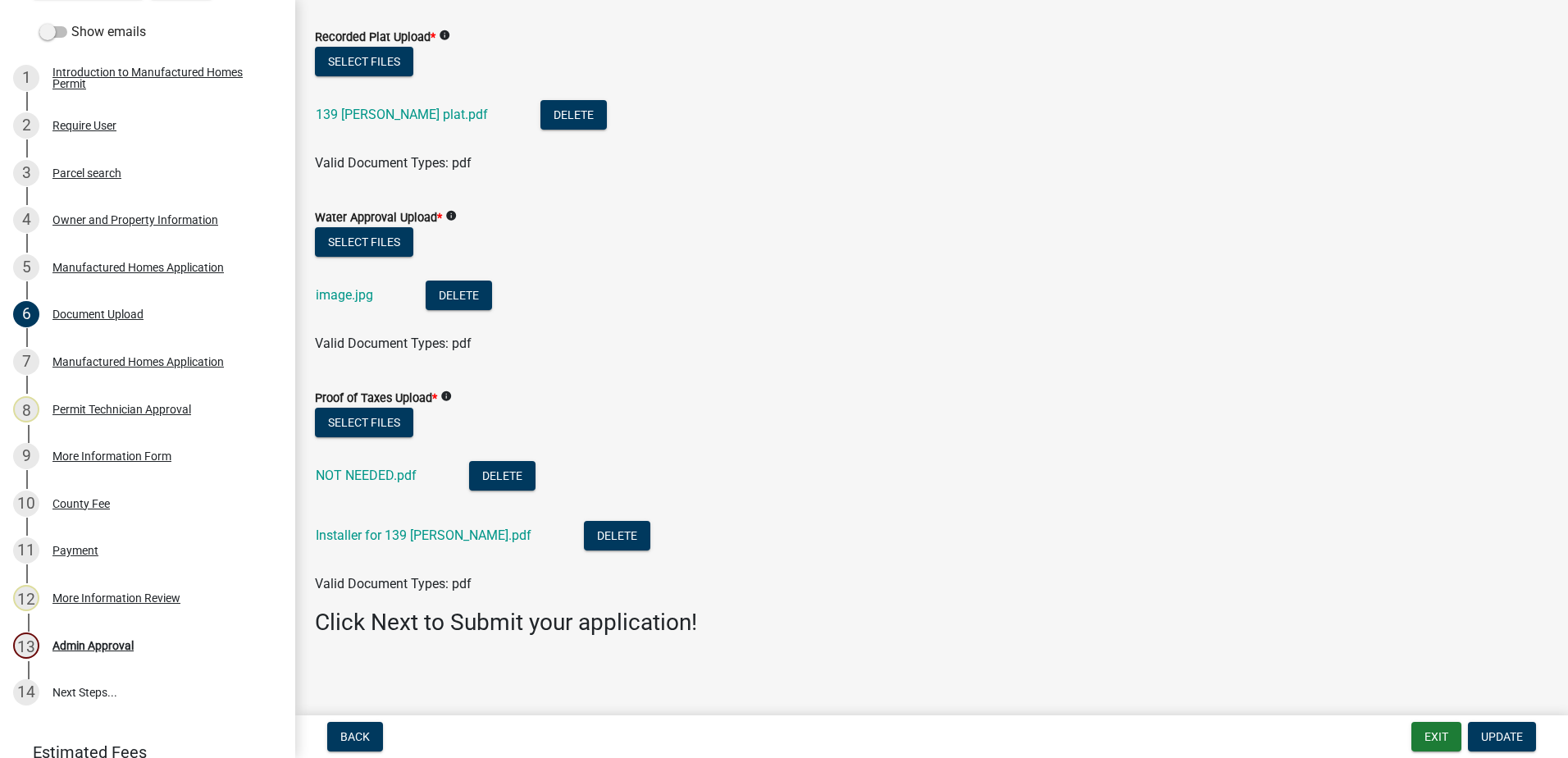
scroll to position [270, 0]
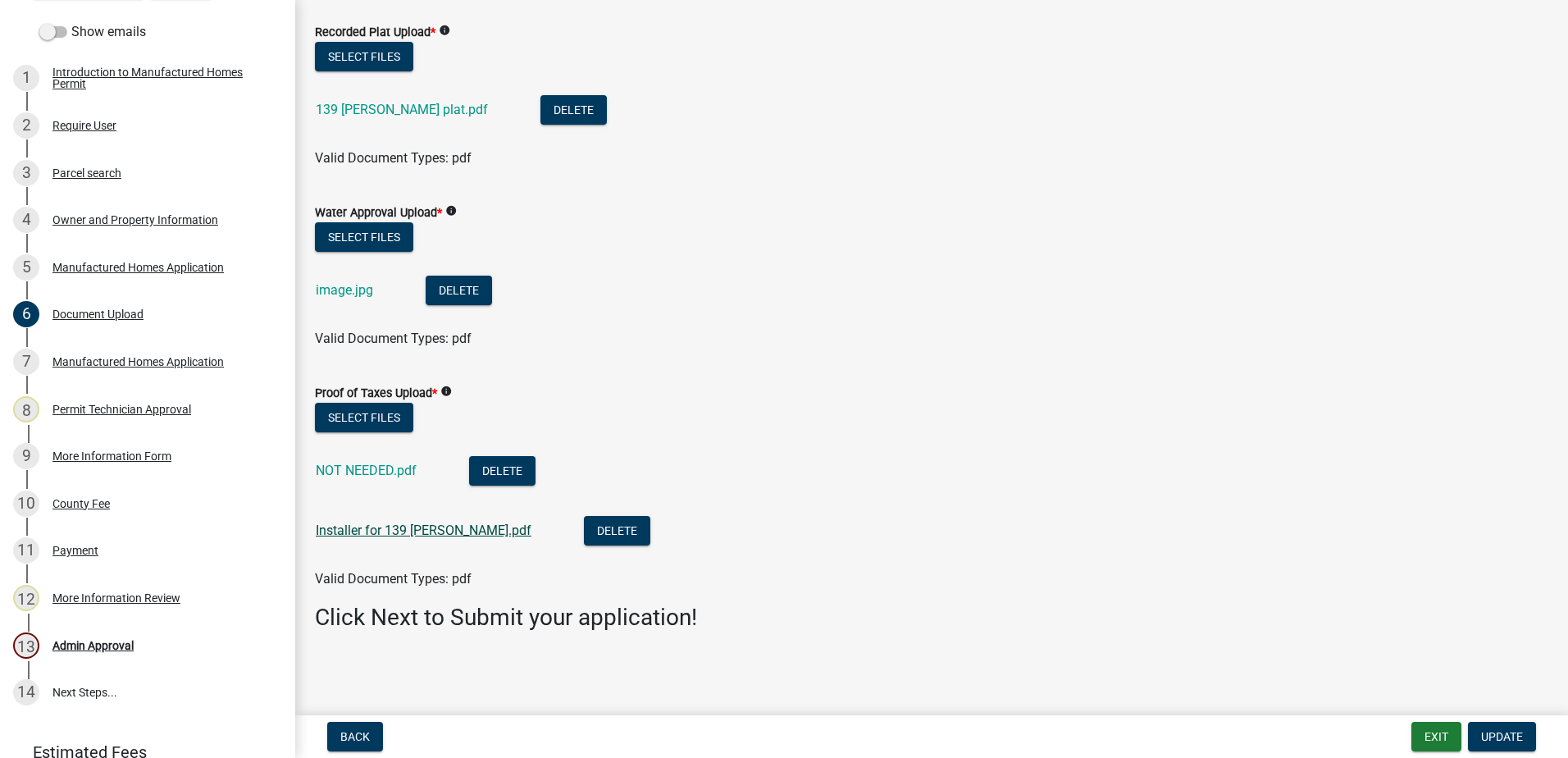
click at [416, 529] on link "Installer for 139 Gregory Ln.pdf" at bounding box center [424, 530] width 215 height 15
click at [361, 477] on div "NOT NEEDED.pdf" at bounding box center [379, 473] width 127 height 34
click at [362, 465] on link "NOT NEEDED.pdf" at bounding box center [366, 470] width 100 height 15
click at [346, 283] on div "image.jpg" at bounding box center [358, 292] width 83 height 34
click at [355, 286] on link "image.jpg" at bounding box center [344, 290] width 57 height 15
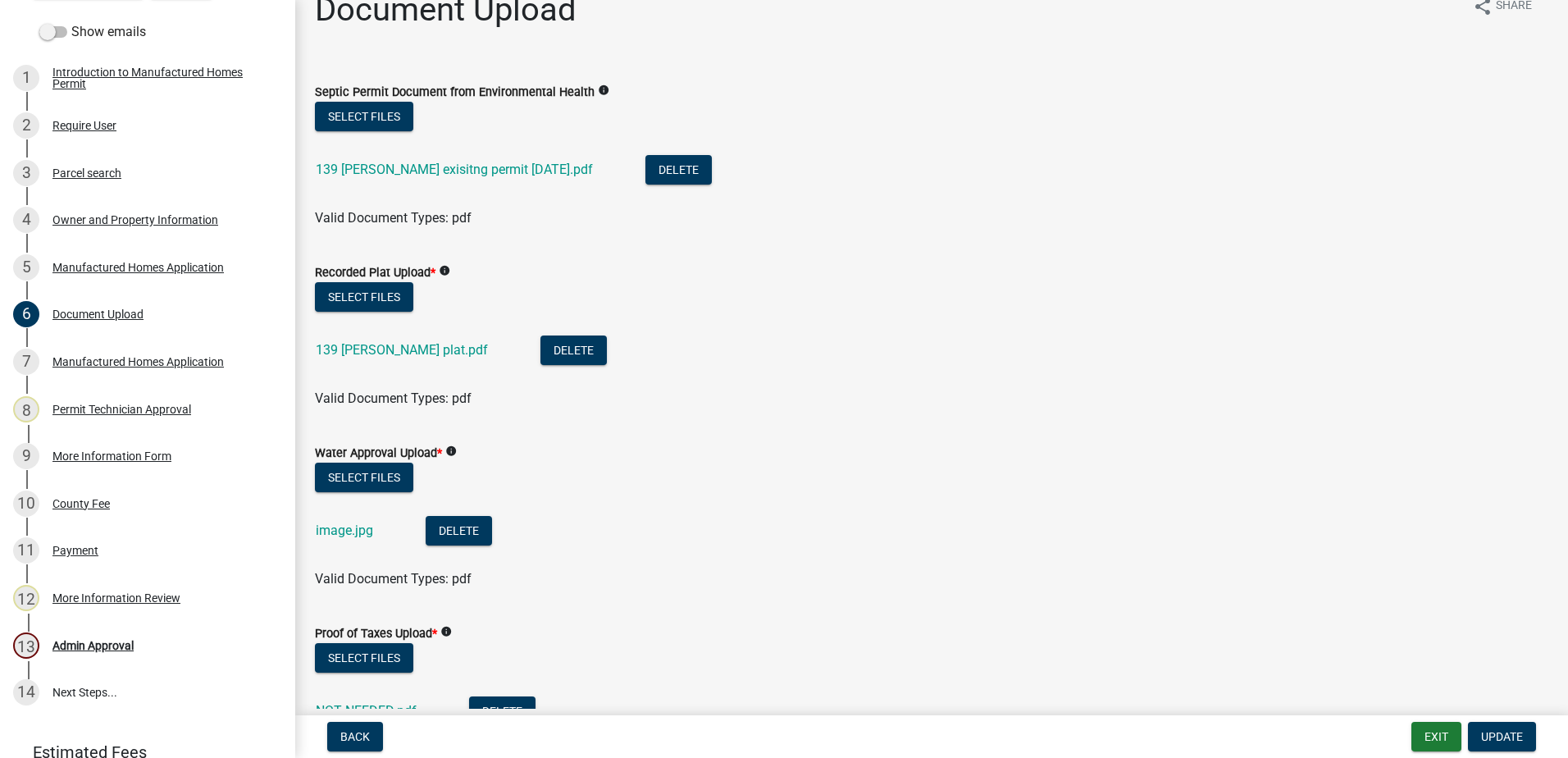
scroll to position [24, 0]
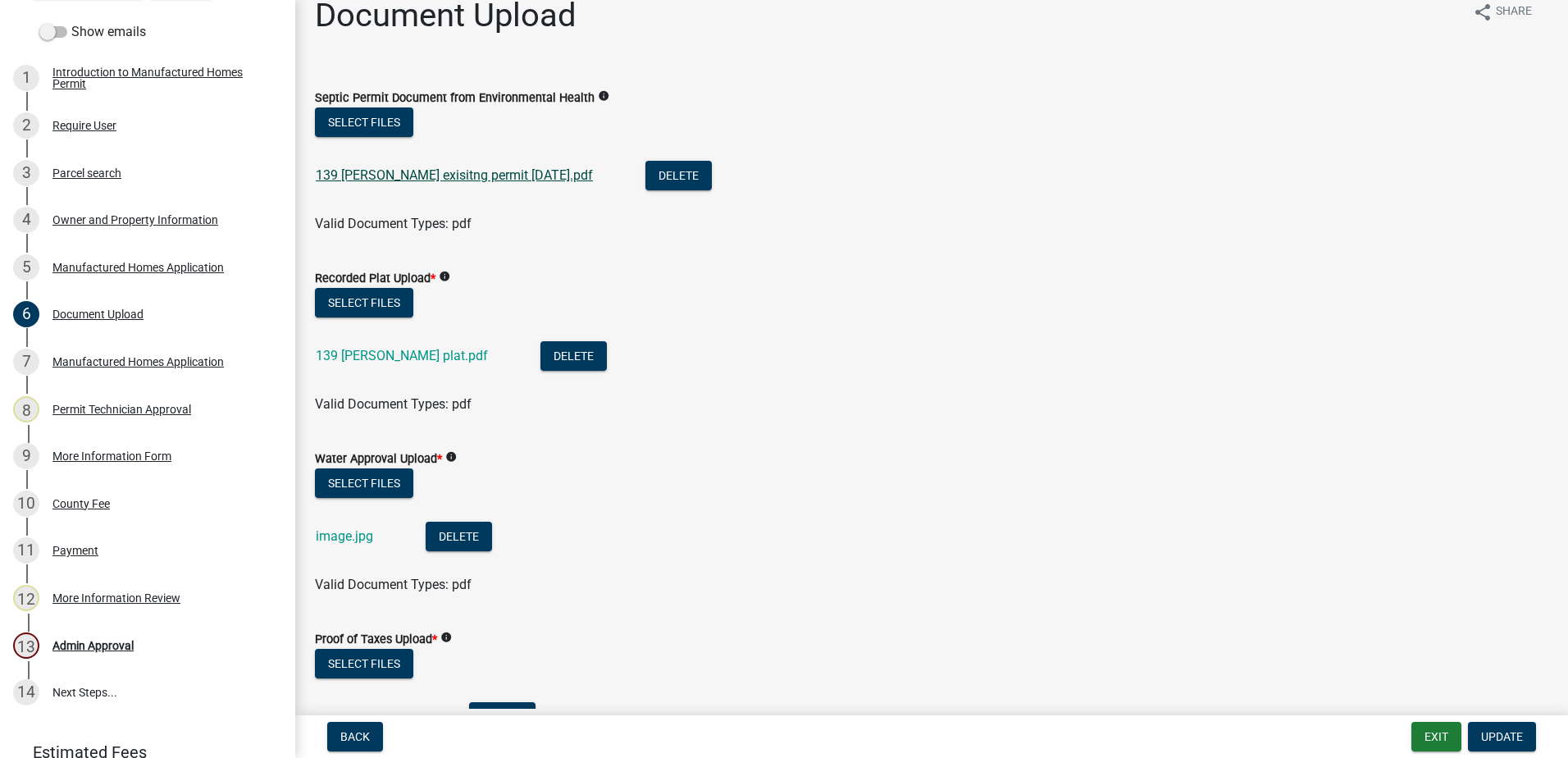
click at [410, 178] on link "139 gregory lane exisitng permit 8-14-2025.pdf" at bounding box center [454, 175] width 277 height 15
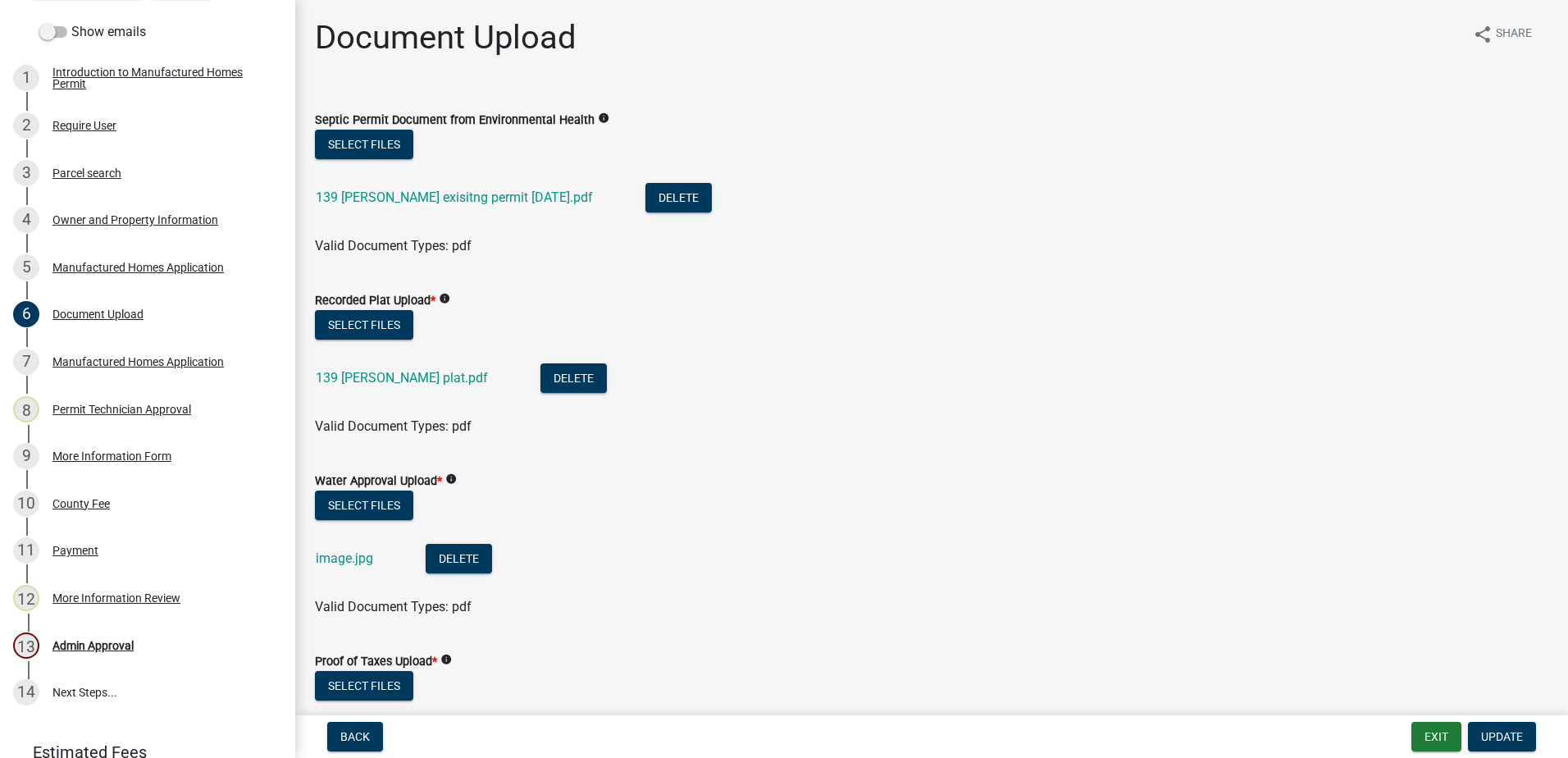
scroll to position [0, 0]
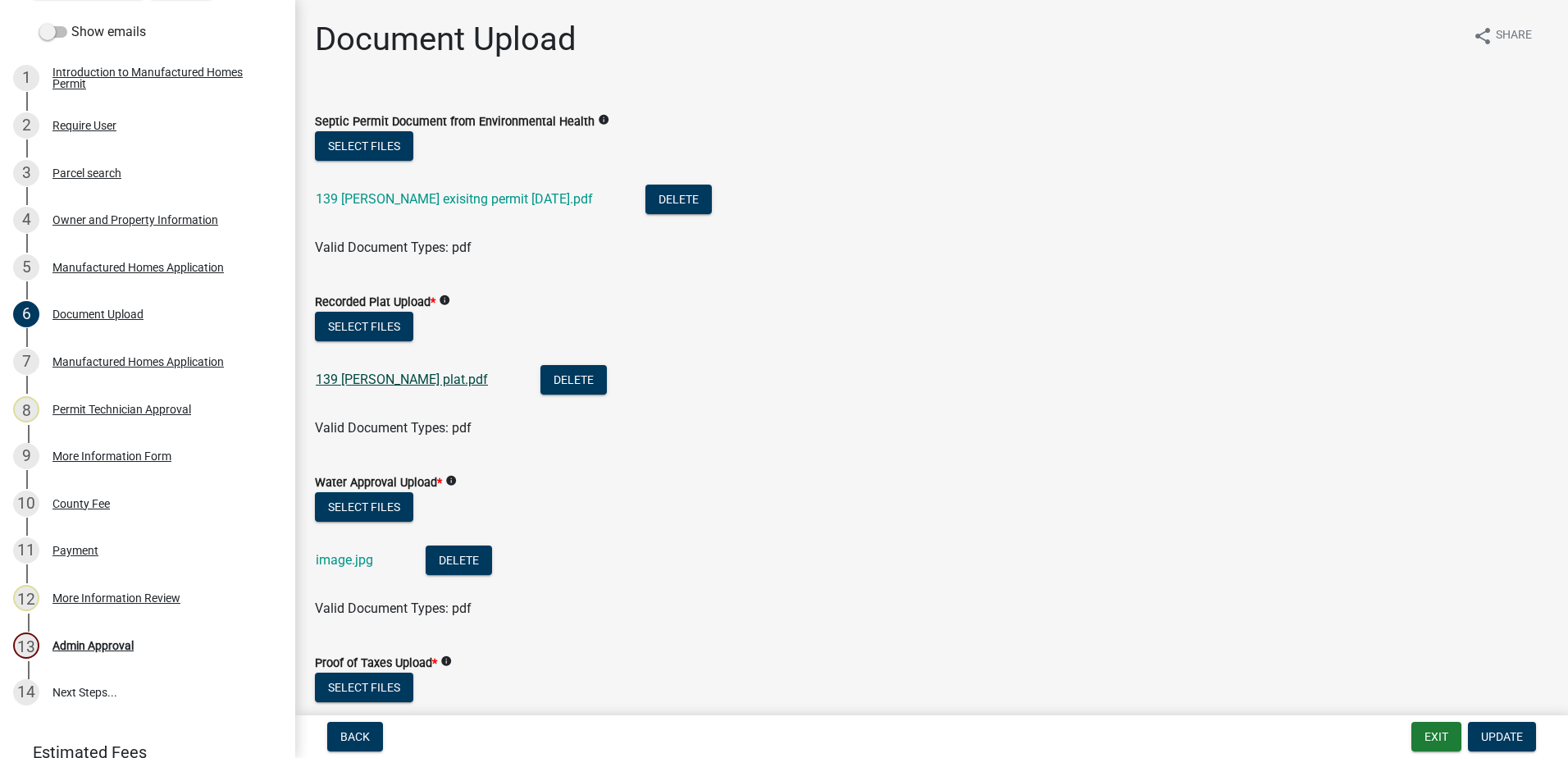
click at [400, 376] on link "139 Gregory Ln plat.pdf" at bounding box center [402, 379] width 172 height 15
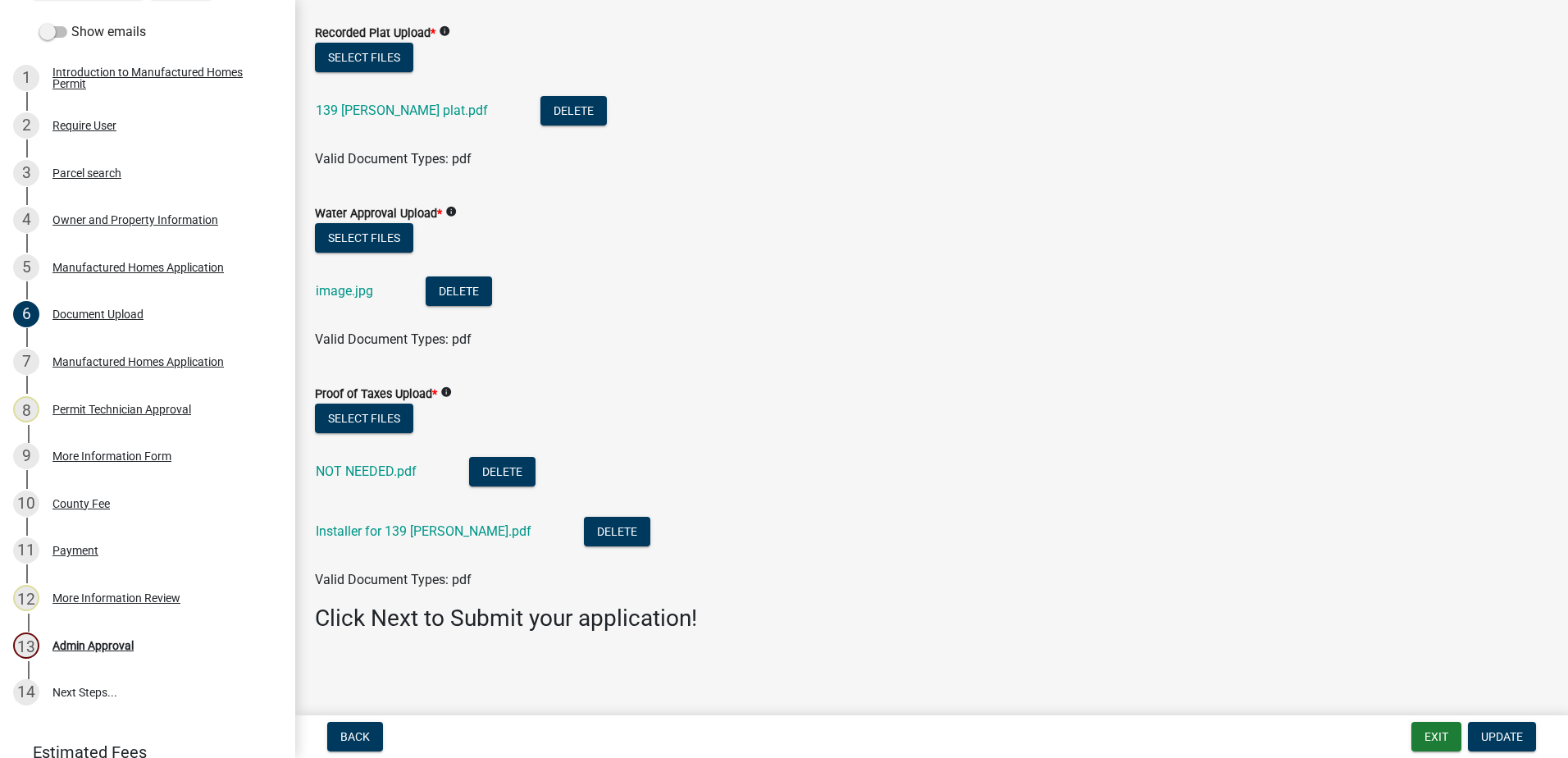
scroll to position [270, 0]
click at [381, 462] on div "NOT NEEDED.pdf" at bounding box center [379, 473] width 127 height 34
click at [382, 466] on link "NOT NEEDED.pdf" at bounding box center [366, 470] width 100 height 15
click at [499, 474] on button "Delete" at bounding box center [502, 471] width 66 height 30
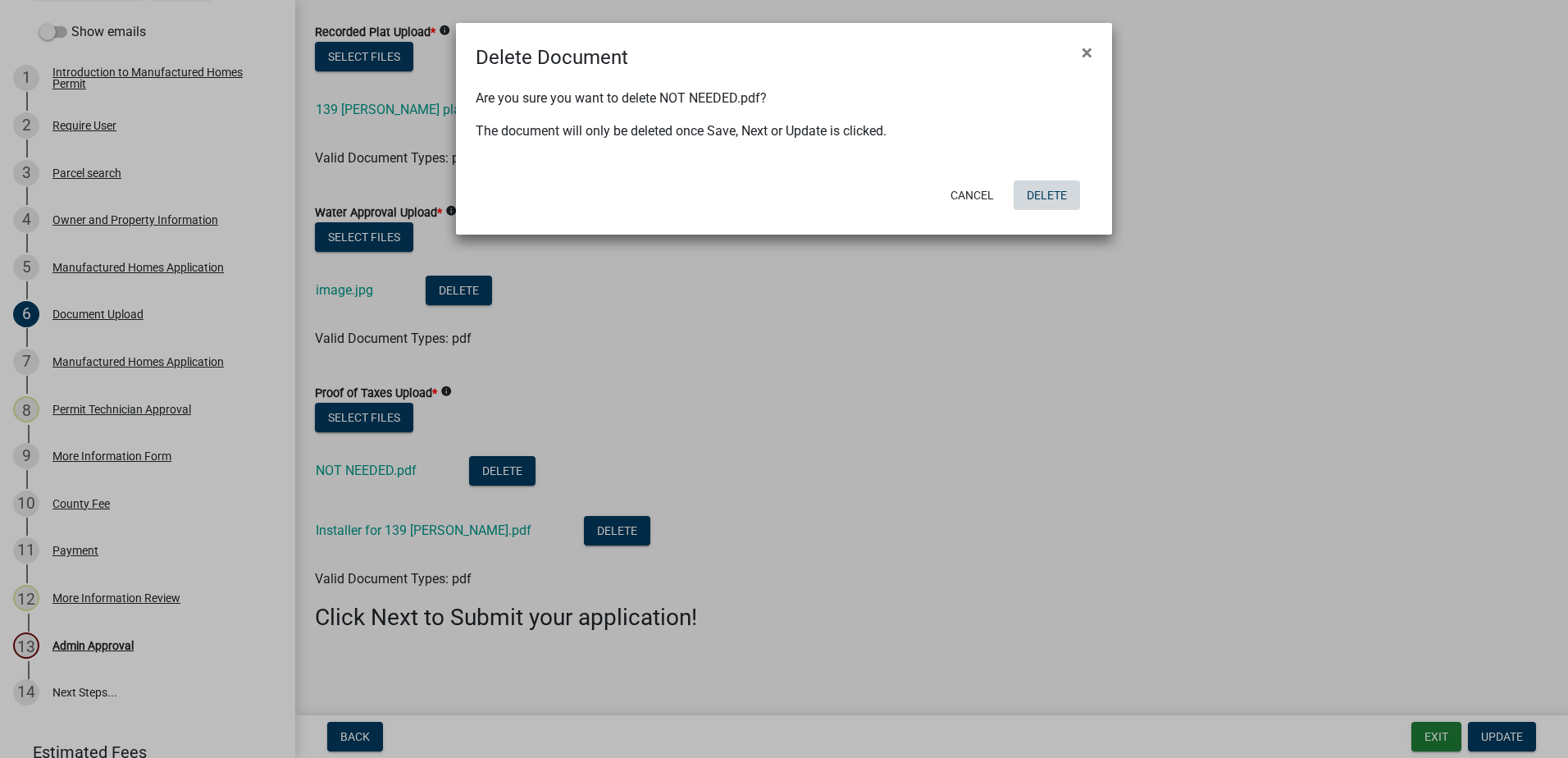
click at [1053, 188] on button "Delete" at bounding box center [1047, 195] width 66 height 30
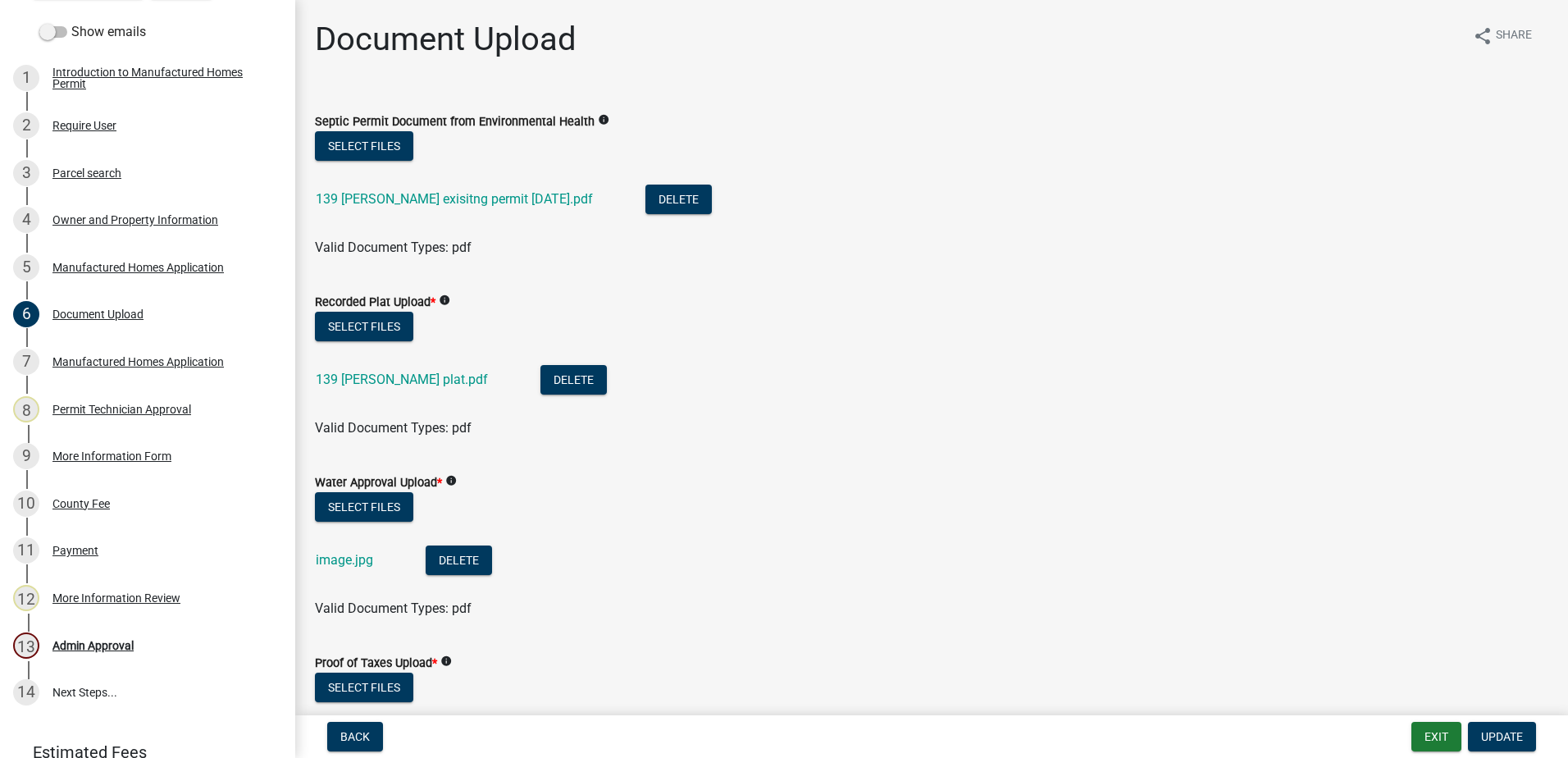
scroll to position [82, 0]
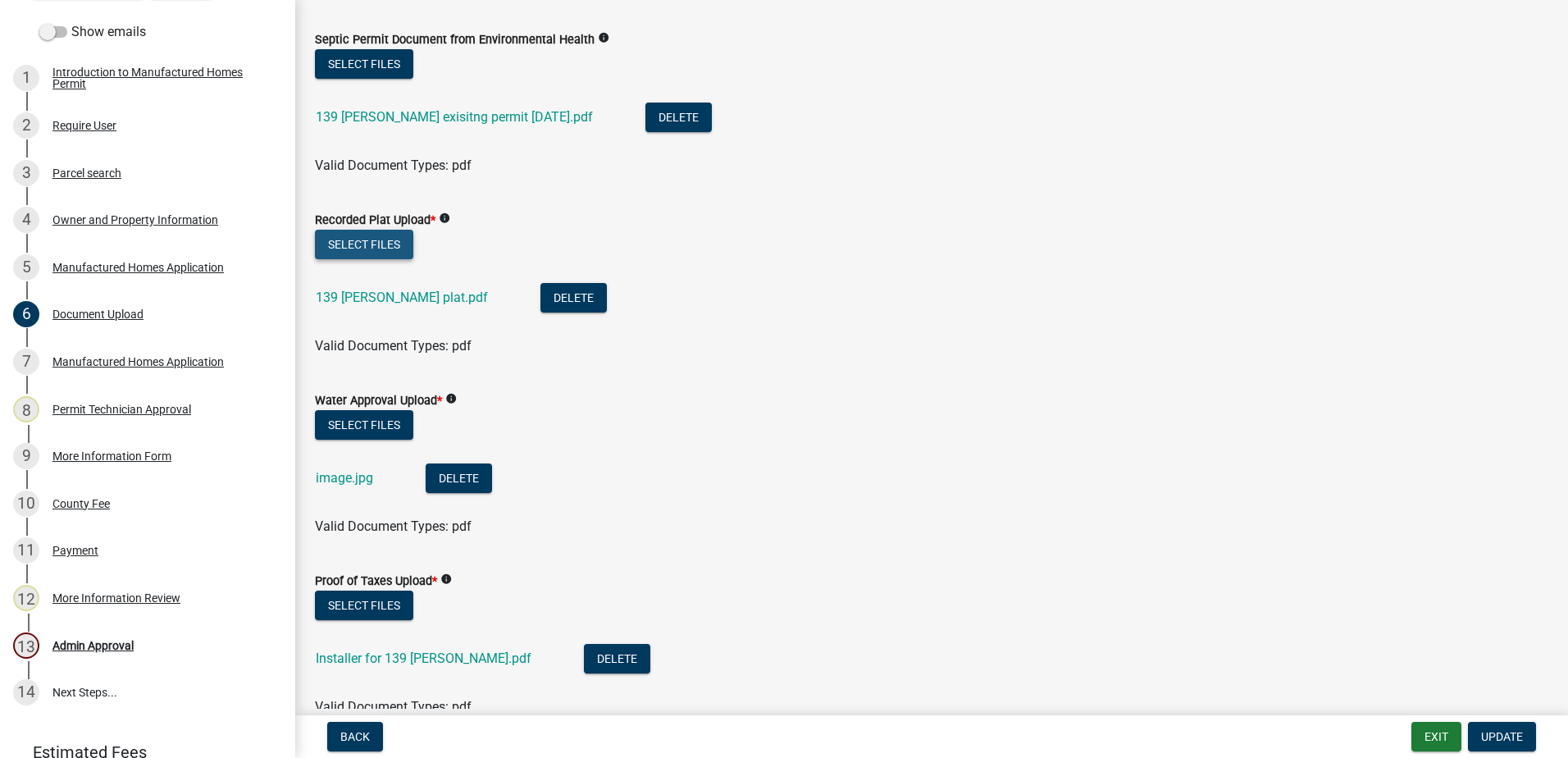
click at [380, 245] on button "Select files" at bounding box center [364, 245] width 99 height 30
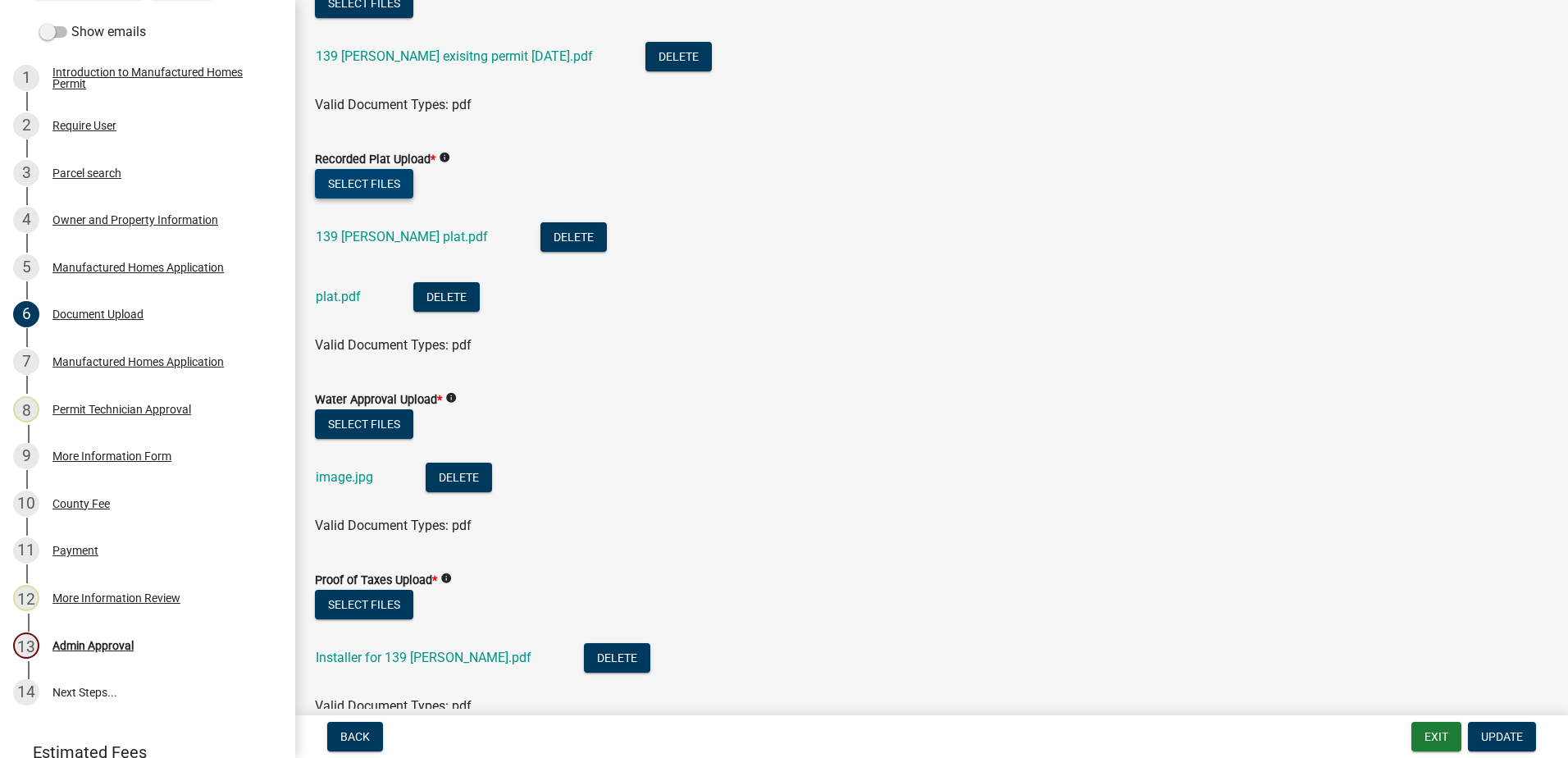
scroll to position [270, 0]
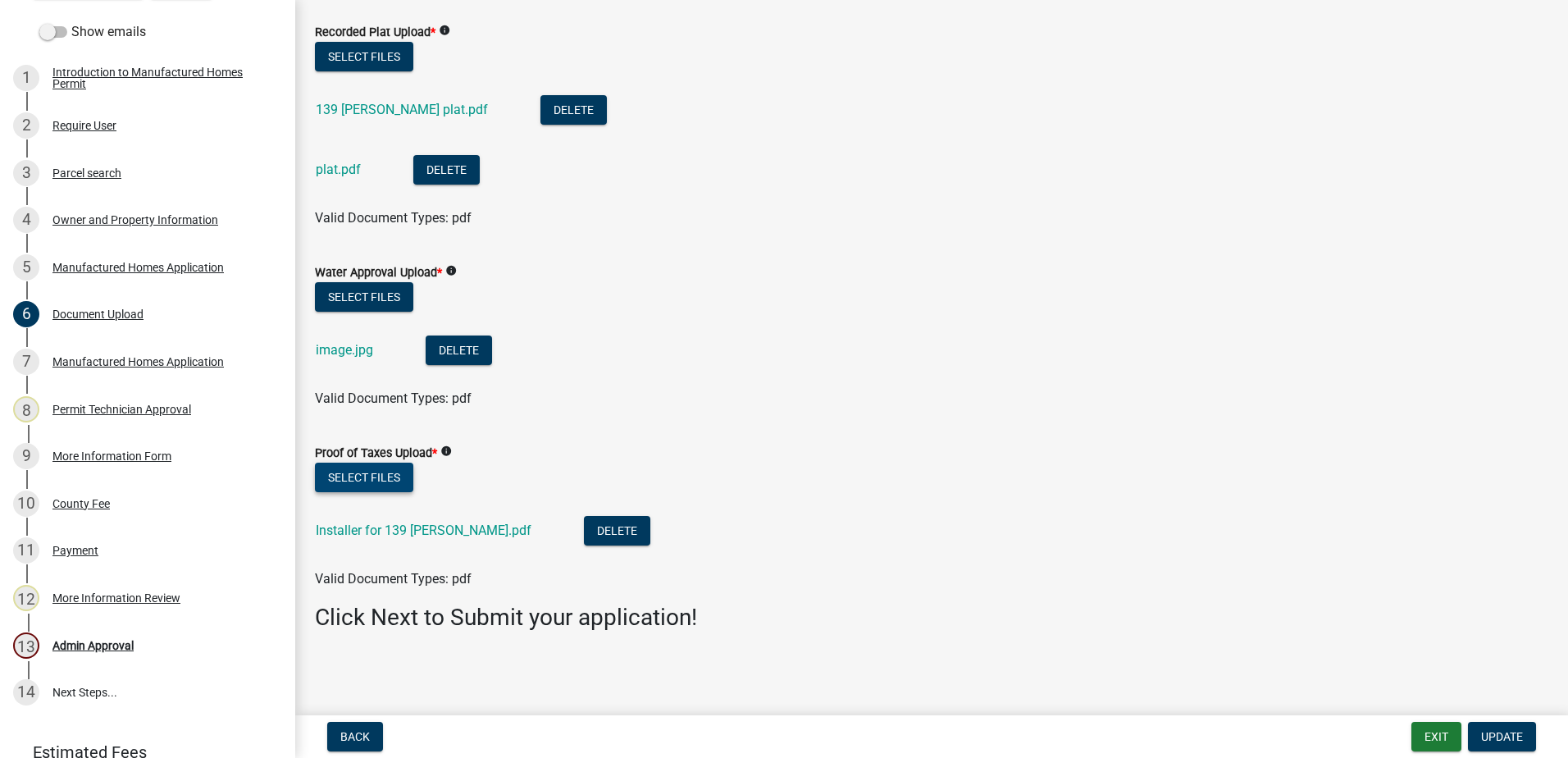
click at [390, 474] on button "Select files" at bounding box center [364, 477] width 99 height 30
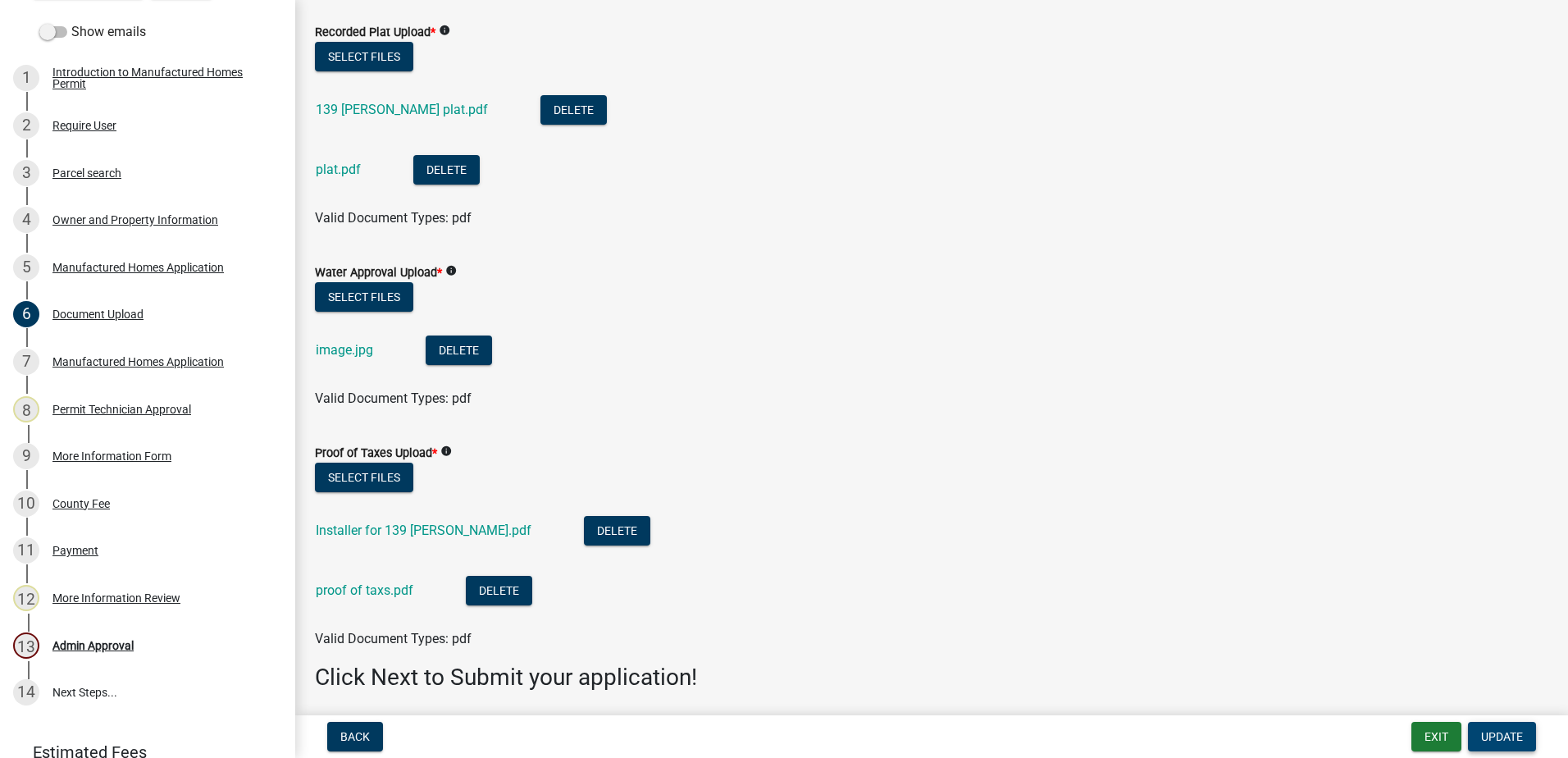
click at [1501, 736] on span "Update" at bounding box center [1502, 736] width 42 height 13
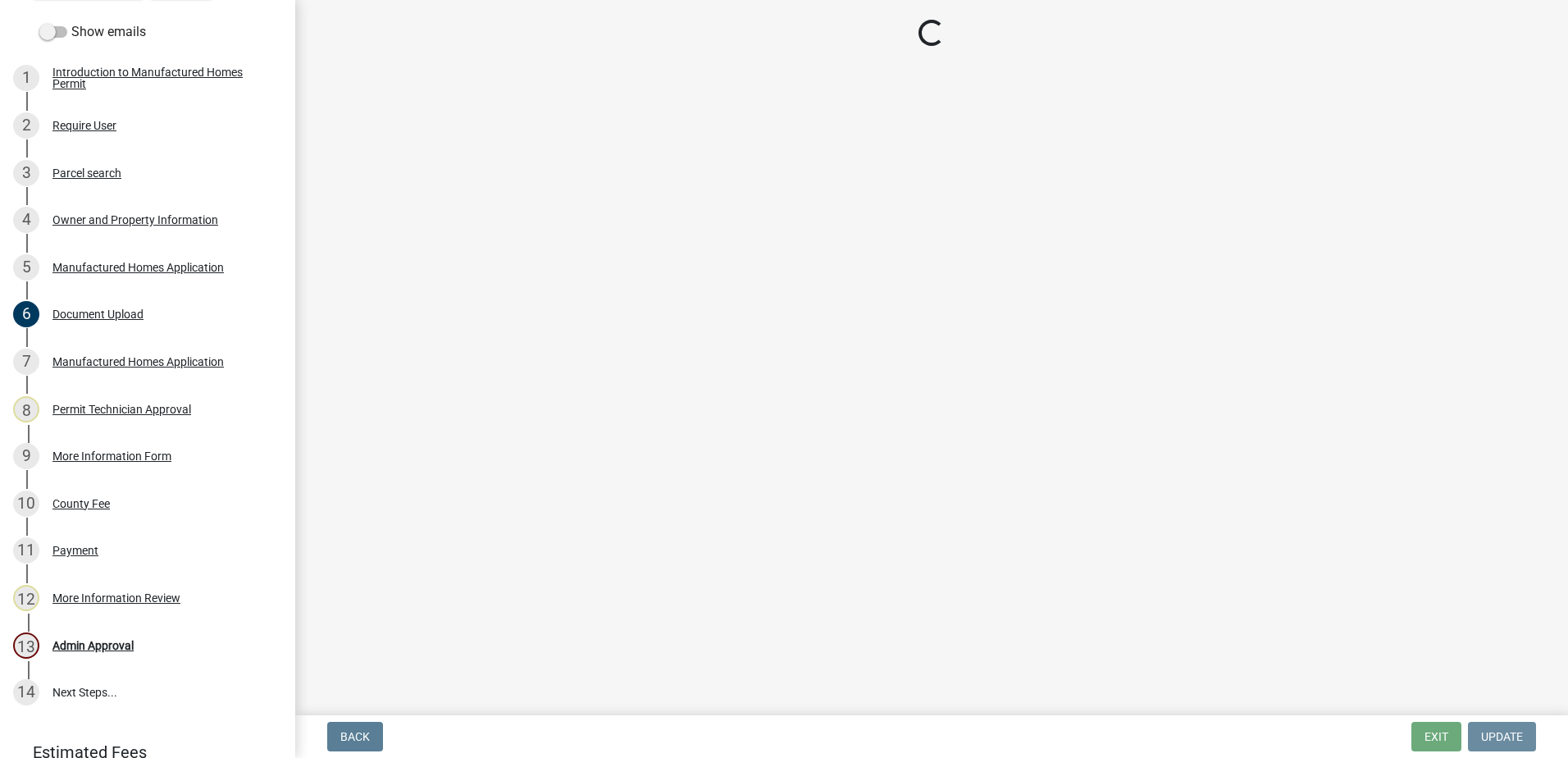
scroll to position [0, 0]
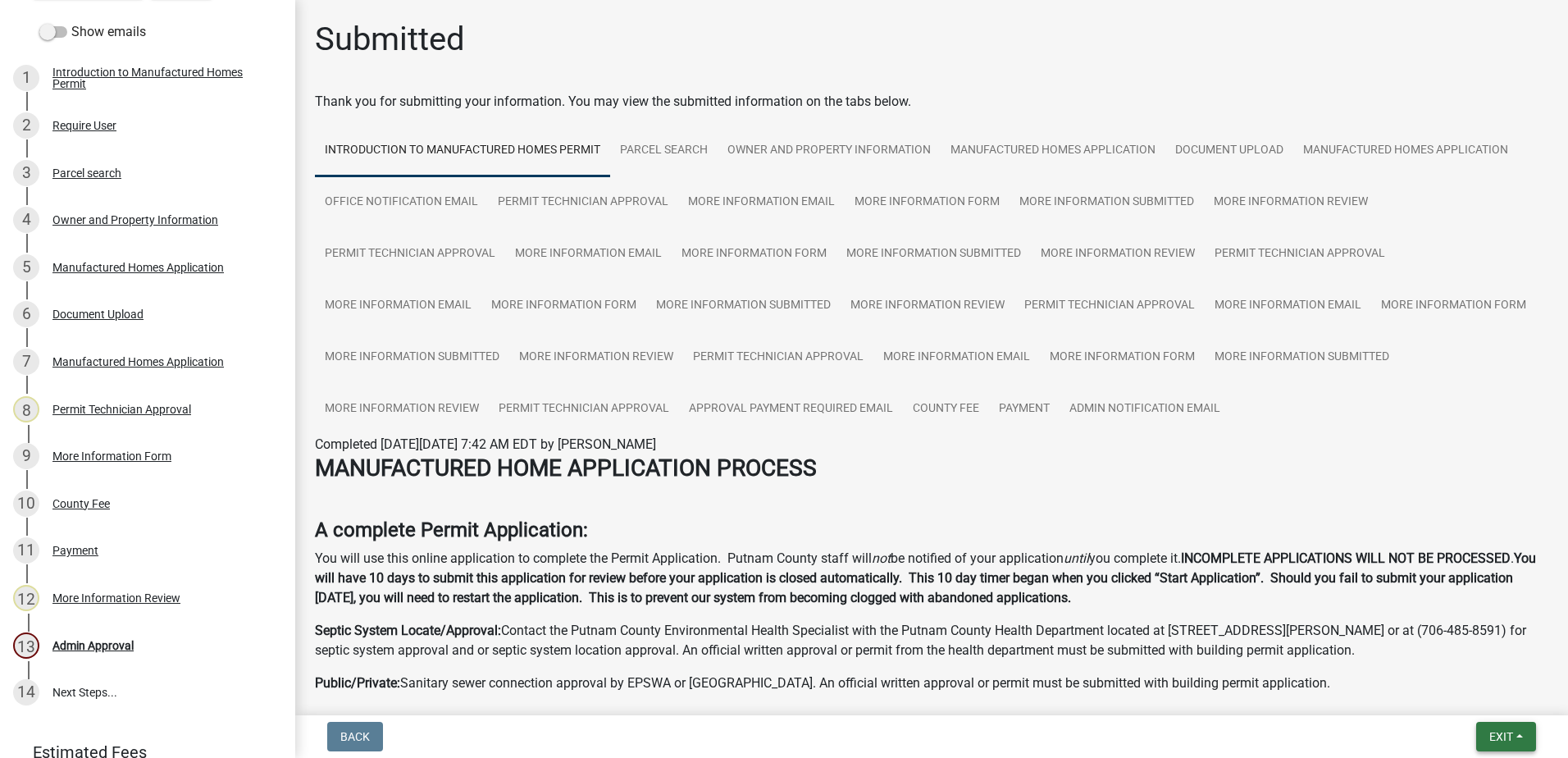
click at [1479, 741] on button "Exit" at bounding box center [1506, 736] width 60 height 30
click at [1457, 696] on button "Save & Exit" at bounding box center [1470, 694] width 131 height 39
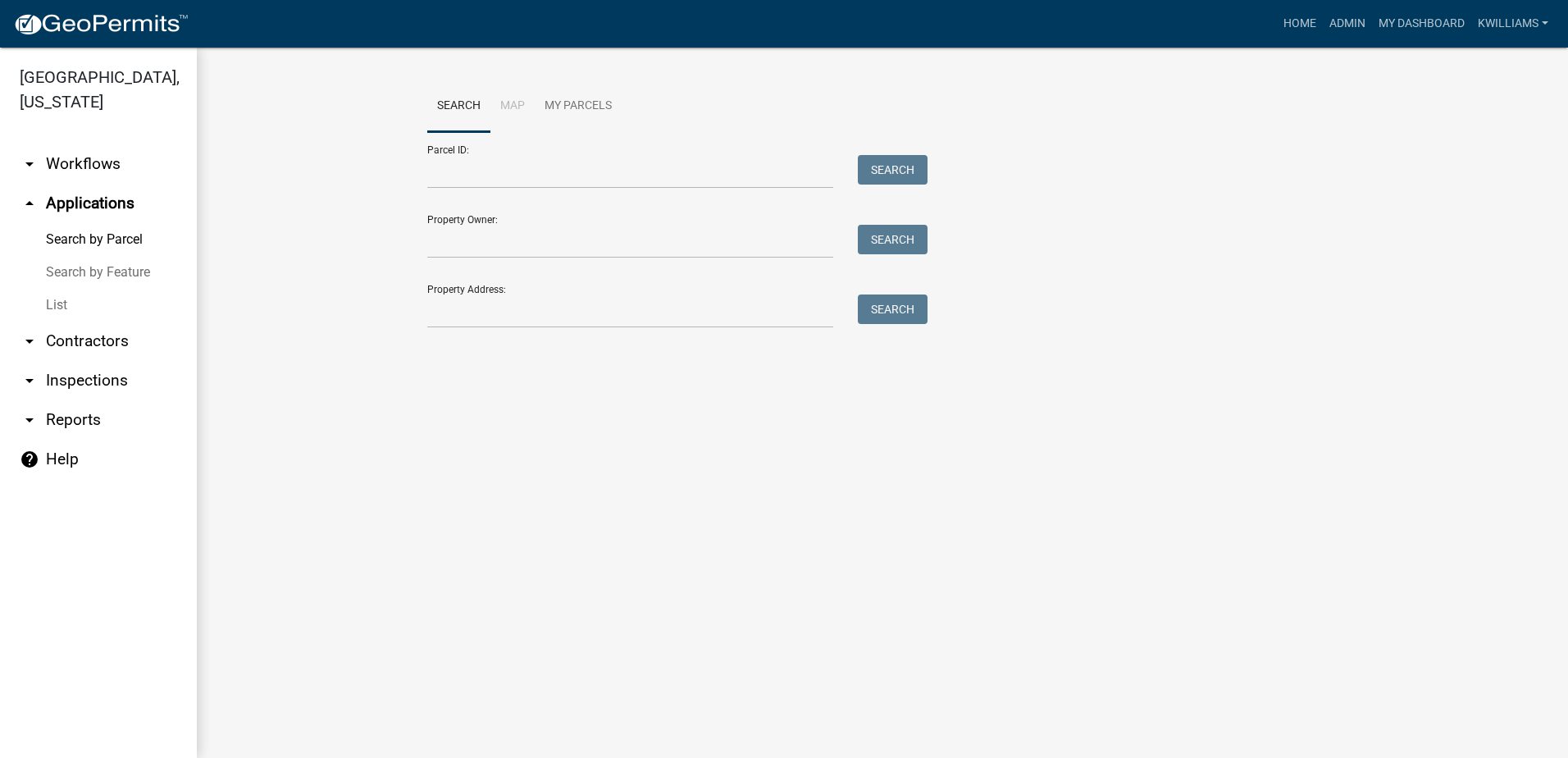
click at [597, 291] on div "Property Address: Search" at bounding box center [674, 300] width 492 height 57
click at [470, 311] on input "Property Address:" at bounding box center [630, 311] width 406 height 34
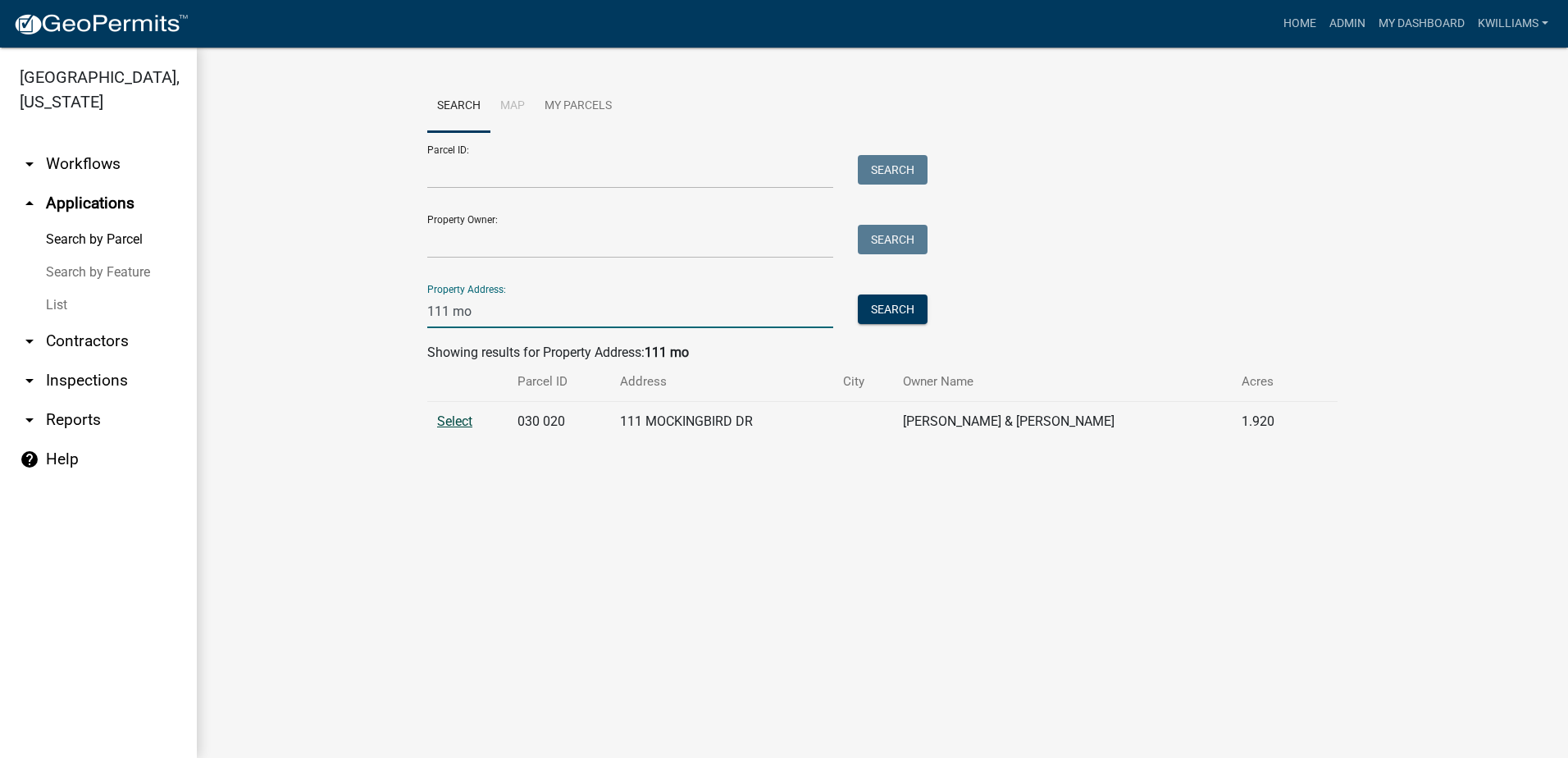
type input "111 mo"
click at [464, 421] on span "Select" at bounding box center [454, 421] width 35 height 15
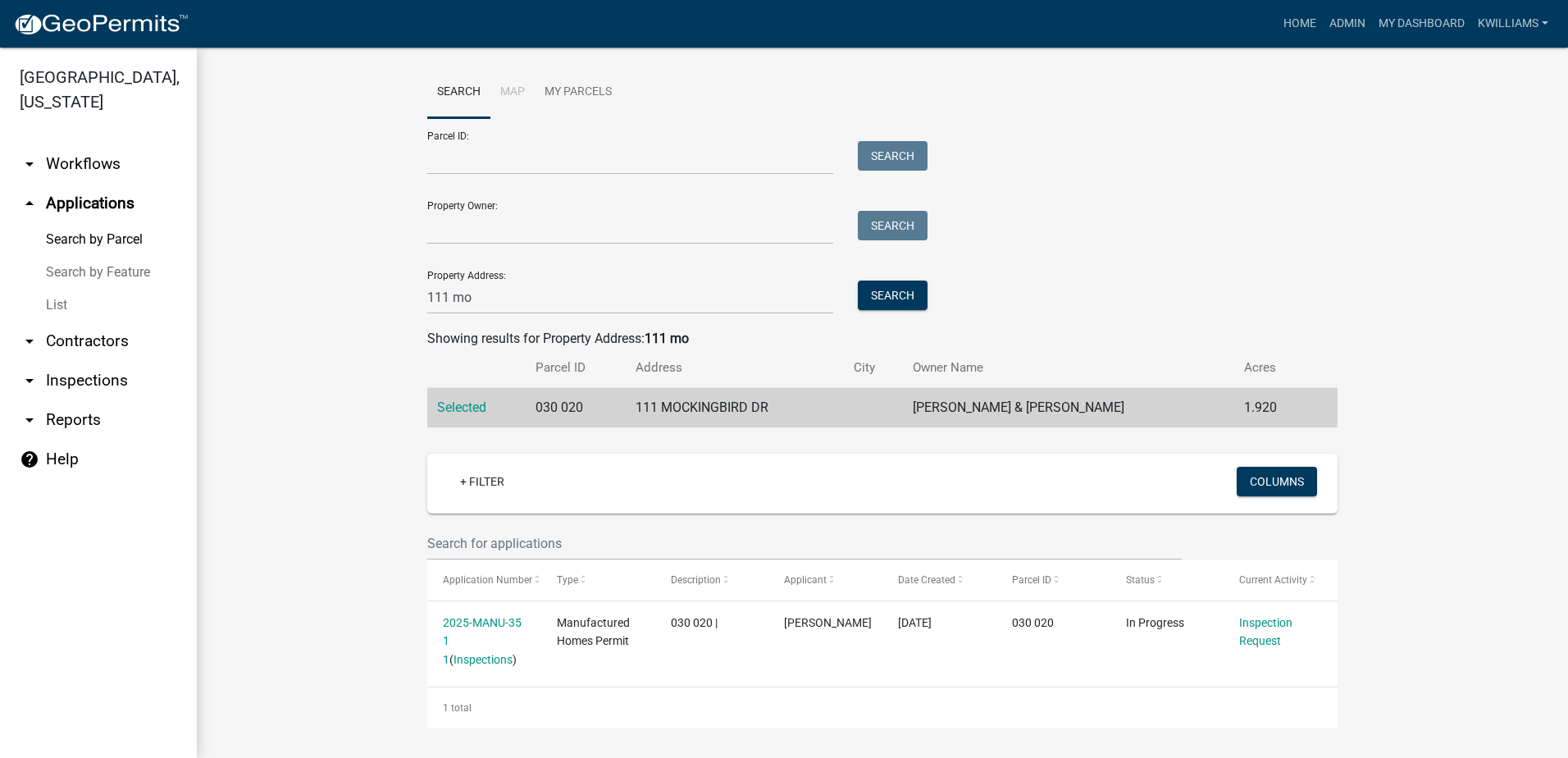
scroll to position [17, 0]
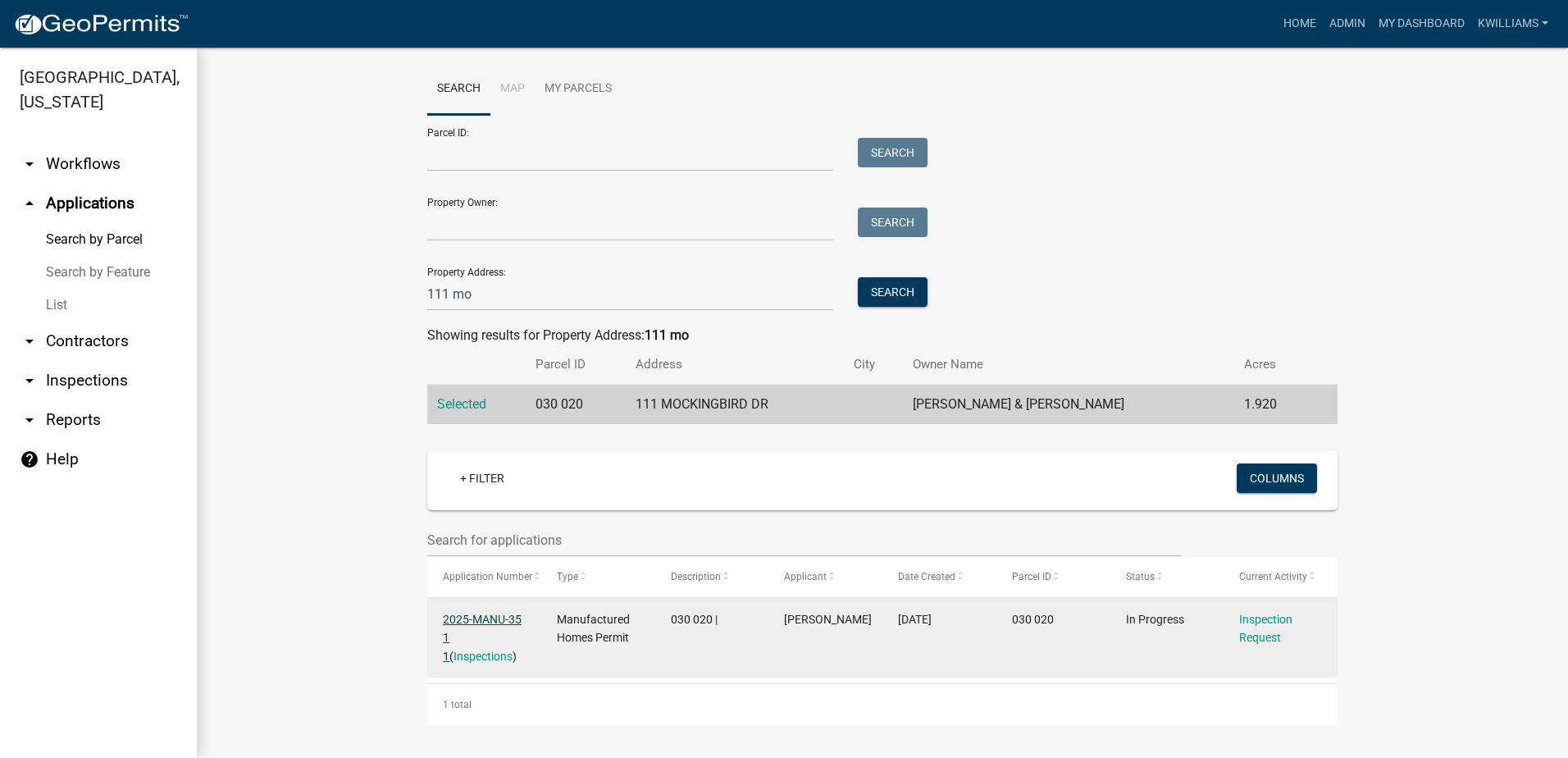
click at [490, 615] on link "2025-MANU-35 1 1" at bounding box center [482, 638] width 79 height 51
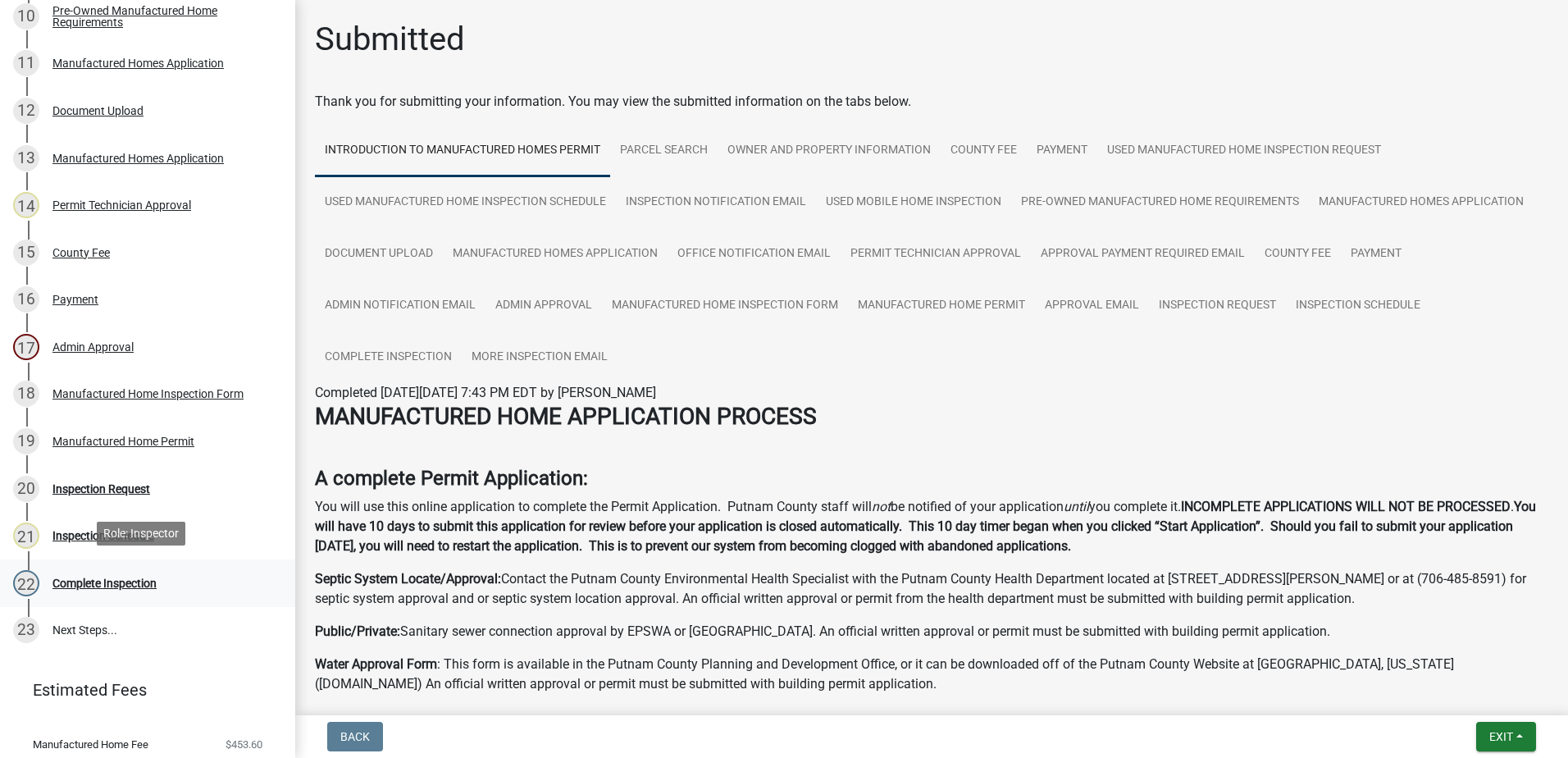
scroll to position [738, 0]
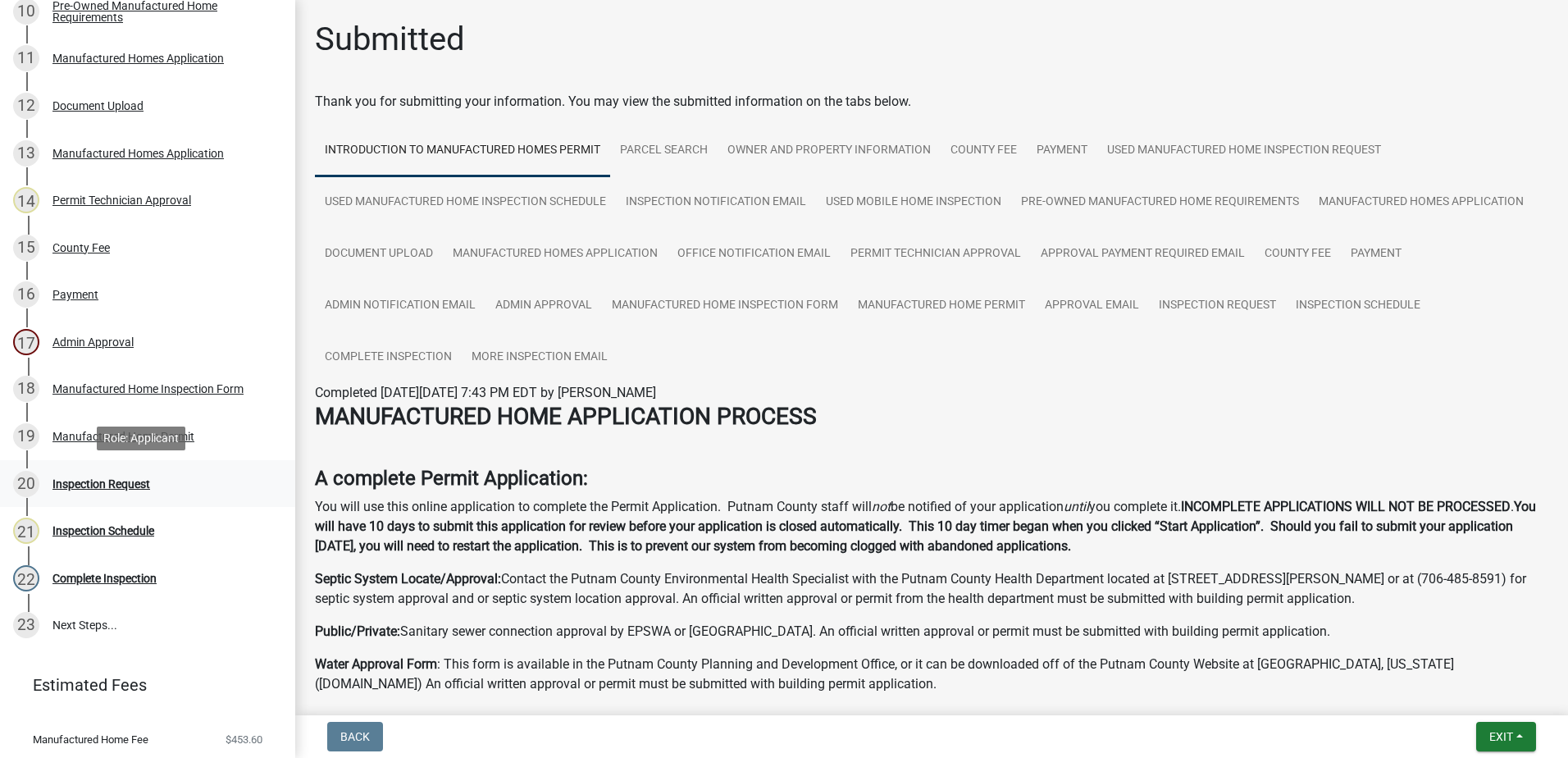
click at [132, 478] on div "Inspection Request" at bounding box center [101, 484] width 98 height 12
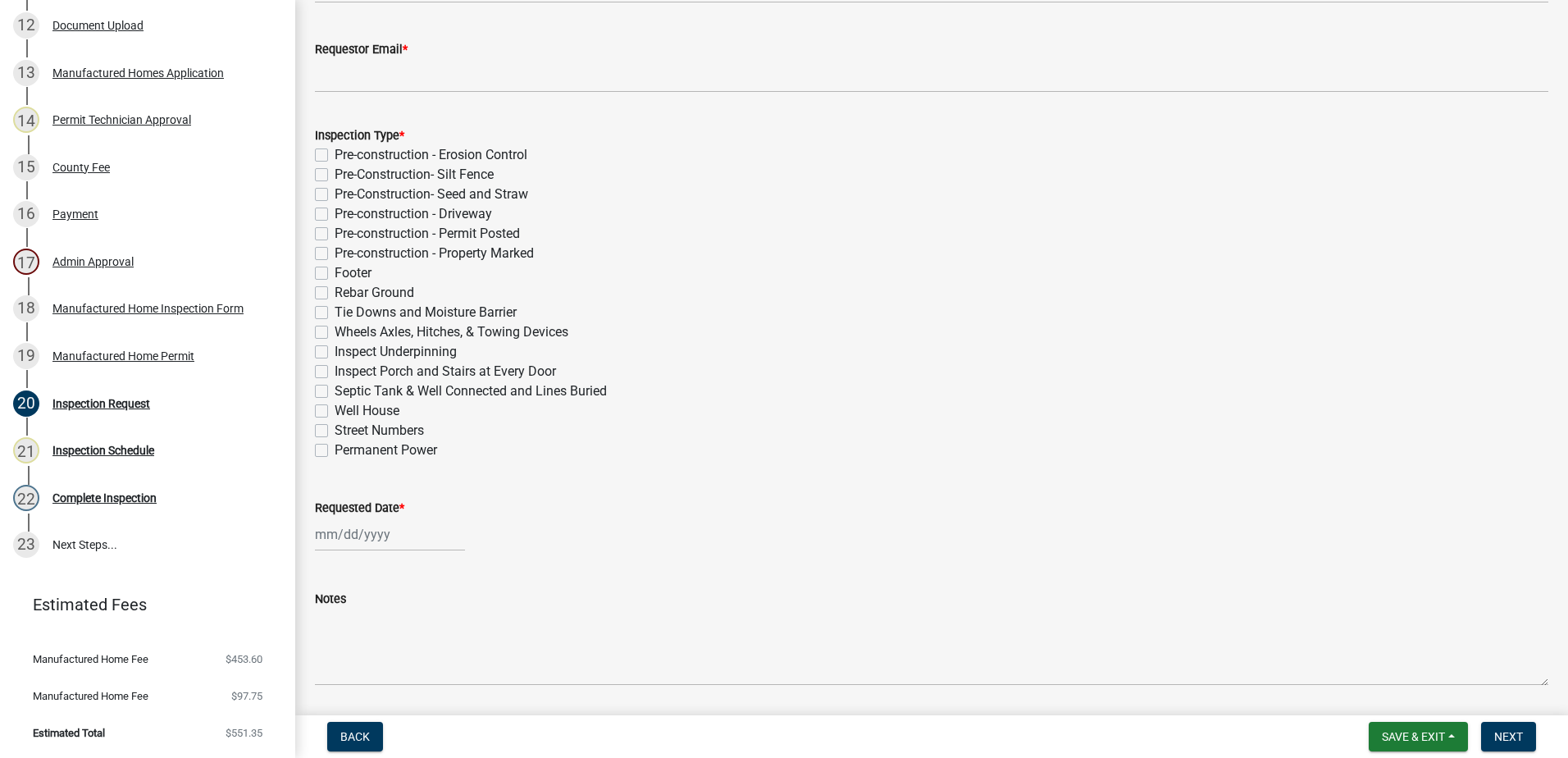
scroll to position [309, 0]
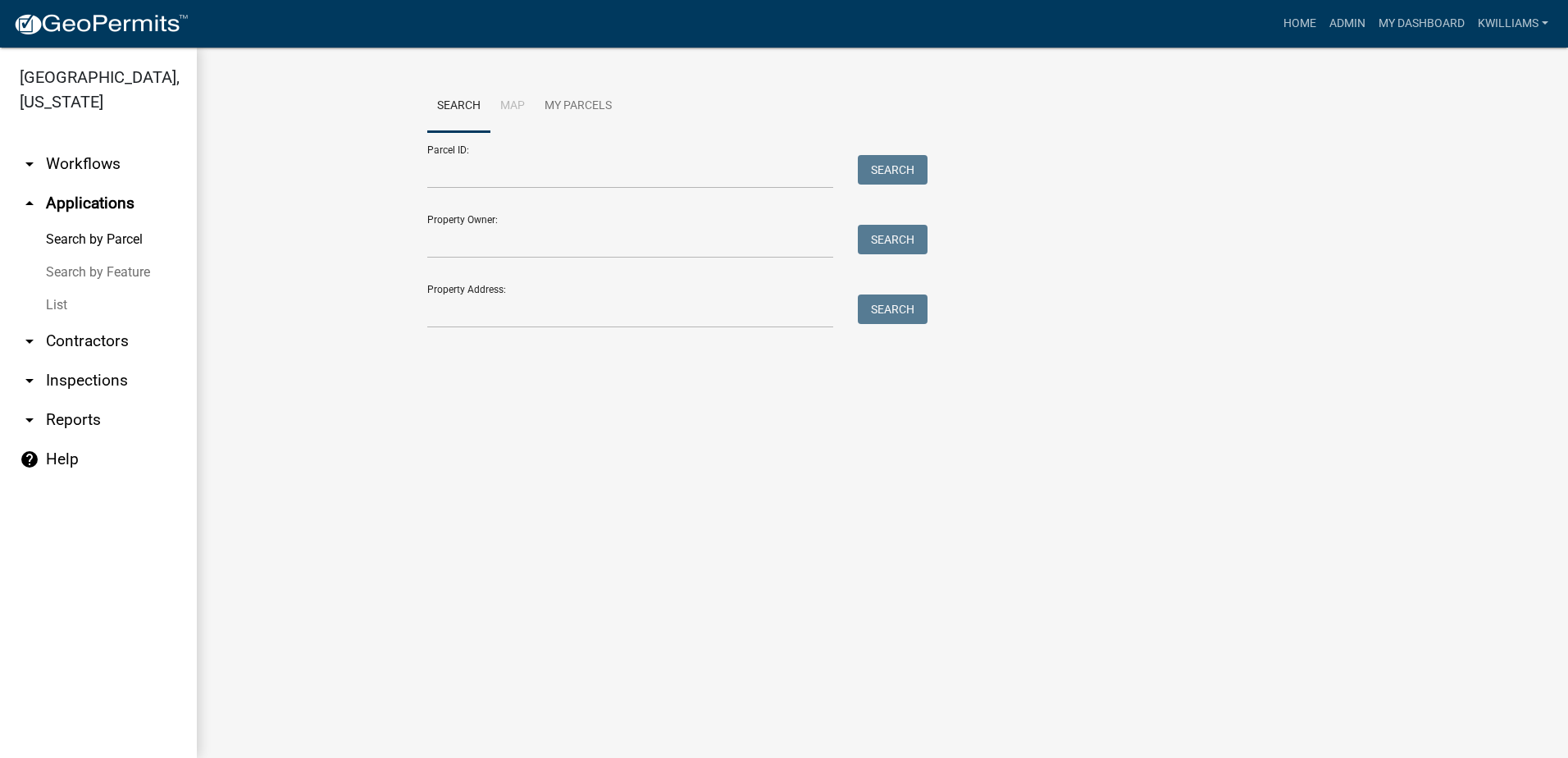
click at [57, 303] on link "List" at bounding box center [98, 305] width 196 height 33
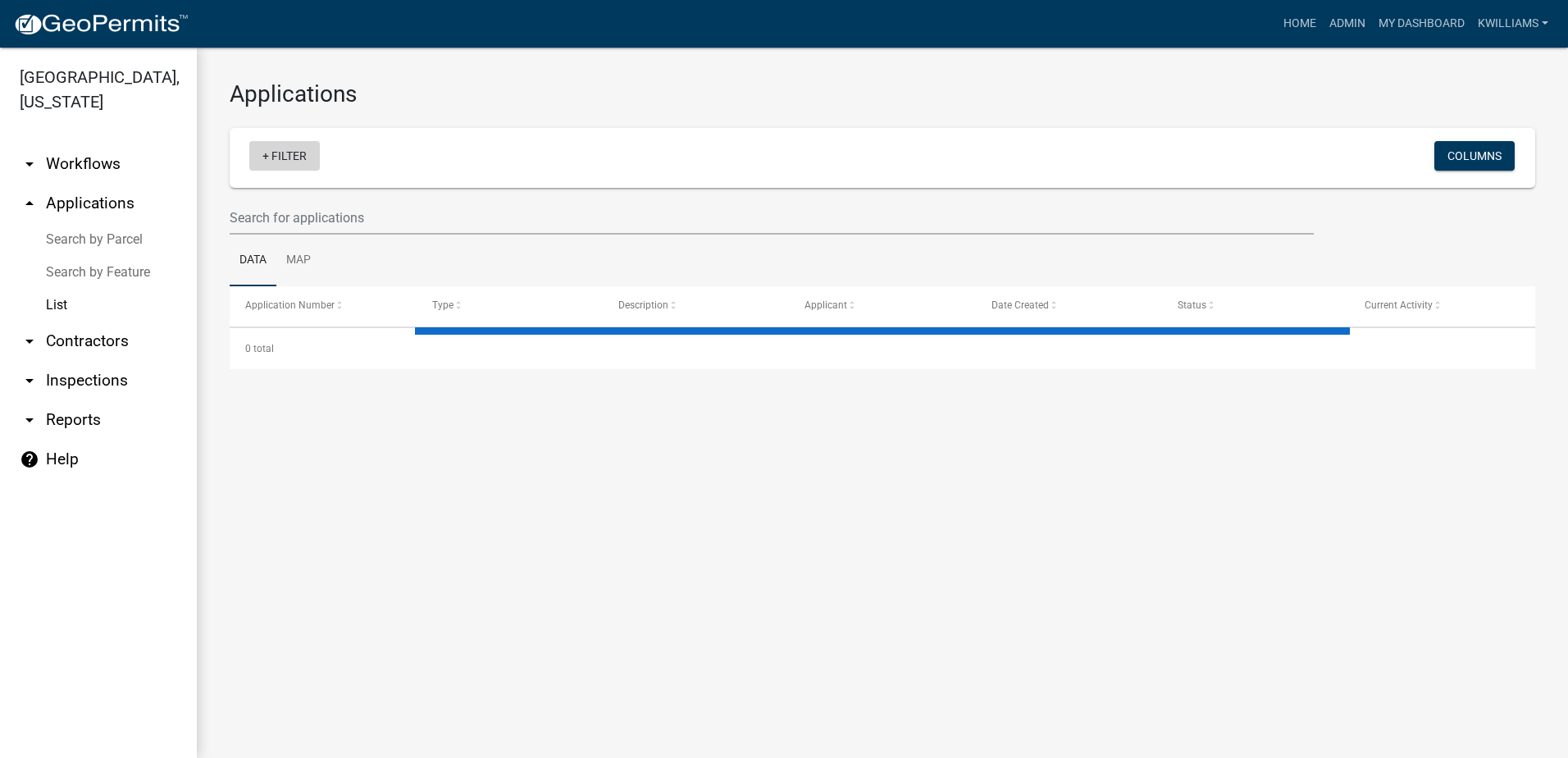
click at [263, 156] on link "+ Filter" at bounding box center [284, 156] width 71 height 30
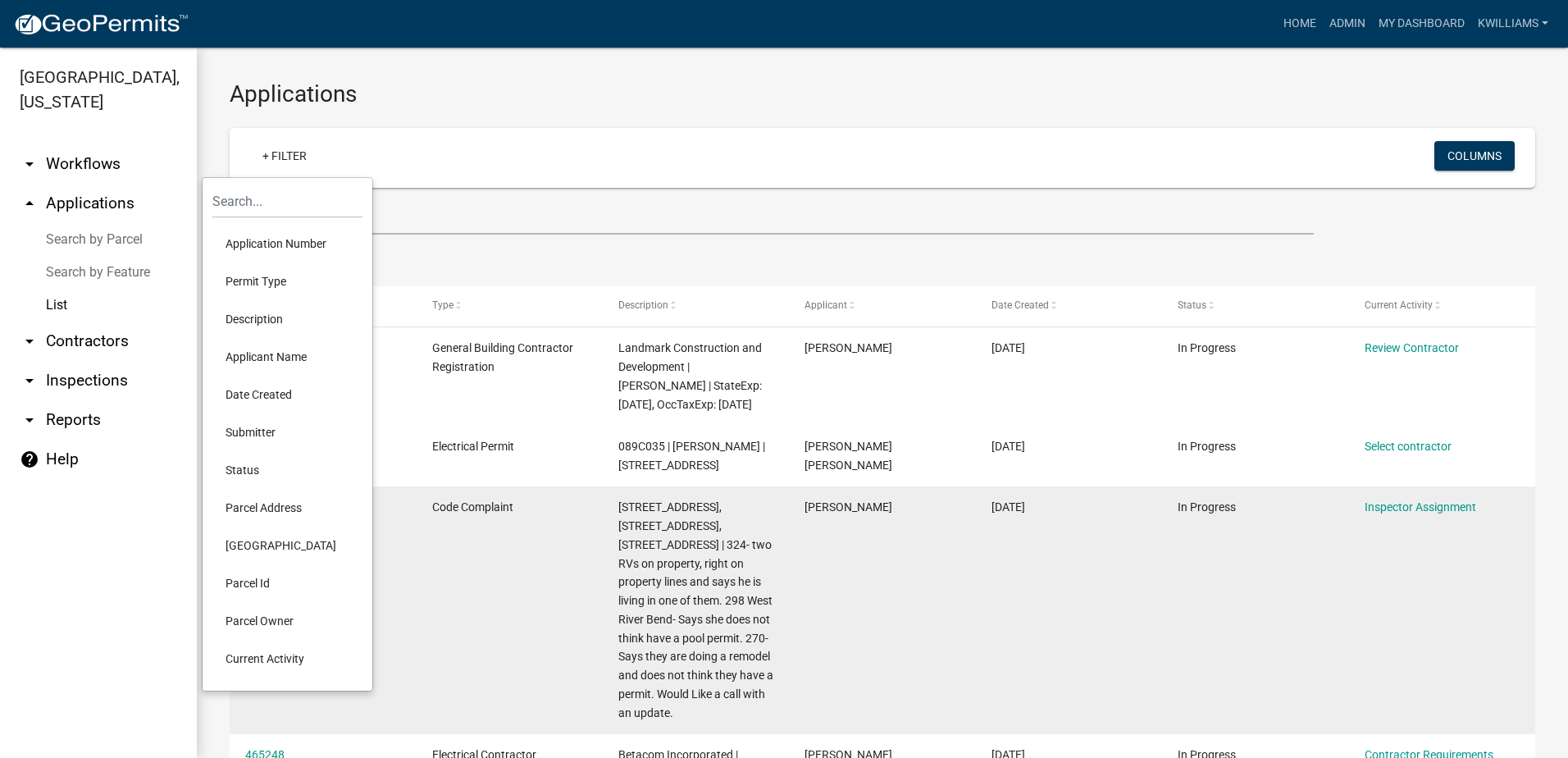
drag, startPoint x: 267, startPoint y: 657, endPoint x: 278, endPoint y: 610, distance: 48.3
click at [268, 657] on li "Current Activity" at bounding box center [288, 659] width 150 height 38
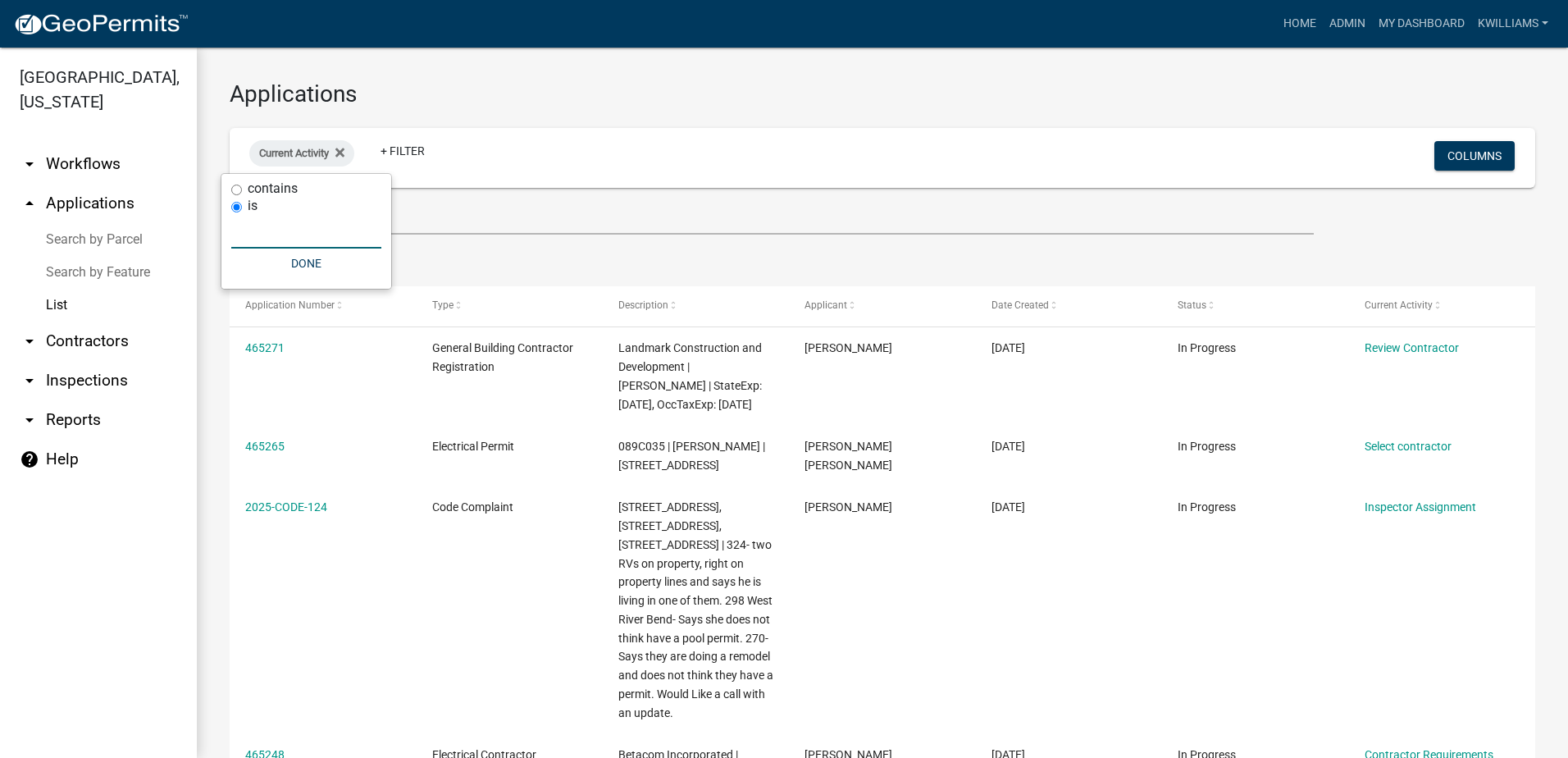
drag, startPoint x: 320, startPoint y: 240, endPoint x: 316, endPoint y: 225, distance: 15.5
click at [316, 225] on input "text" at bounding box center [306, 231] width 150 height 34
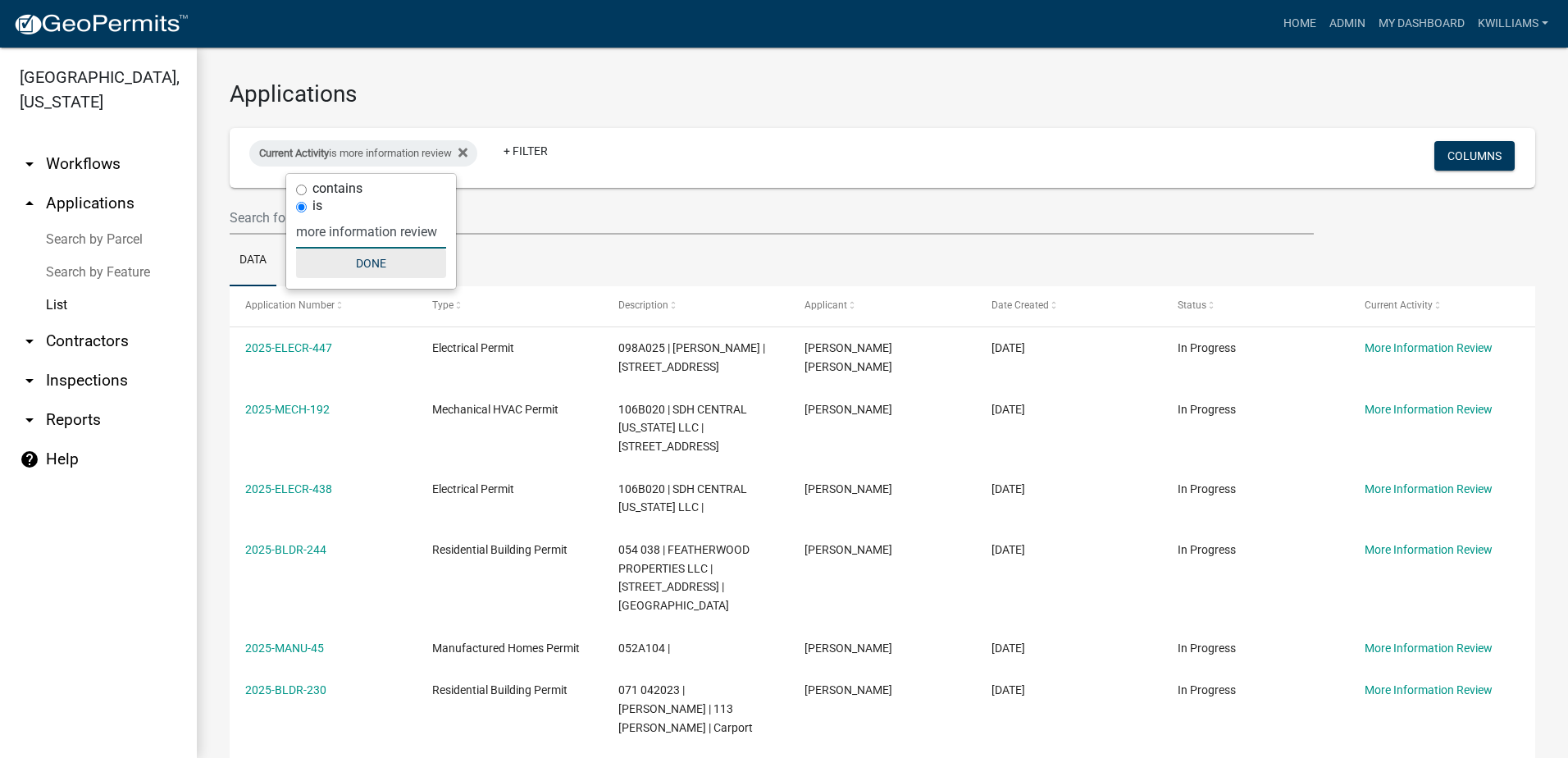
type input "more information review"
click at [389, 254] on button "Done" at bounding box center [371, 263] width 150 height 30
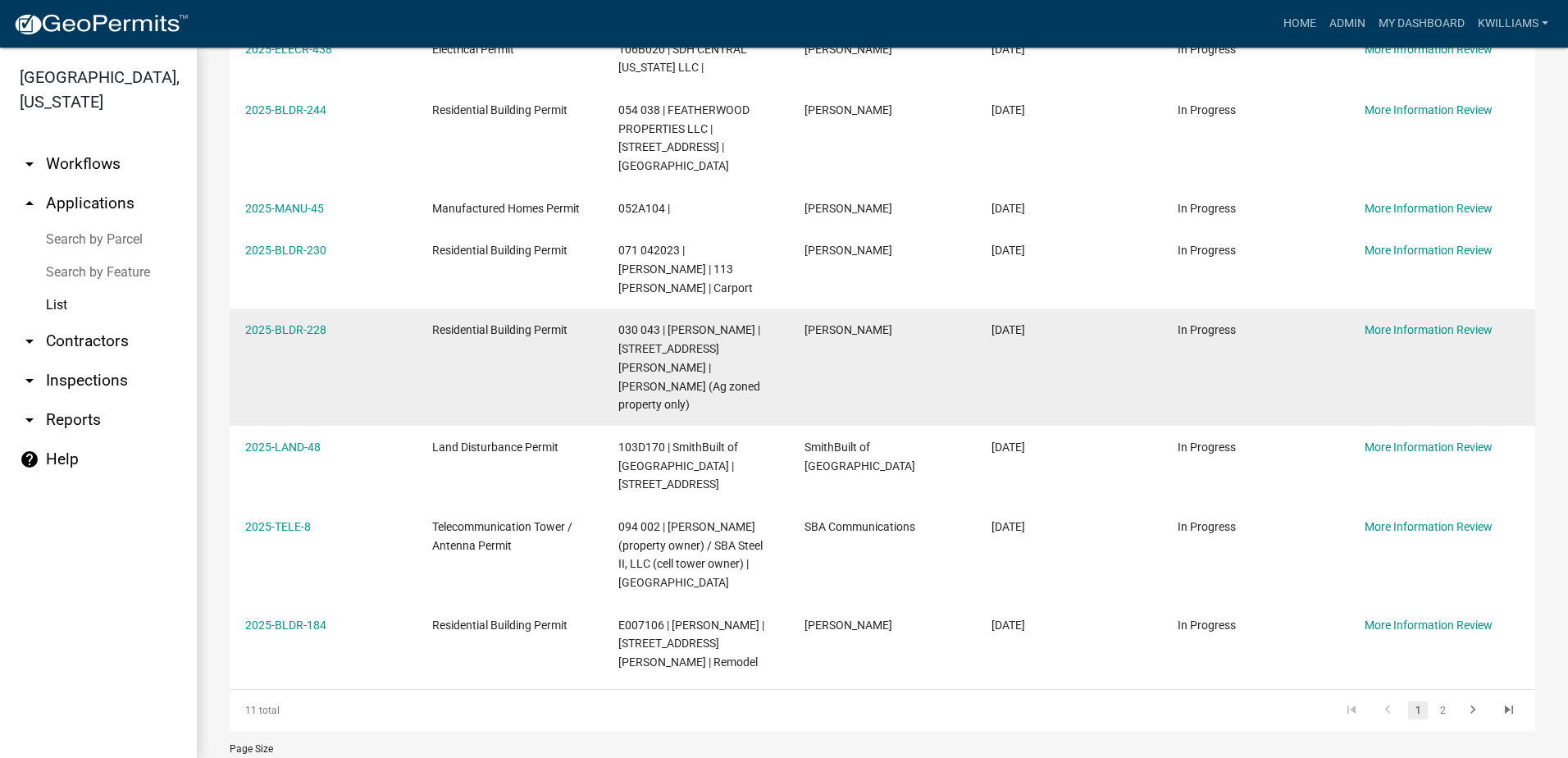
scroll to position [440, 0]
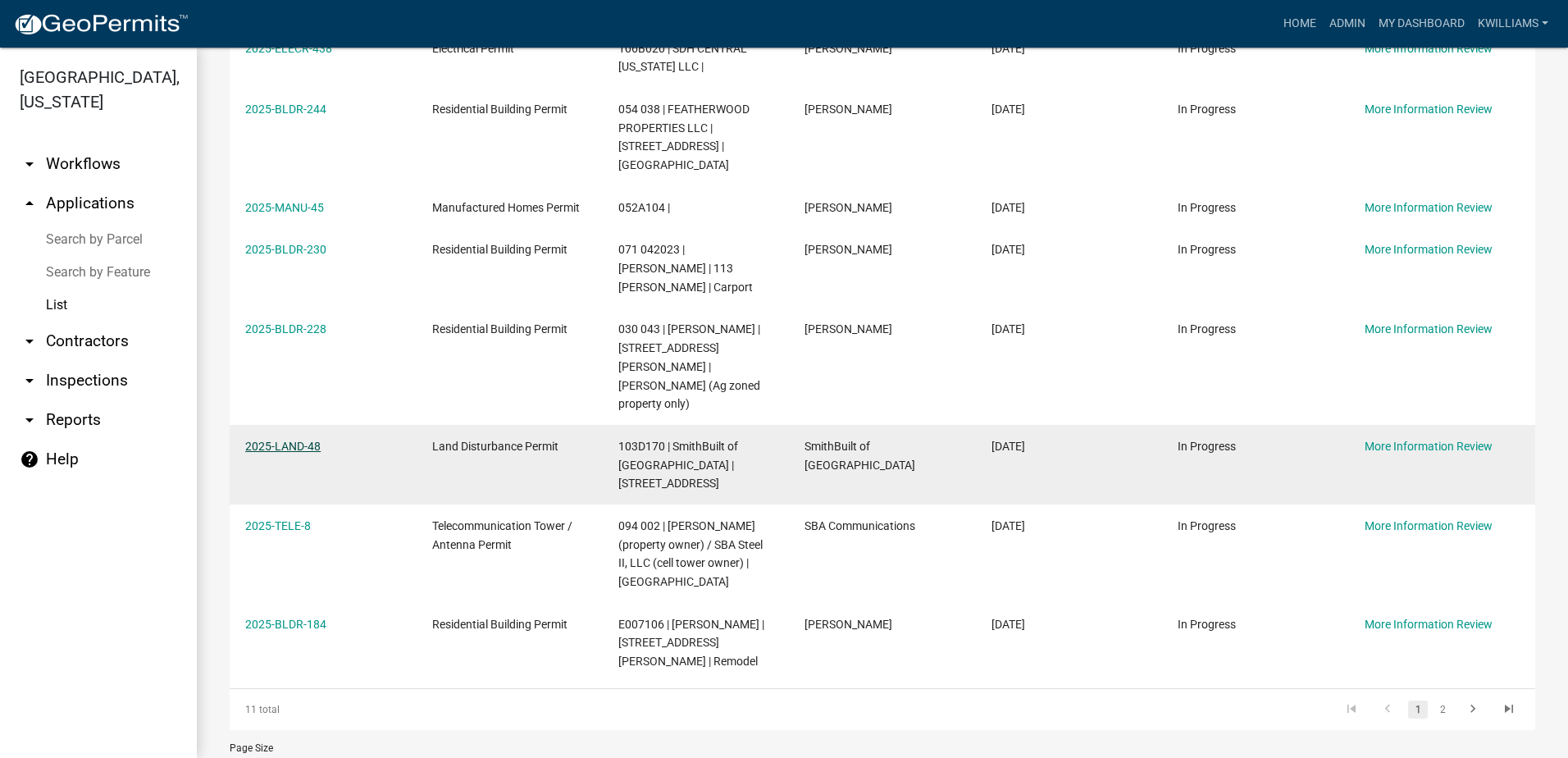
click at [287, 440] on link "2025-LAND-48" at bounding box center [282, 446] width 75 height 13
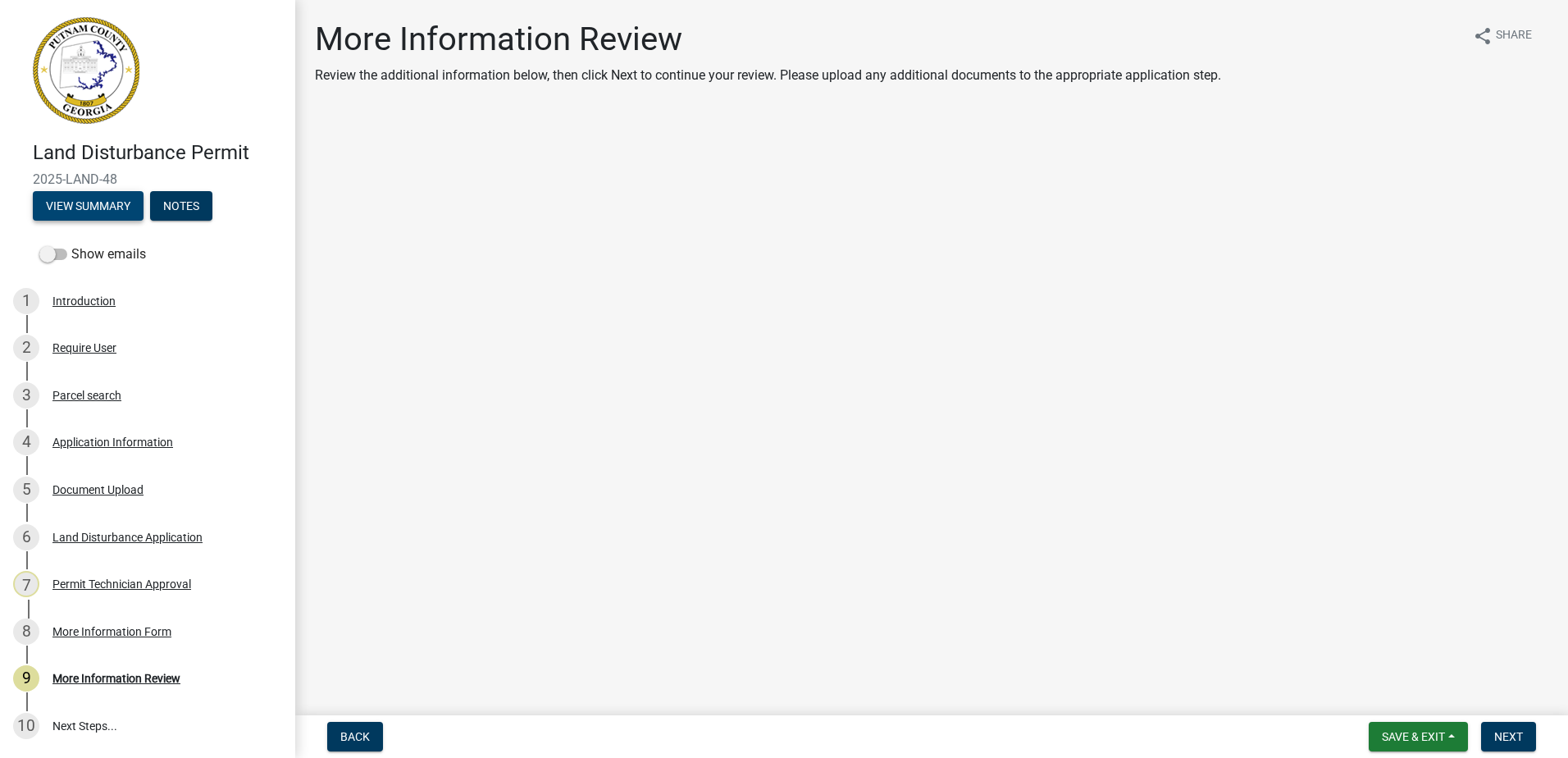
click at [113, 211] on button "View Summary" at bounding box center [88, 206] width 110 height 30
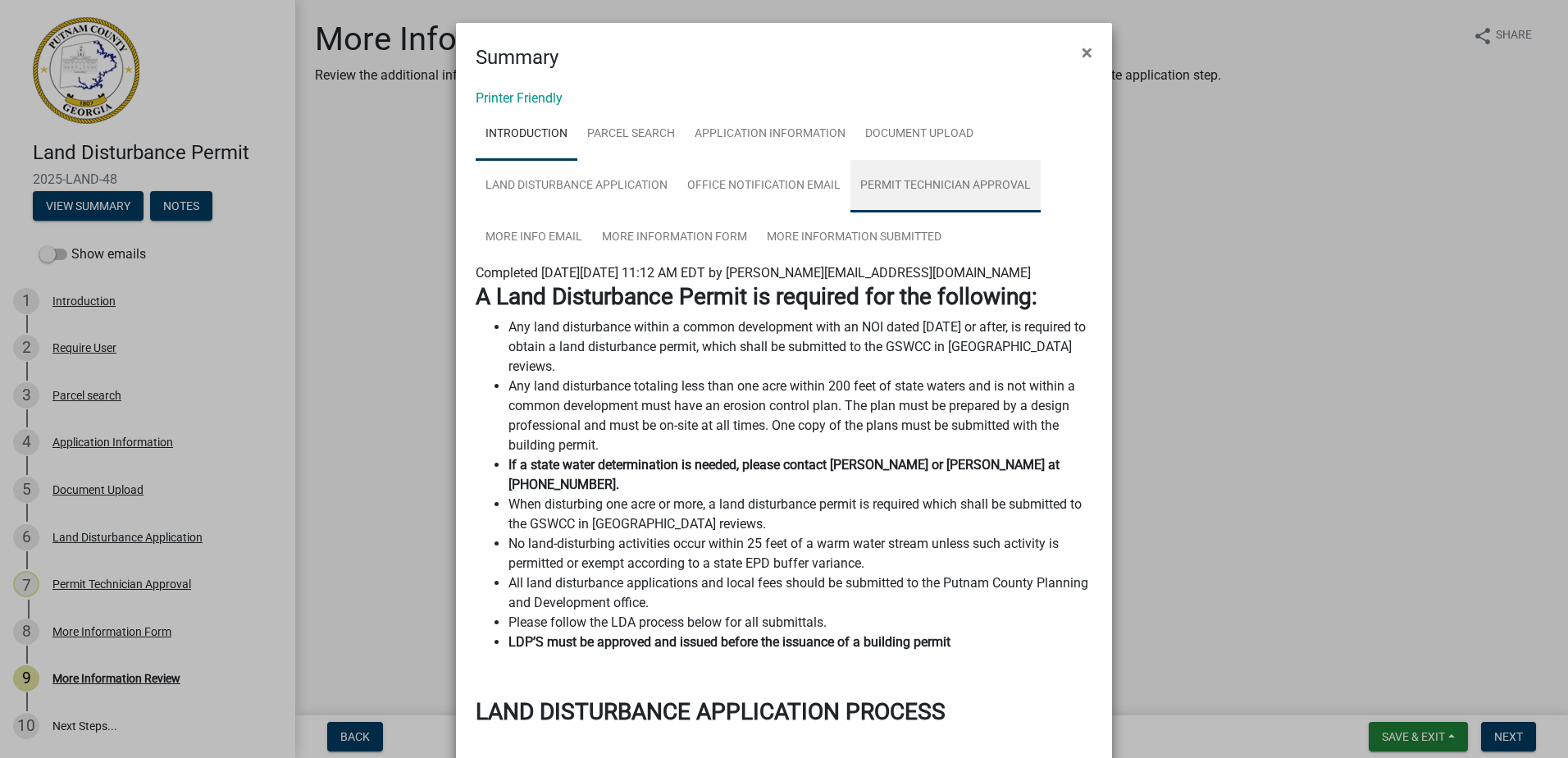
click at [931, 188] on link "Permit Technician Approval" at bounding box center [945, 187] width 190 height 53
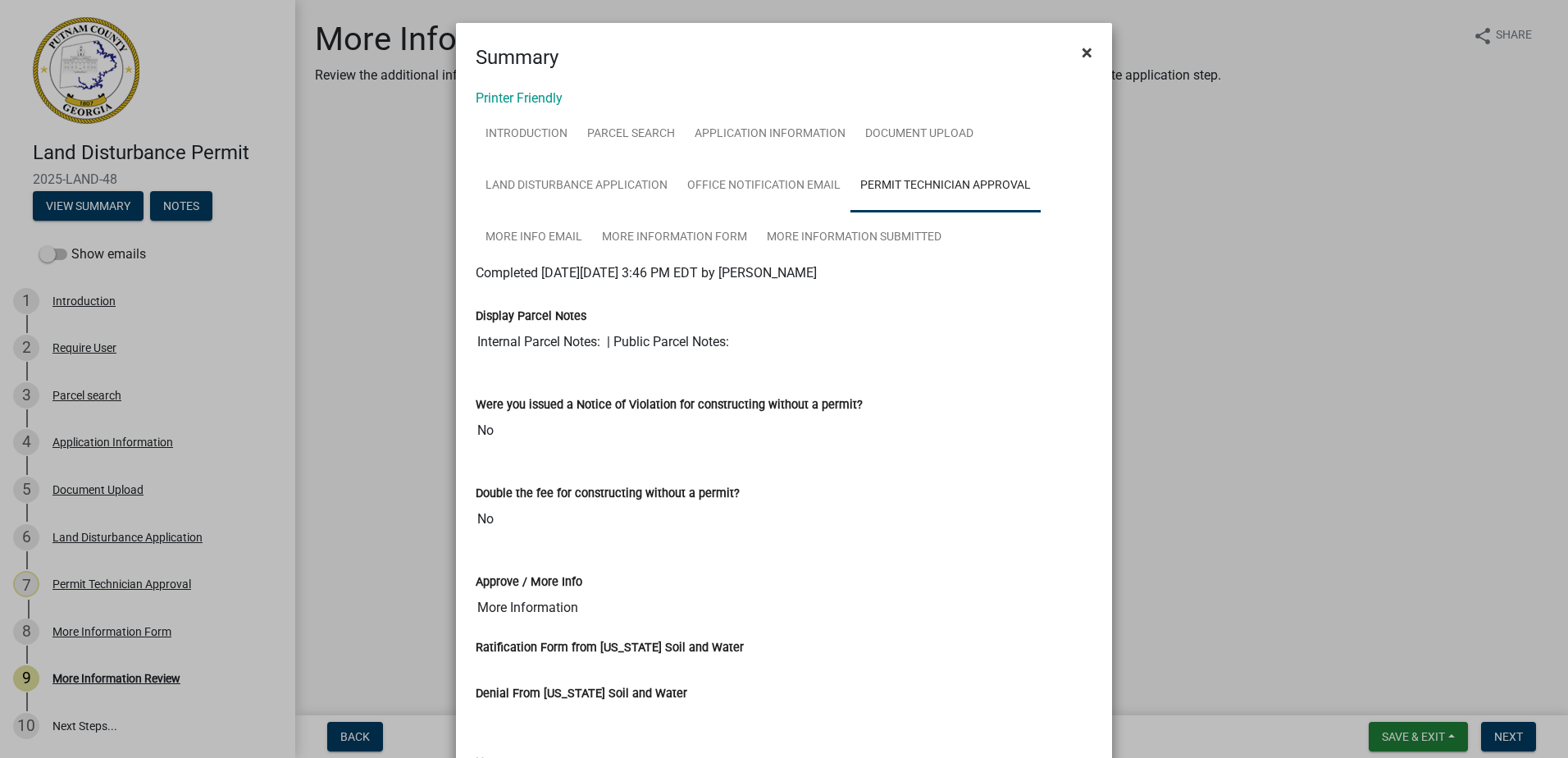
drag, startPoint x: 1102, startPoint y: 43, endPoint x: 1086, endPoint y: 53, distance: 18.9
click at [1095, 48] on div "Summary ×" at bounding box center [784, 47] width 656 height 49
click at [1086, 53] on button "×" at bounding box center [1086, 53] width 37 height 46
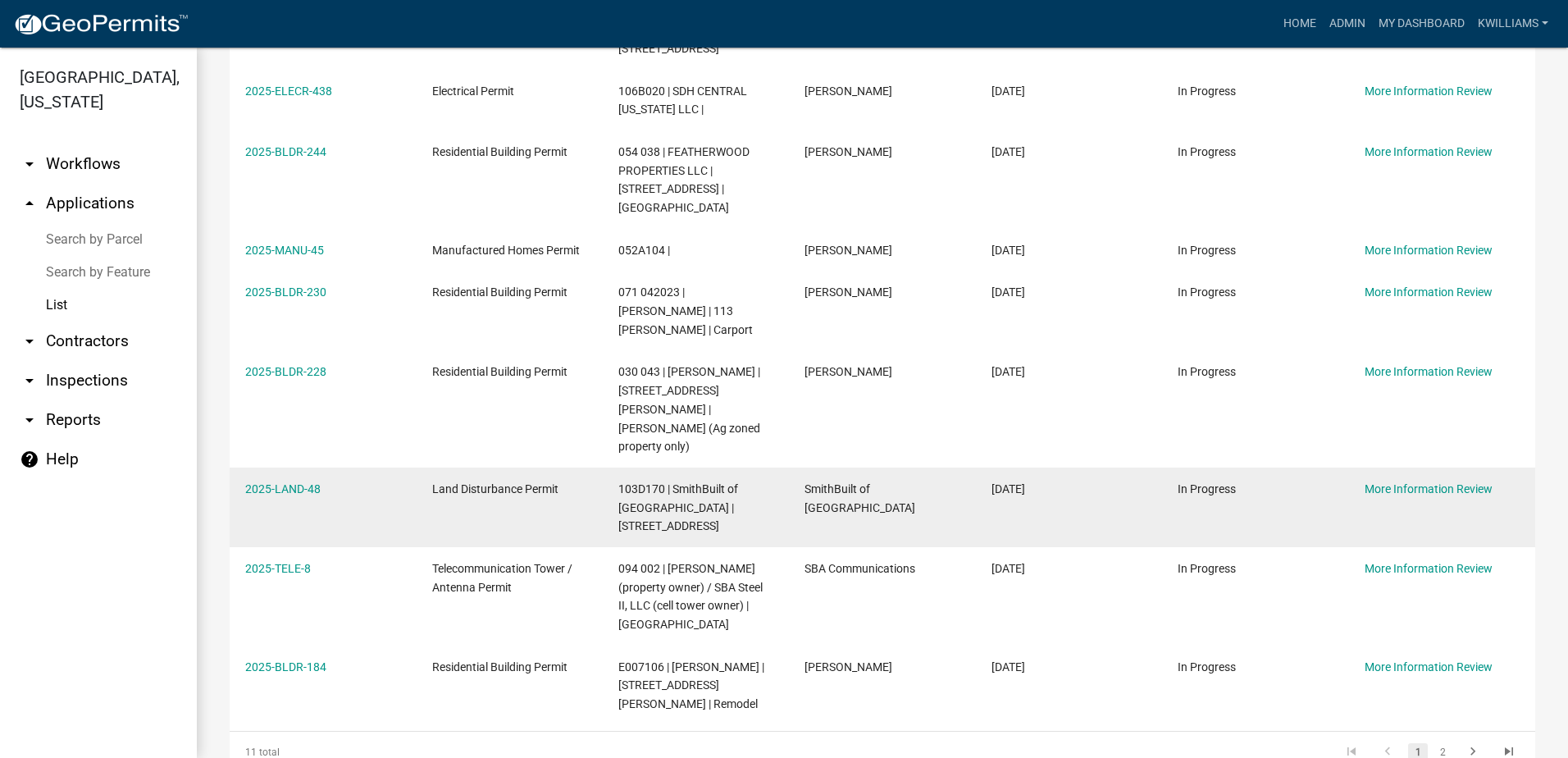
scroll to position [410, 0]
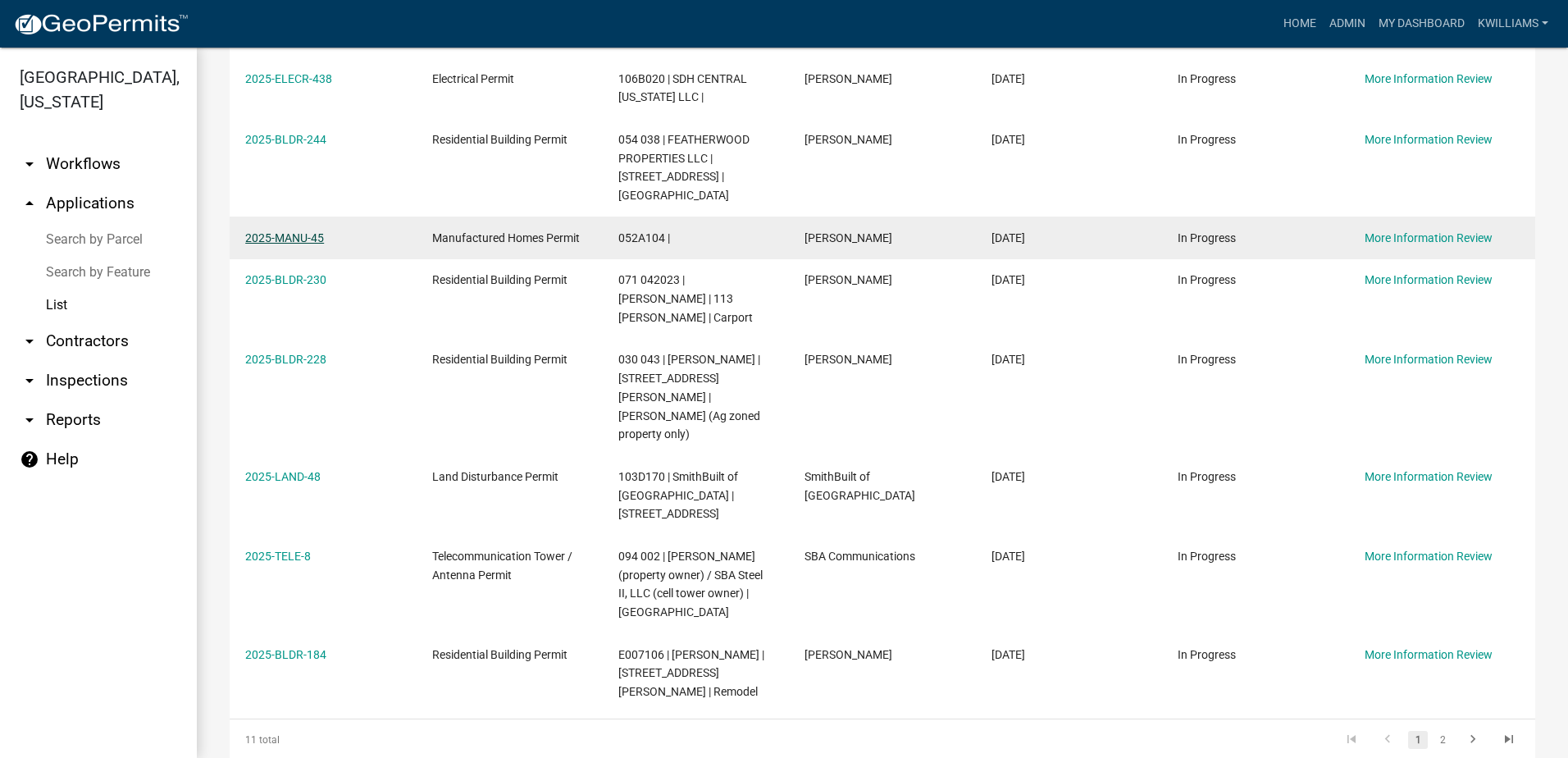
click at [313, 231] on link "2025-MANU-45" at bounding box center [284, 237] width 79 height 13
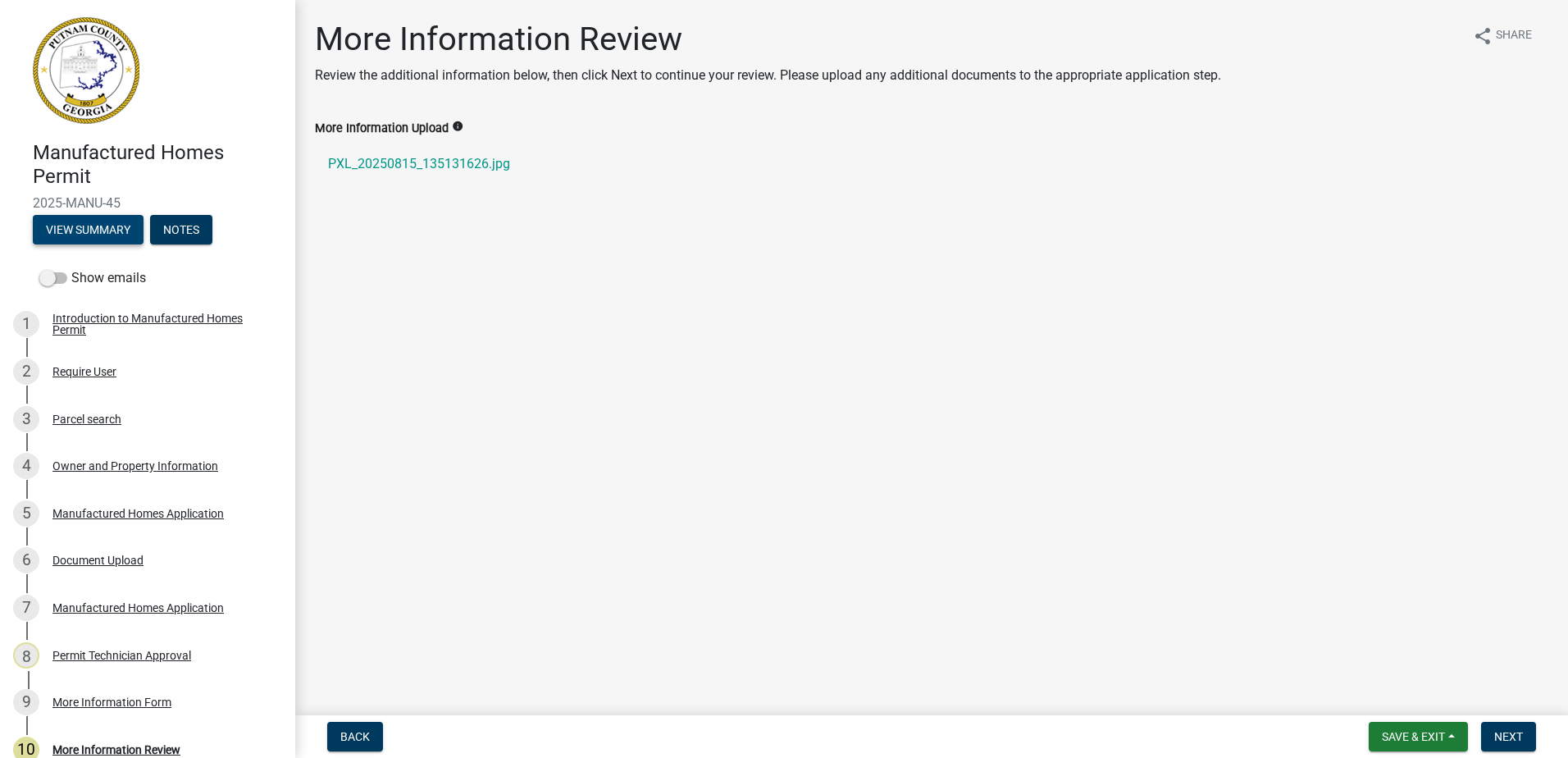
click at [128, 228] on button "View Summary" at bounding box center [88, 229] width 110 height 30
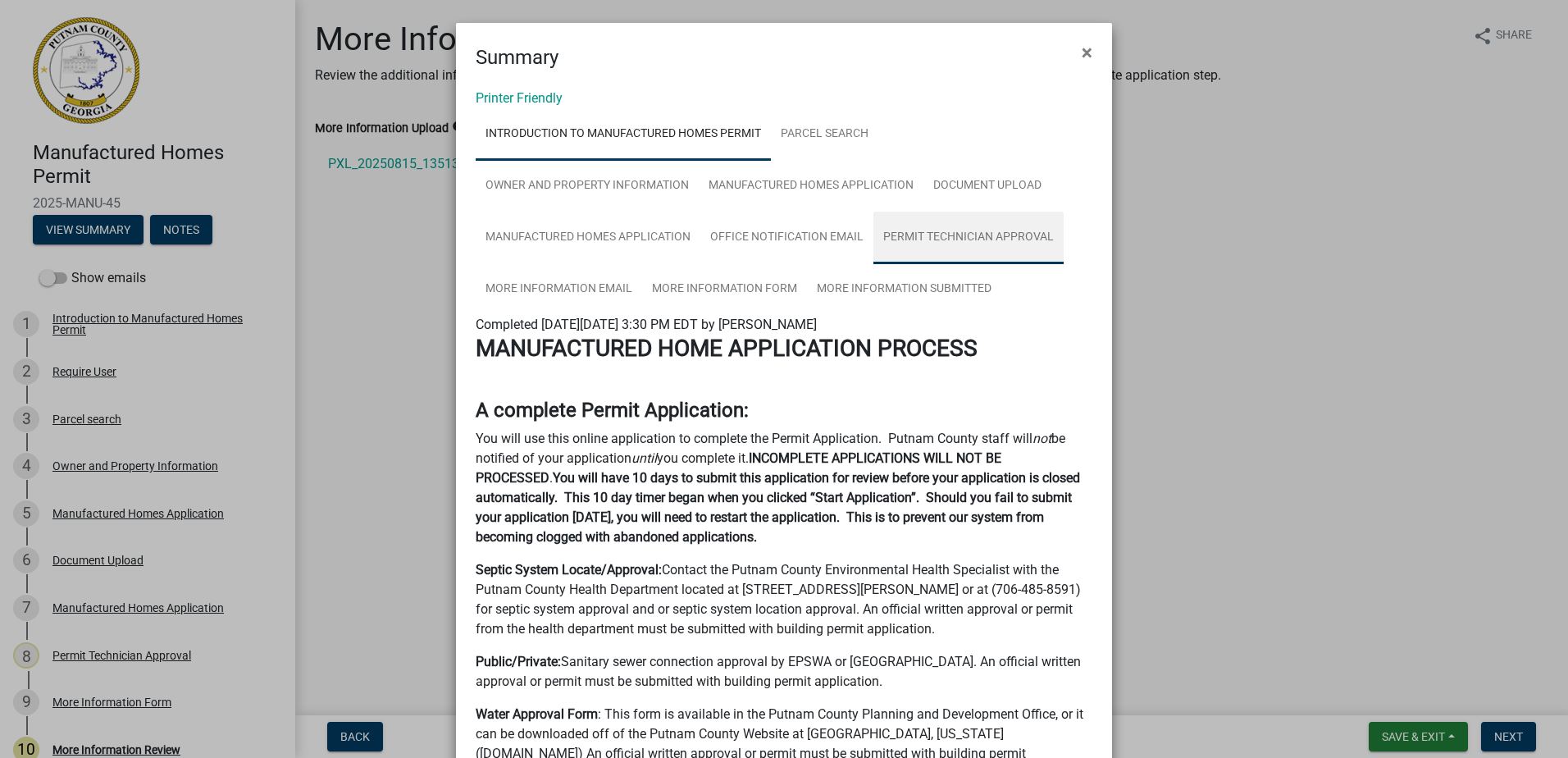
click at [958, 231] on link "Permit Technician Approval" at bounding box center [969, 238] width 190 height 53
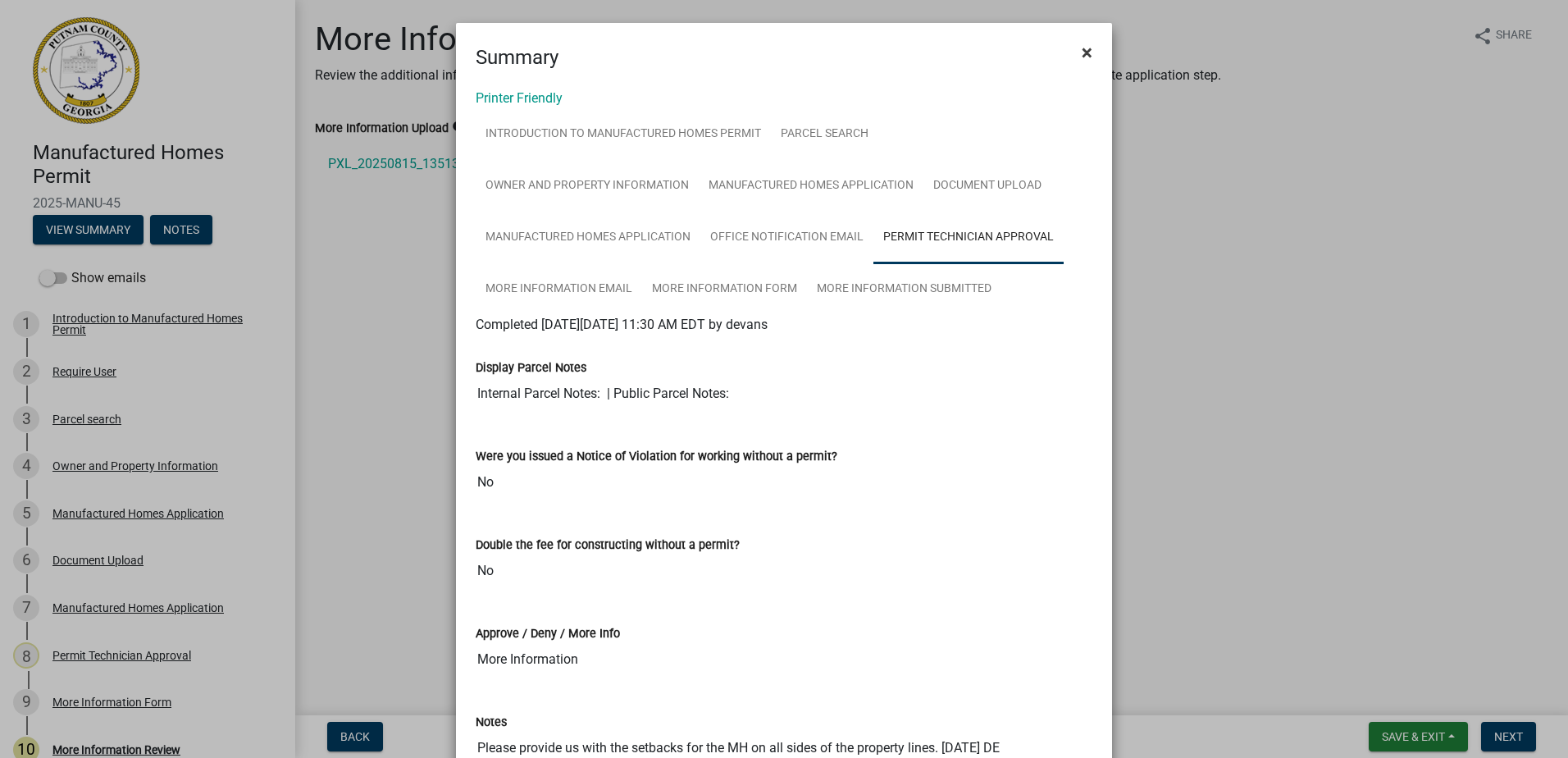
click at [1082, 54] on span "×" at bounding box center [1087, 52] width 11 height 23
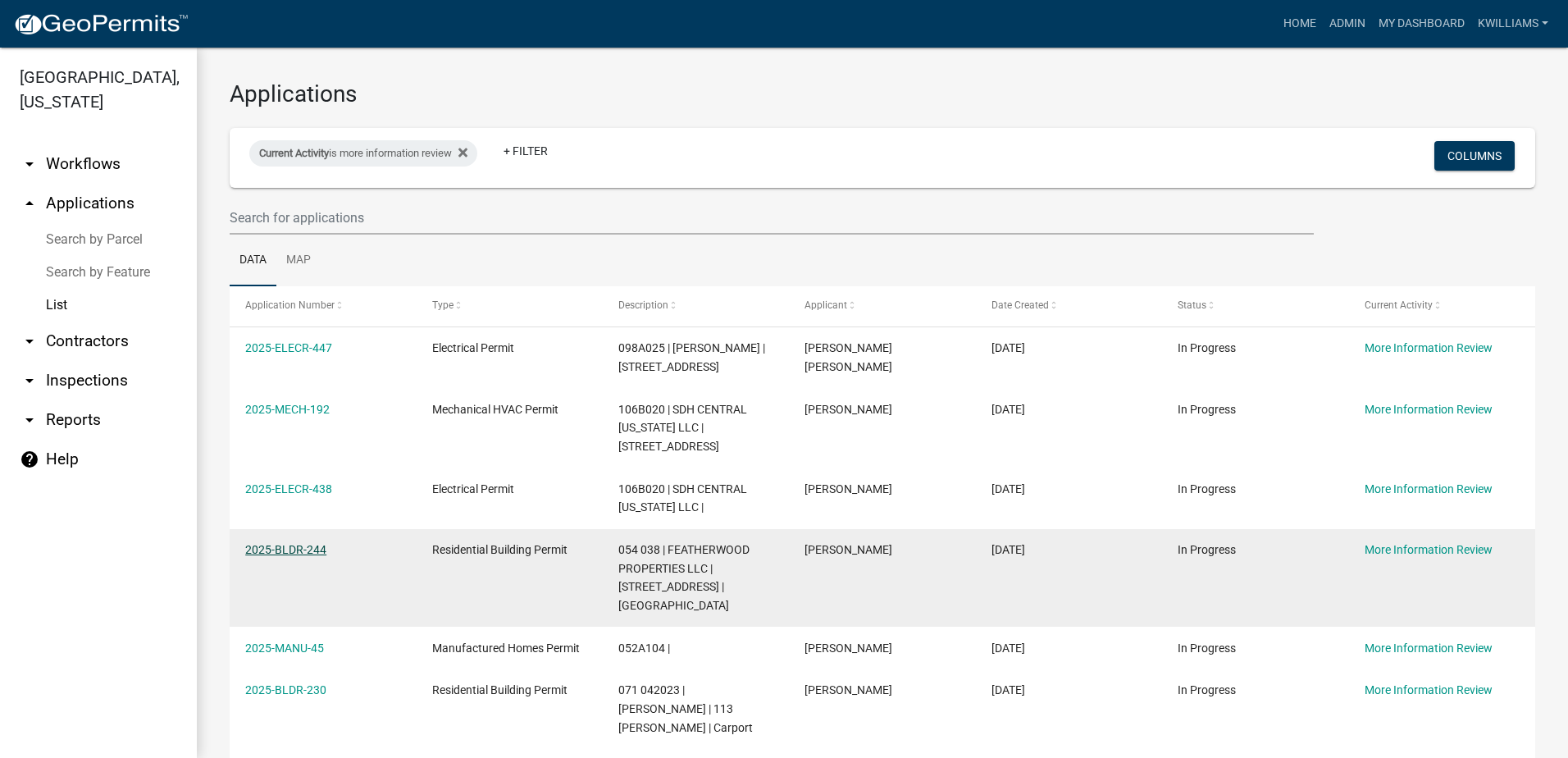
click at [292, 544] on link "2025-BLDR-244" at bounding box center [286, 550] width 81 height 13
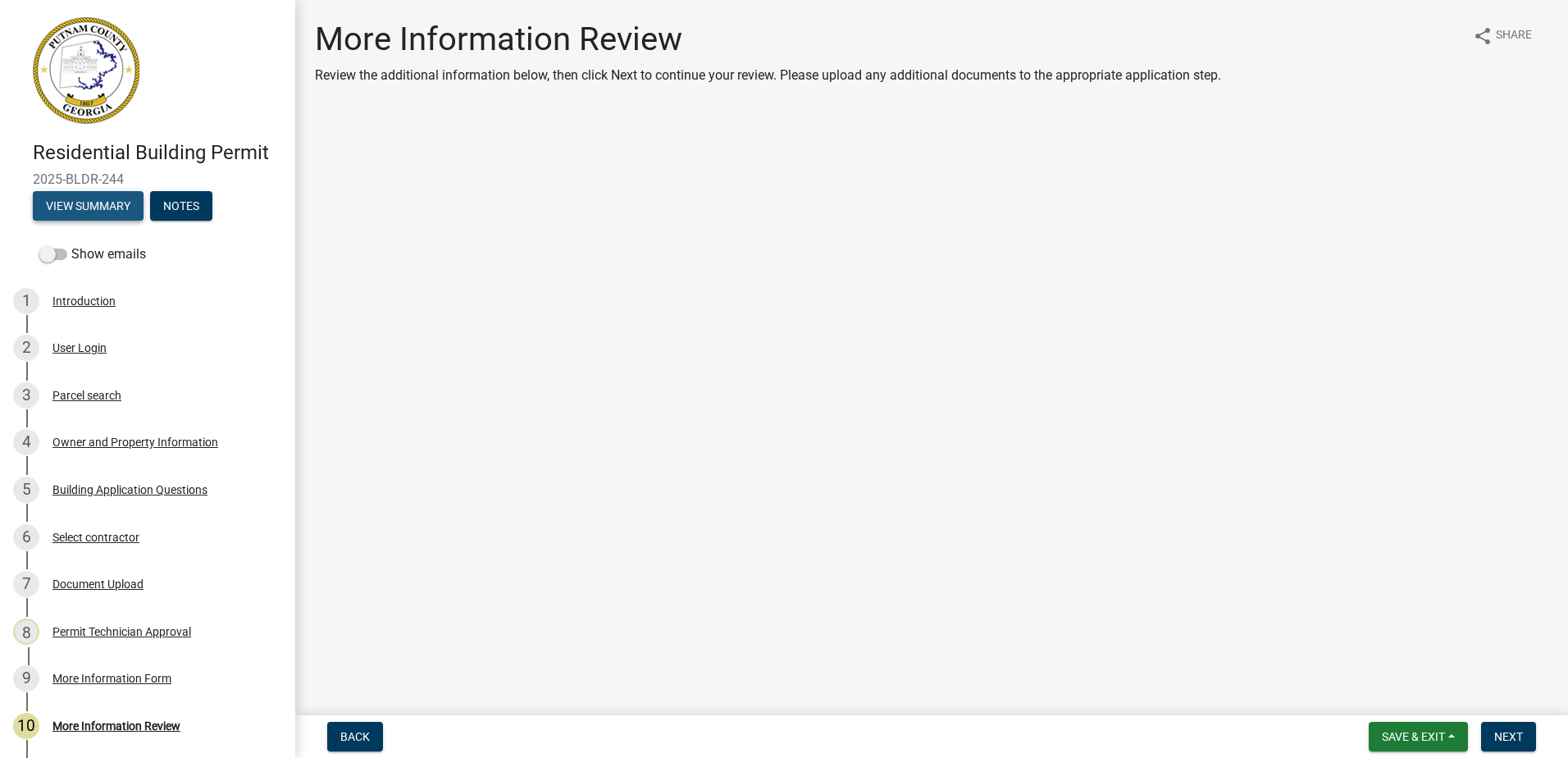
click at [133, 207] on button "View Summary" at bounding box center [88, 206] width 110 height 30
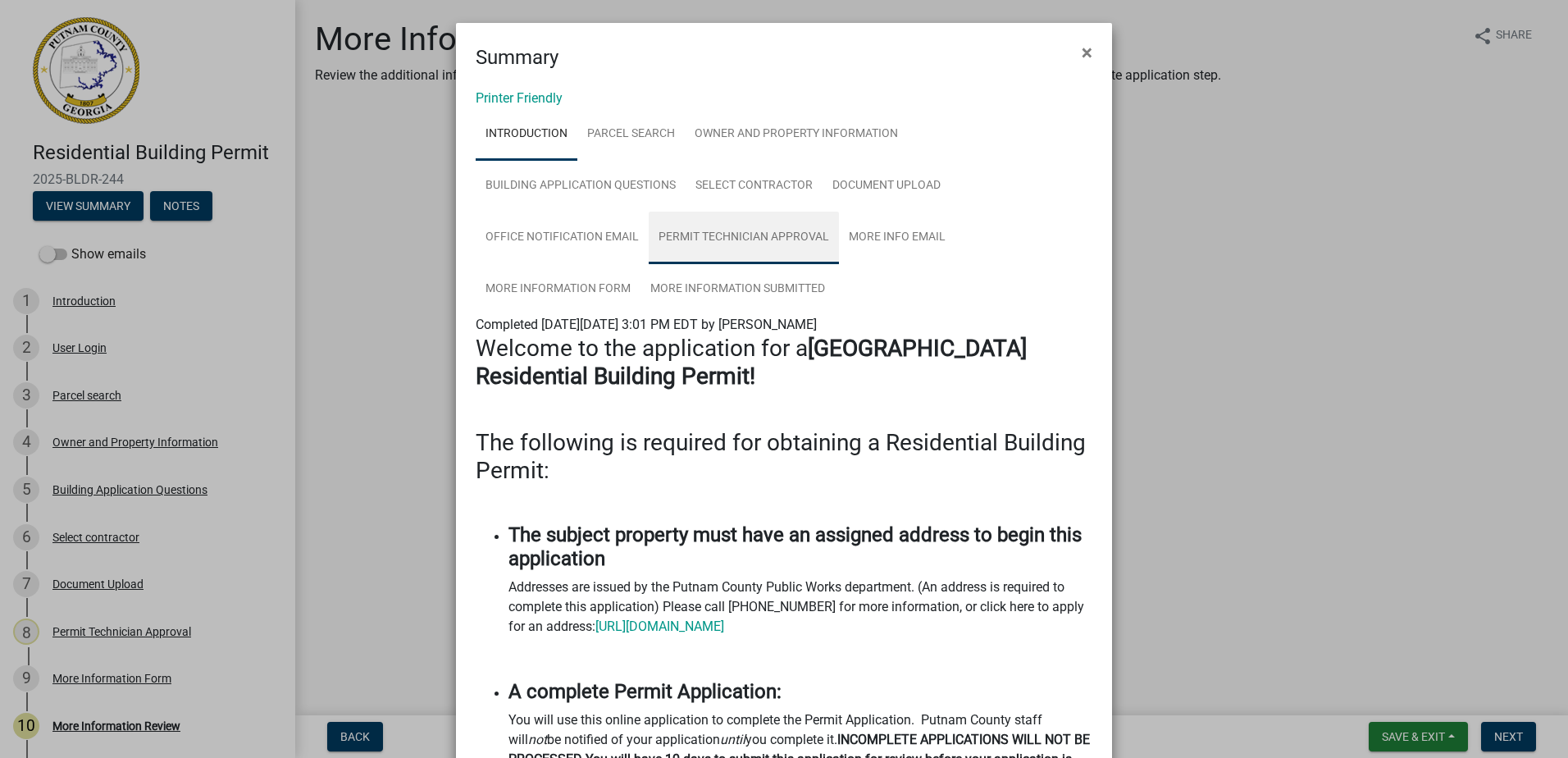
click at [739, 240] on link "Permit Technician Approval" at bounding box center [744, 238] width 190 height 53
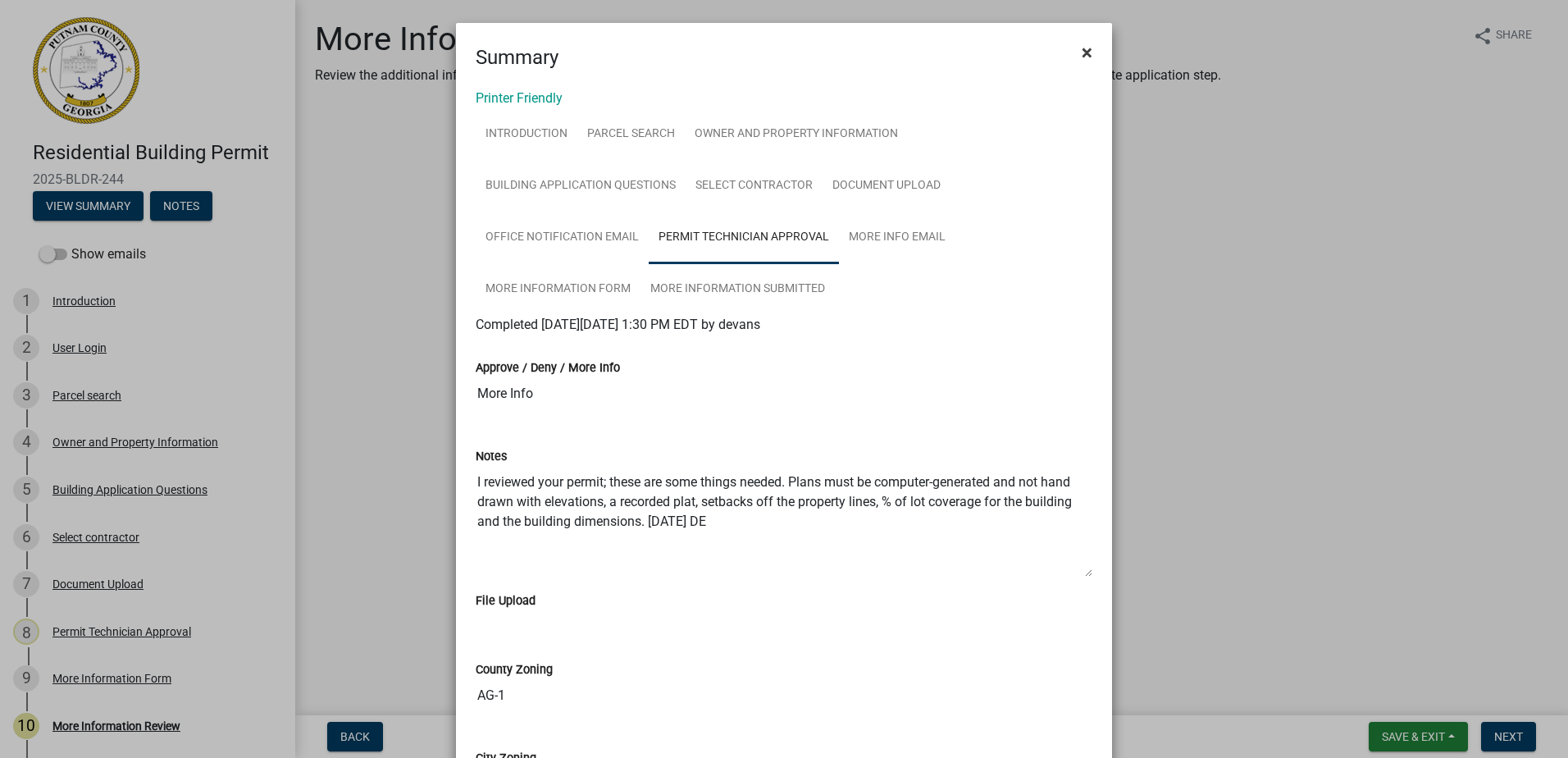
click at [1082, 57] on span "×" at bounding box center [1087, 52] width 11 height 23
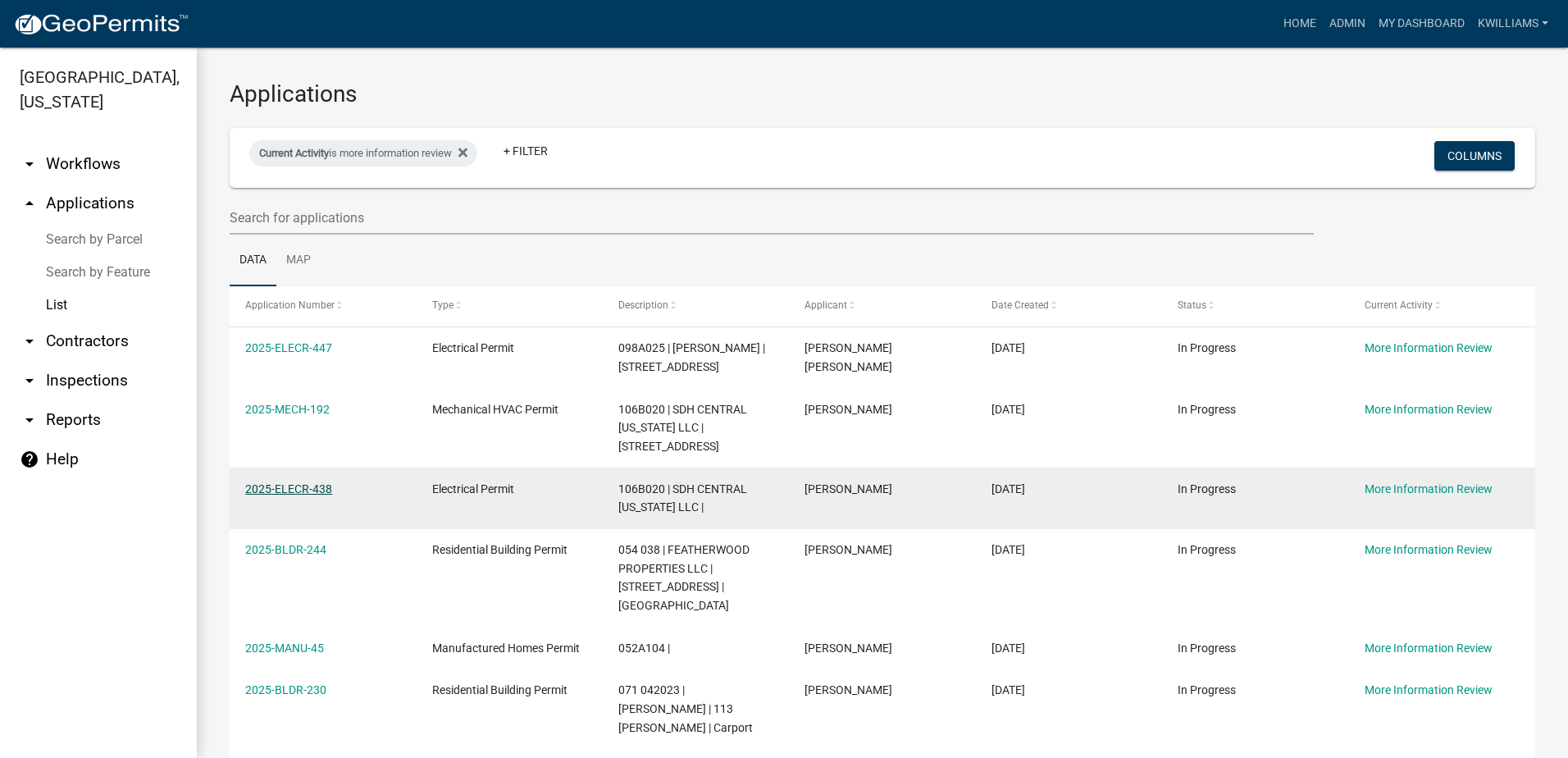
click at [313, 486] on link "2025-ELECR-438" at bounding box center [289, 489] width 87 height 13
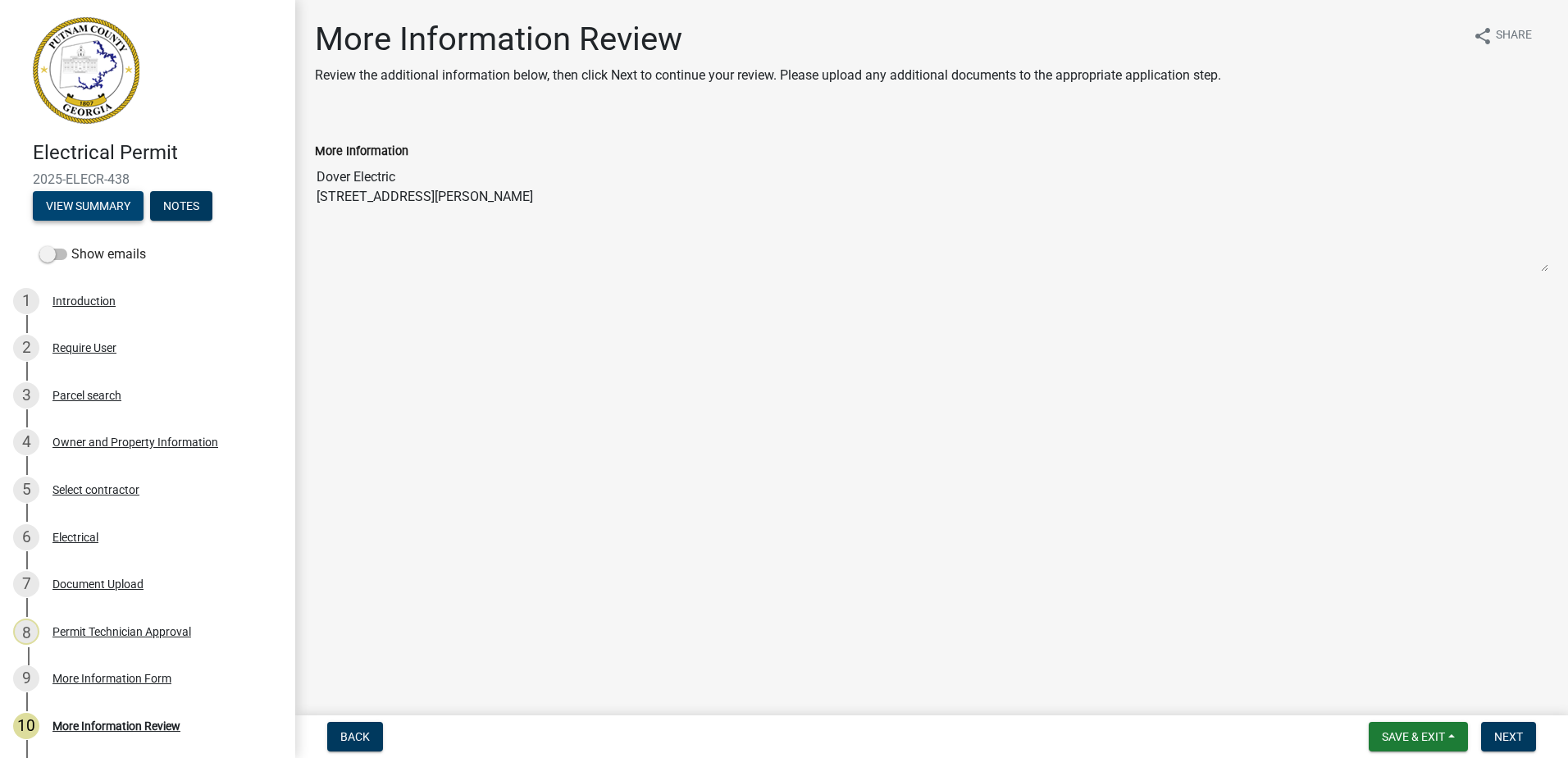
click at [115, 211] on button "View Summary" at bounding box center [88, 206] width 110 height 30
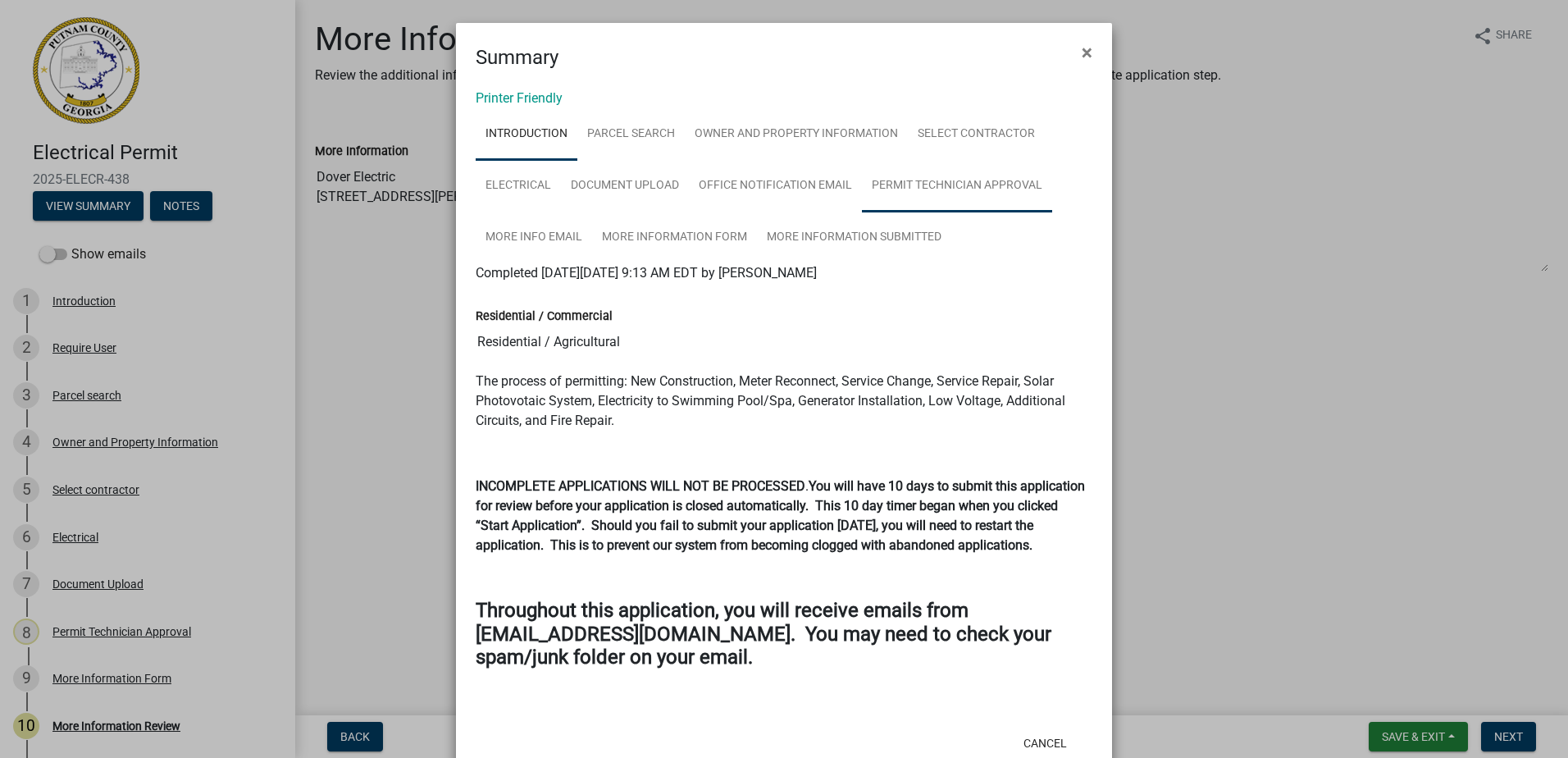
click at [923, 185] on link "Permit Technician Approval" at bounding box center [957, 187] width 190 height 53
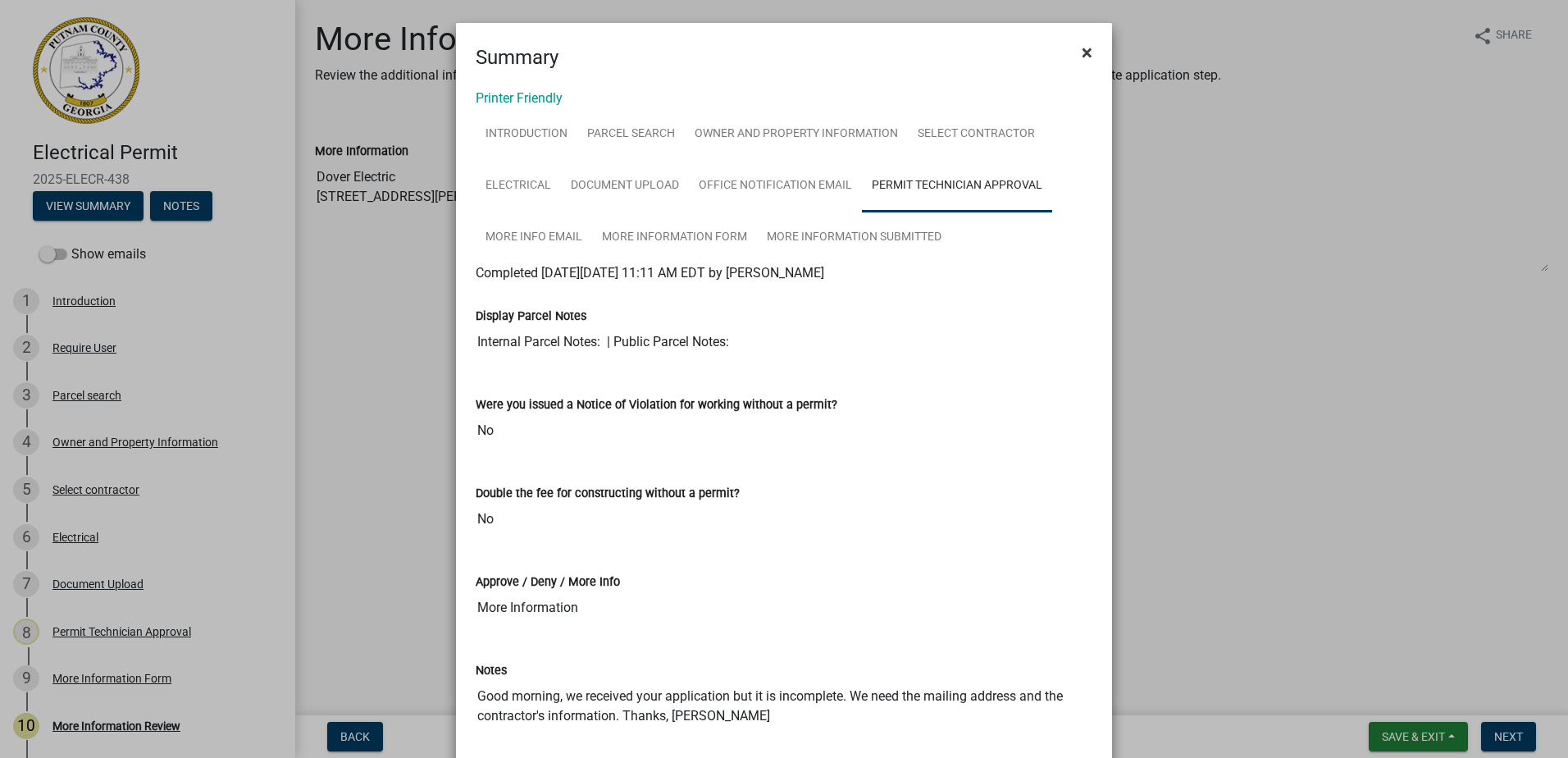
click at [1082, 57] on span "×" at bounding box center [1087, 52] width 11 height 23
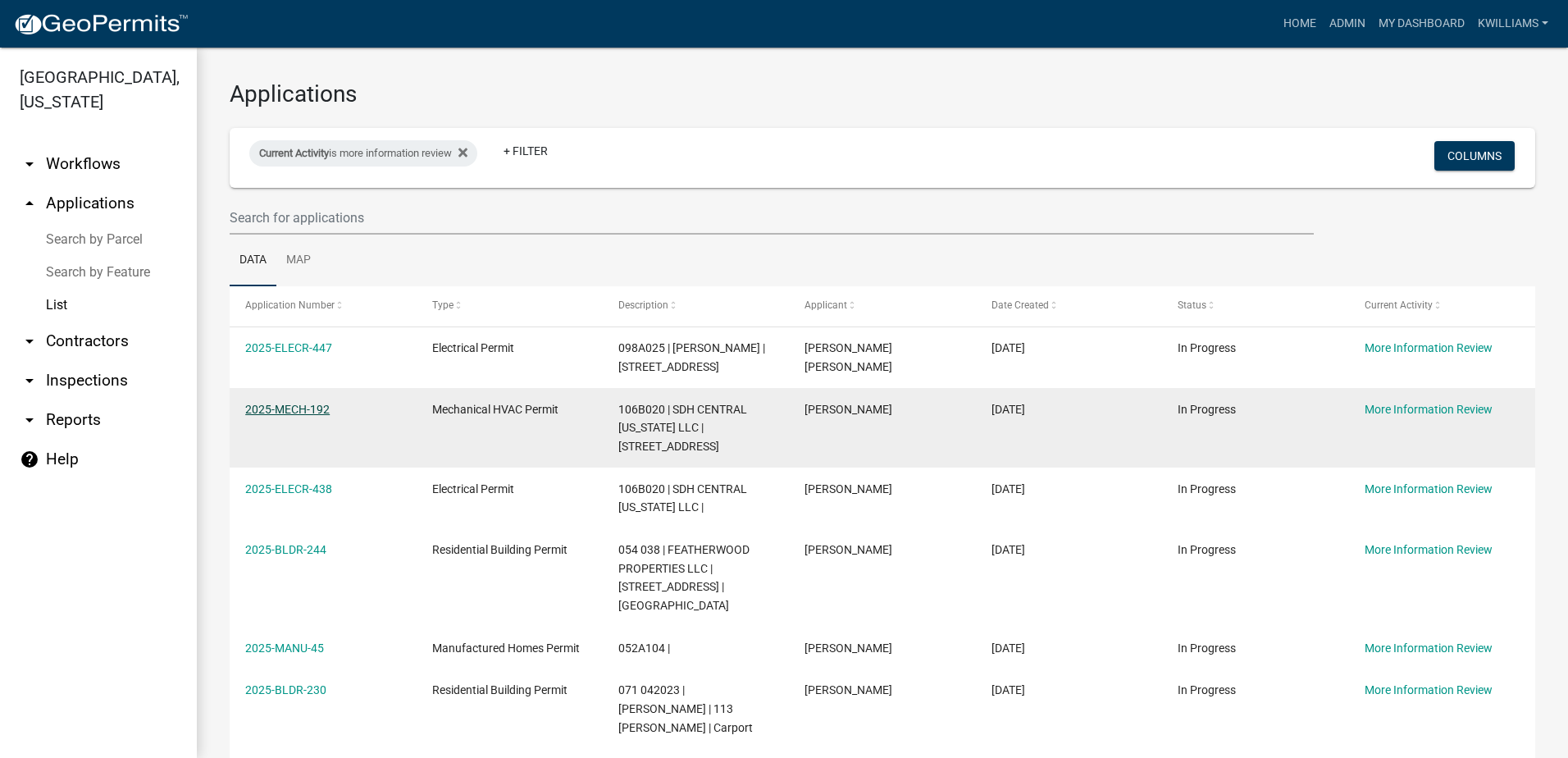
click at [314, 410] on link "2025-MECH-192" at bounding box center [287, 409] width 84 height 13
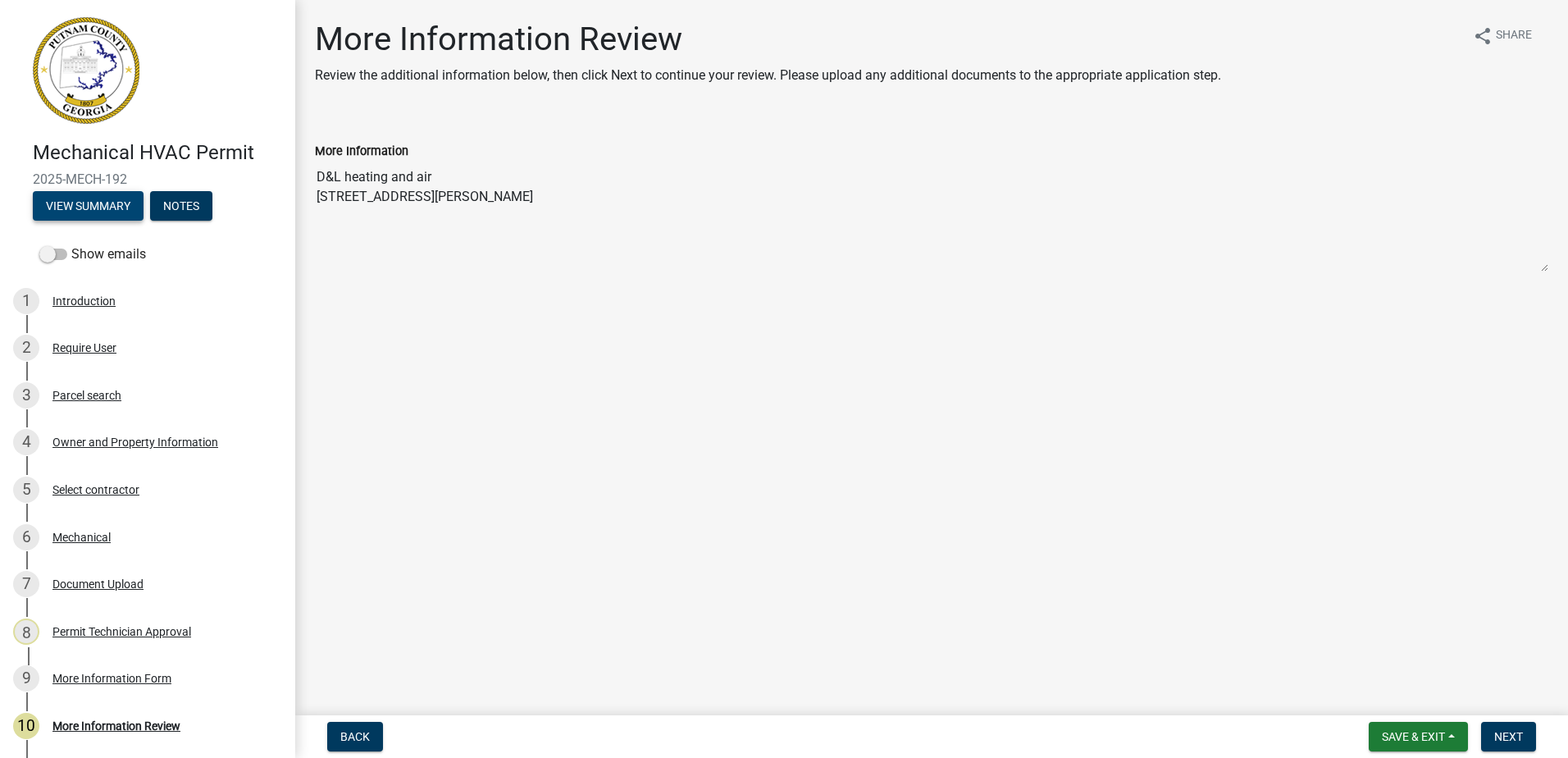
click at [109, 206] on button "View Summary" at bounding box center [88, 206] width 110 height 30
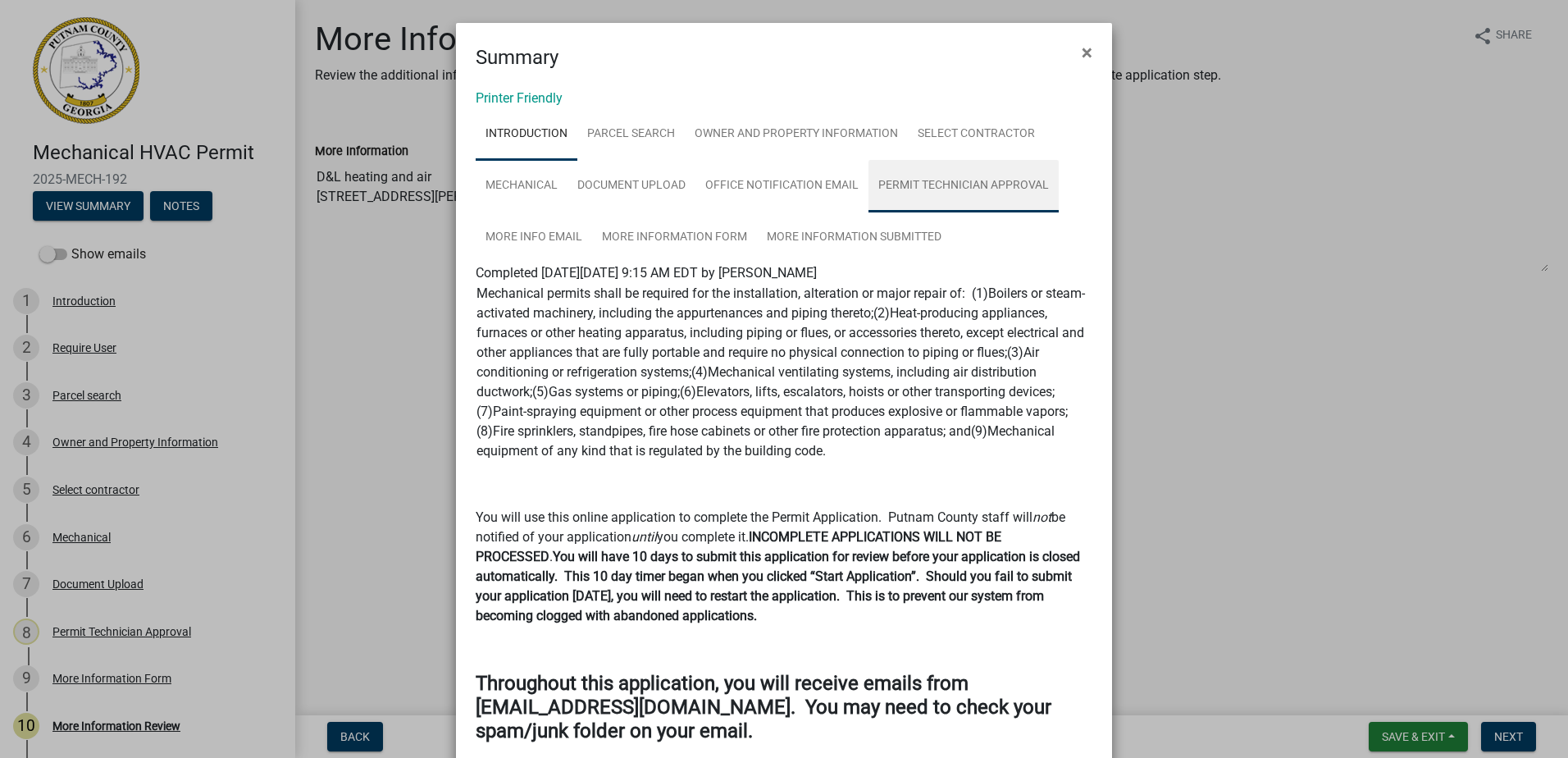
click at [934, 180] on link "Permit Technician Approval" at bounding box center [963, 187] width 190 height 53
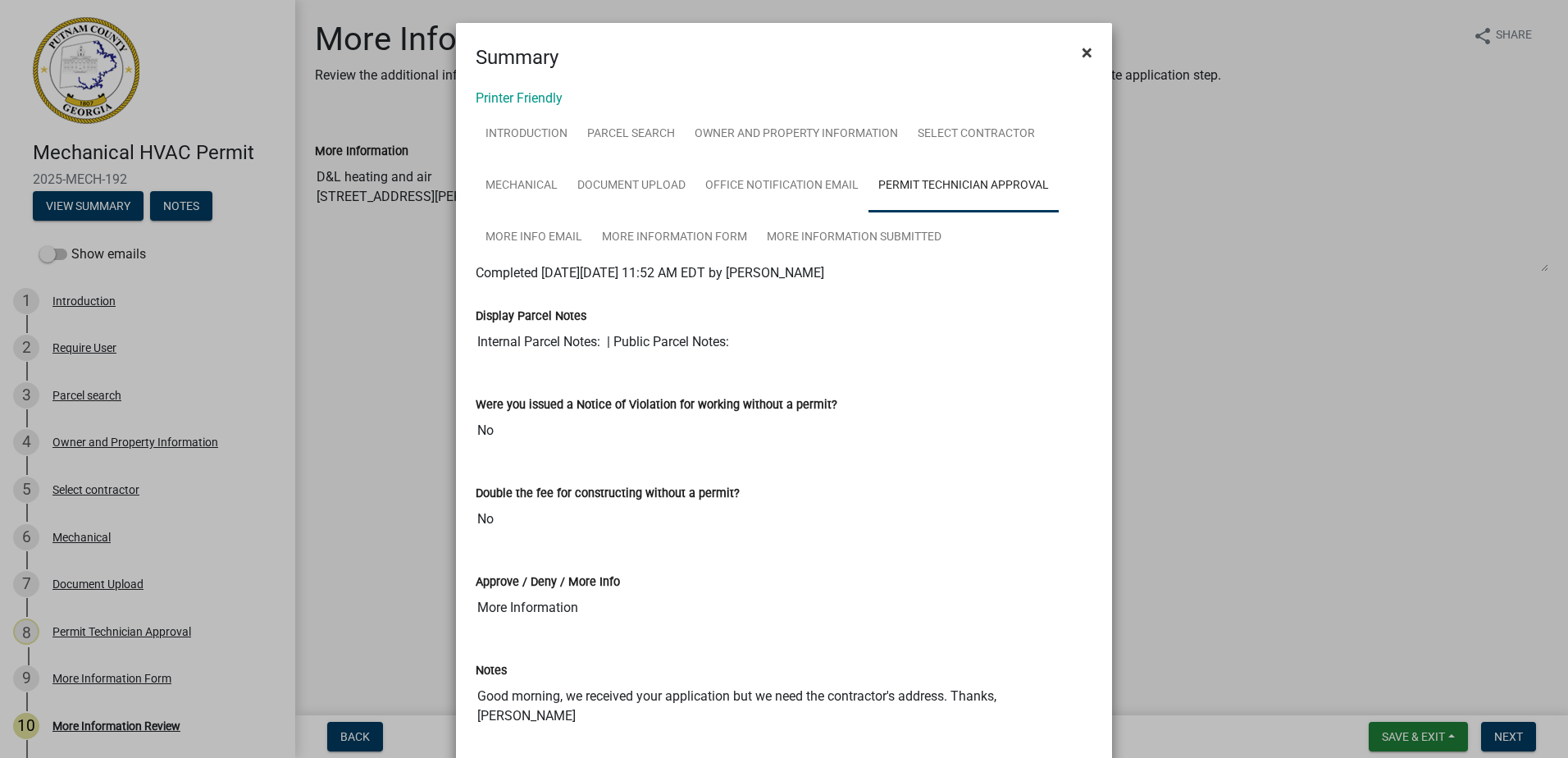
drag, startPoint x: 1081, startPoint y: 55, endPoint x: 799, endPoint y: 65, distance: 282.2
click at [1082, 53] on span "×" at bounding box center [1087, 52] width 11 height 23
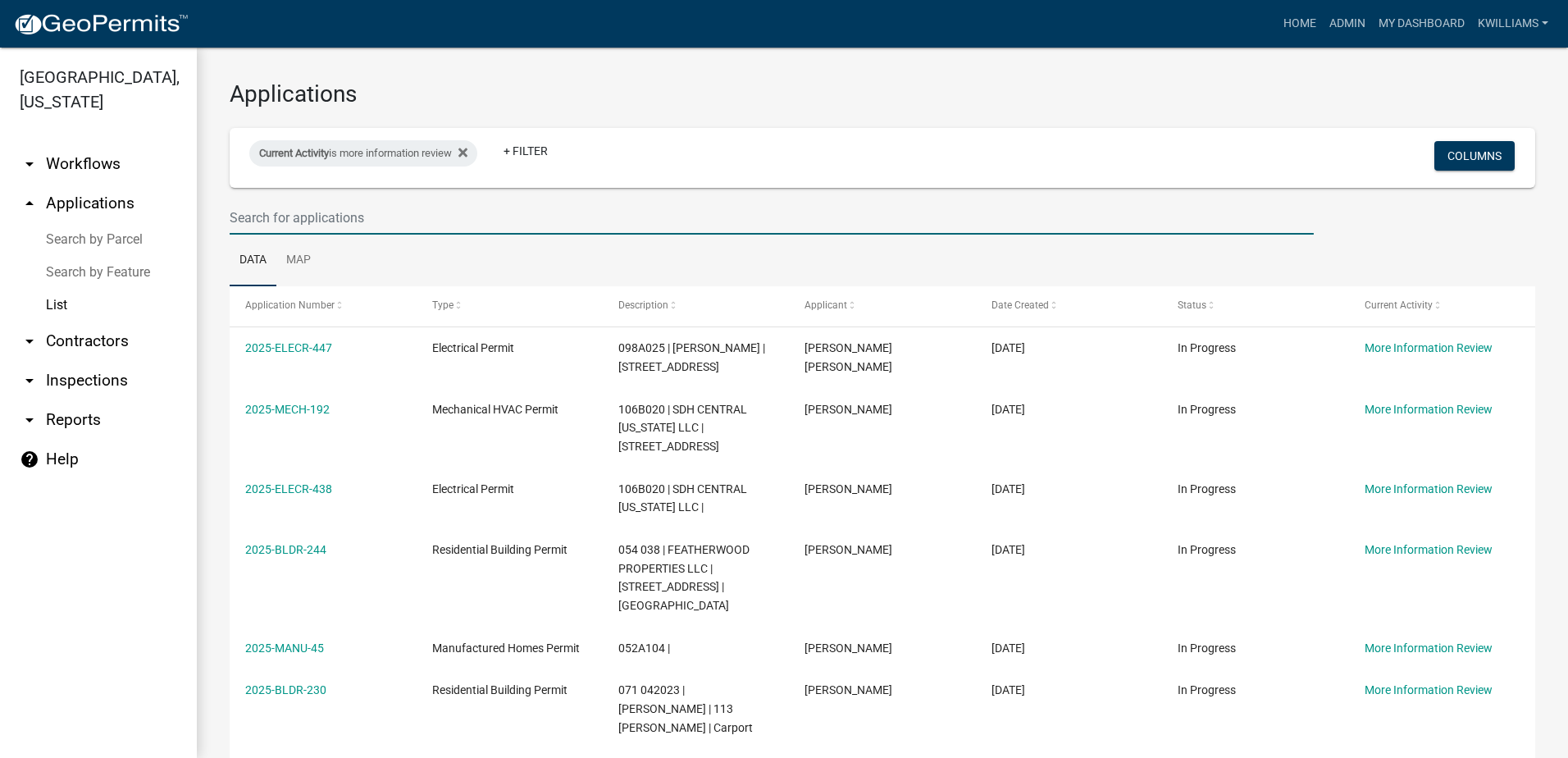
drag, startPoint x: 124, startPoint y: 117, endPoint x: 625, endPoint y: 235, distance: 514.7
click at [636, 228] on input "text" at bounding box center [772, 217] width 1085 height 34
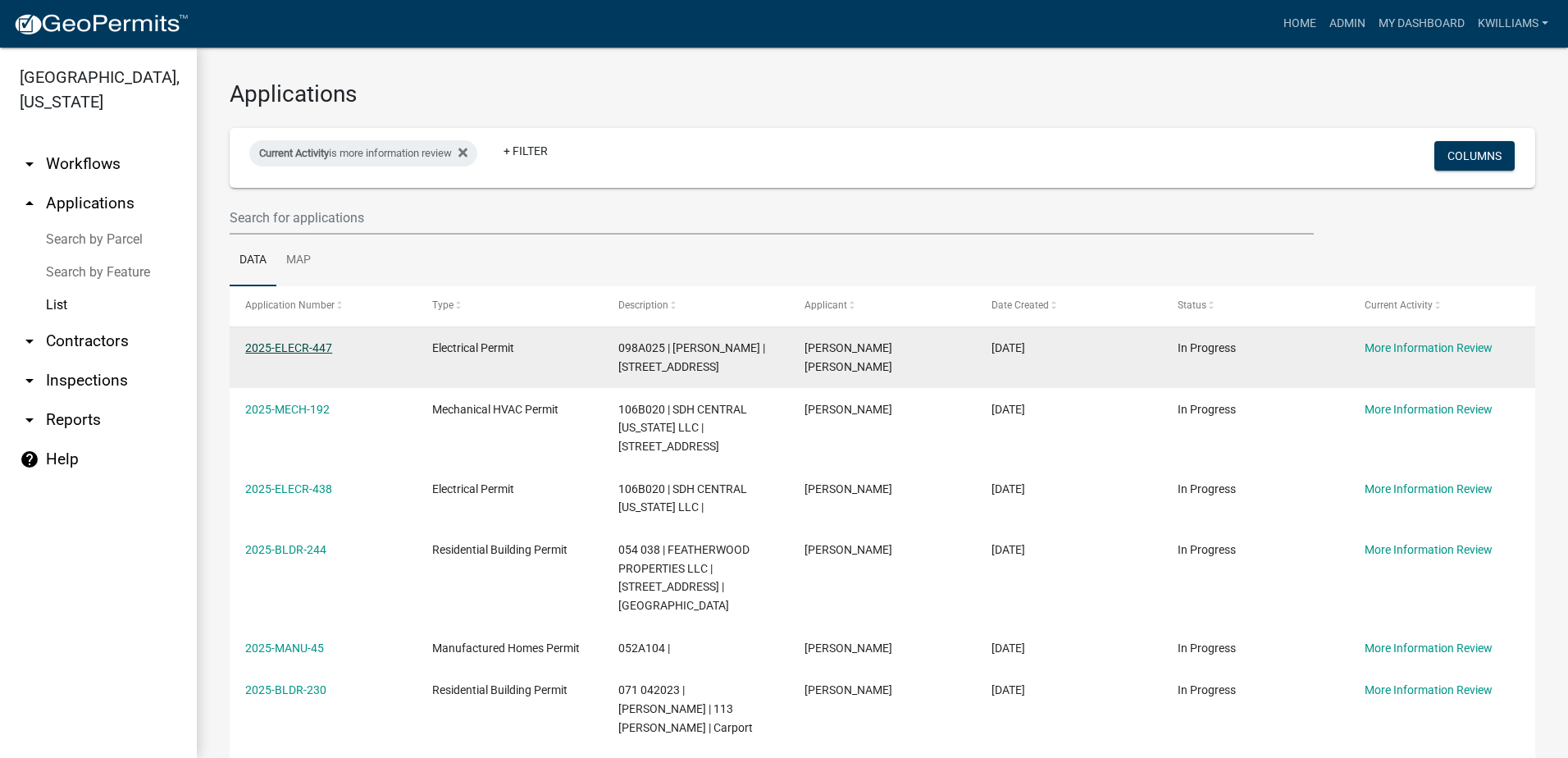
click at [248, 341] on link "2025-ELECR-447" at bounding box center [289, 348] width 87 height 13
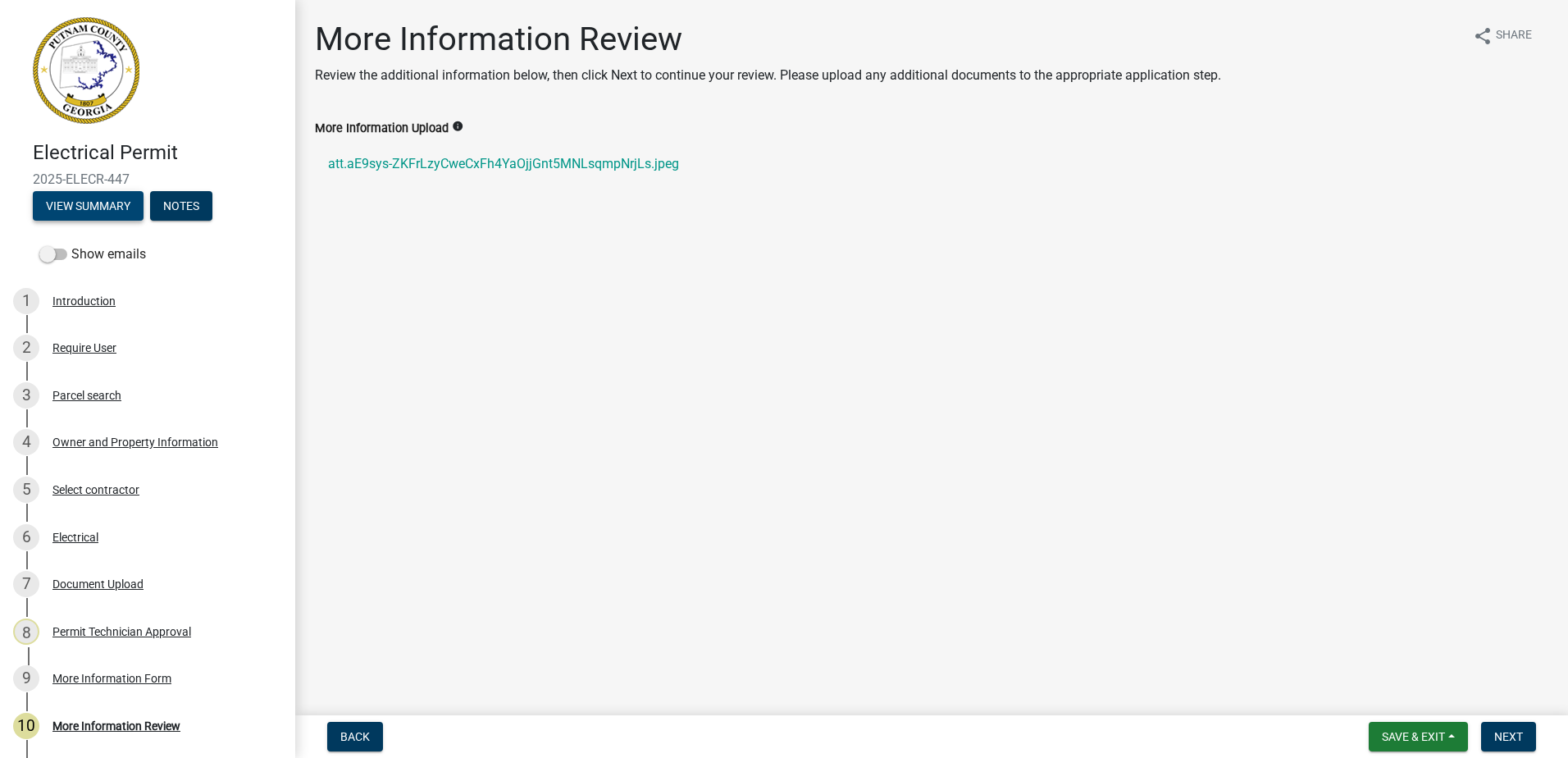
click at [84, 207] on button "View Summary" at bounding box center [88, 206] width 110 height 30
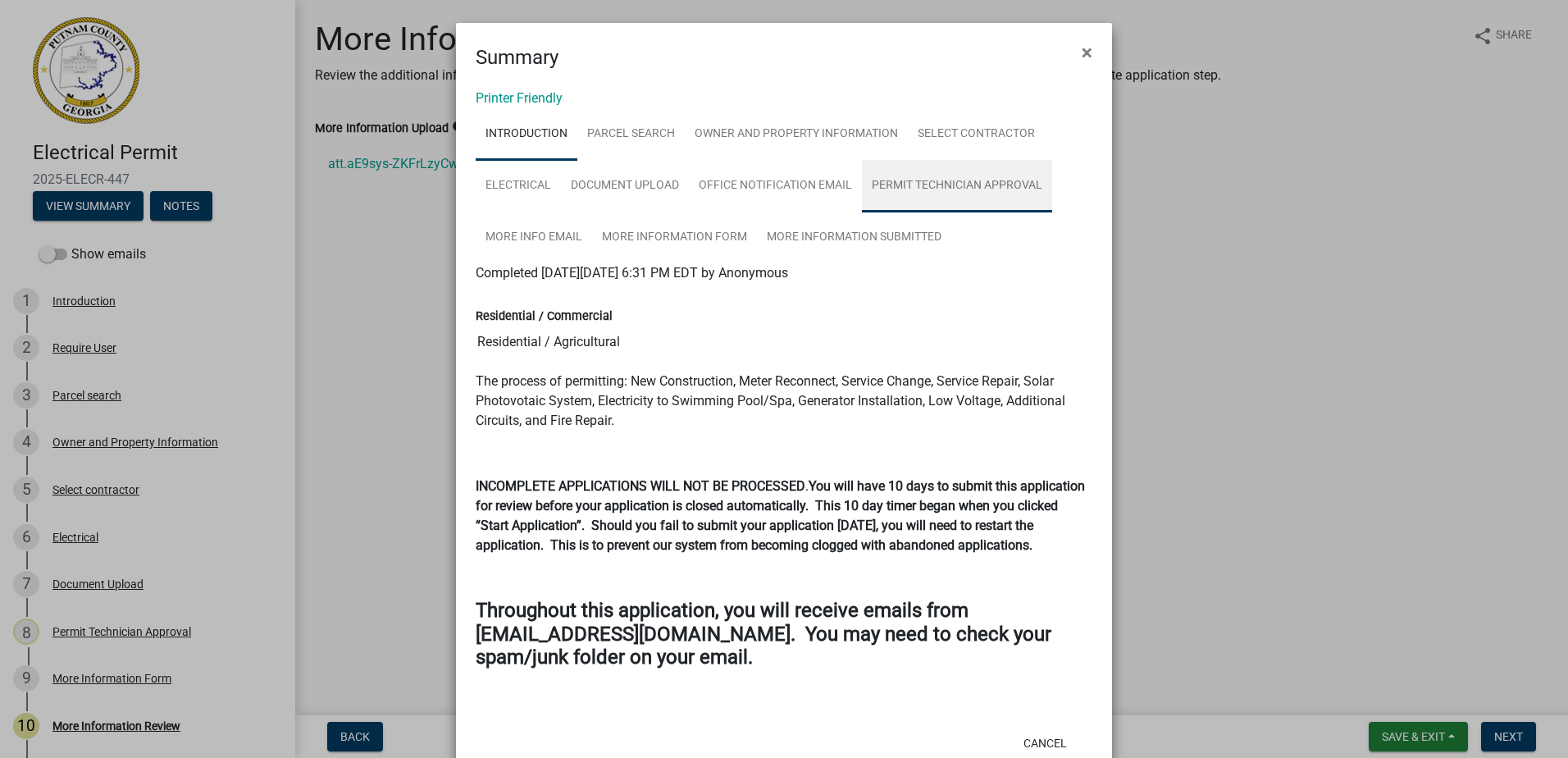
click at [944, 184] on link "Permit Technician Approval" at bounding box center [957, 187] width 190 height 53
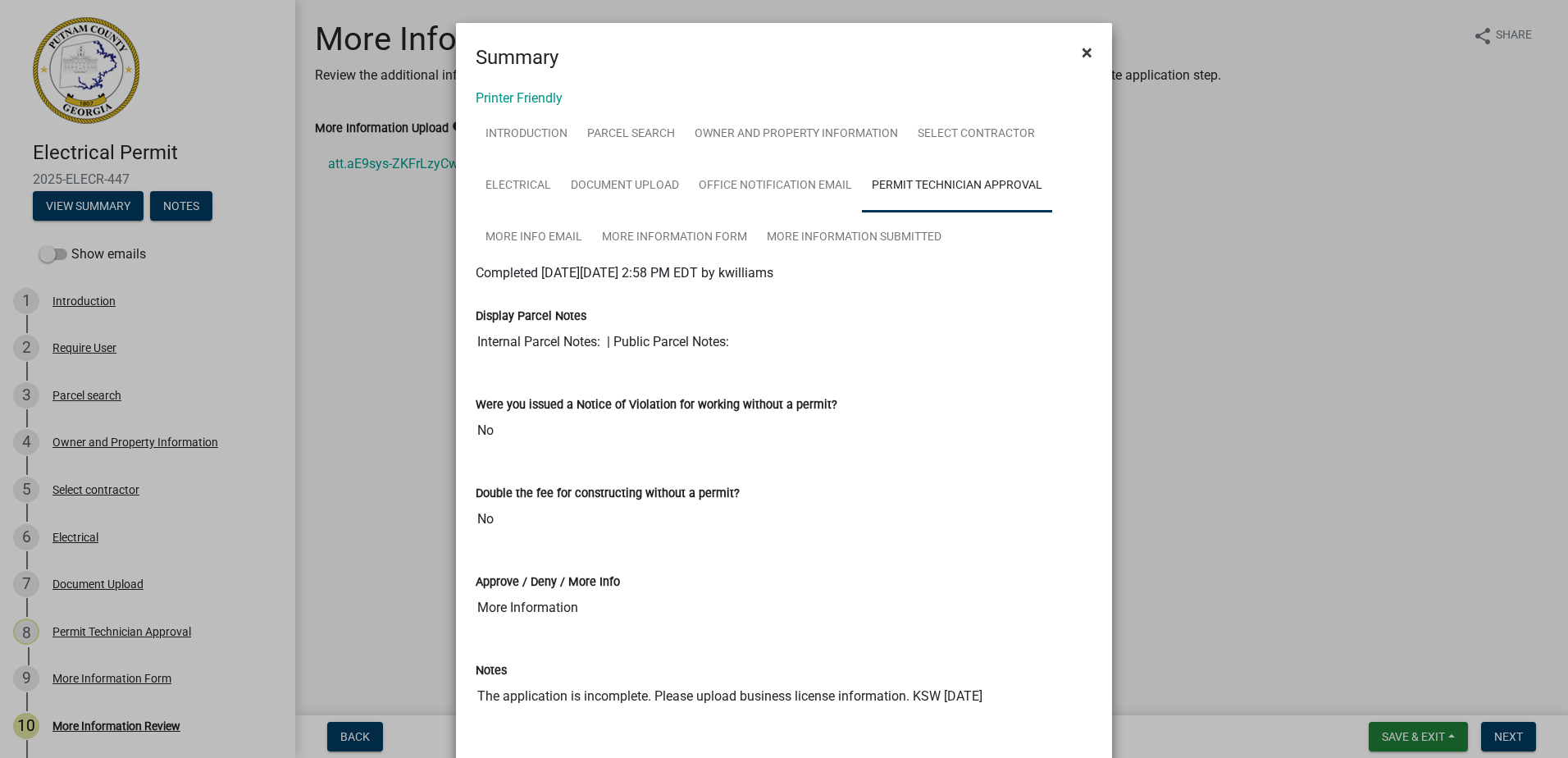
click at [1085, 49] on span "×" at bounding box center [1087, 52] width 11 height 23
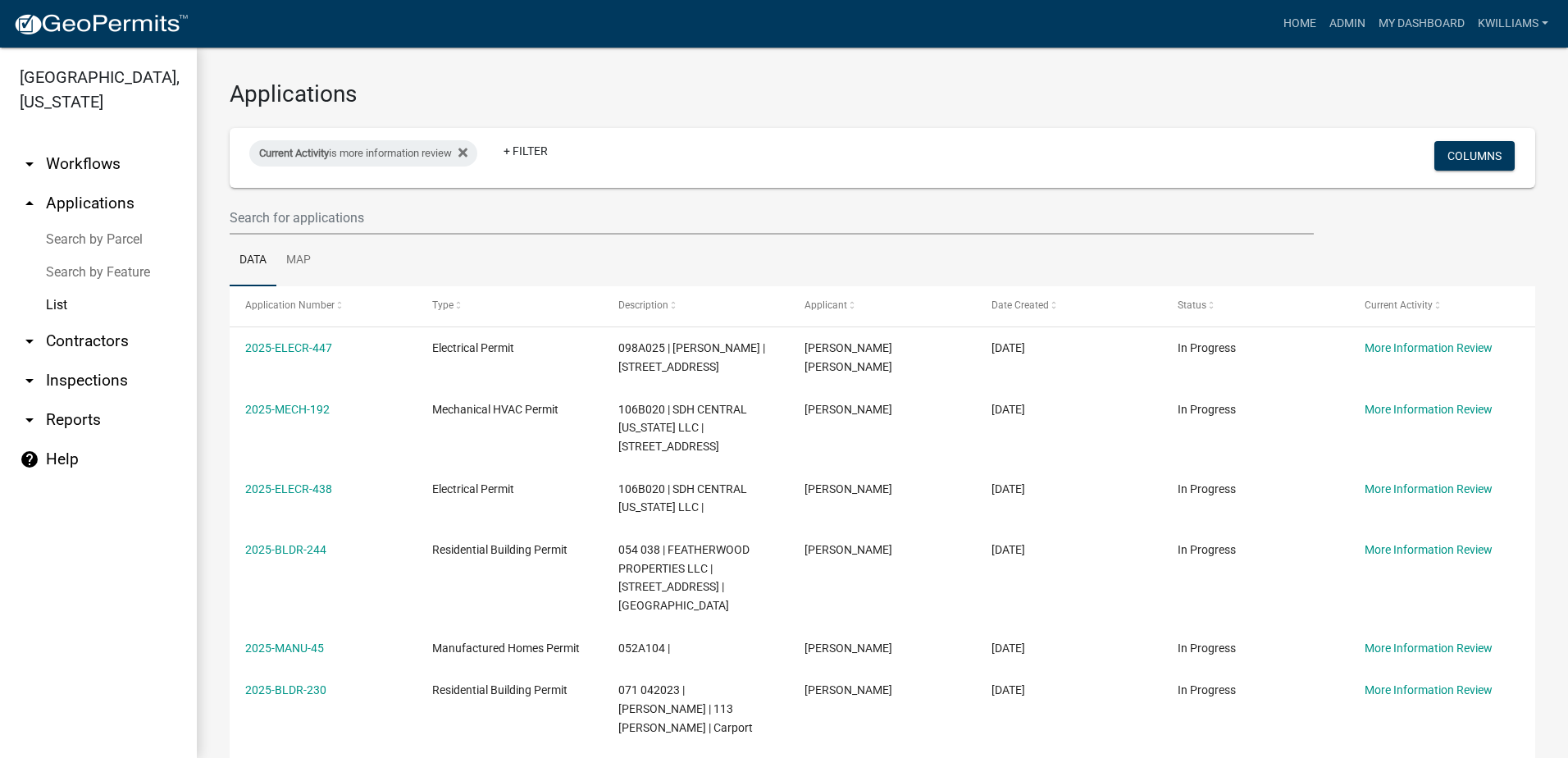
click at [109, 169] on link "arrow_drop_down Workflows" at bounding box center [98, 163] width 196 height 39
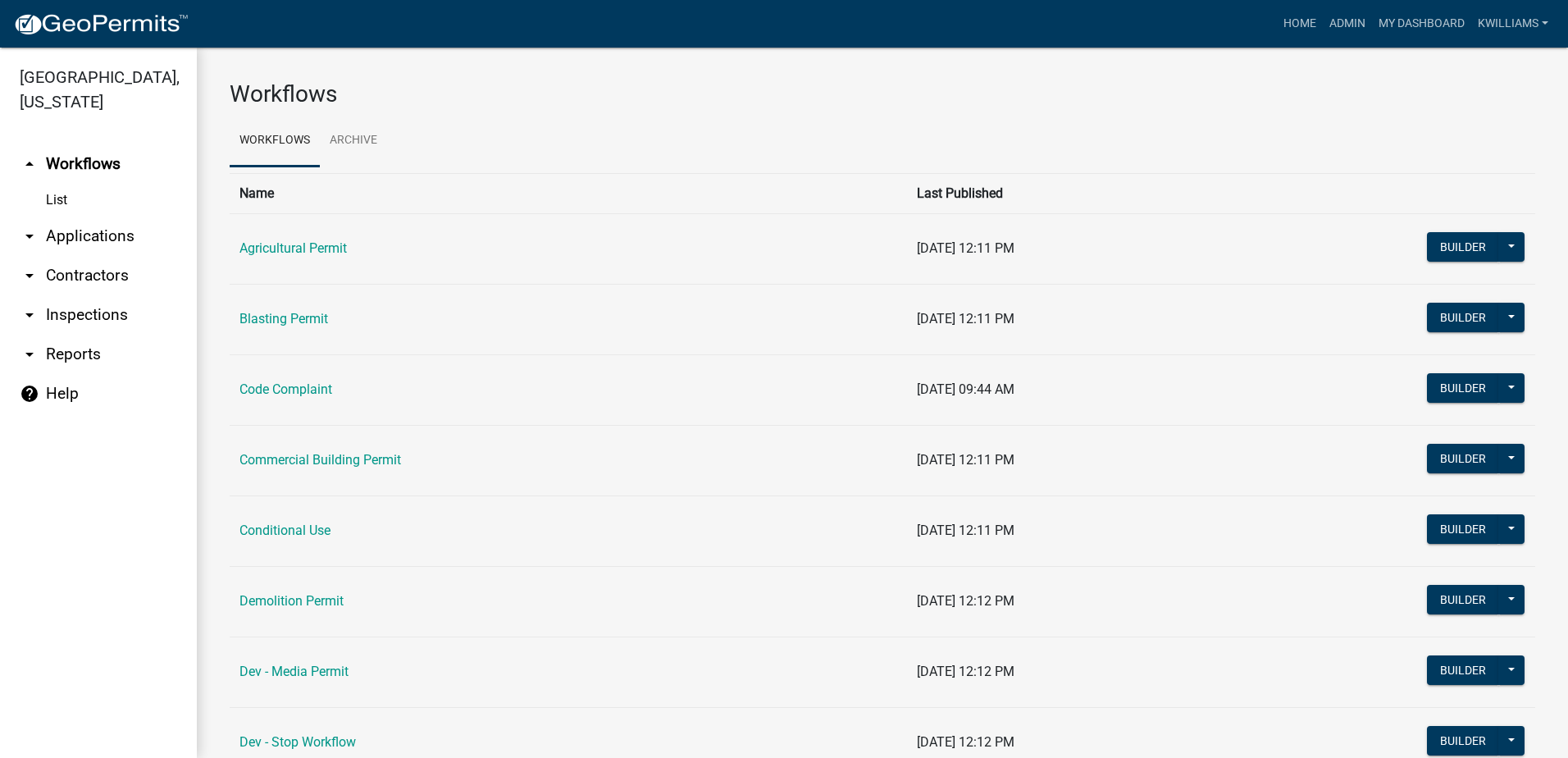
drag, startPoint x: 87, startPoint y: 231, endPoint x: 203, endPoint y: 218, distance: 116.7
click at [90, 231] on link "arrow_drop_down Applications" at bounding box center [98, 235] width 196 height 39
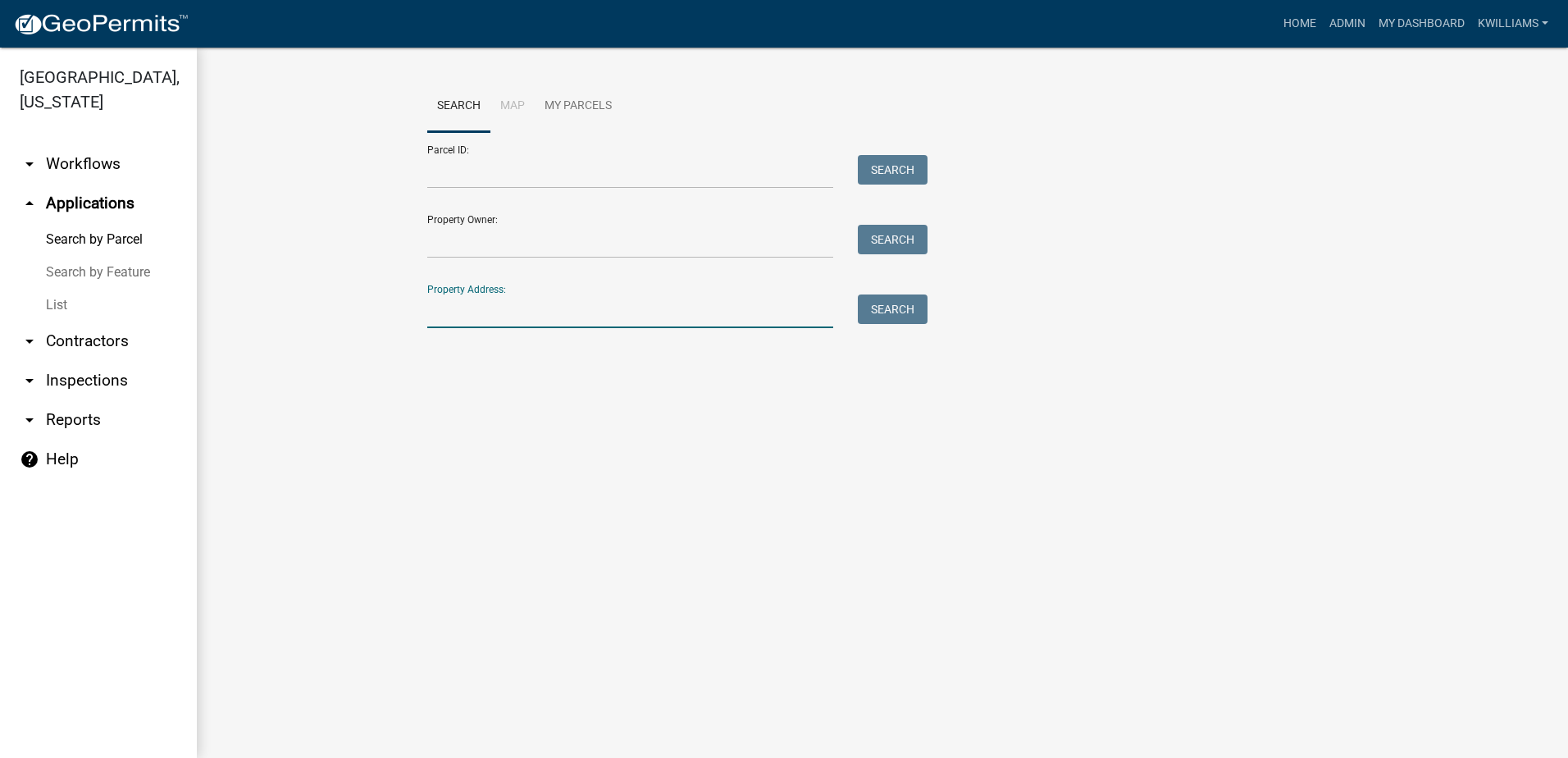
drag, startPoint x: 544, startPoint y: 315, endPoint x: 557, endPoint y: 306, distance: 15.8
click at [552, 310] on input "Property Address:" at bounding box center [630, 311] width 406 height 34
type input "111 mo"
click at [858, 294] on button "Search" at bounding box center [893, 309] width 70 height 30
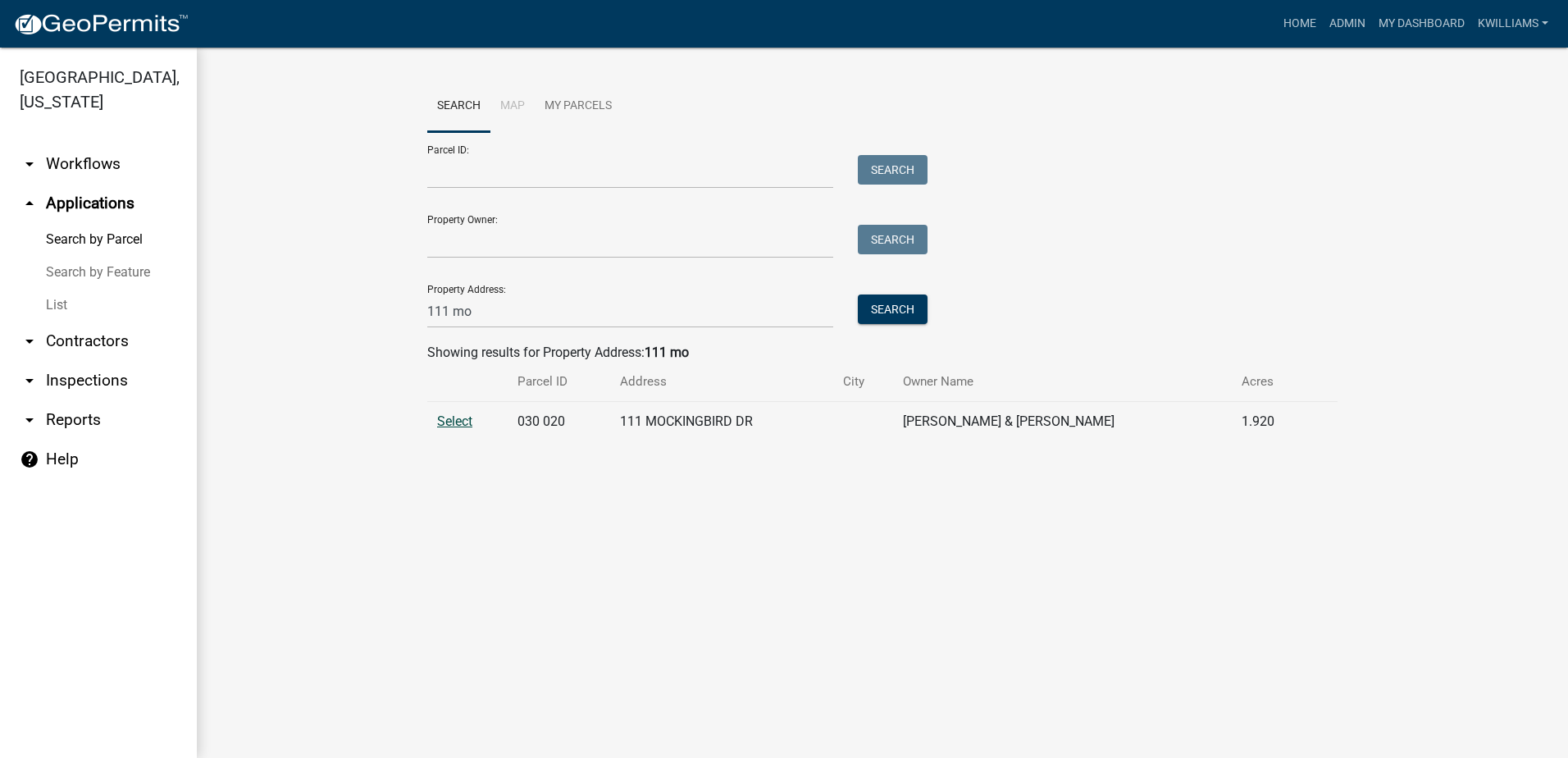
click at [456, 414] on span "Select" at bounding box center [454, 421] width 35 height 15
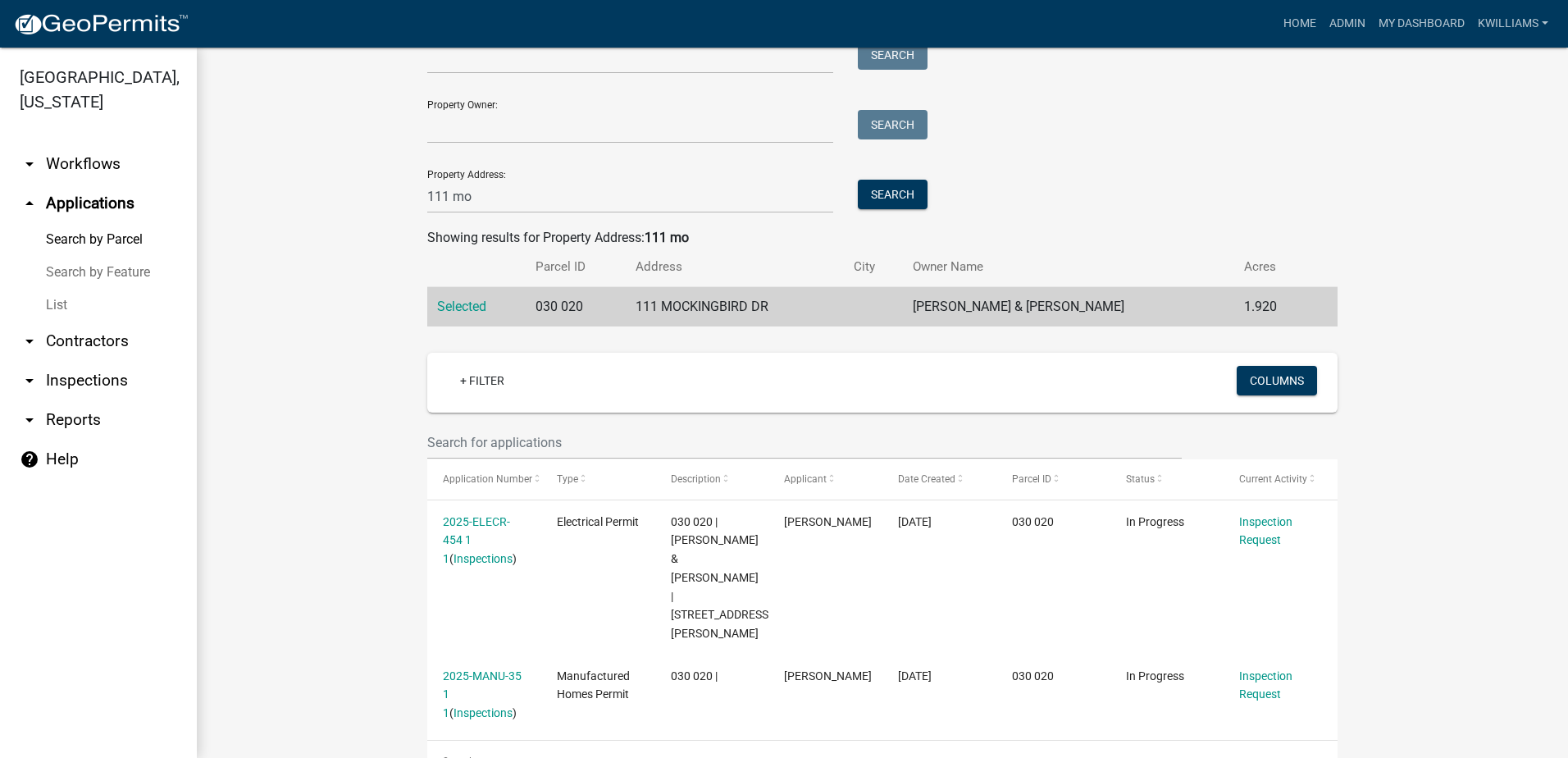
scroll to position [152, 0]
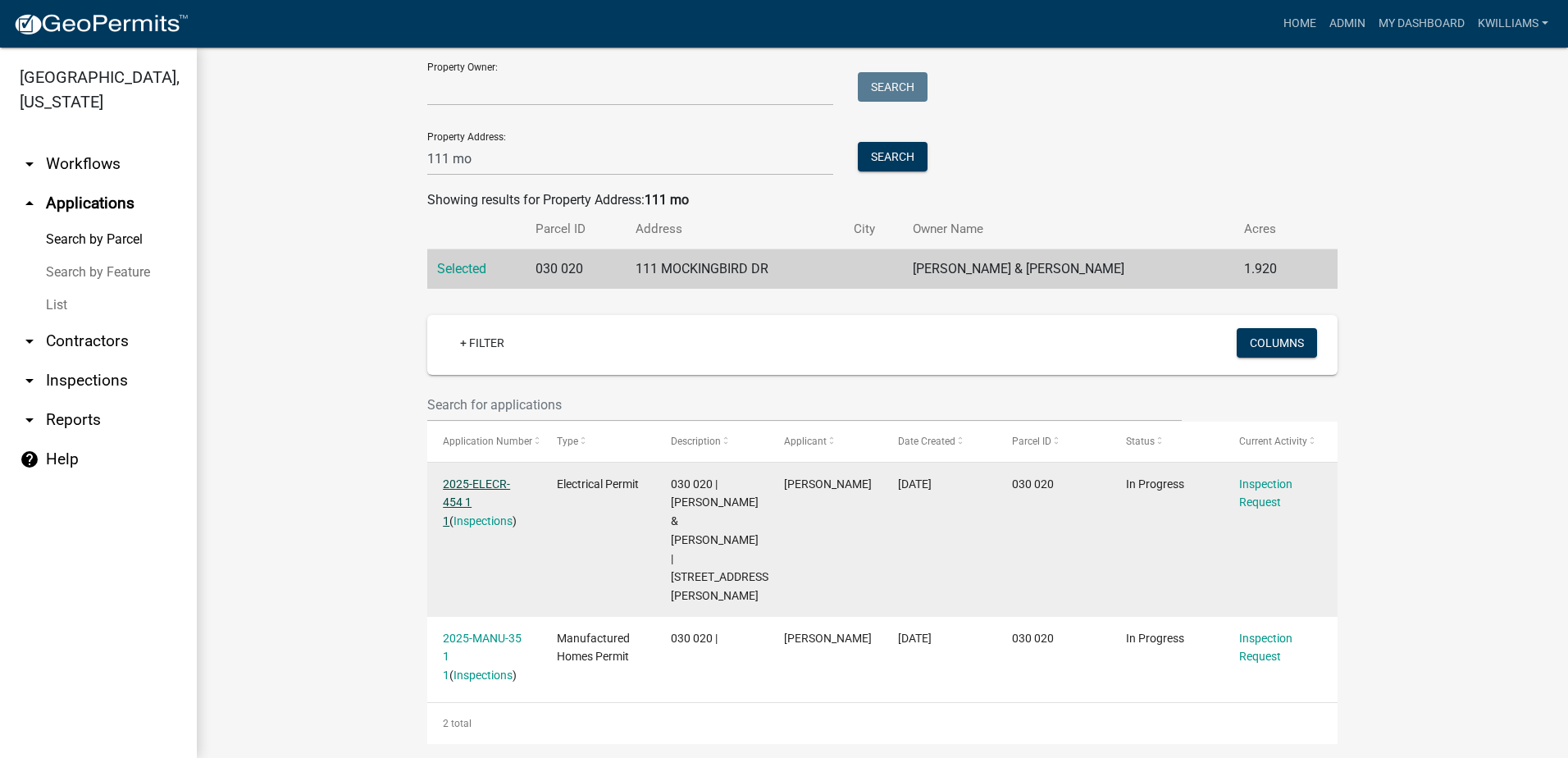
click at [480, 481] on link "2025-ELECR-454 1 1" at bounding box center [476, 503] width 67 height 51
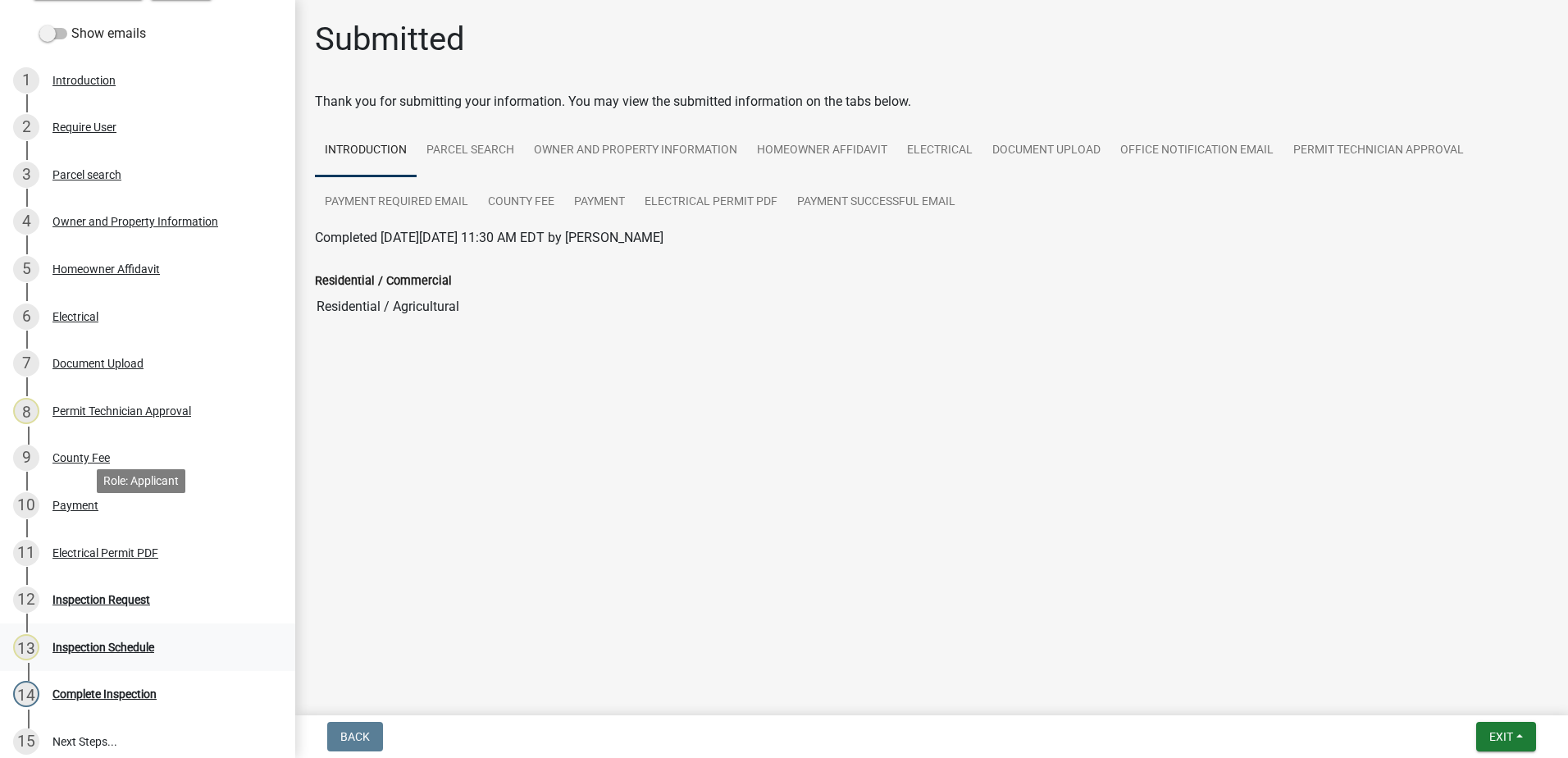
scroll to position [380, 0]
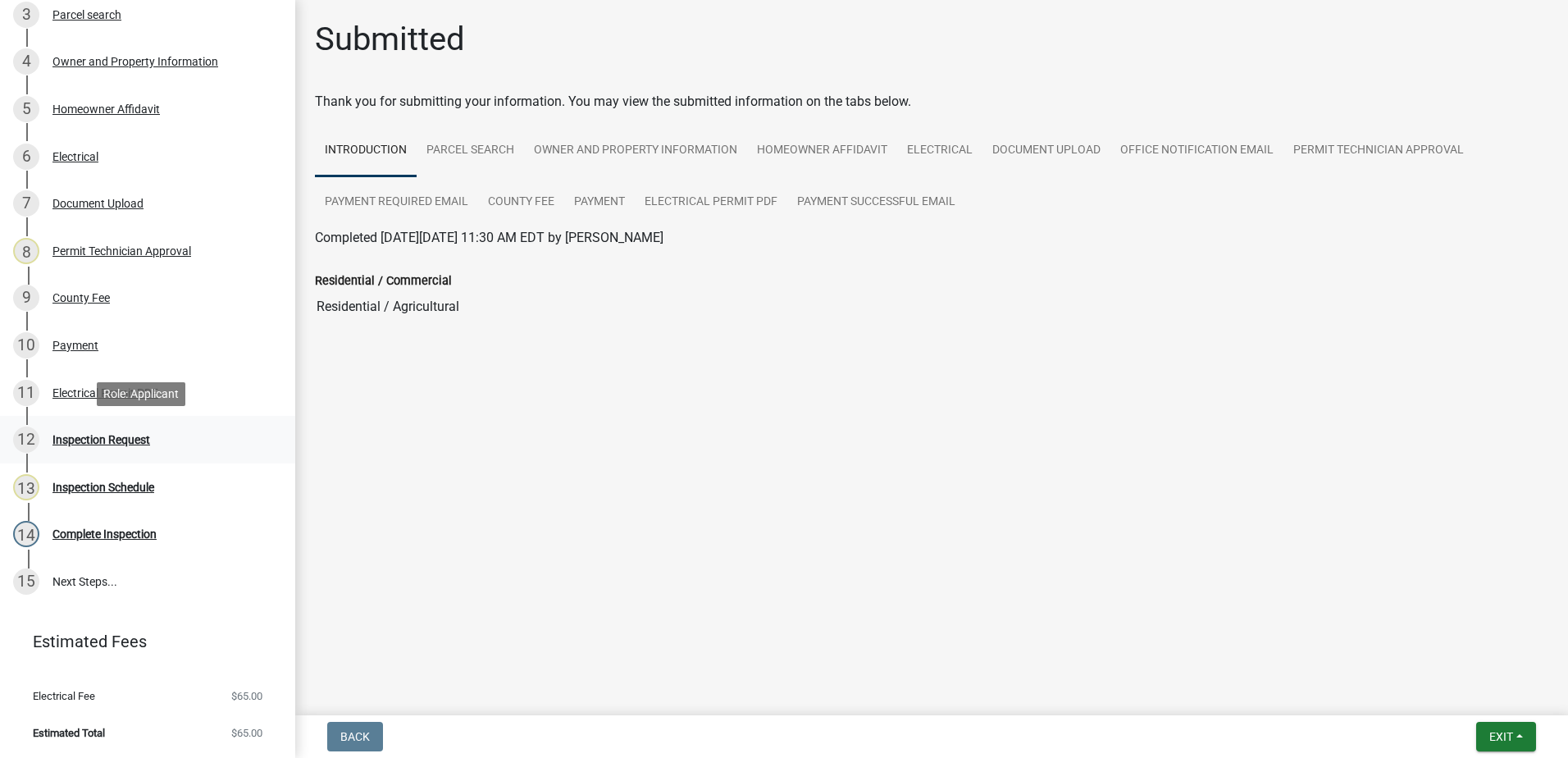
click at [123, 429] on div "12 Inspection Request" at bounding box center [140, 439] width 256 height 26
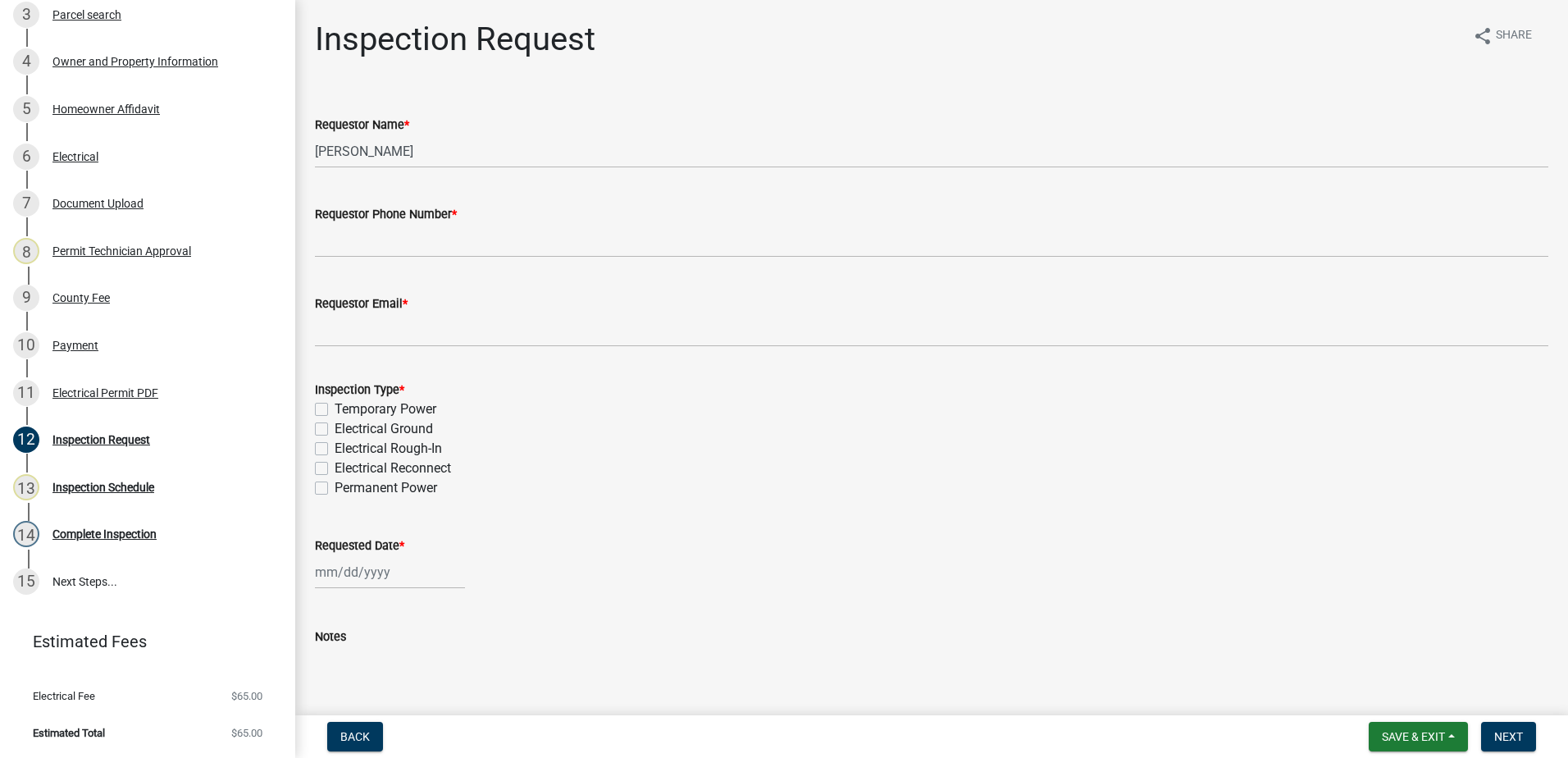
click at [327, 408] on div "Temporary Power" at bounding box center [932, 409] width 1233 height 20
click at [335, 403] on label "Temporary Power" at bounding box center [386, 409] width 101 height 20
click at [335, 403] on input "Temporary Power" at bounding box center [340, 405] width 11 height 11
checkbox input "true"
checkbox input "false"
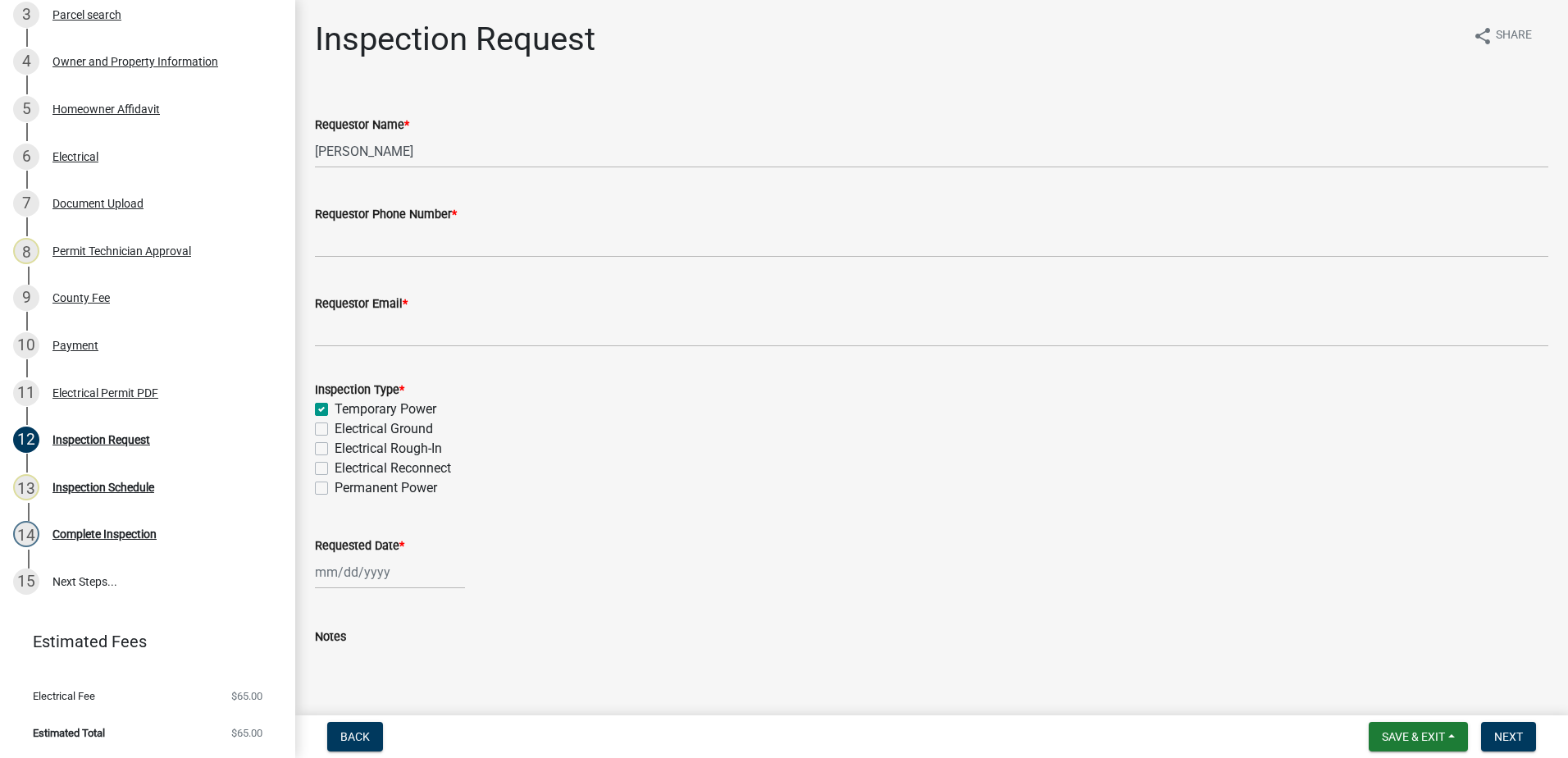
checkbox input "false"
drag, startPoint x: 515, startPoint y: 128, endPoint x: 464, endPoint y: 187, distance: 78.0
click at [512, 131] on div "Requestor Name *" at bounding box center [932, 125] width 1233 height 20
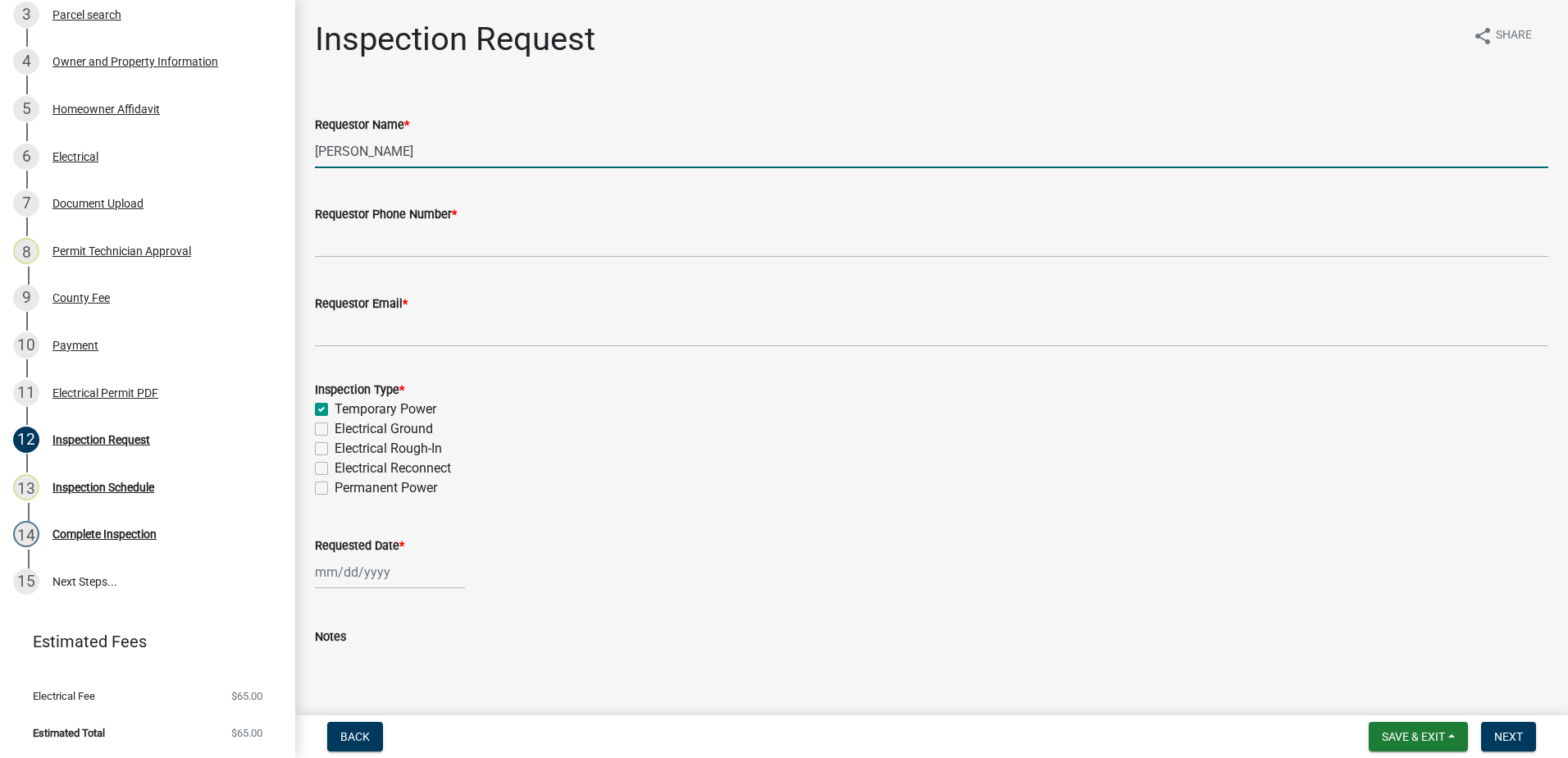
click at [472, 161] on input "Juana Dunn-Davis" at bounding box center [932, 151] width 1233 height 34
type input "J"
type input "padro"
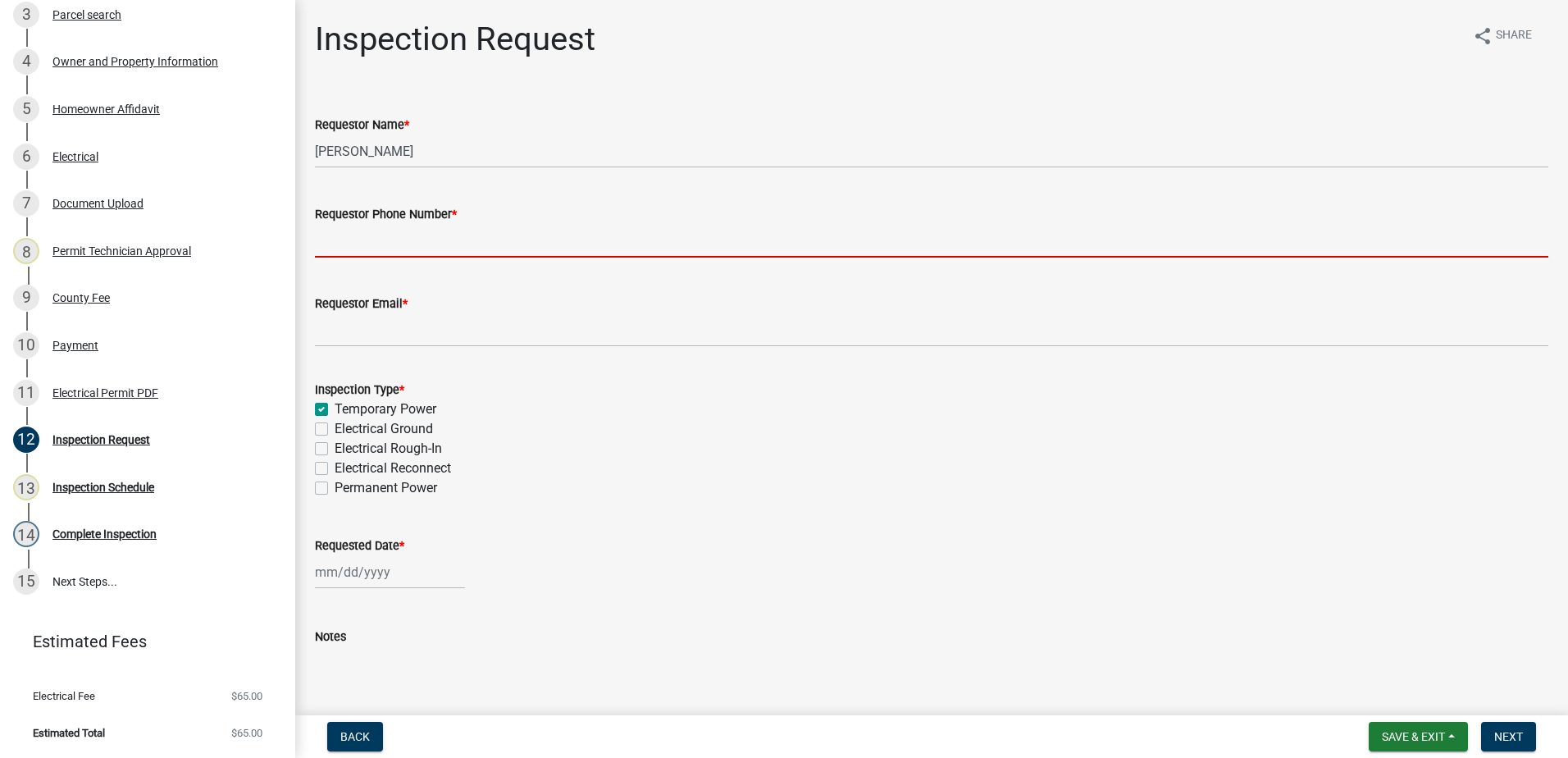
click at [344, 249] on input "Requestor Phone Number *" at bounding box center [932, 240] width 1233 height 34
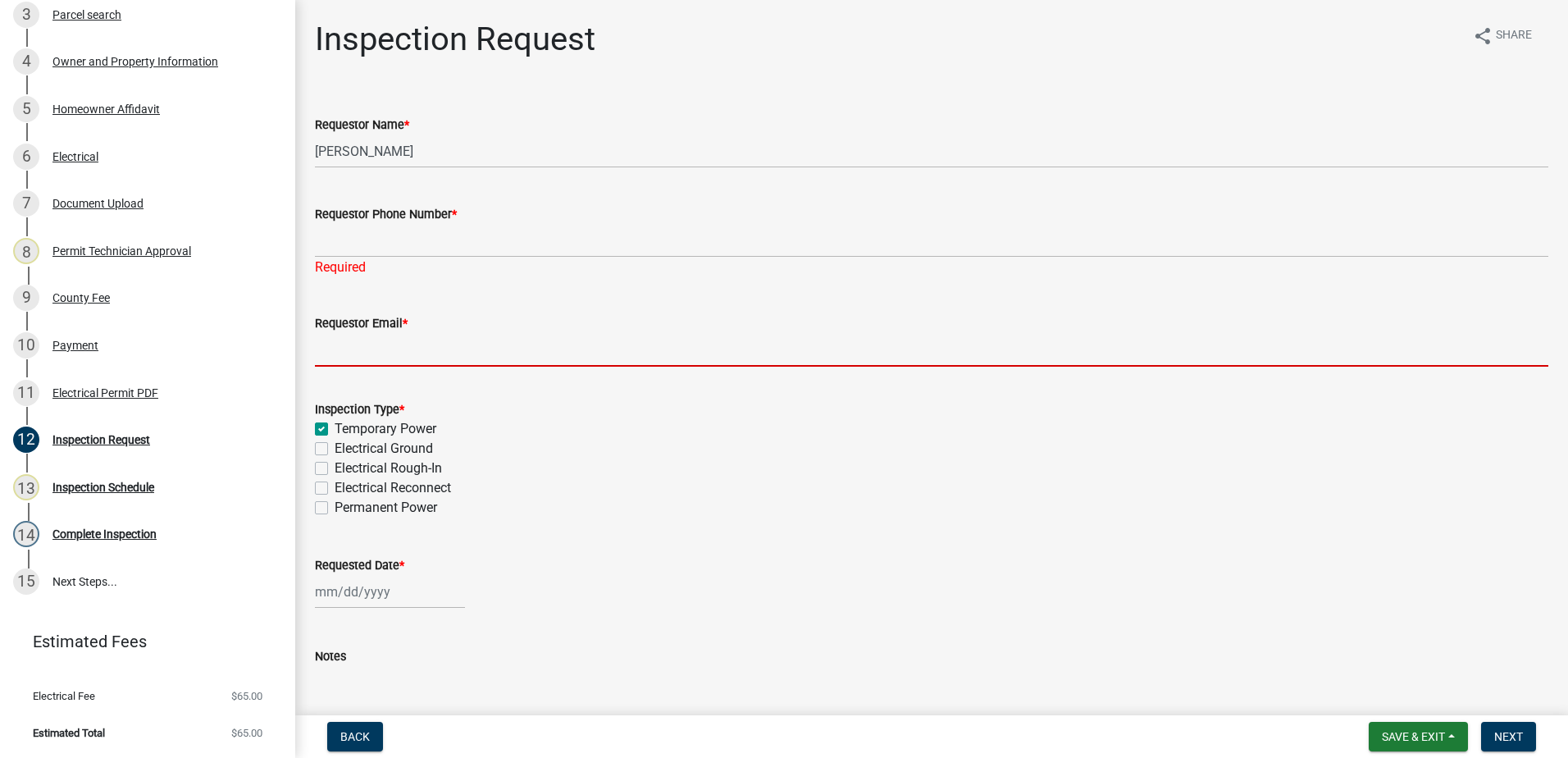
click at [661, 350] on wm-data-entity-input "Requestor Email *" at bounding box center [932, 335] width 1233 height 90
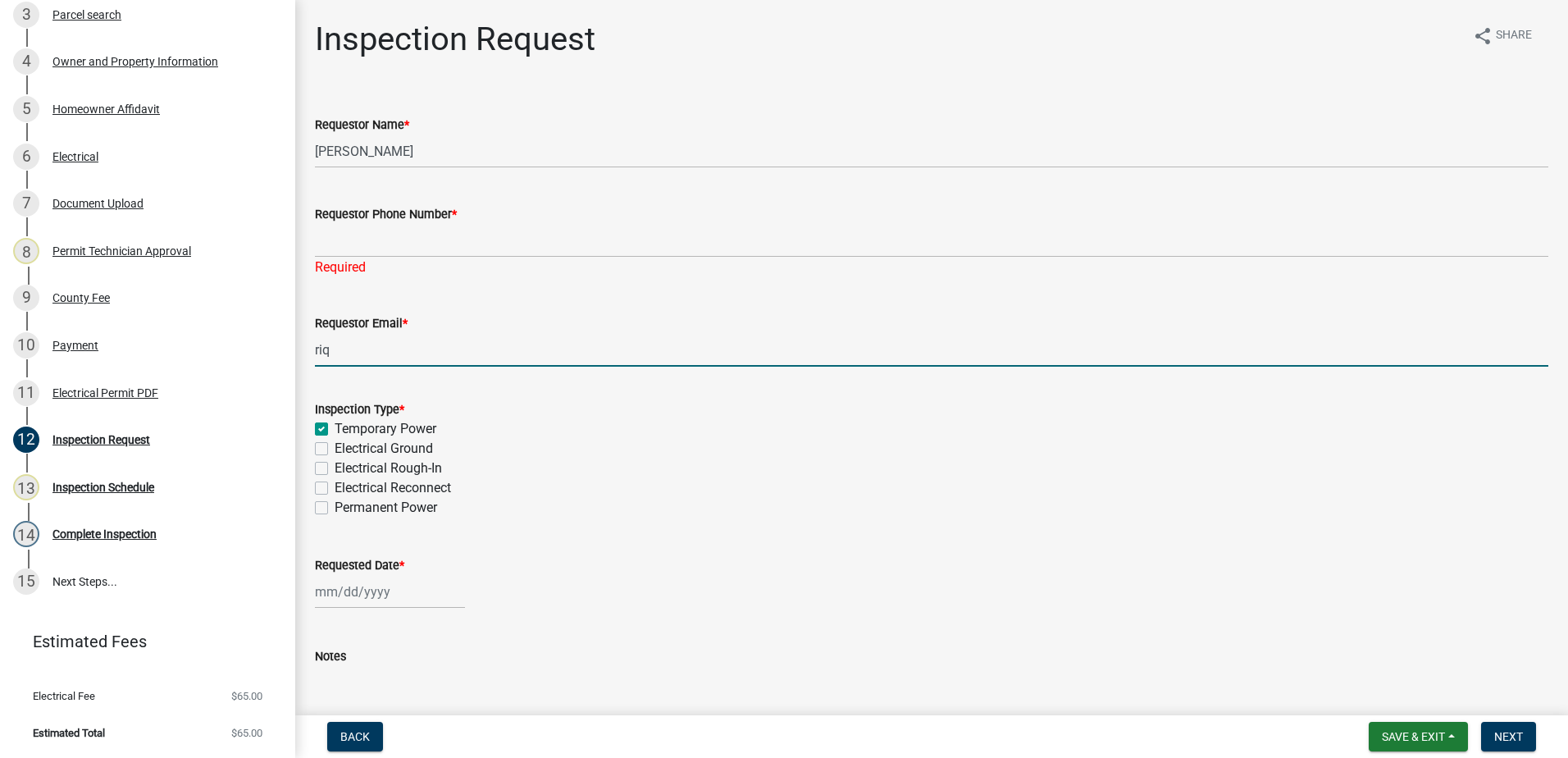
type input "riq"
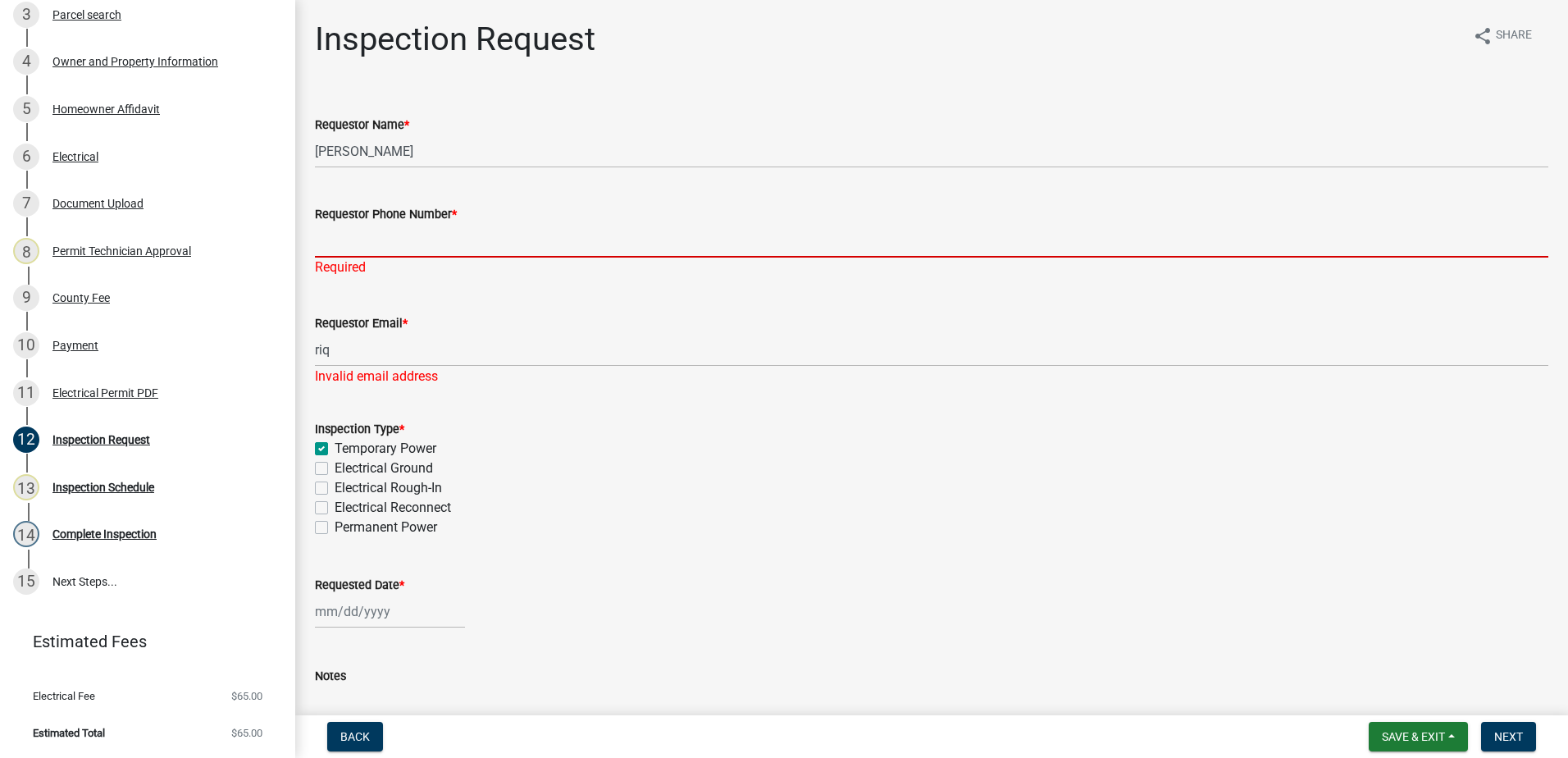
click at [349, 241] on input "Requestor Phone Number *" at bounding box center [932, 240] width 1233 height 34
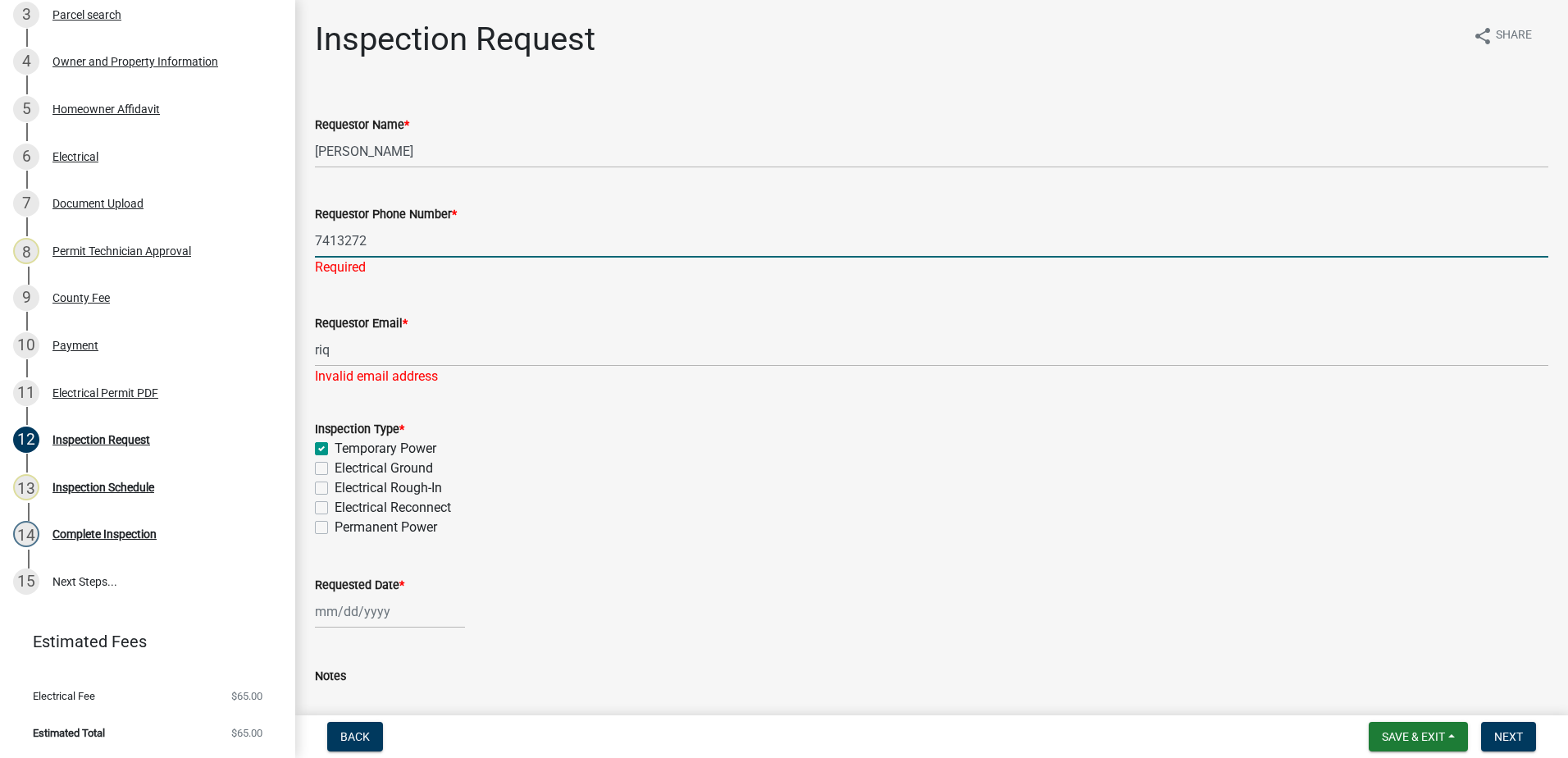
click at [315, 241] on input "7413272" at bounding box center [932, 240] width 1233 height 34
type input "4707413272"
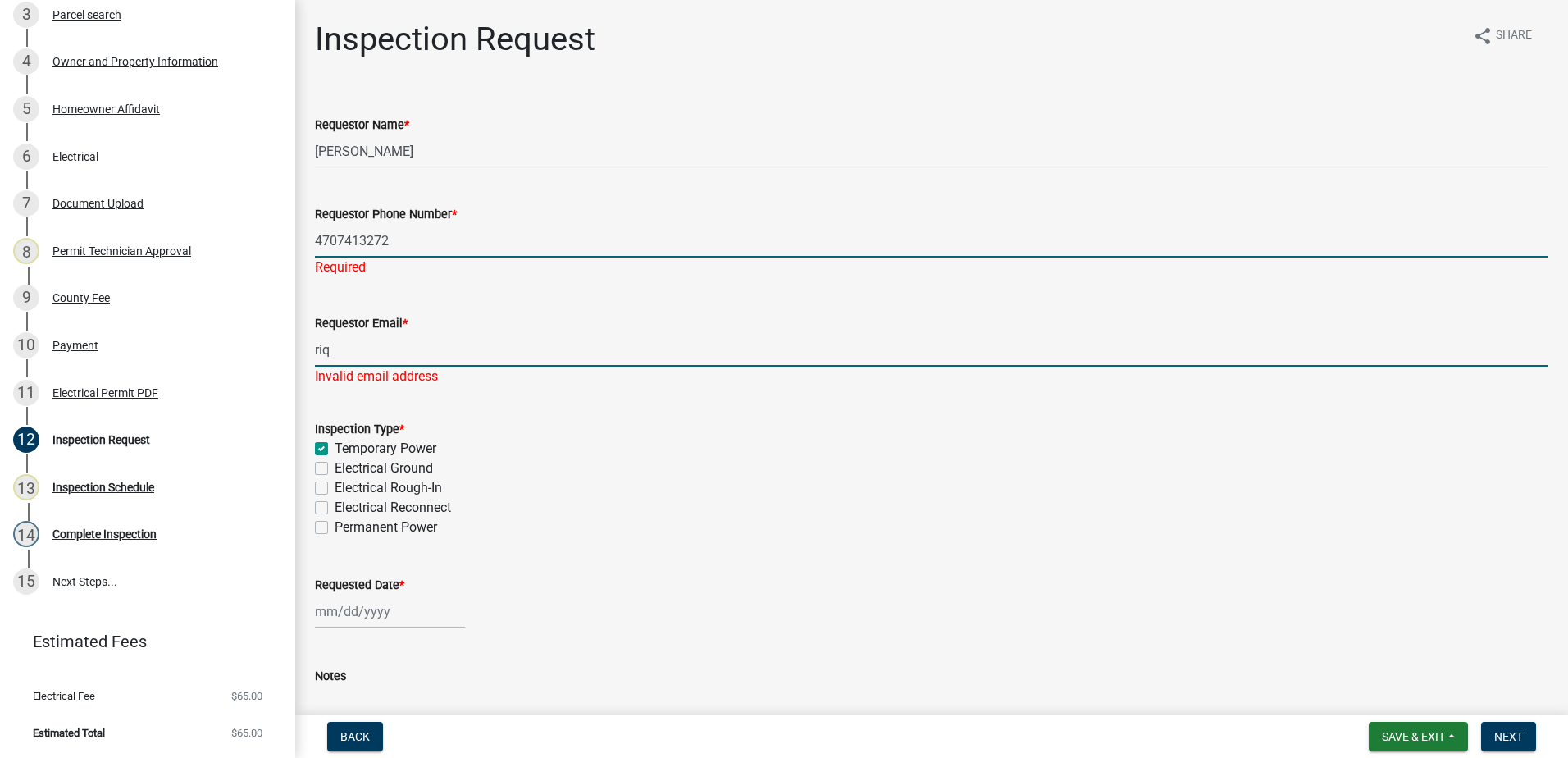
click at [344, 341] on input "riq" at bounding box center [932, 350] width 1233 height 34
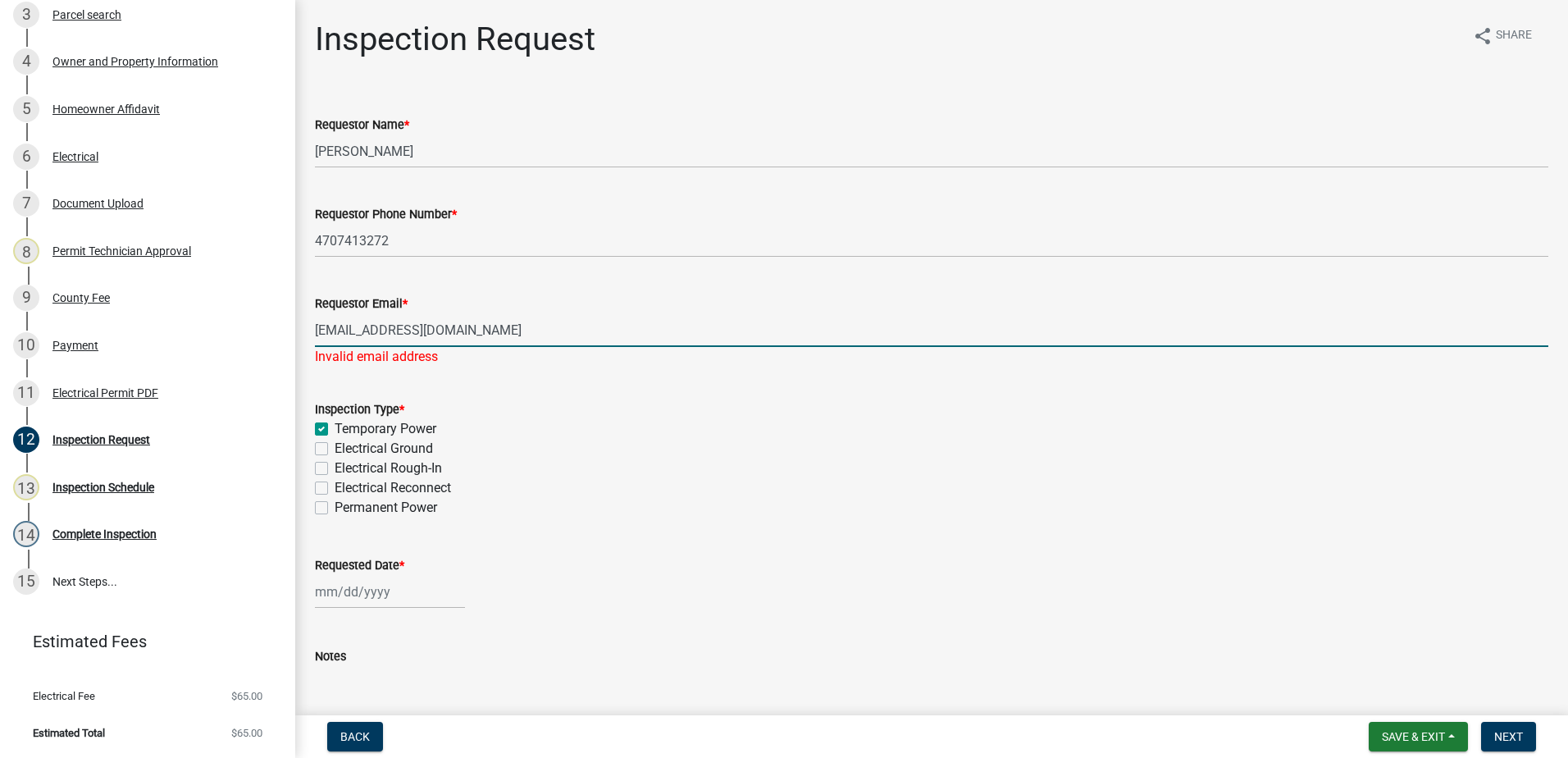
type input "riquenepedro@yahoo.com"
click at [379, 378] on wm-data-entity-input-list "Requestor Name * padro Requestor Phone Number * 4707413272 Requestor Email * ri…" at bounding box center [932, 424] width 1233 height 665
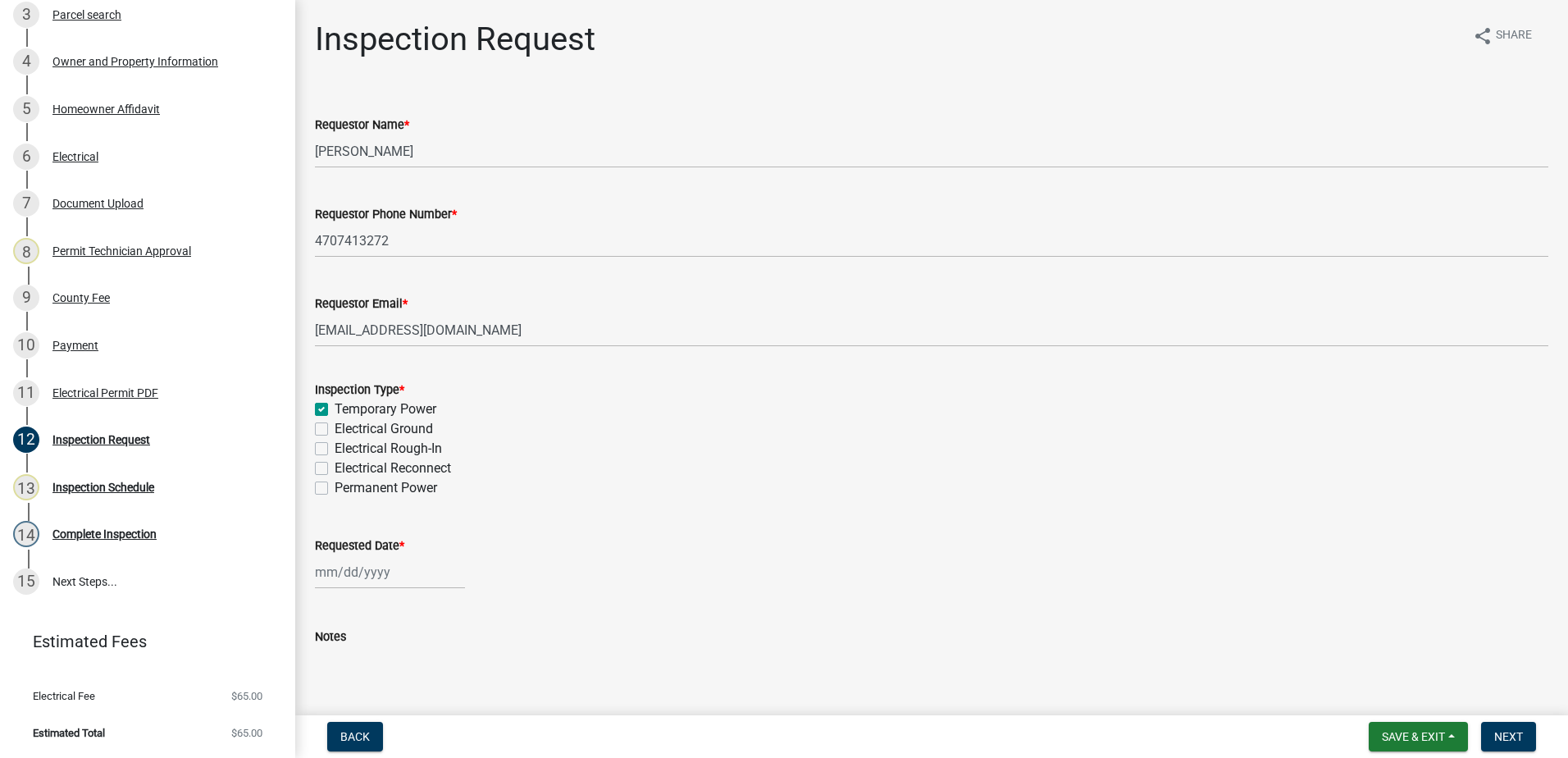
select select "8"
select select "2025"
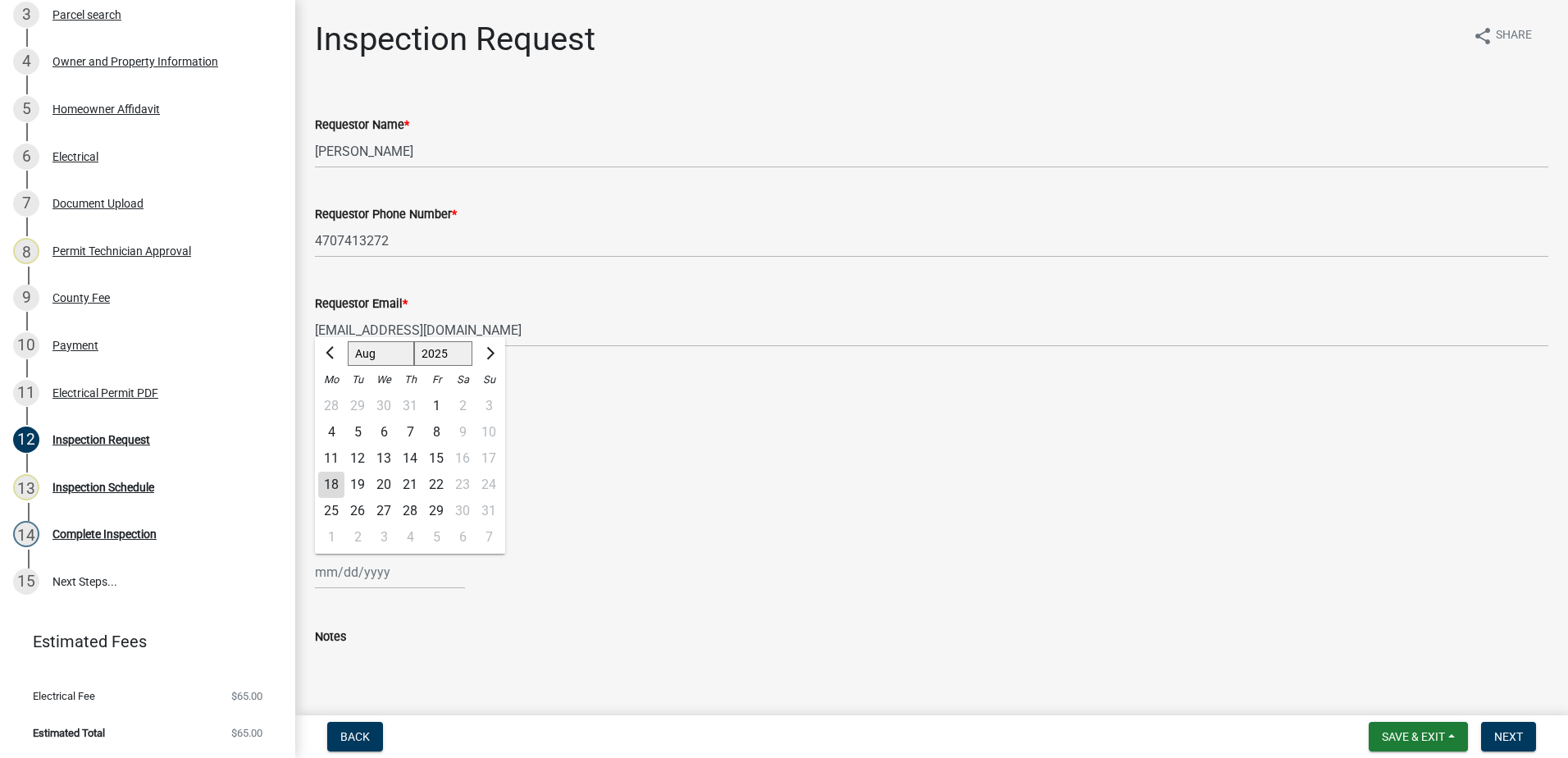
click at [367, 580] on input "Requested Date *" at bounding box center [390, 571] width 150 height 34
drag, startPoint x: 355, startPoint y: 485, endPoint x: 406, endPoint y: 443, distance: 66.1
click at [361, 479] on div "19" at bounding box center [357, 485] width 26 height 26
type input "08/19/2025"
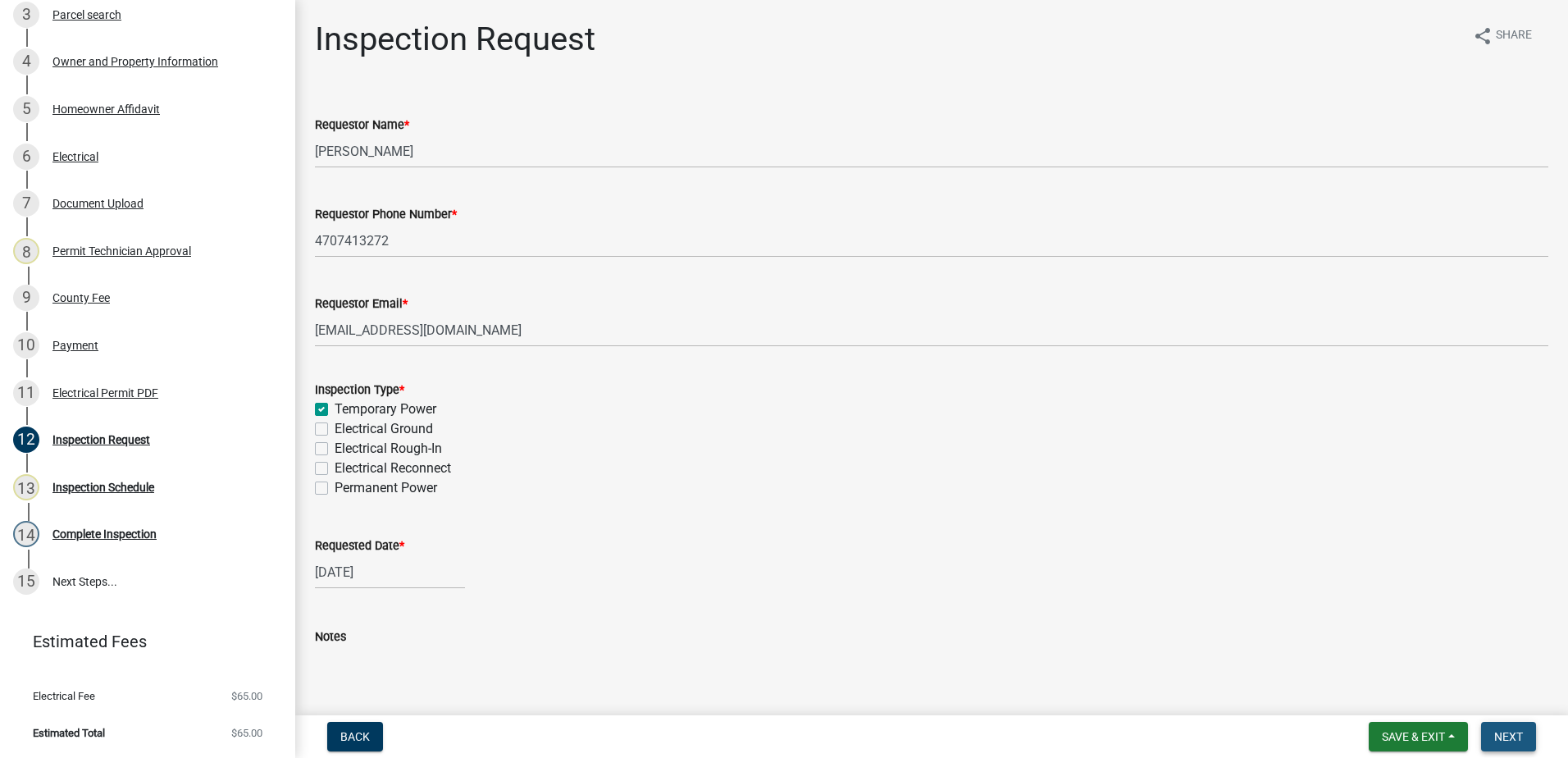
click at [1495, 729] on button "Next" at bounding box center [1508, 736] width 55 height 30
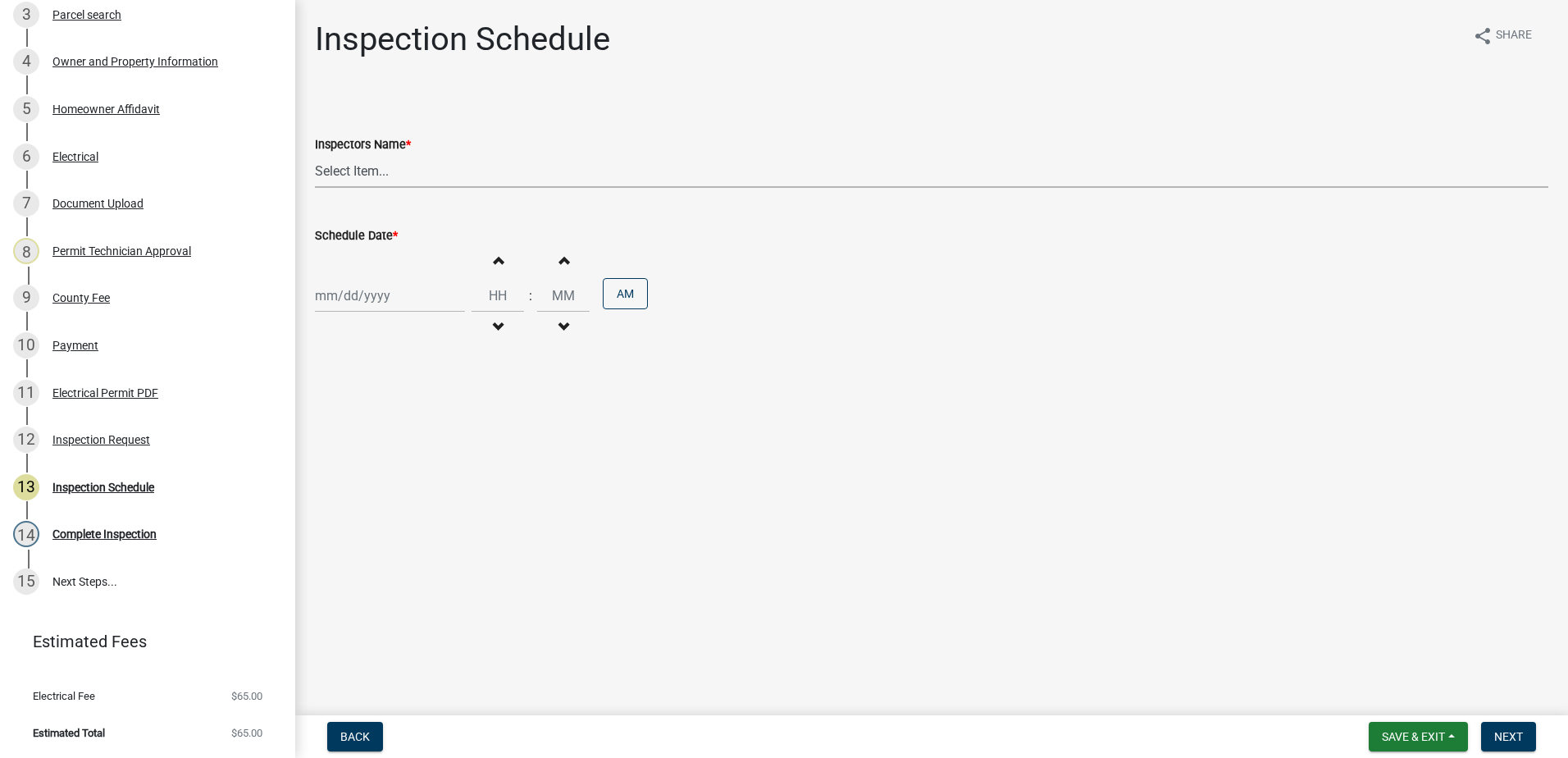
click at [351, 170] on select "Select Item... mrivera (Michele Rivera) jstokes (Jerry Stokes) asmith105 (Antho…" at bounding box center [932, 170] width 1233 height 34
select select "07642ab0-564c-47bb-824b-0ccf2da83593"
click at [315, 154] on select "Select Item... mrivera (Michele Rivera) jstokes (Jerry Stokes) asmith105 (Antho…" at bounding box center [932, 170] width 1233 height 34
click at [371, 311] on div "Increment hours Decrement hours : Increment minutes Decrement minutes AM" at bounding box center [932, 295] width 1233 height 101
click at [366, 302] on div at bounding box center [390, 295] width 150 height 34
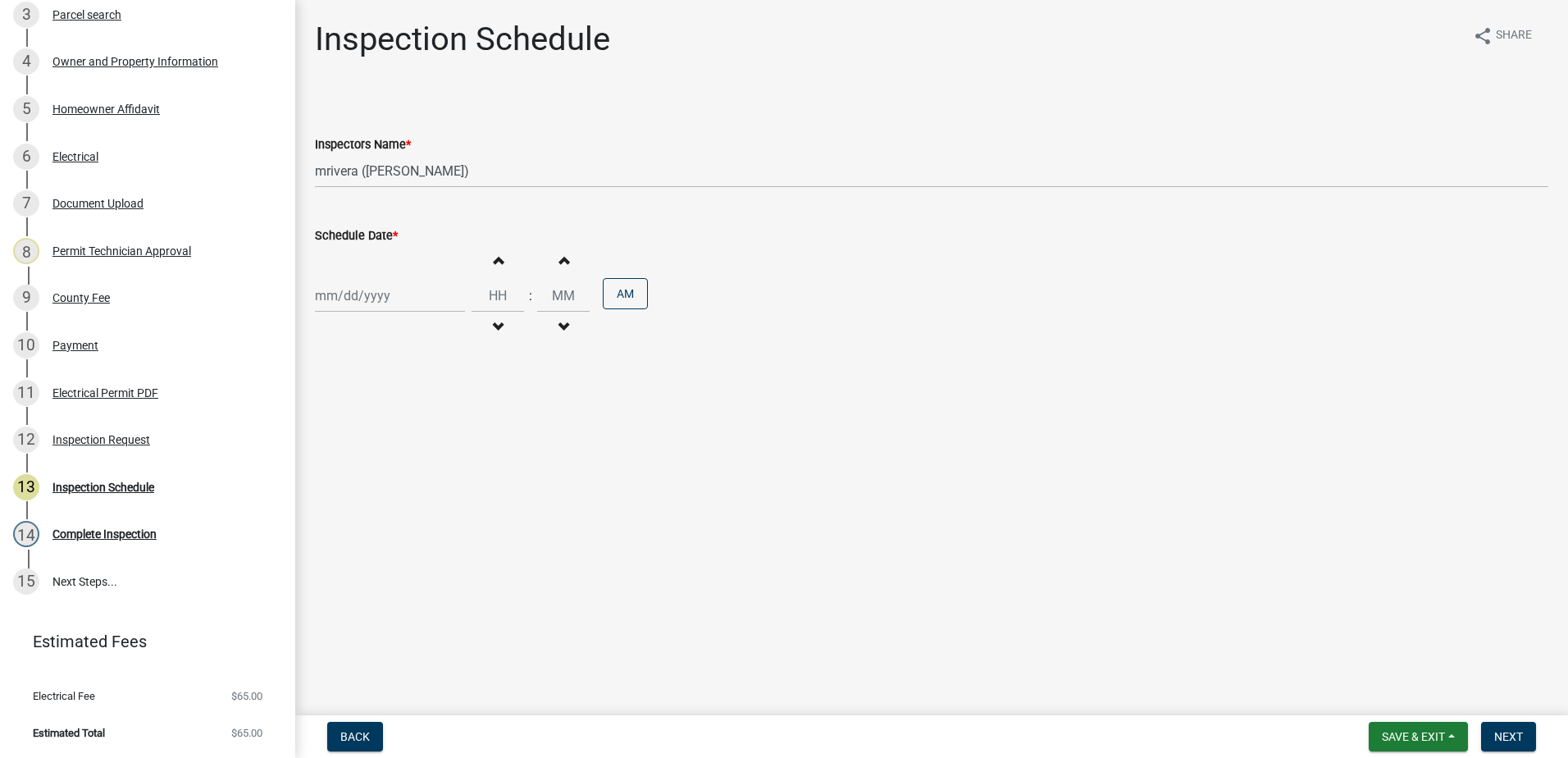
select select "8"
select select "2025"
click at [359, 454] on div "19" at bounding box center [357, 462] width 26 height 26
type input "08/19/2025"
drag, startPoint x: 340, startPoint y: 746, endPoint x: 370, endPoint y: 723, distance: 37.8
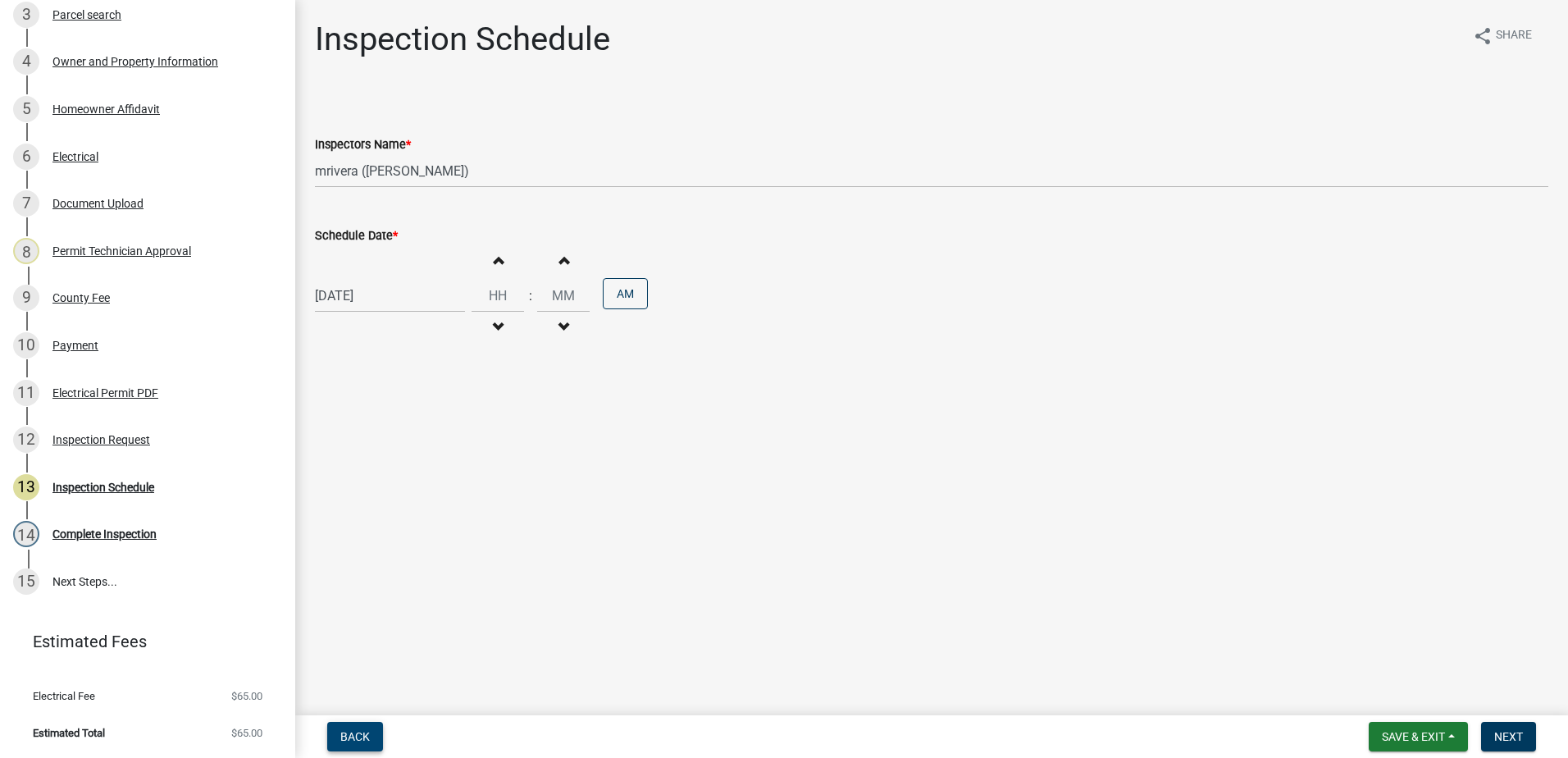
click at [342, 746] on button "Back" at bounding box center [355, 736] width 56 height 30
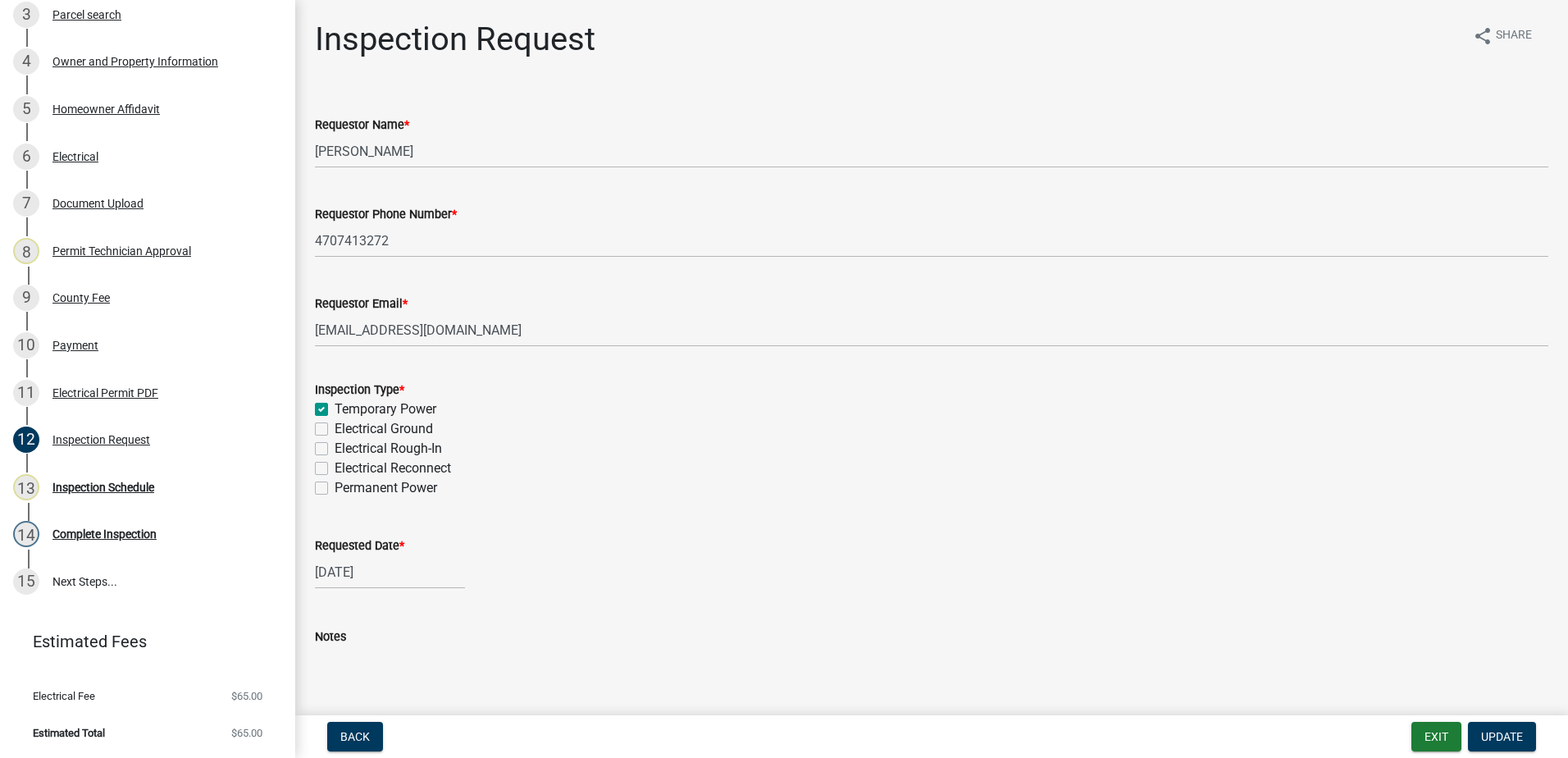
click at [361, 580] on div "08/19/2025" at bounding box center [390, 571] width 150 height 34
select select "8"
select select "2025"
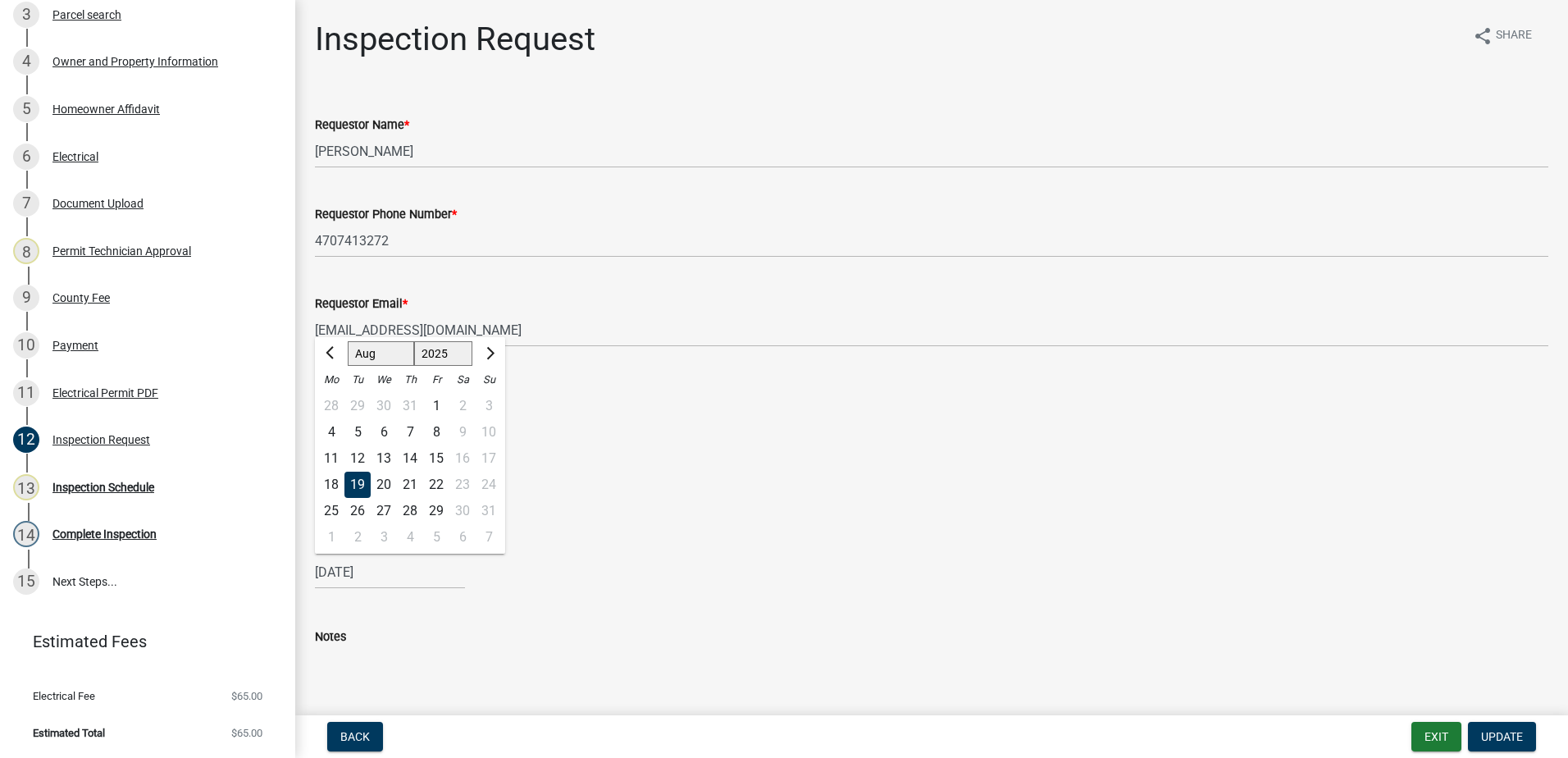
click at [333, 480] on div "18" at bounding box center [330, 485] width 26 height 26
type input "08/18/2025"
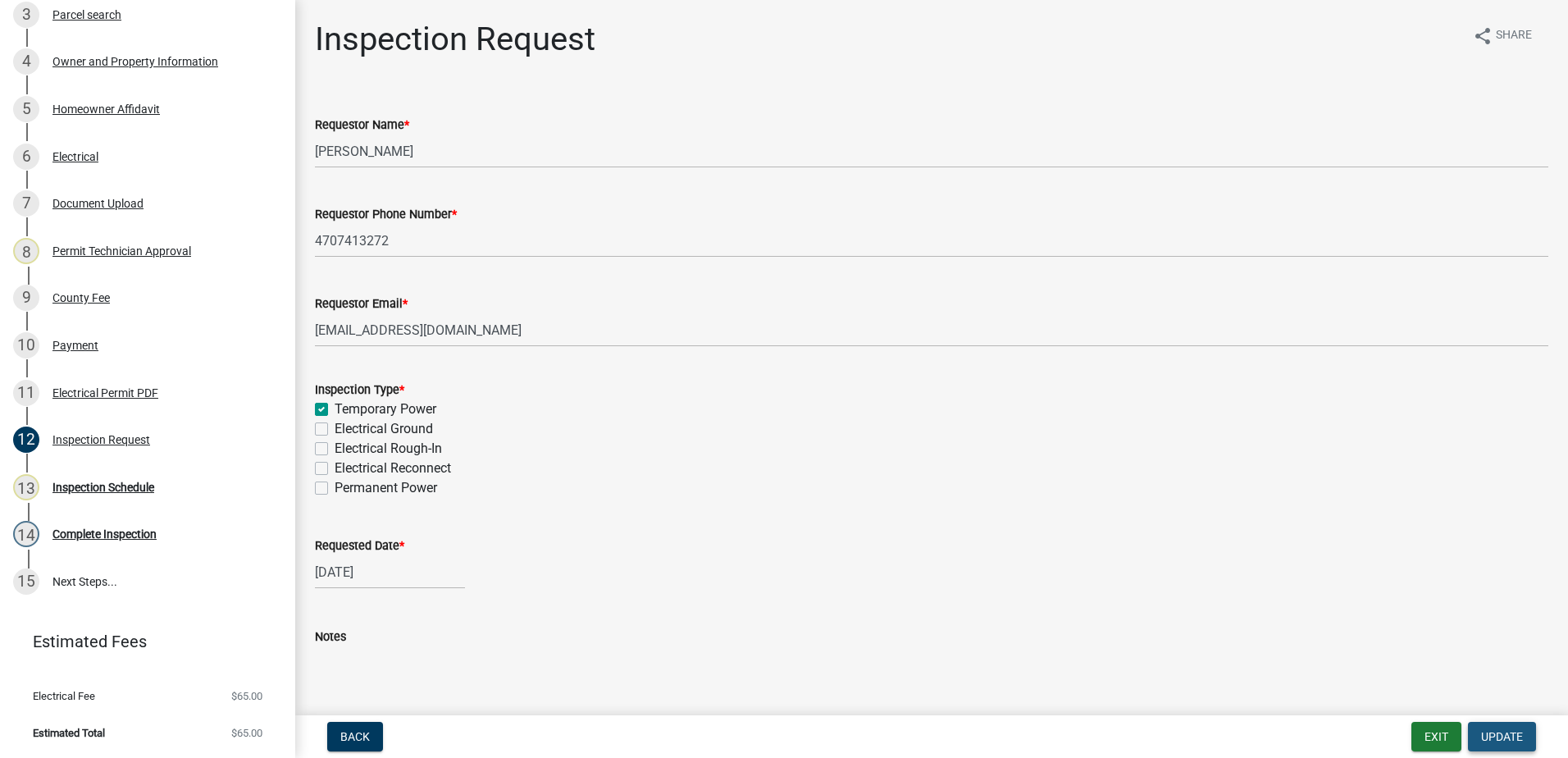
click at [1504, 734] on span "Update" at bounding box center [1502, 736] width 42 height 13
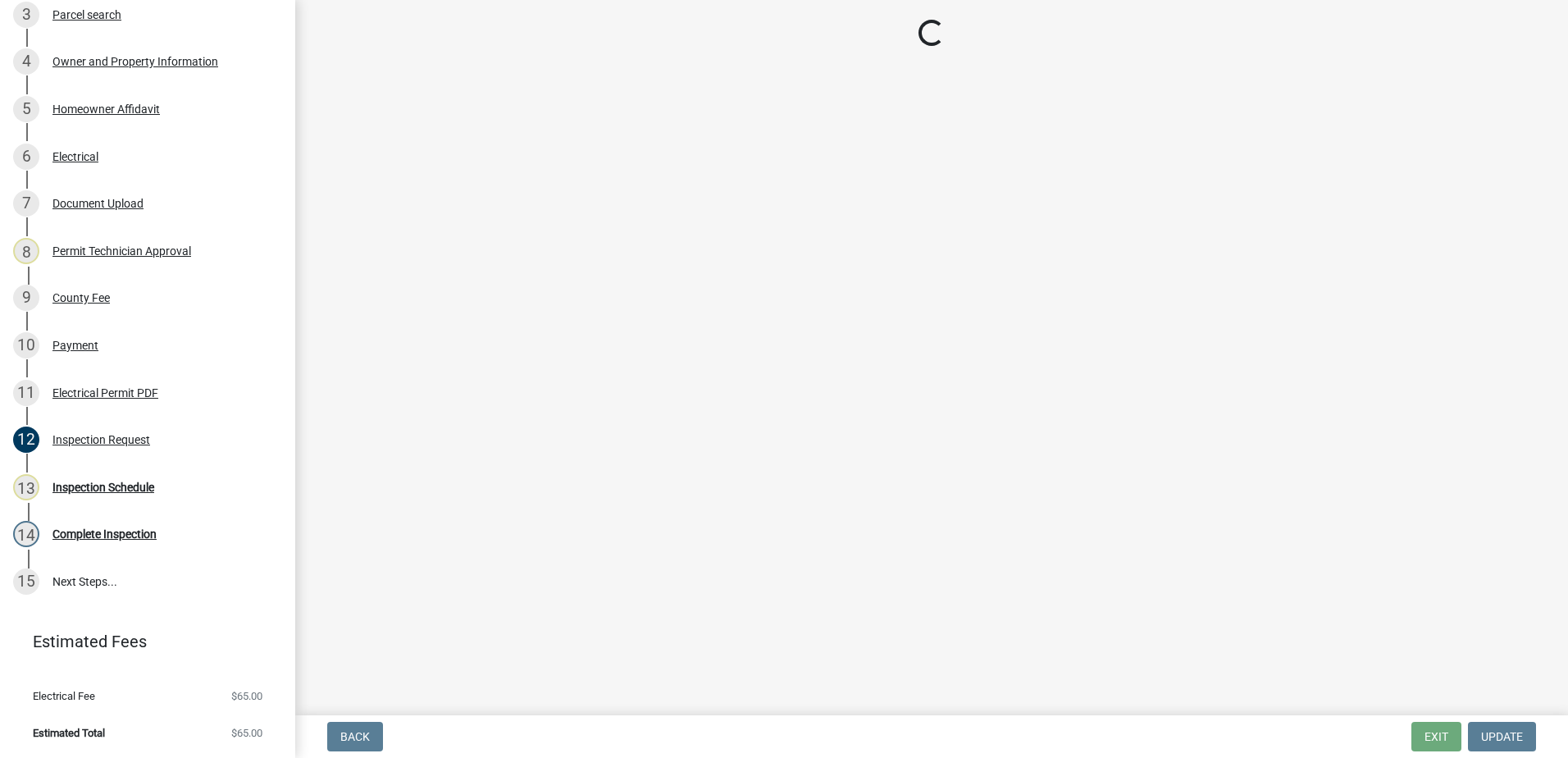
select select "07642ab0-564c-47bb-824b-0ccf2da83593"
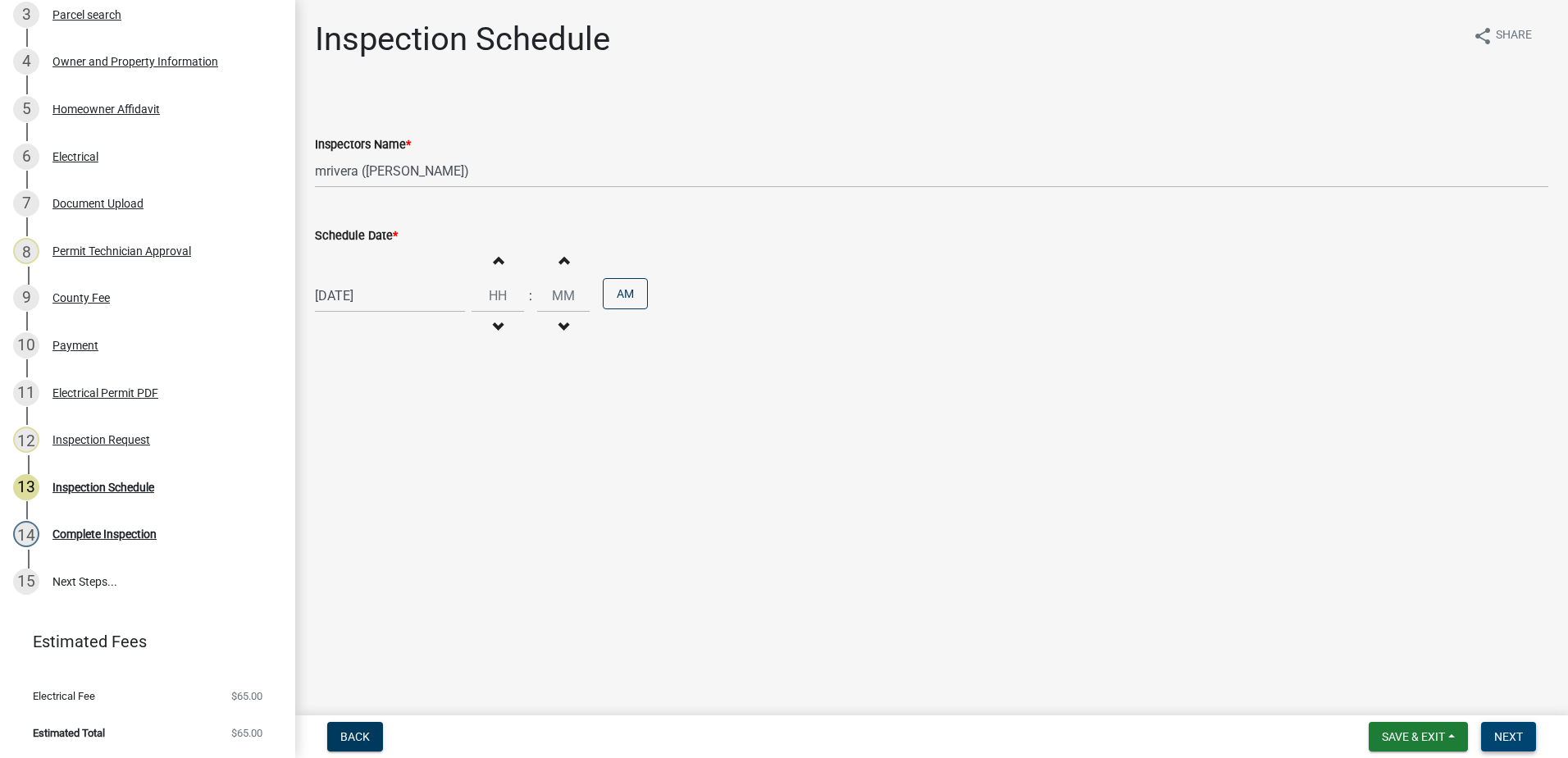
click at [1492, 733] on button "Next" at bounding box center [1508, 736] width 55 height 30
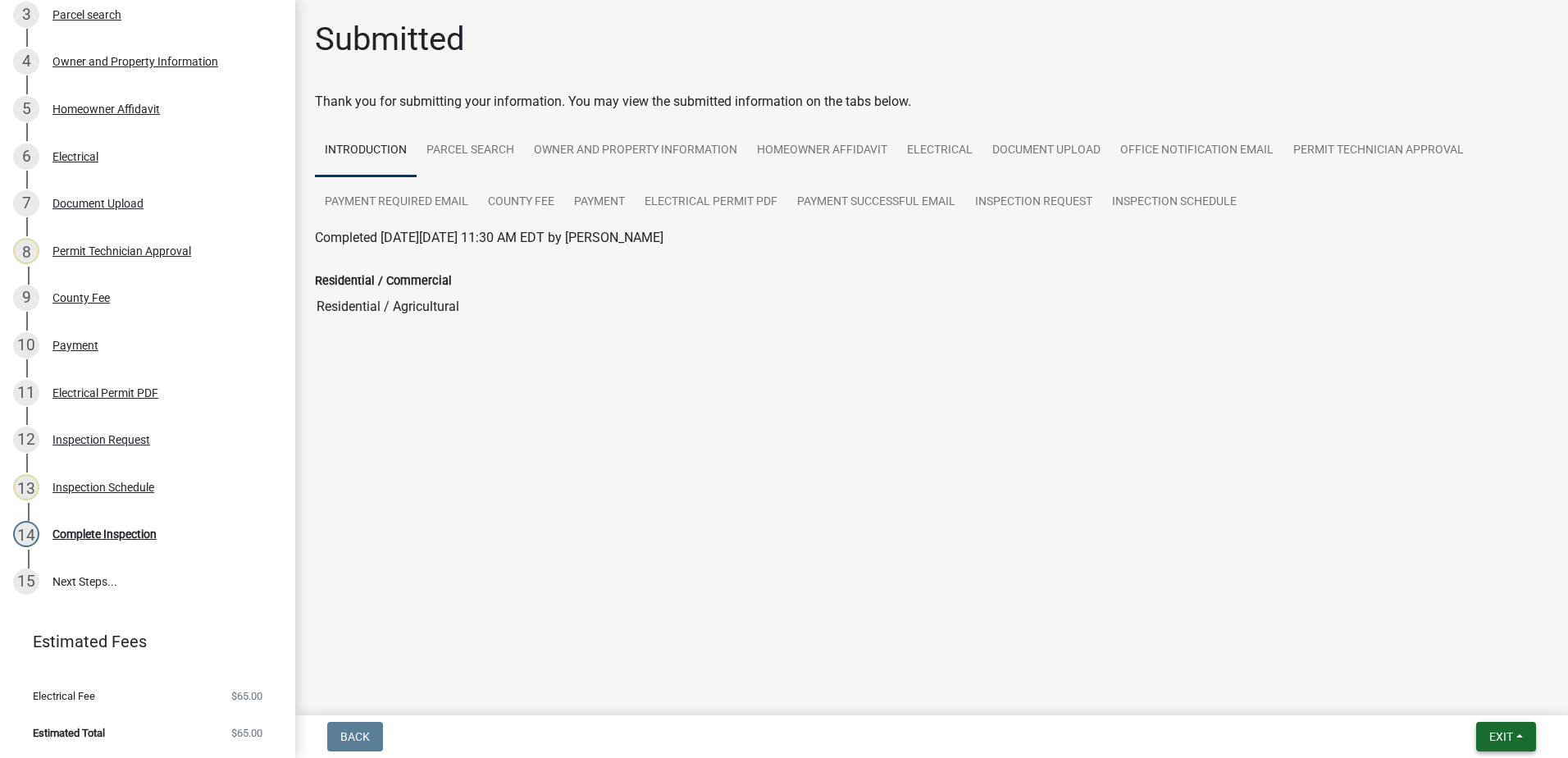
click at [1500, 736] on span "Exit" at bounding box center [1501, 736] width 24 height 13
click at [1504, 705] on button "Save & Exit" at bounding box center [1470, 694] width 131 height 39
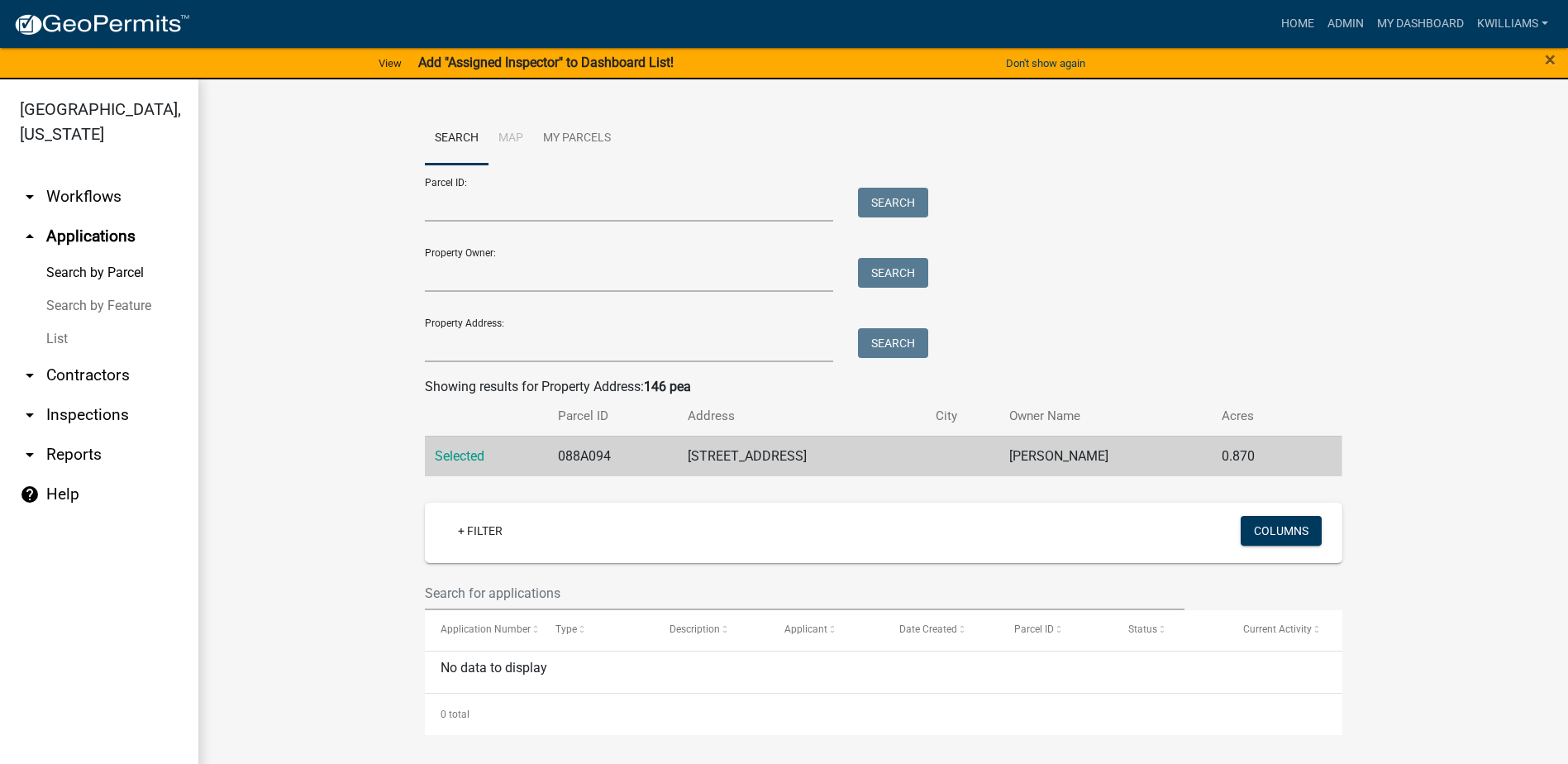
scroll to position [20, 0]
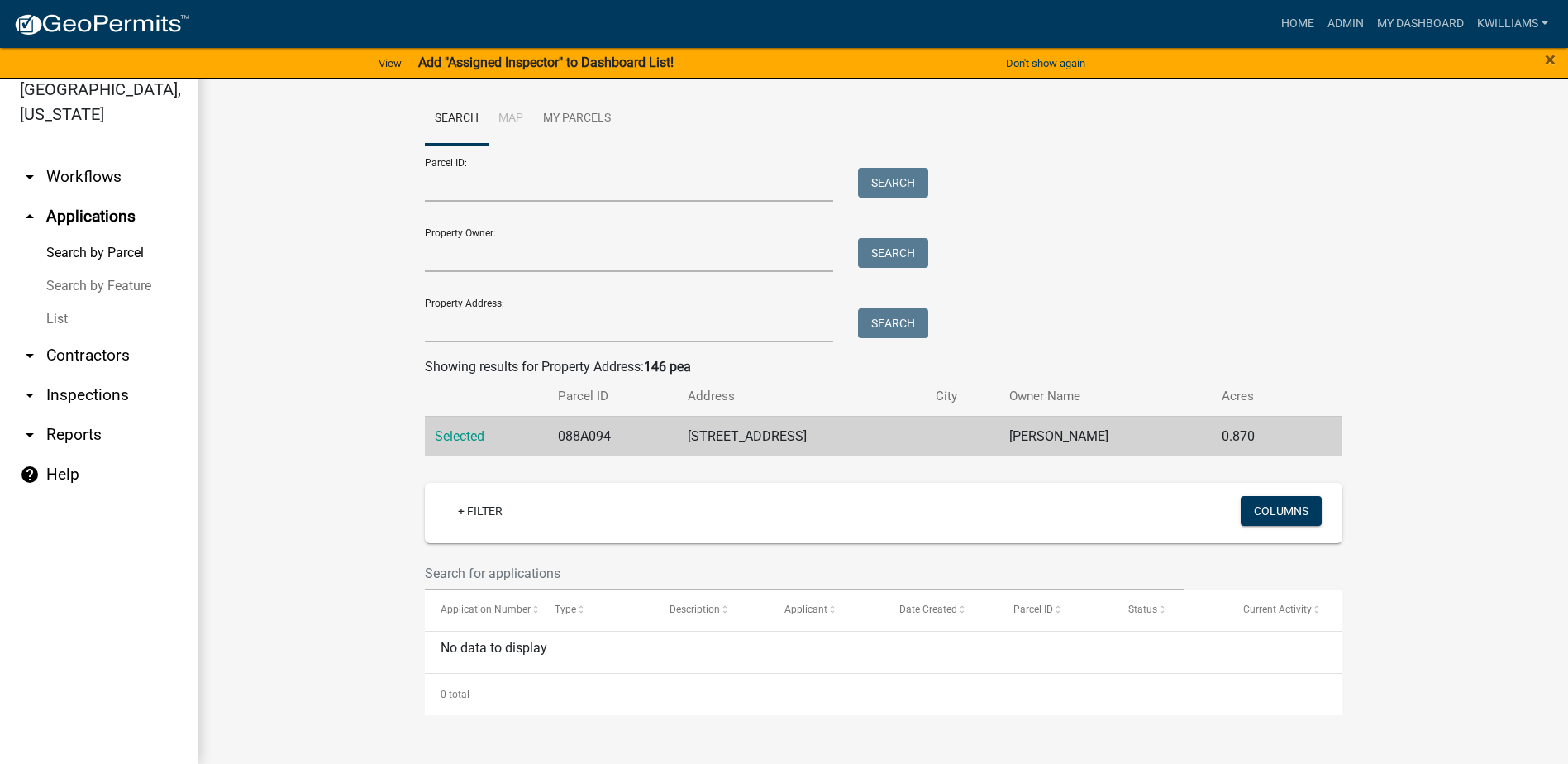
click at [1139, 349] on wm-workflow-application-search-view "Search Map My Parcels Parcel ID: Search Property Owner: Search Property Address…" at bounding box center [883, 403] width 1304 height 623
click at [1382, 345] on wm-workflow-application-search-view "Search Map My Parcels Parcel ID: Search Property Owner: Search Property Address…" at bounding box center [883, 403] width 1304 height 623
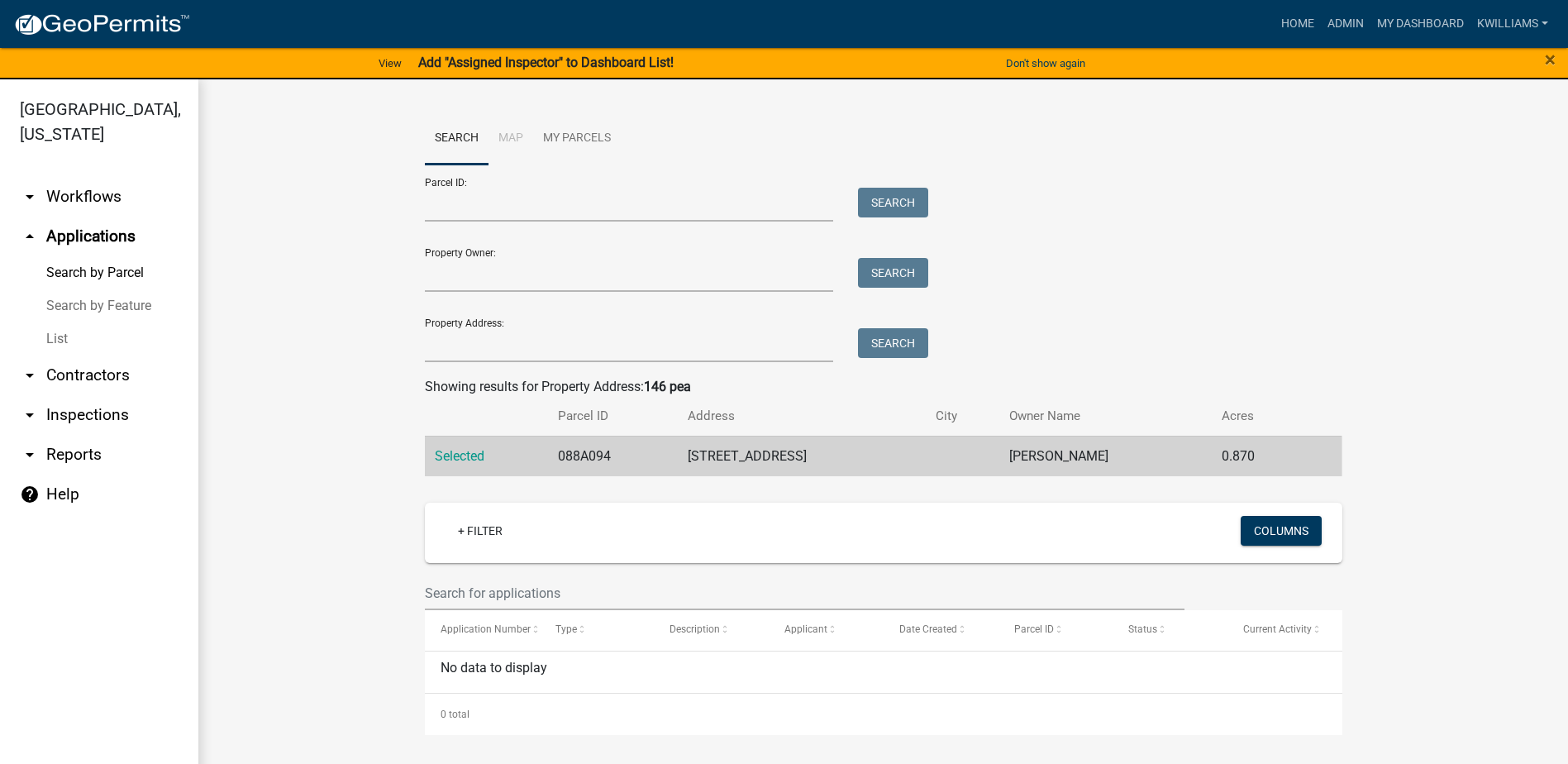
scroll to position [20, 0]
